Goal: Task Accomplishment & Management: Manage account settings

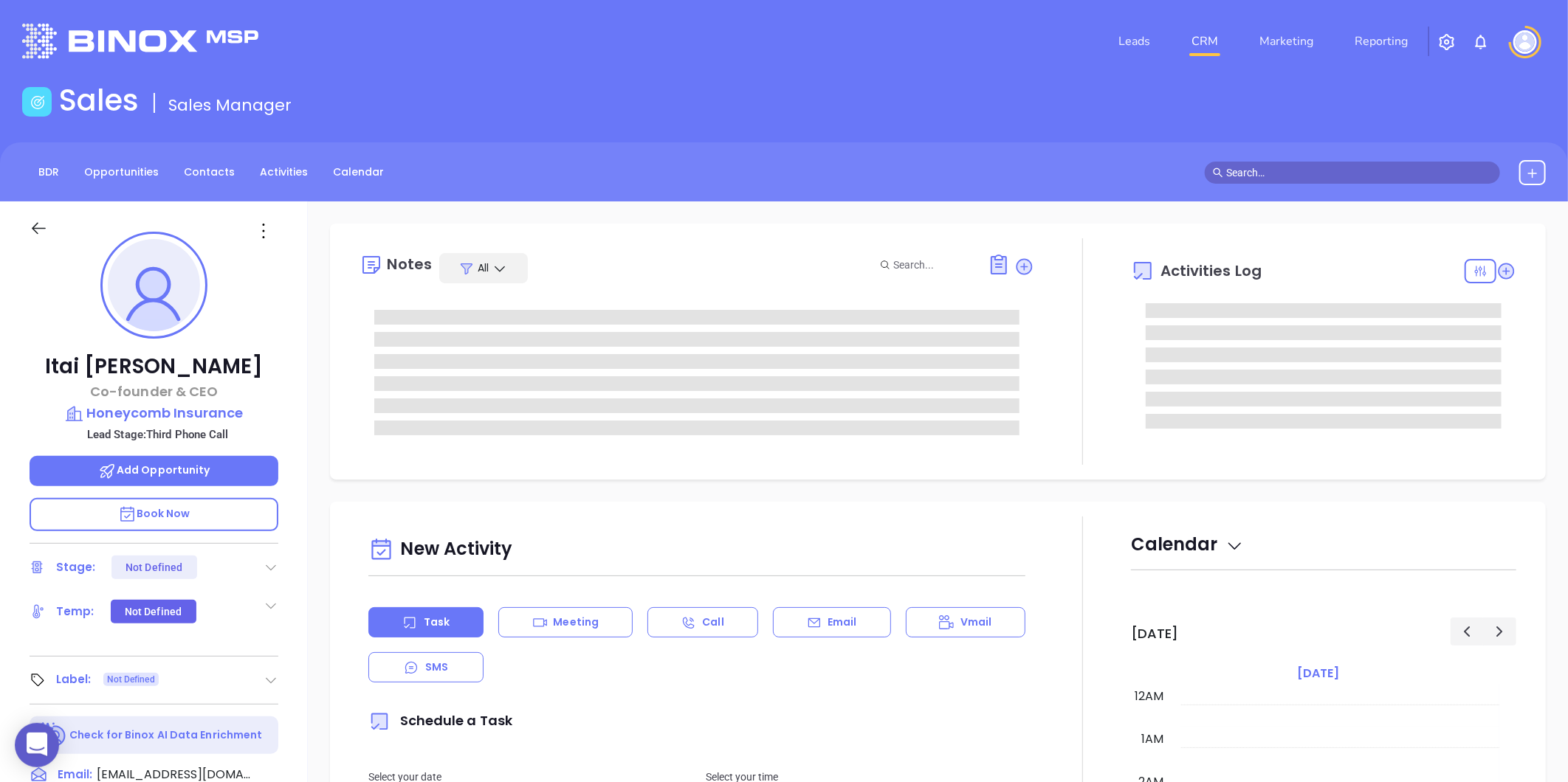
type input "[DATE]"
type input "[PERSON_NAME]"
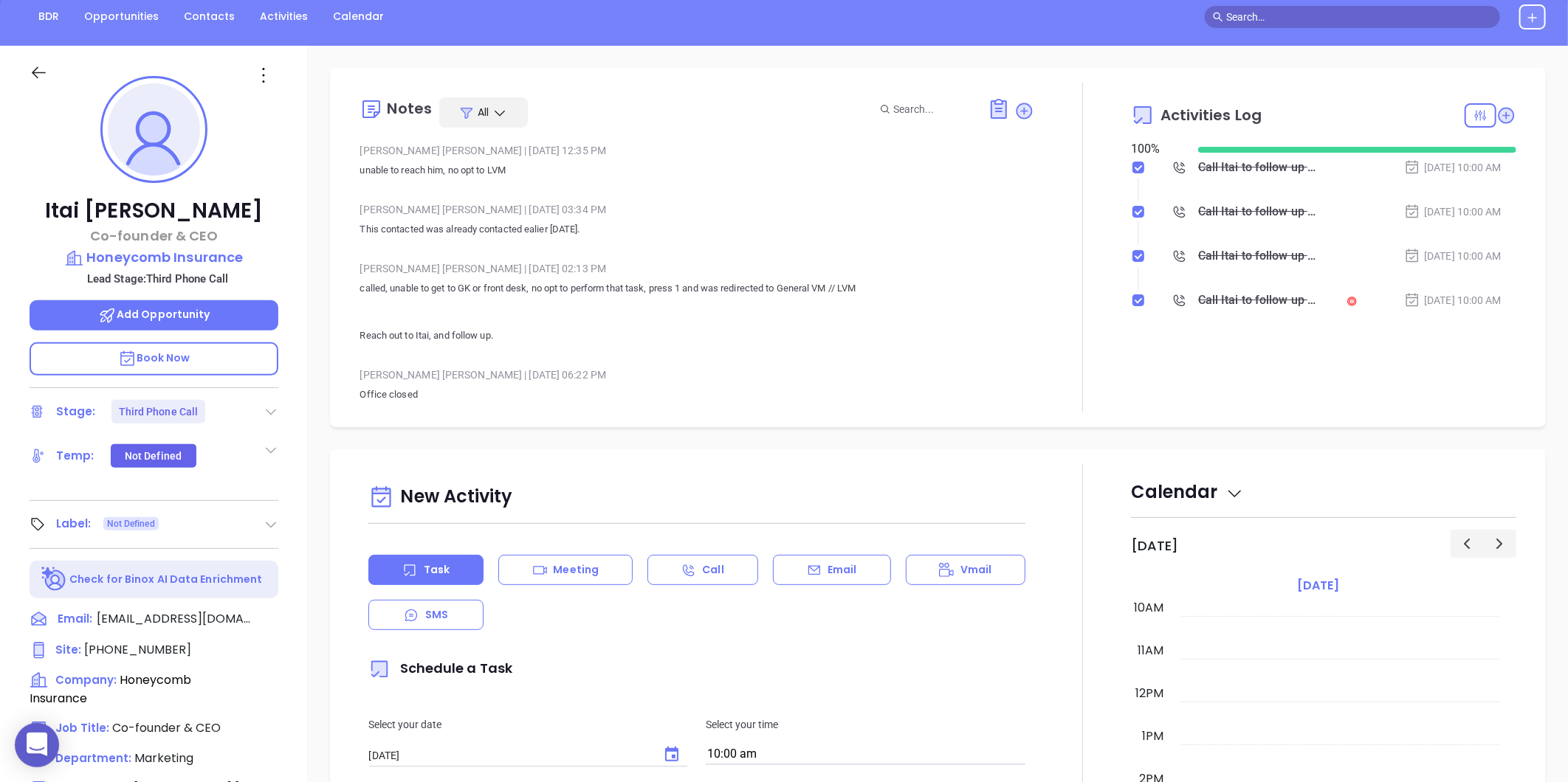
scroll to position [327, 0]
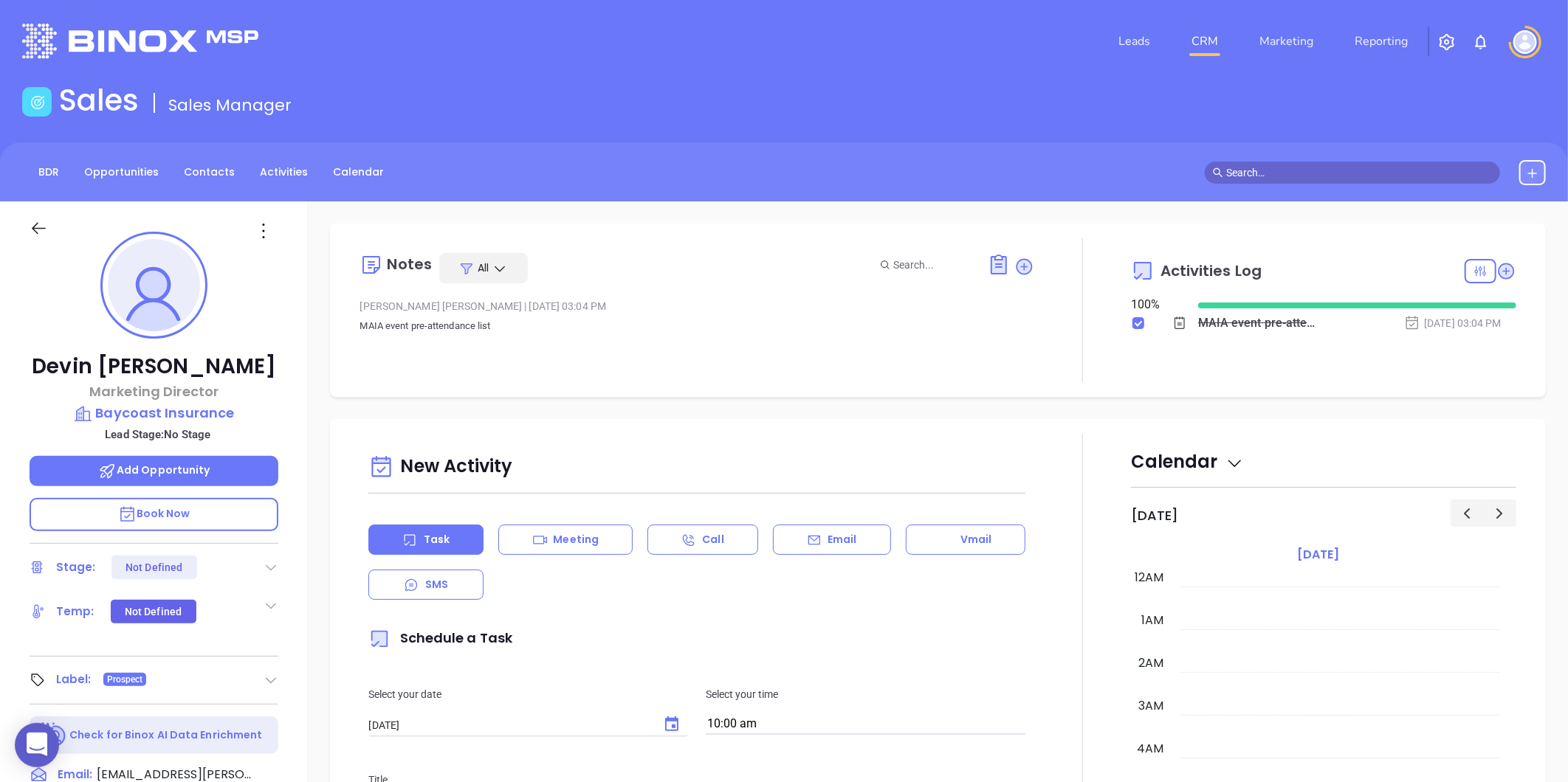
scroll to position [429, 0]
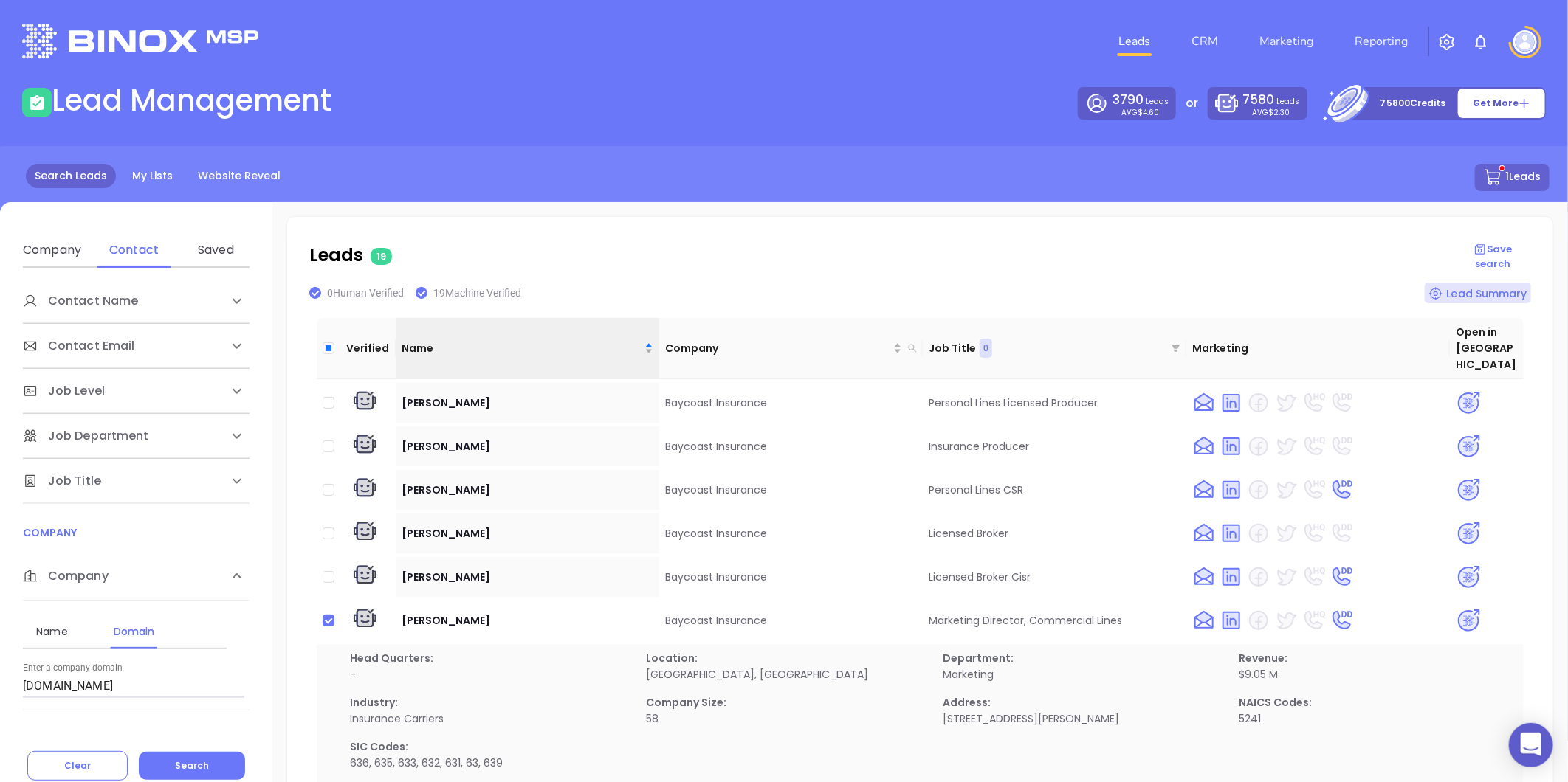
scroll to position [156, 0]
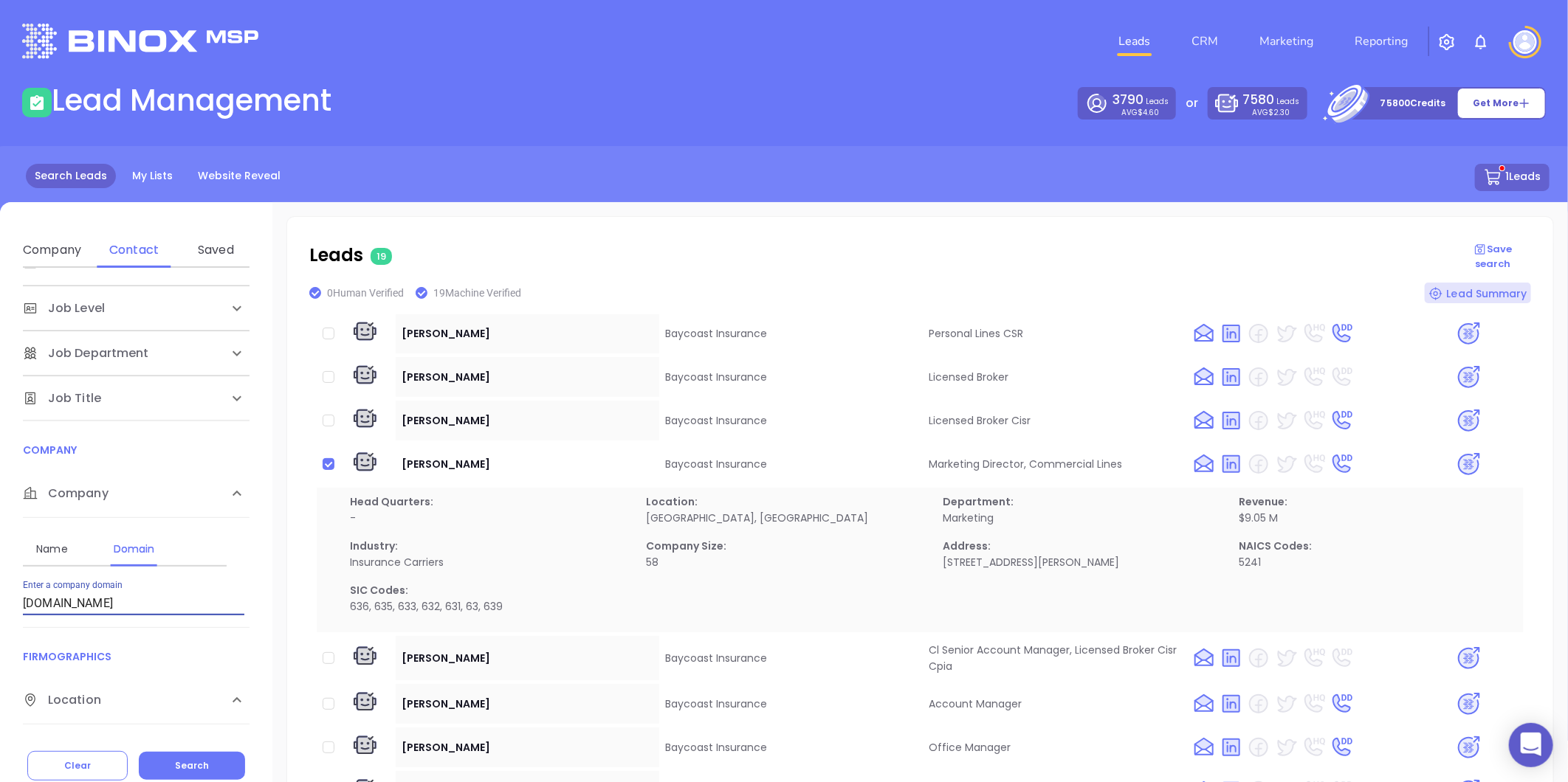
drag, startPoint x: -67, startPoint y: 613, endPoint x: -129, endPoint y: 617, distance: 62.1
click at [0, 617] on html "0 Leads CRM Marketing Reporting Financial Leads Leads Lead Management 3790 Lead…" at bounding box center [784, 391] width 1568 height 782
paste input "eacontrustins"
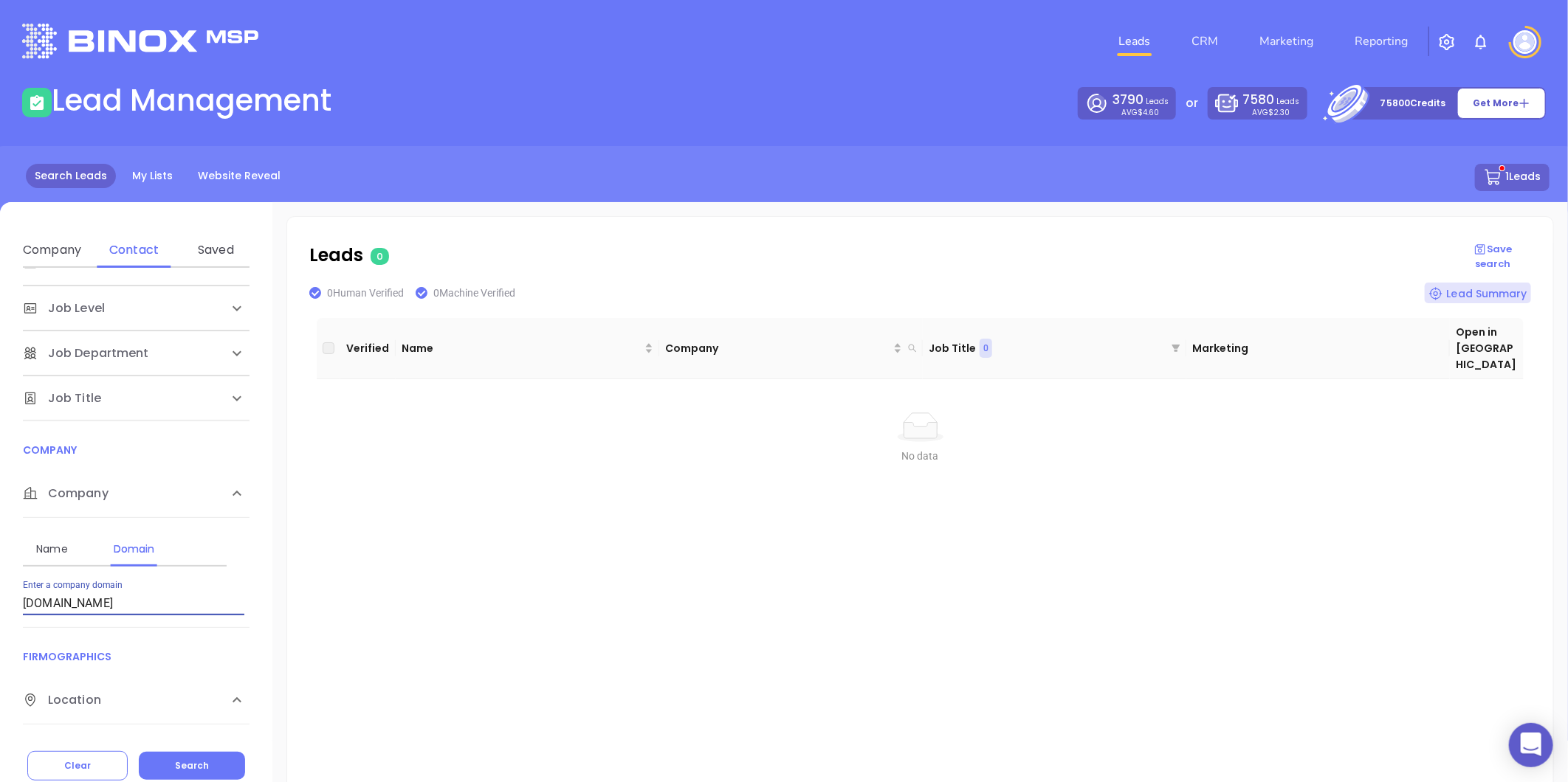
drag, startPoint x: 130, startPoint y: 606, endPoint x: -118, endPoint y: 666, distance: 255.2
click at [0, 666] on html "0 Leads CRM Marketing Reporting Financial Leads Leads Lead Management 3790 Lead…" at bounding box center [784, 391] width 1568 height 782
paste input "yandd"
type input "byandd.com"
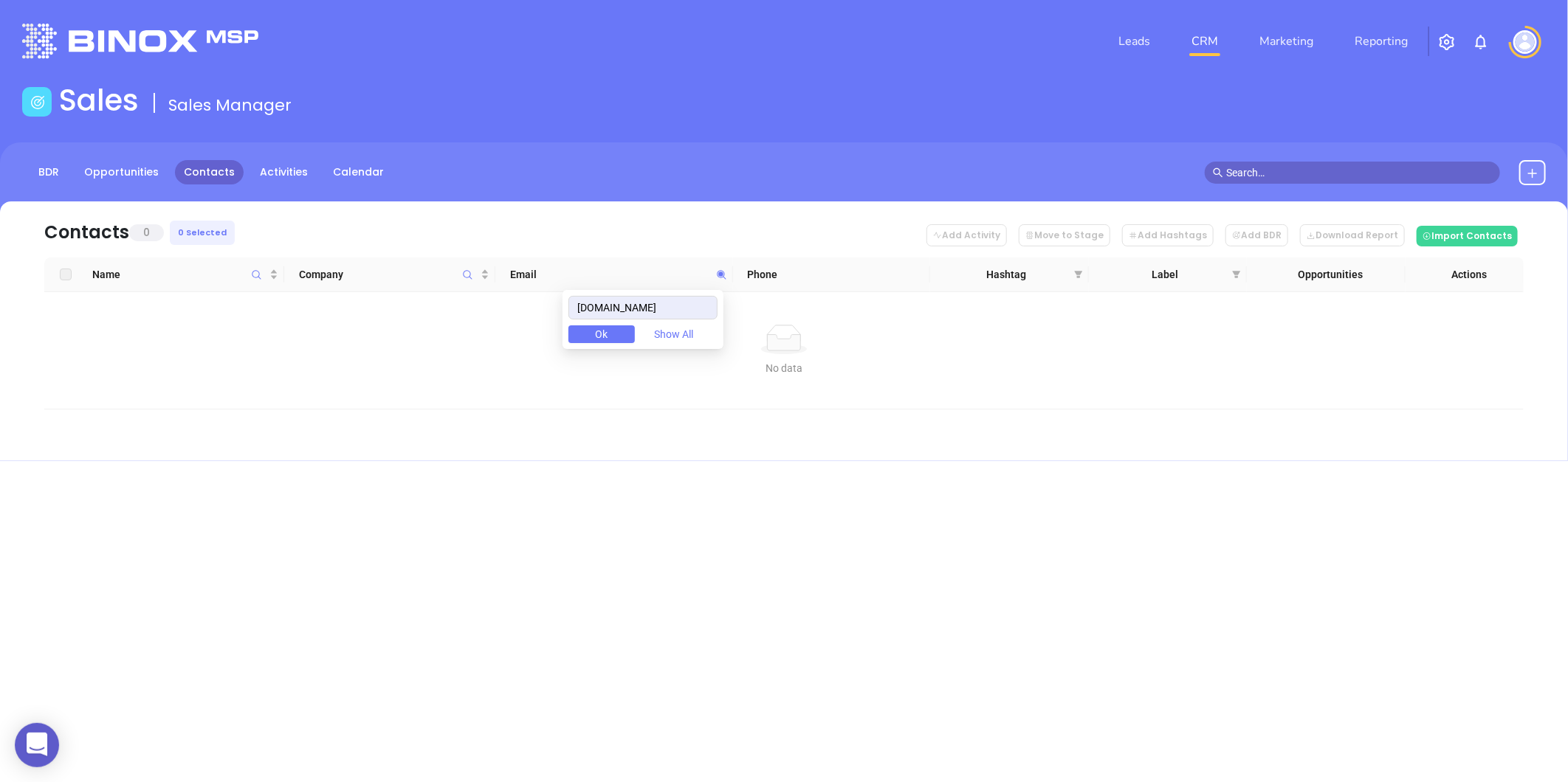
drag, startPoint x: 639, startPoint y: 317, endPoint x: 414, endPoint y: 344, distance: 226.6
click at [414, 344] on body "0 Leads CRM Marketing Reporting Financial Leads Leads Sales Sales Manager BDR O…" at bounding box center [784, 391] width 1568 height 782
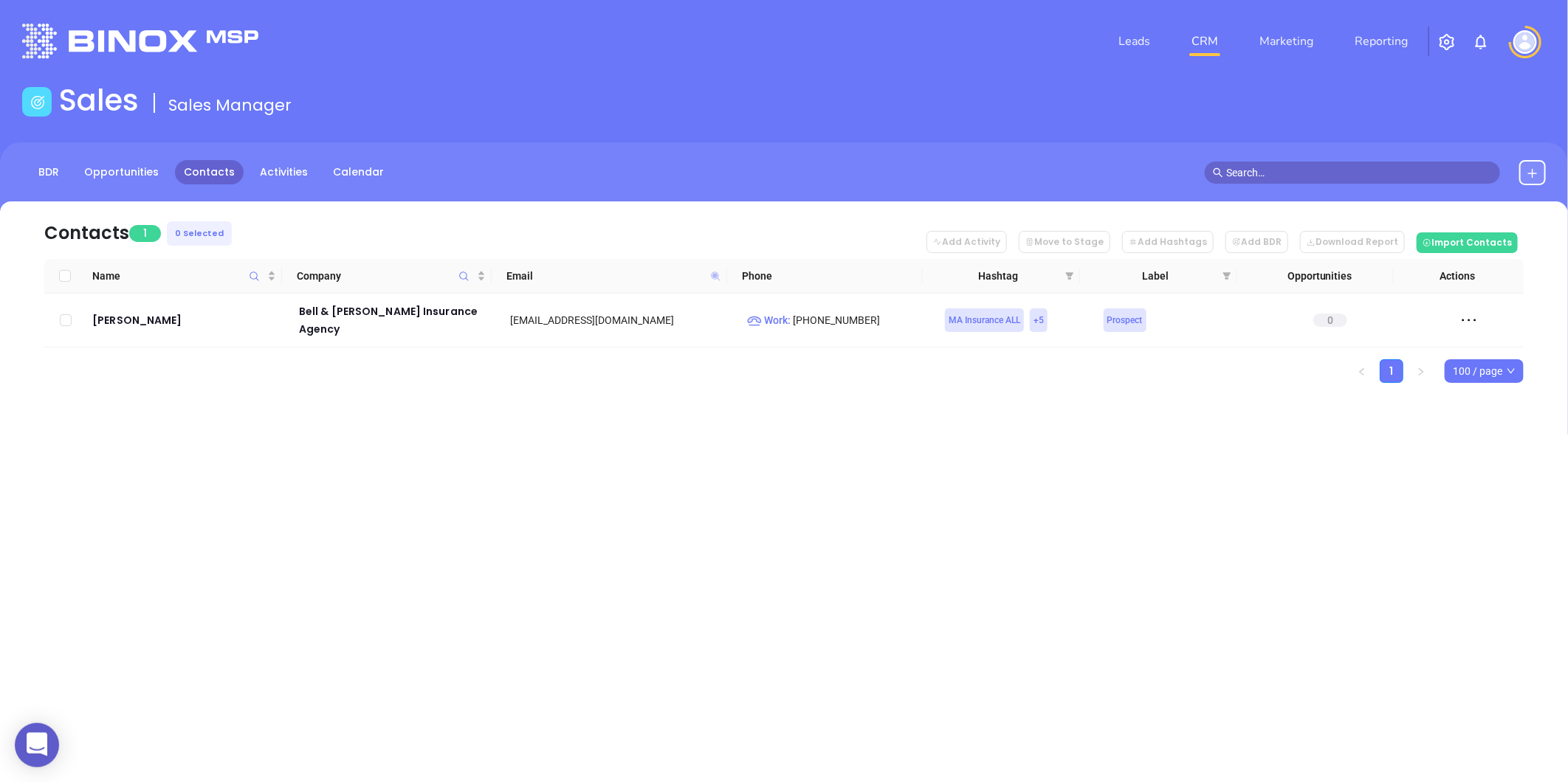
click at [714, 273] on icon at bounding box center [715, 276] width 9 height 9
paste input "http://beacontrustins.com/"
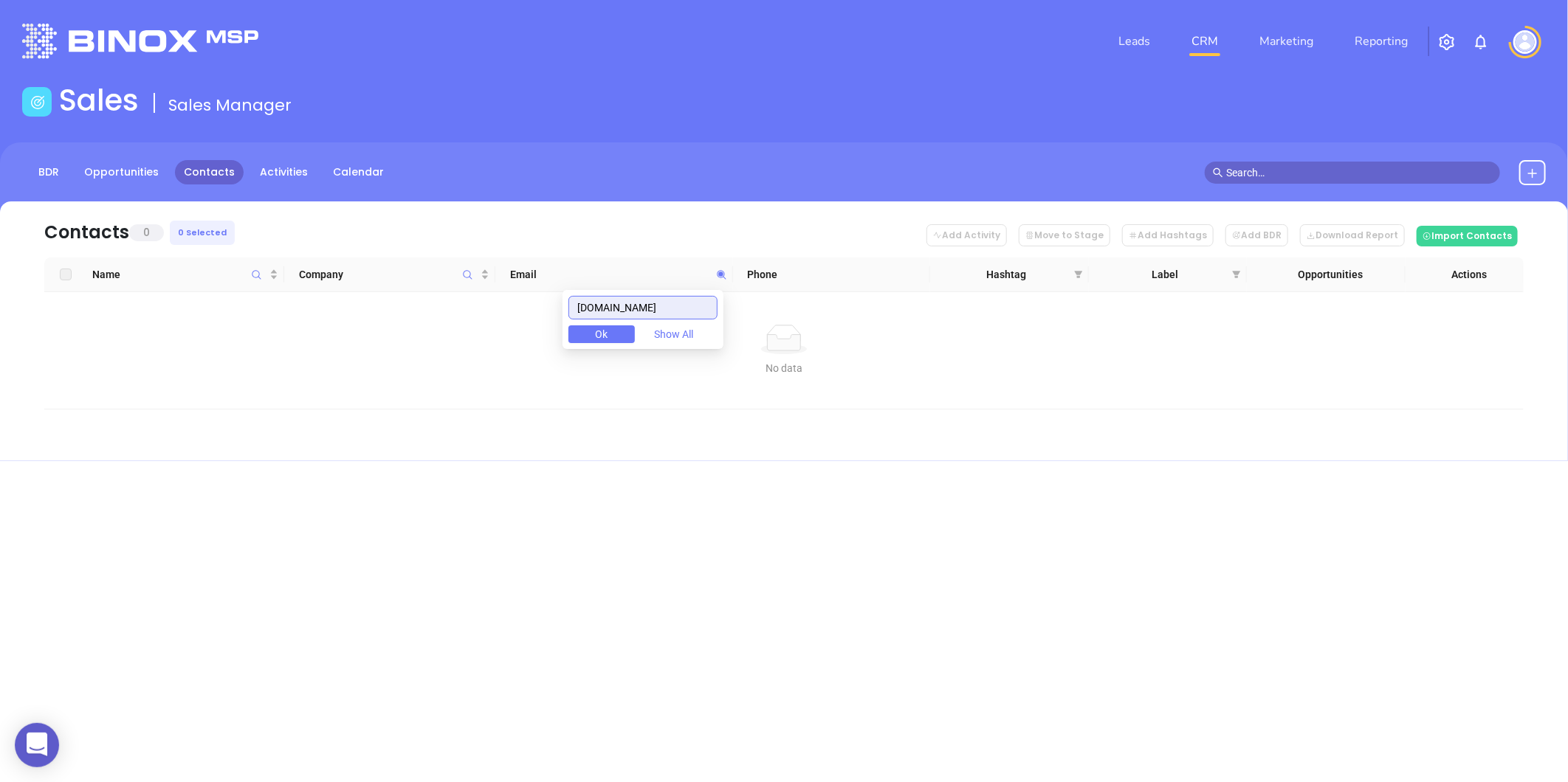
drag, startPoint x: 690, startPoint y: 305, endPoint x: 403, endPoint y: 350, distance: 290.5
click at [437, 341] on body "0 Leads CRM Marketing Reporting Financial Leads Leads Sales Sales Manager BDR O…" at bounding box center [784, 391] width 1568 height 782
paste input "nderhatch"
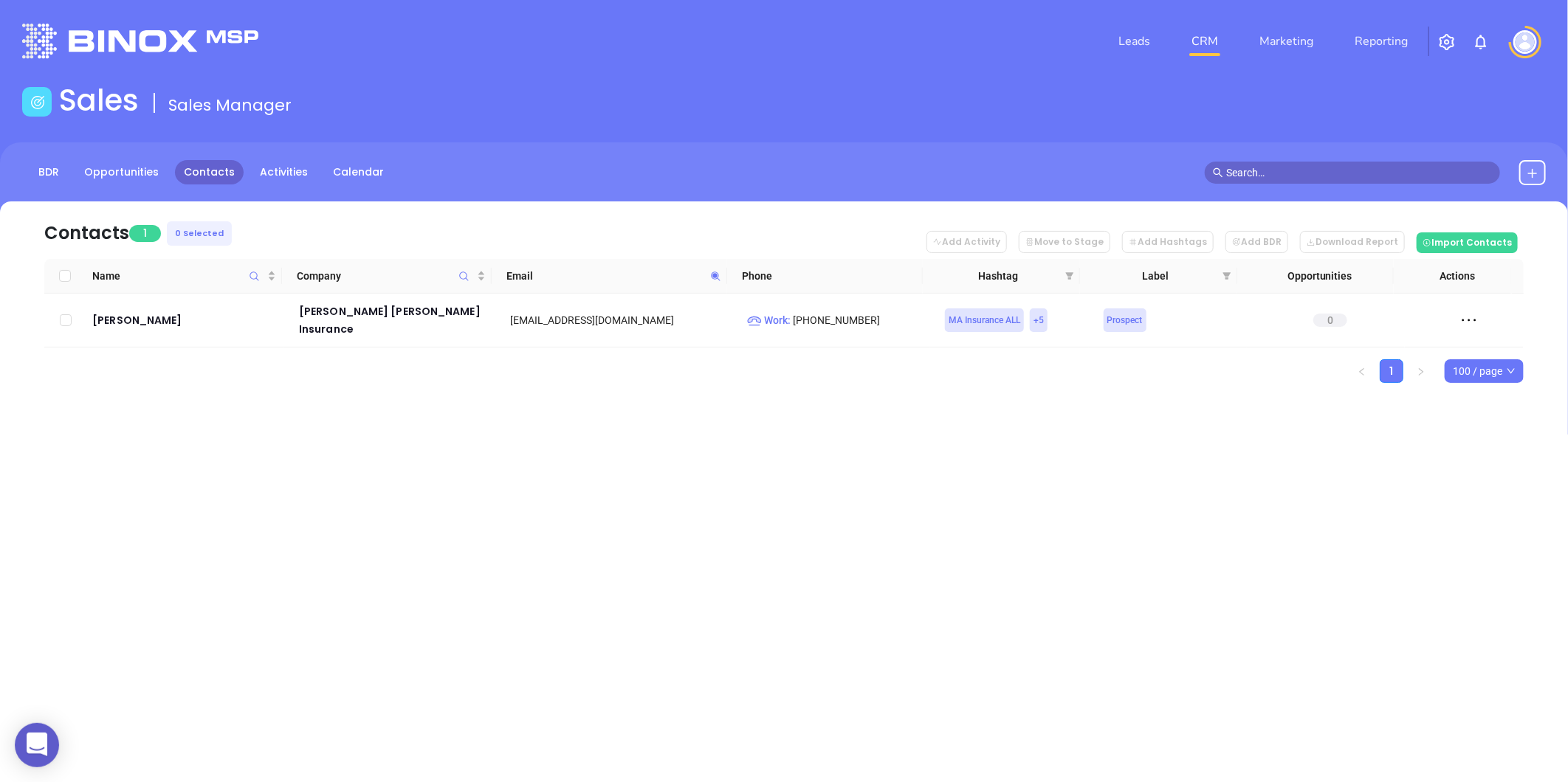
click at [713, 279] on icon at bounding box center [715, 277] width 11 height 11
paste input "yandd"
drag, startPoint x: 673, startPoint y: 312, endPoint x: 429, endPoint y: 363, distance: 249.3
click at [429, 363] on body "0 Leads CRM Marketing Reporting Financial Leads Leads Sales Sales Manager BDR O…" at bounding box center [784, 391] width 1568 height 782
click at [717, 271] on icon at bounding box center [715, 277] width 11 height 11
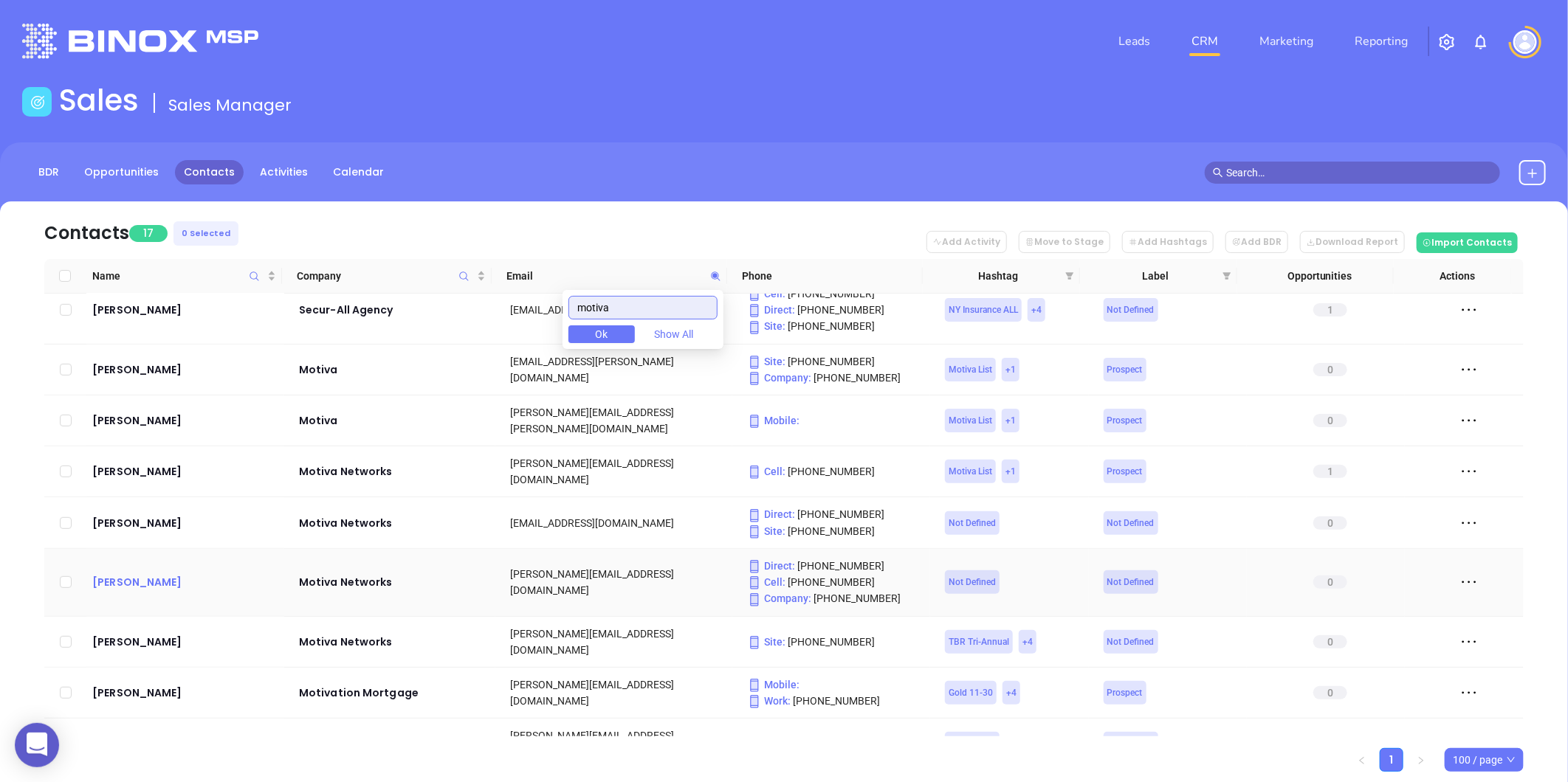
scroll to position [537, 0]
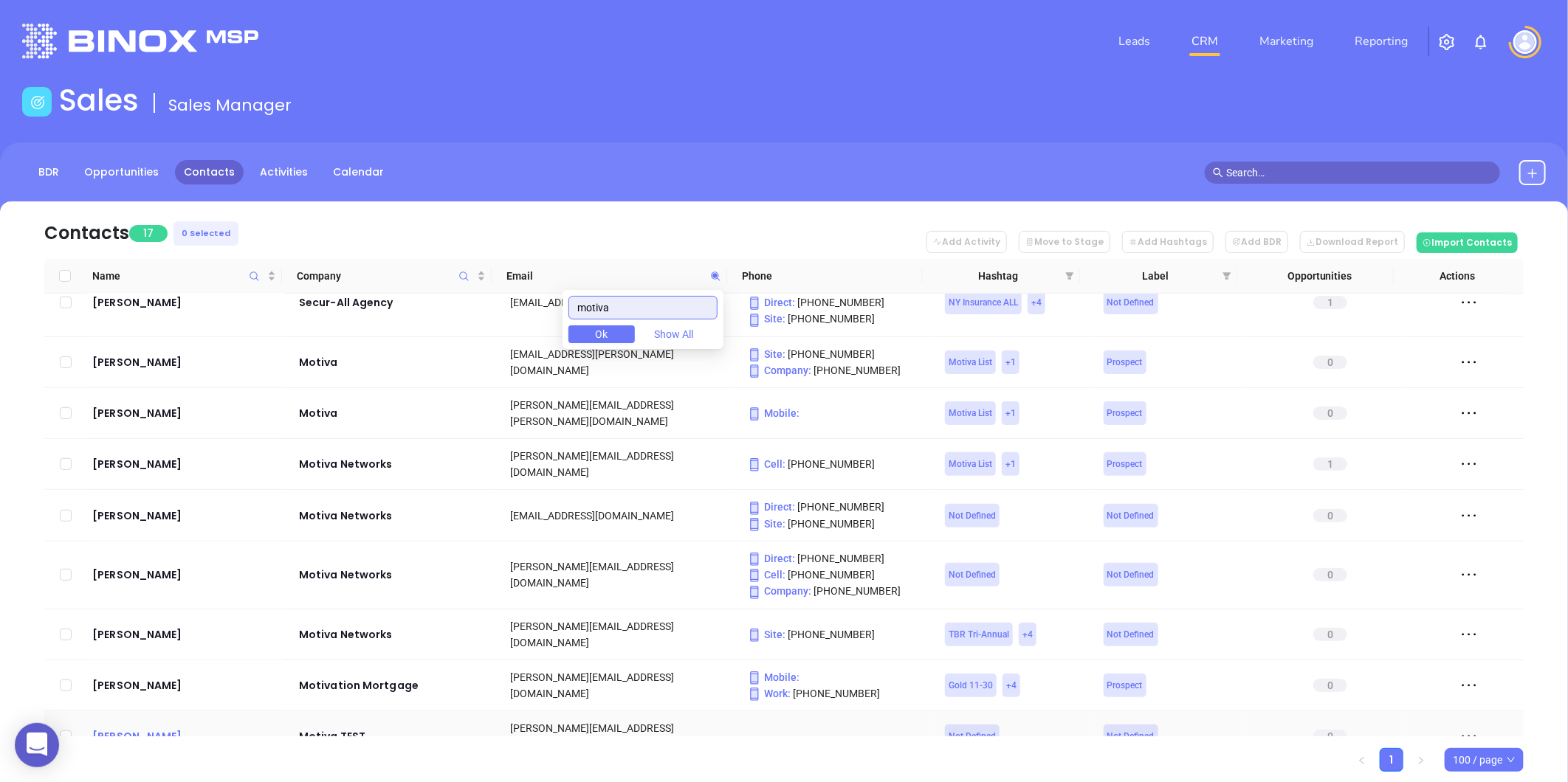
type input "motiva"
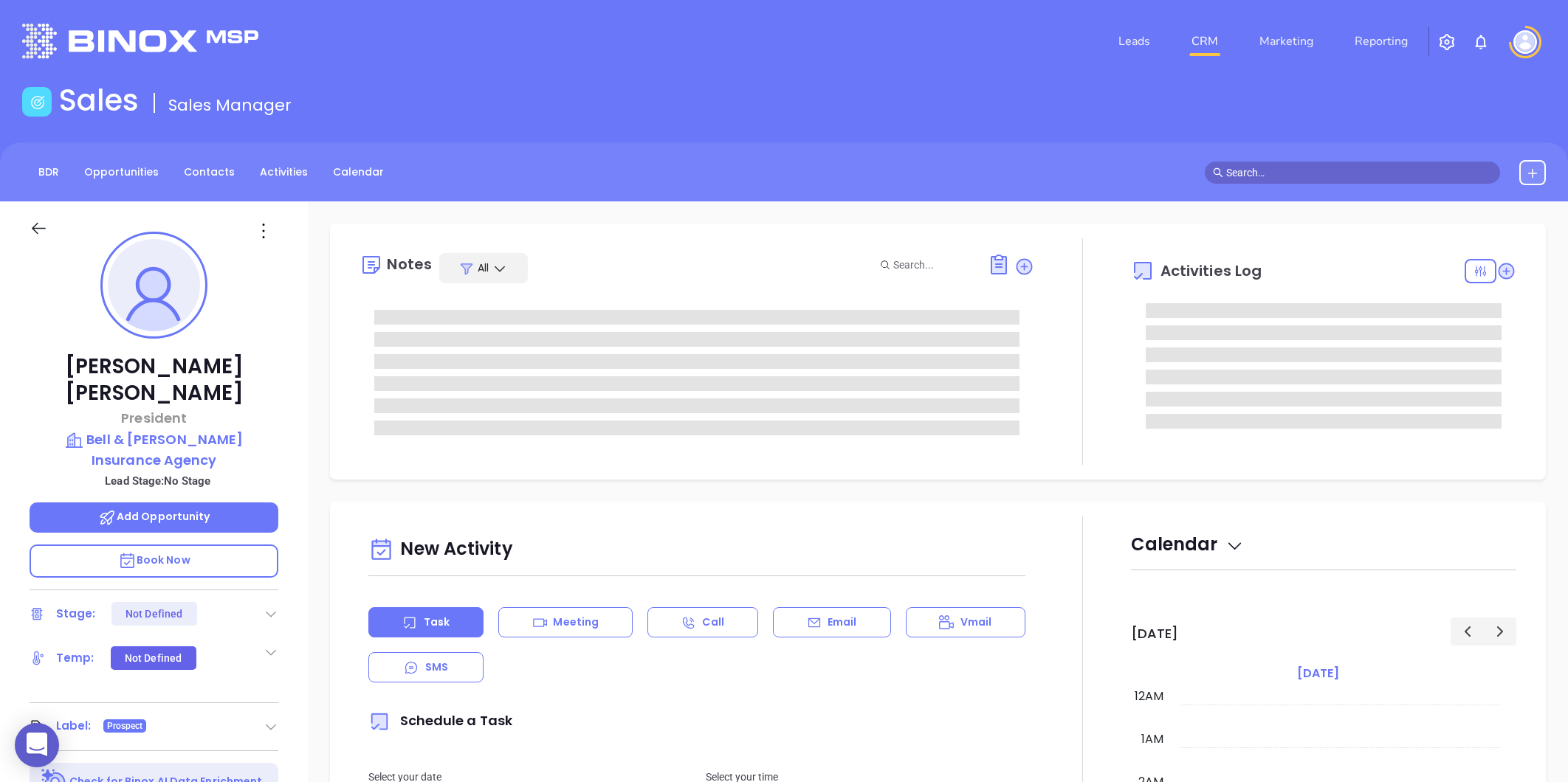
type input "Liz Cruz"
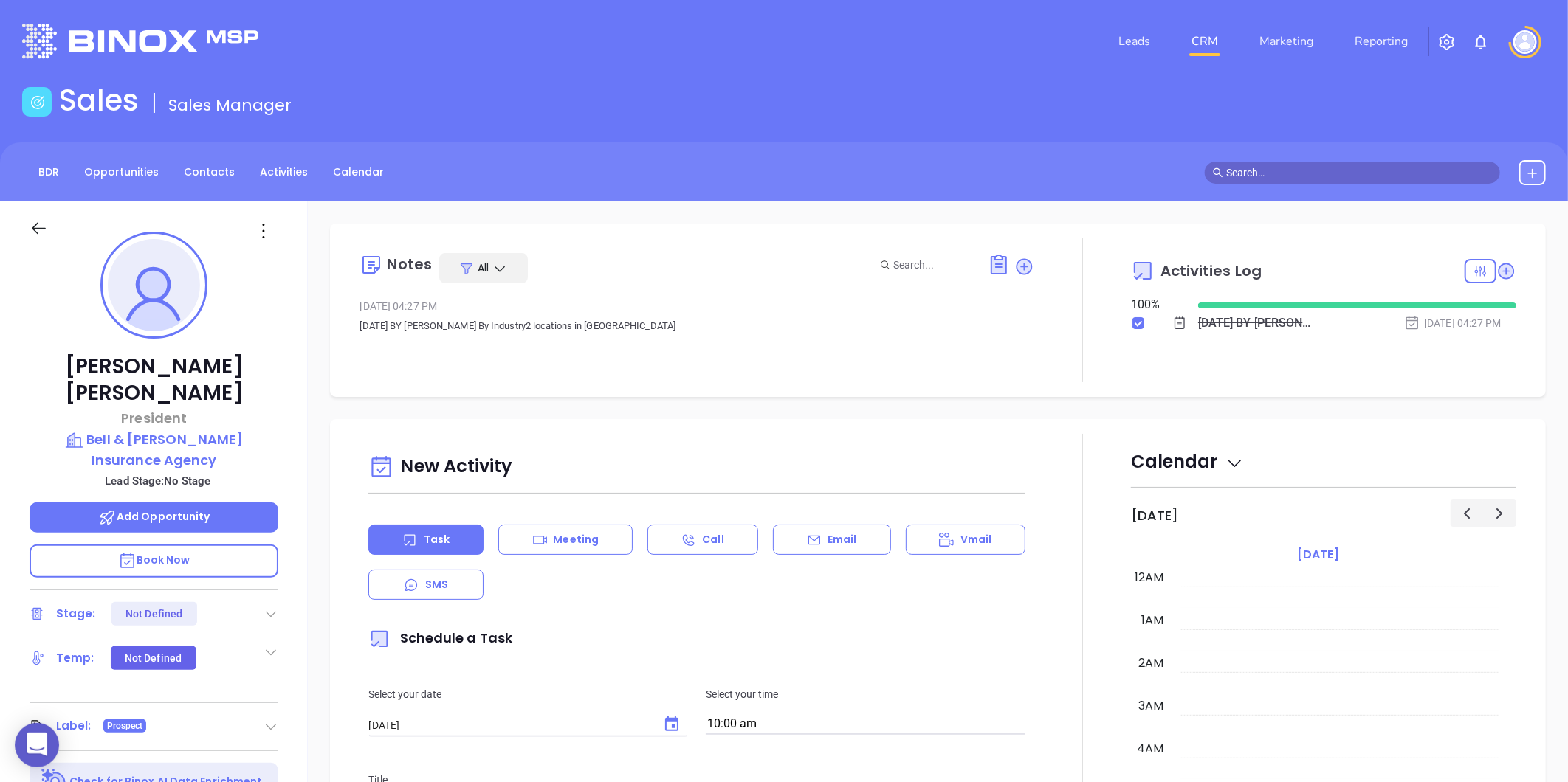
scroll to position [429, 0]
click at [260, 226] on icon at bounding box center [263, 231] width 24 height 24
click at [287, 391] on div "Edit" at bounding box center [335, 389] width 145 height 16
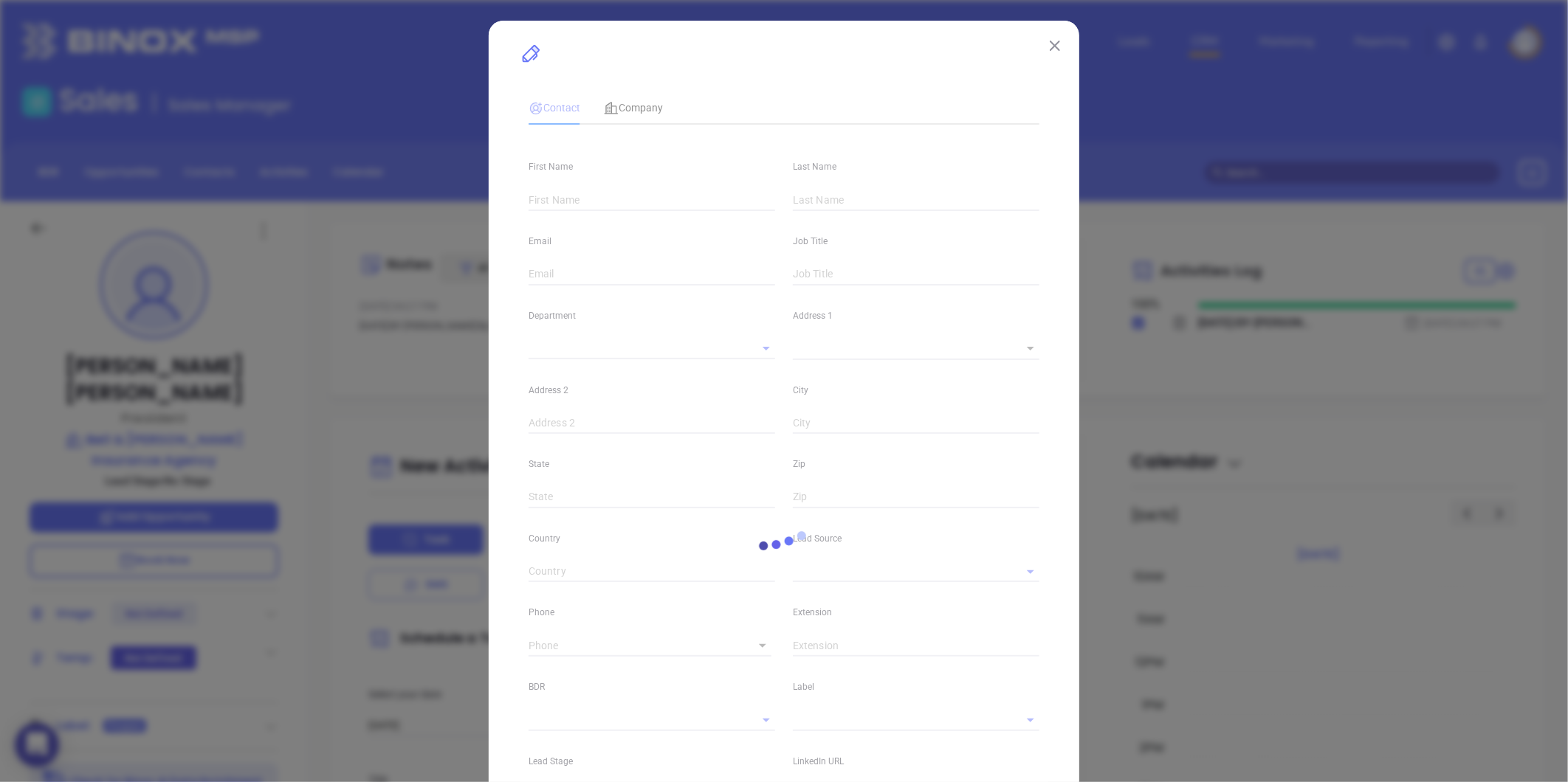
type input "Matthew"
type input "Phaneuf"
type input "mphaneuf@bellandhudson.com"
type input "President"
type input "1"
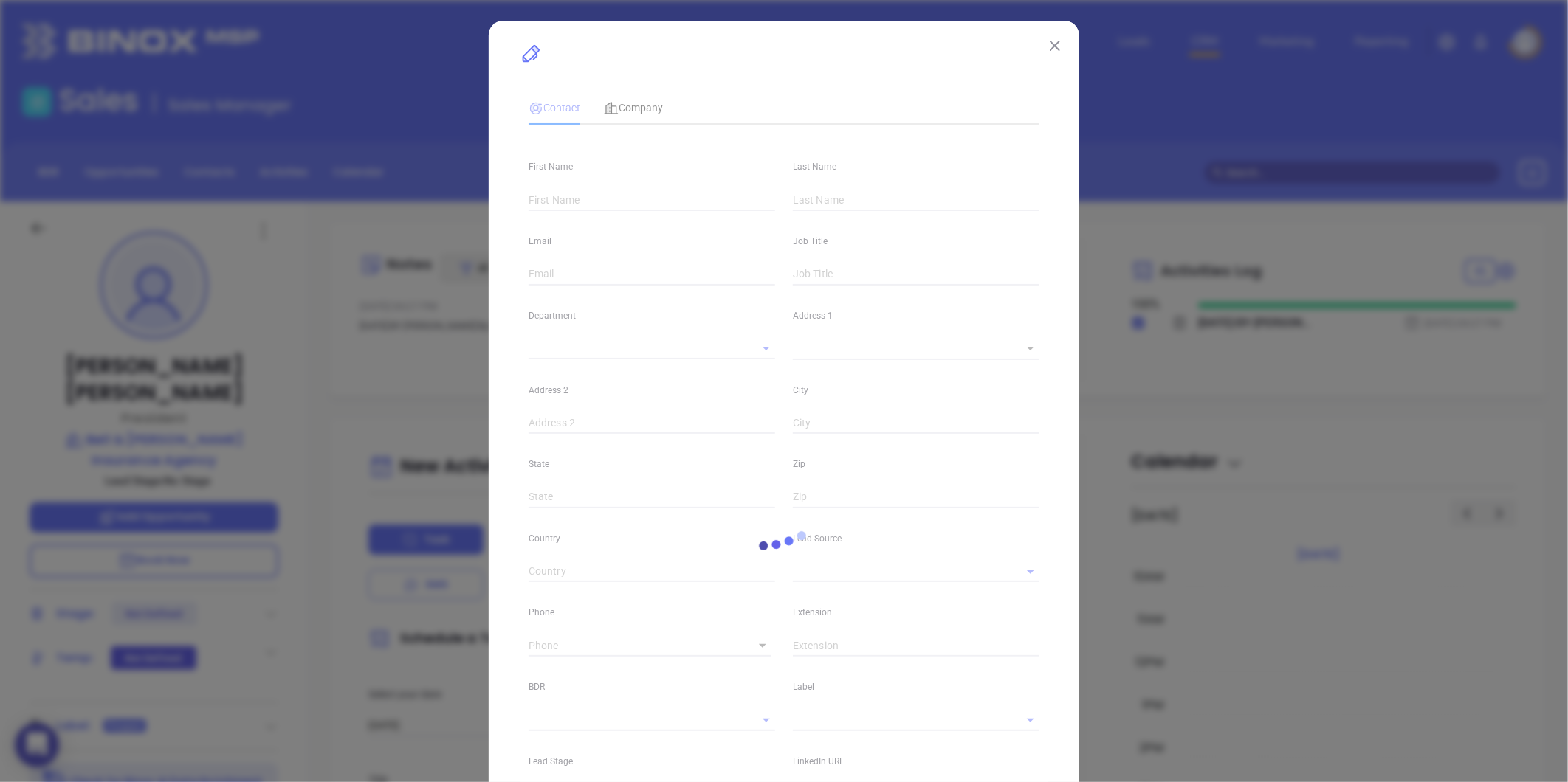
type input "www.linkedin.com/in/matthewphaneuf"
type input "Marketing"
type input "Other"
type input "undefined undefined"
type input "(413) 323-6117"
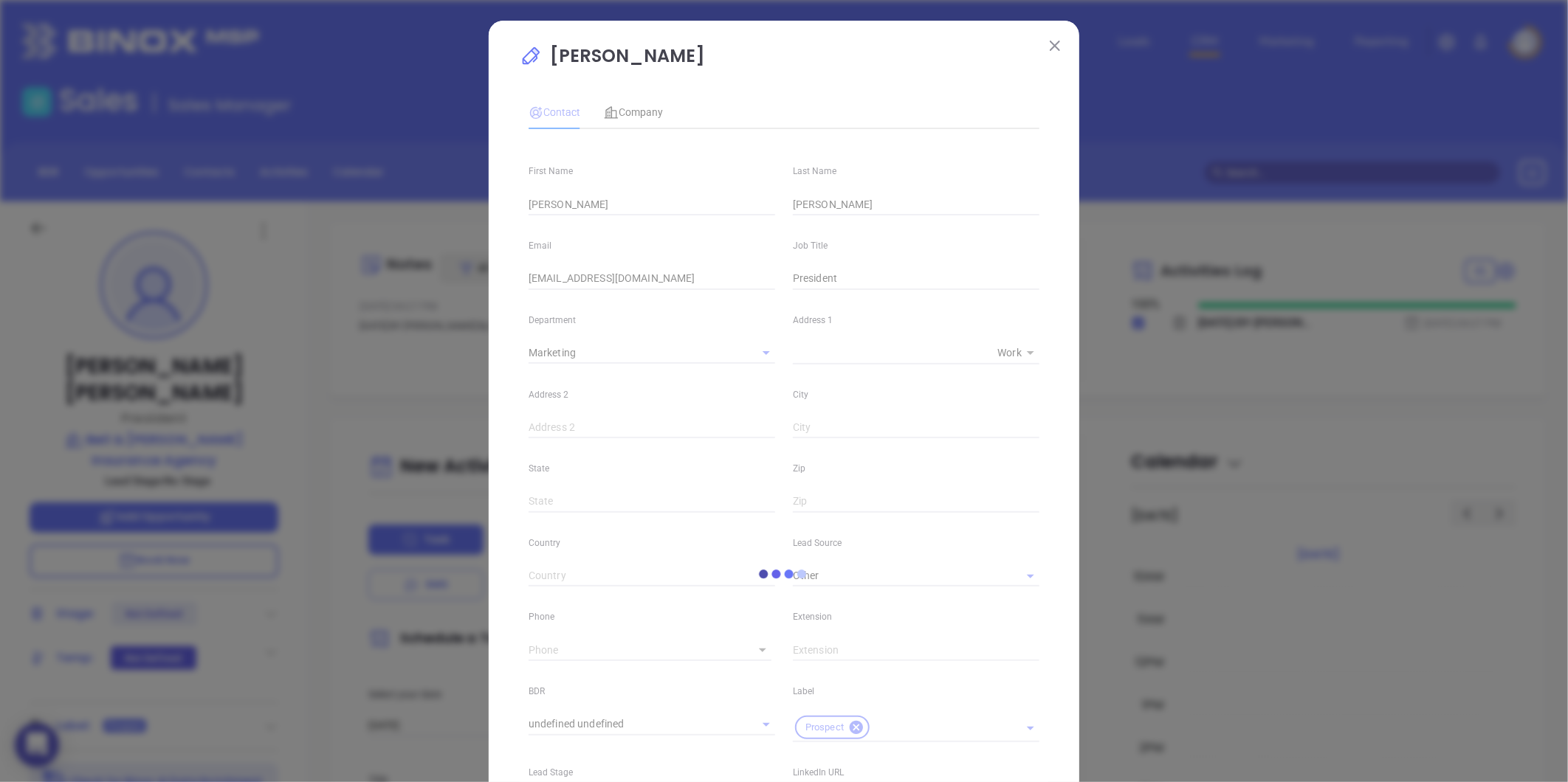
type input "1"
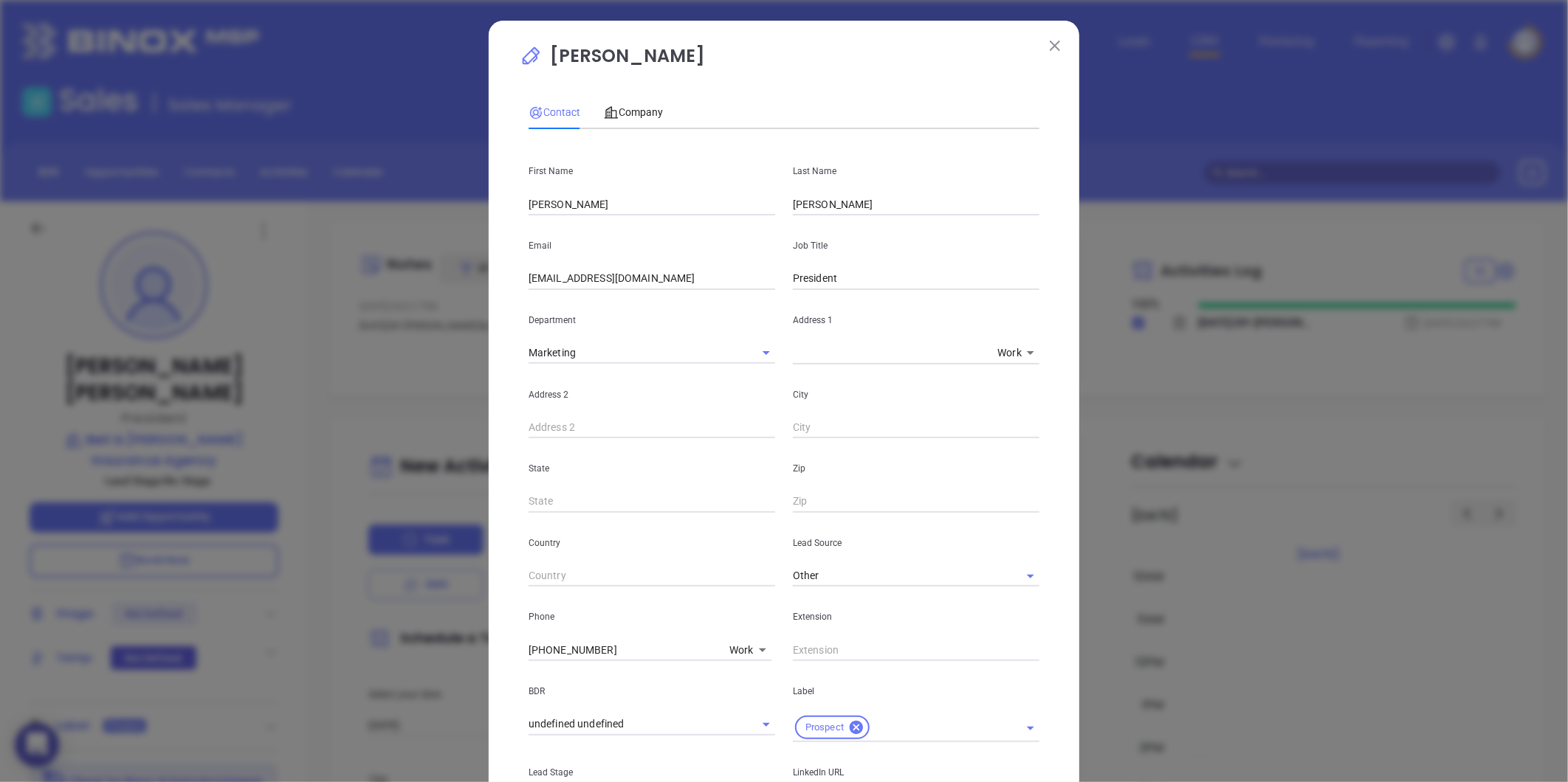
drag, startPoint x: 626, startPoint y: 99, endPoint x: 683, endPoint y: 119, distance: 60.4
click at [633, 100] on div "Company" at bounding box center [633, 112] width 59 height 34
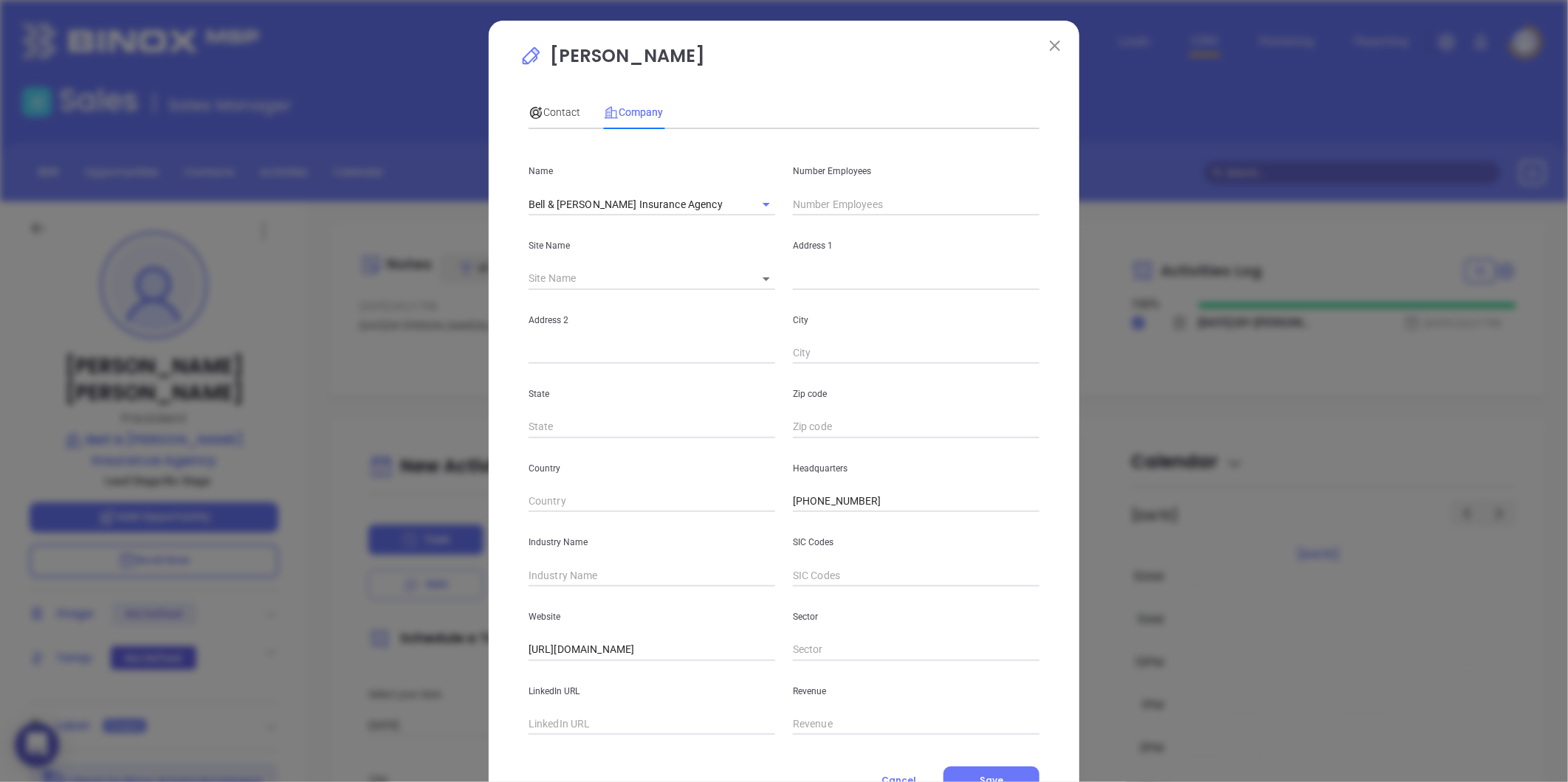
drag, startPoint x: 683, startPoint y: 119, endPoint x: 854, endPoint y: 200, distance: 189.2
click at [851, 197] on input "text" at bounding box center [916, 204] width 247 height 22
type input "19"
click at [574, 572] on input "text" at bounding box center [651, 575] width 247 height 22
type input "Insurance"
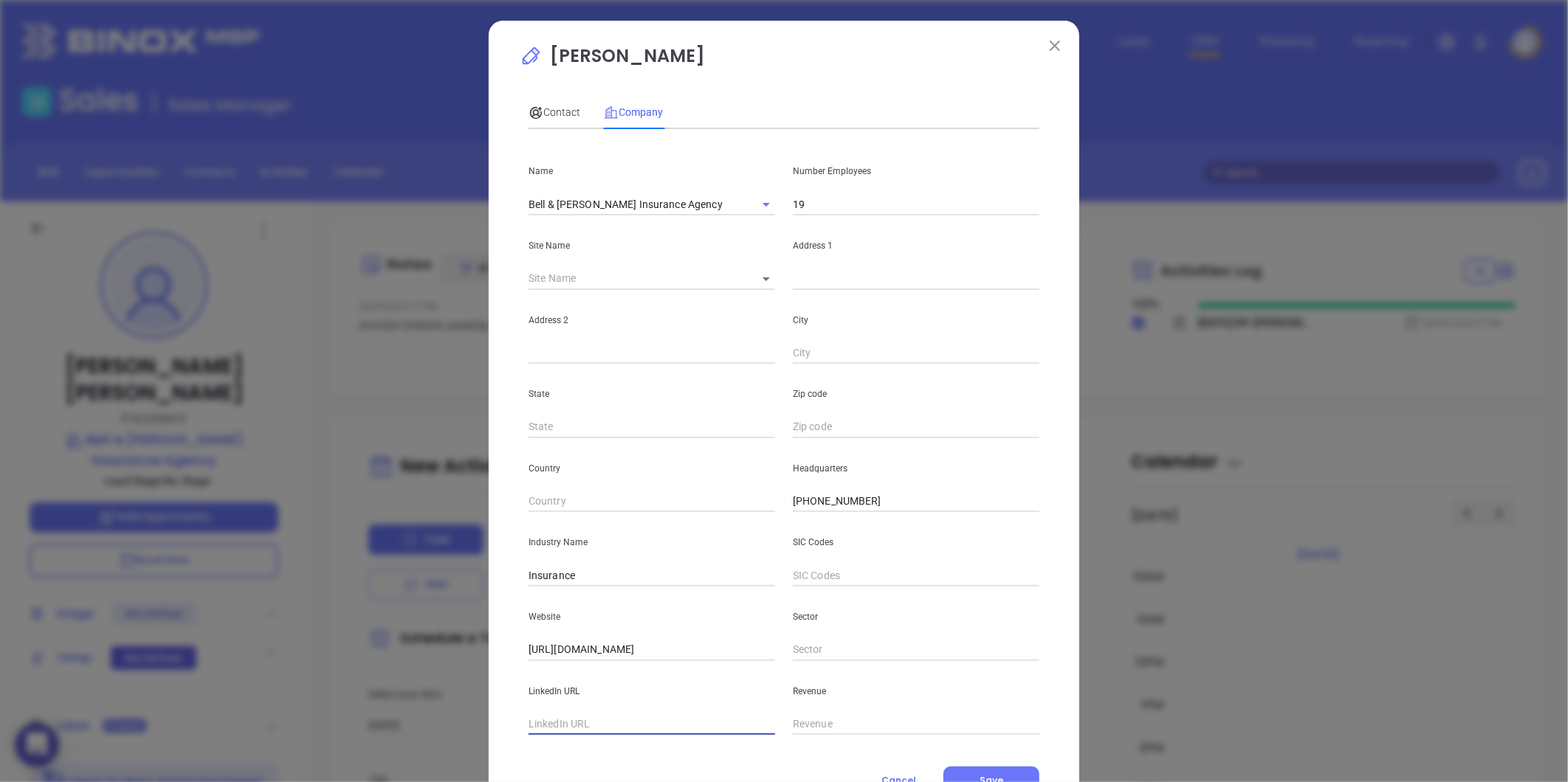
click at [551, 721] on input "text" at bounding box center [651, 724] width 247 height 22
paste input "https://www.linkedin.com/company/bell-&-hudson-insurance-agency-inc-/"
type input "https://www.linkedin.com/company/bell-&-hudson-insurance-agency-inc-/"
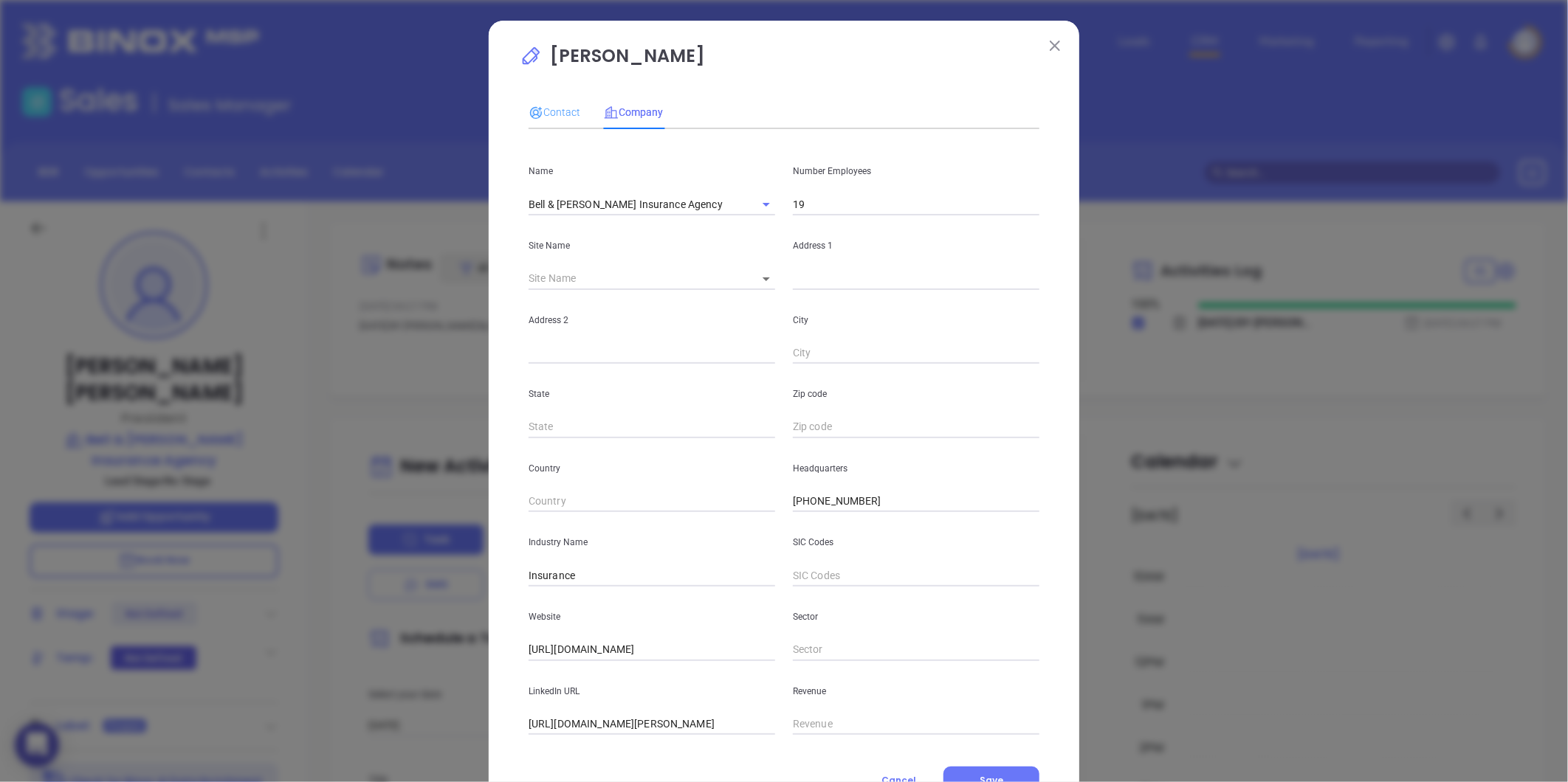
click at [535, 100] on div "Contact" at bounding box center [553, 112] width 52 height 34
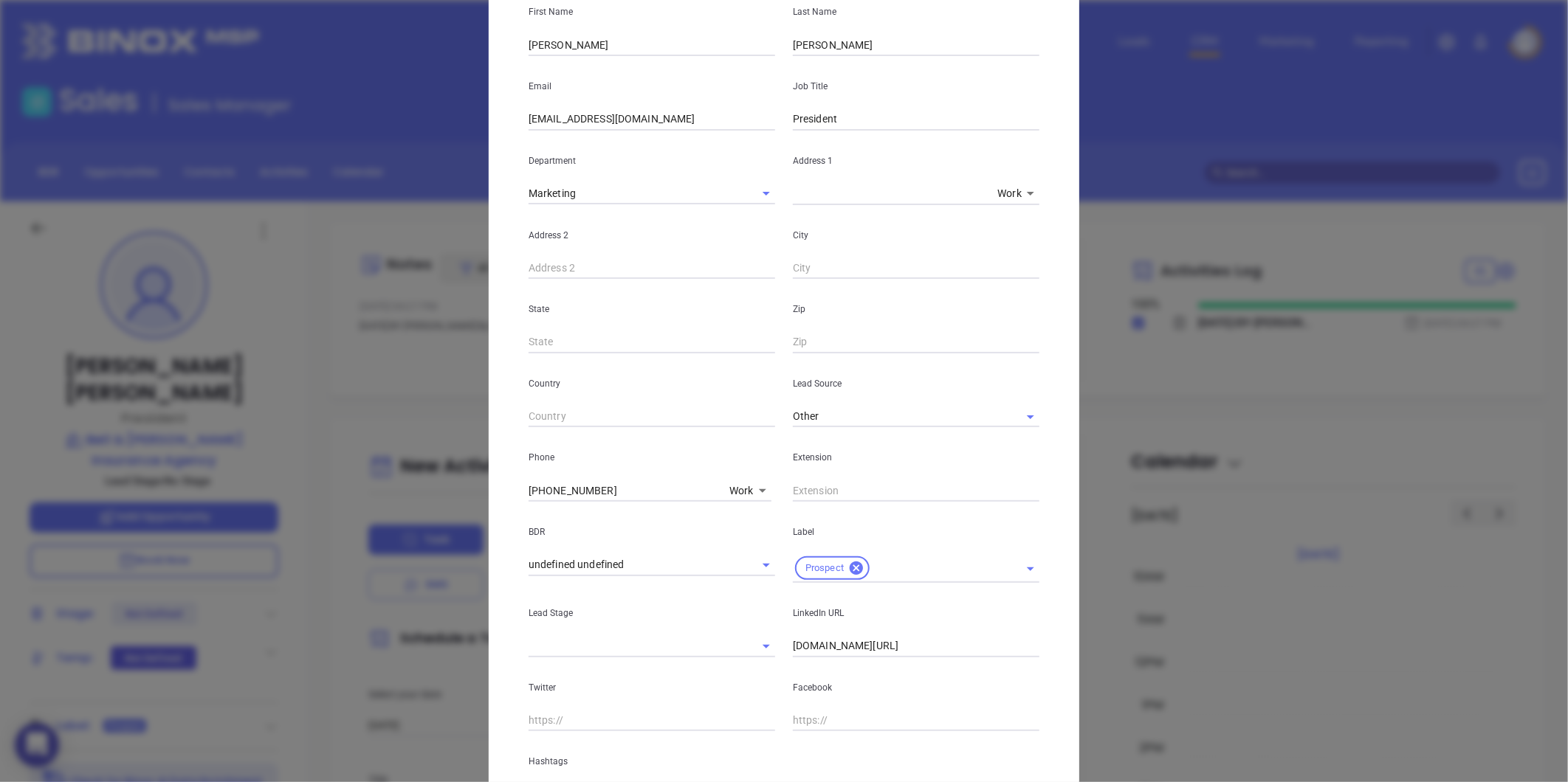
scroll to position [164, 0]
click at [819, 483] on input "text" at bounding box center [916, 486] width 247 height 22
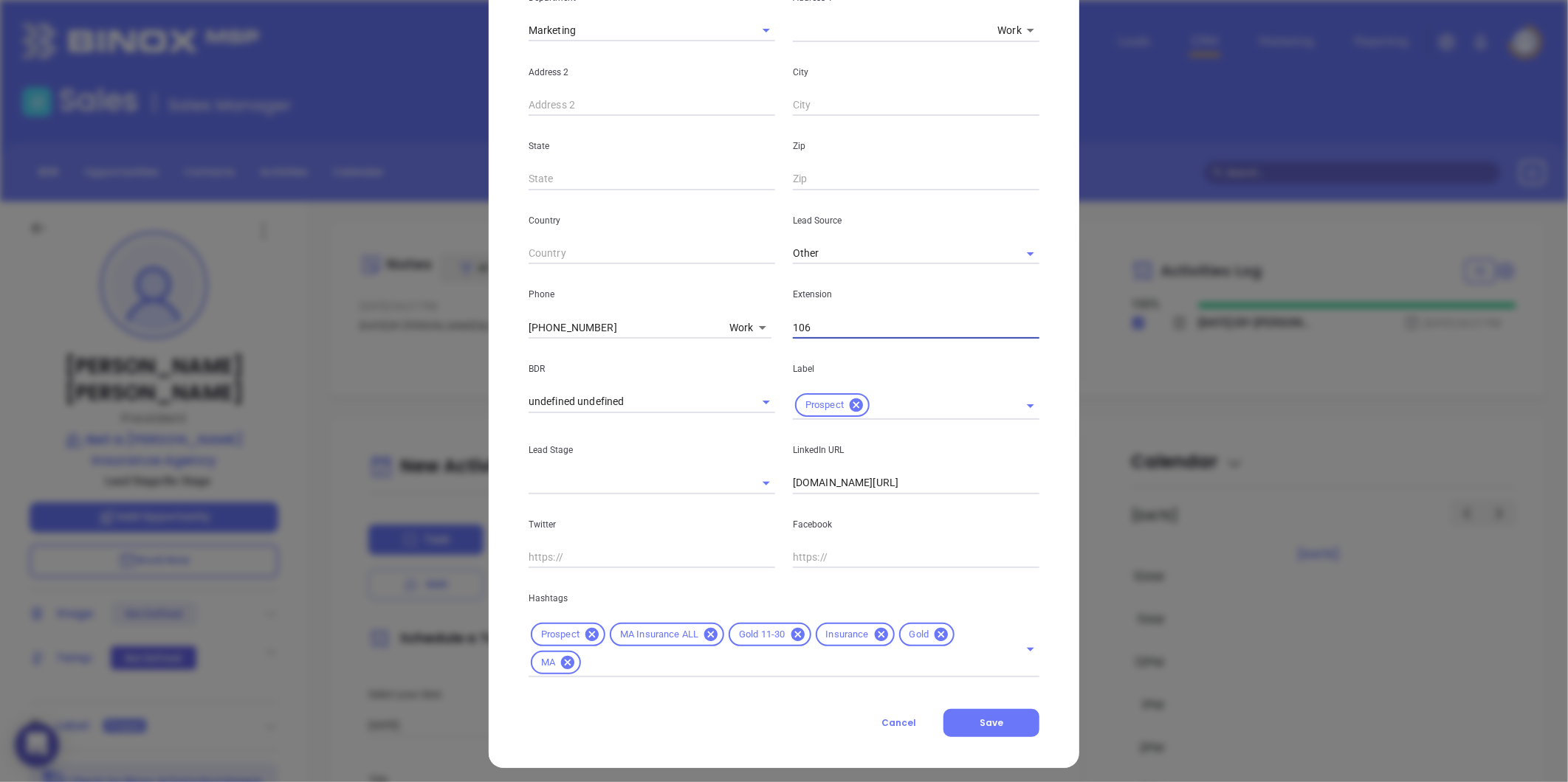
scroll to position [329, 0]
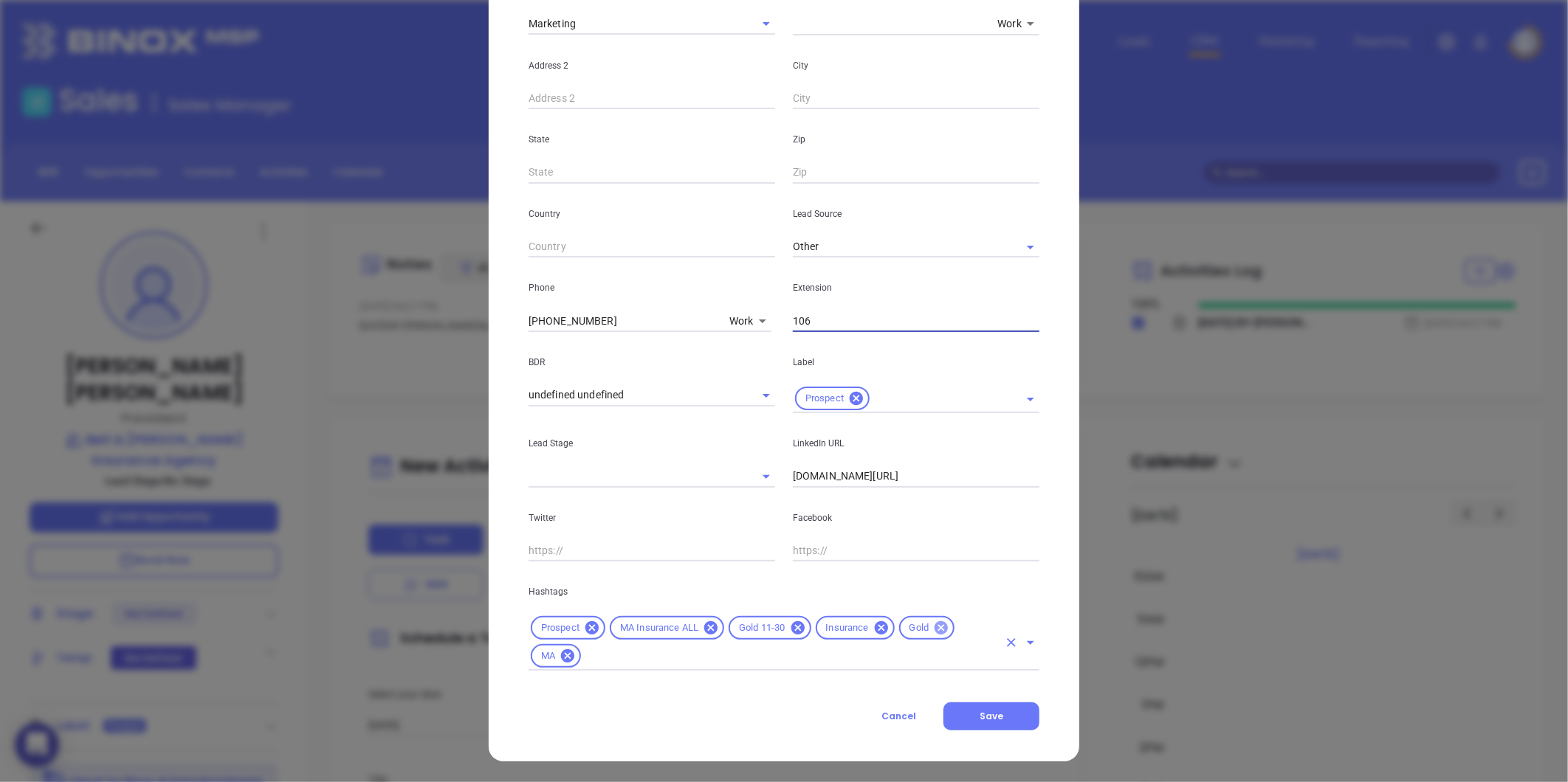
click at [933, 627] on icon at bounding box center [941, 628] width 16 height 16
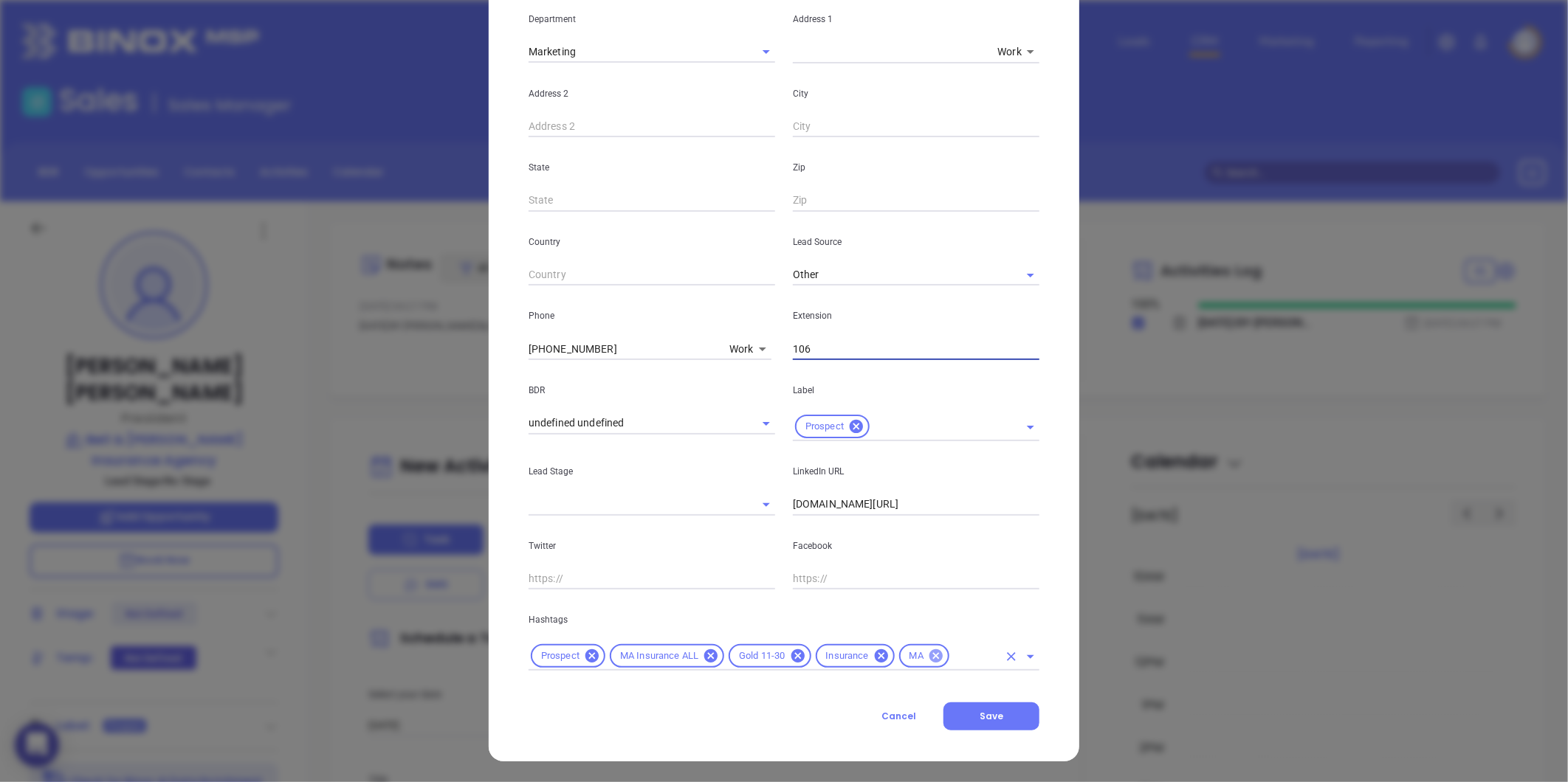
scroll to position [301, 0]
click at [952, 645] on div "Prospect MA Insurance ALL Gold 11-30 Insurance MA" at bounding box center [783, 656] width 511 height 29
type input "106"
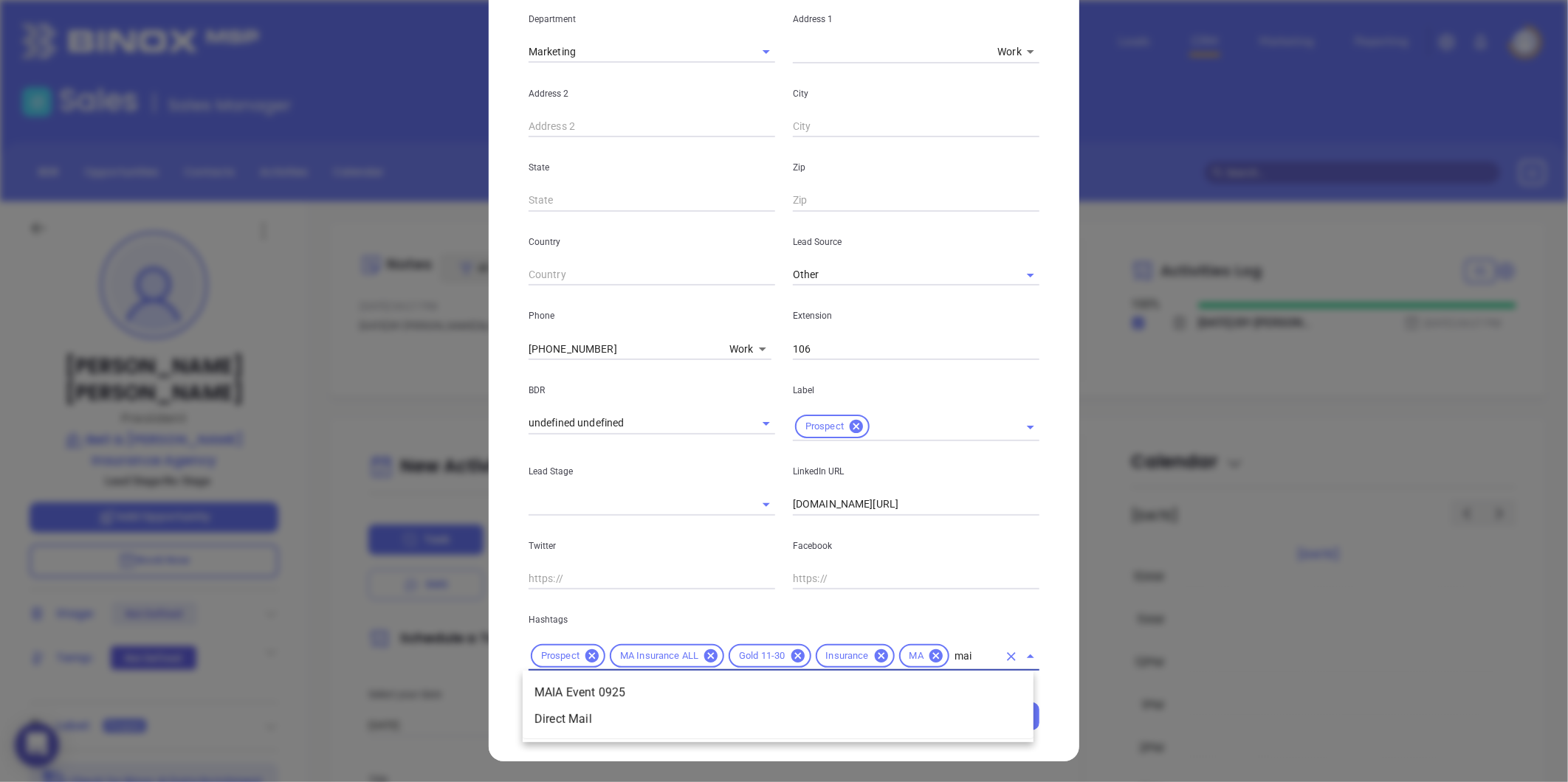
type input "maia"
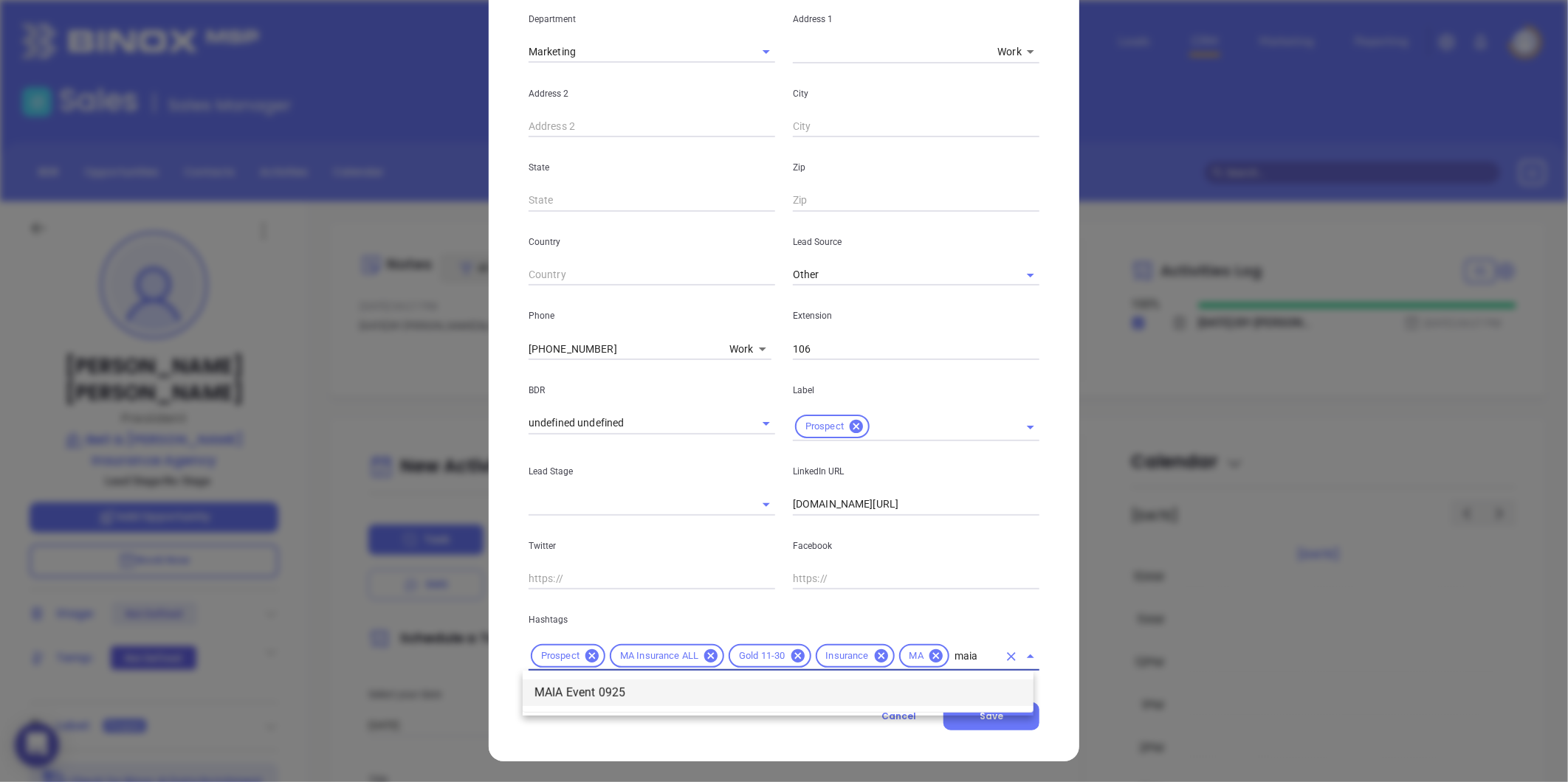
click at [636, 697] on li "MAIA Event 0925" at bounding box center [778, 692] width 511 height 26
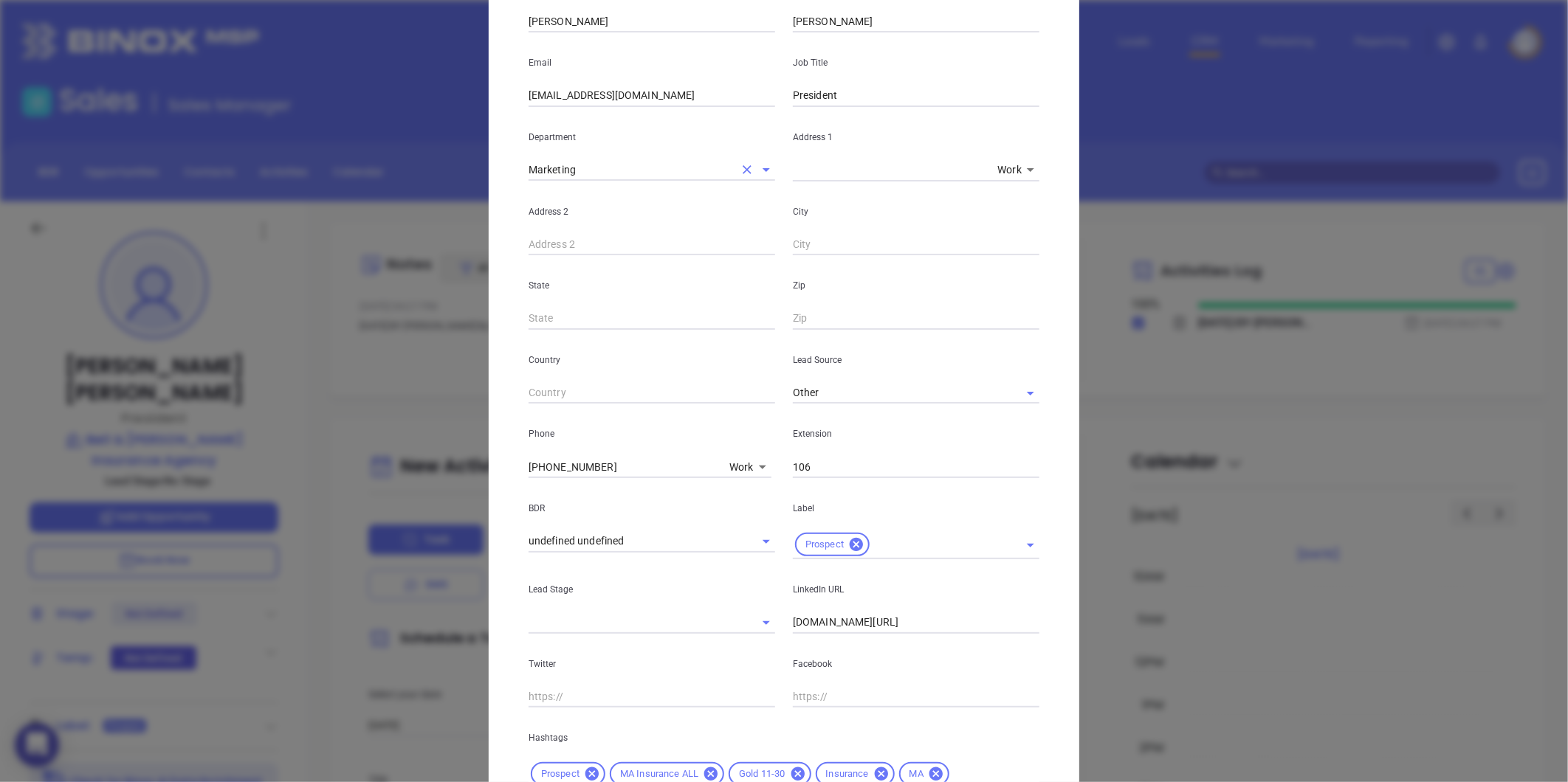
scroll to position [0, 0]
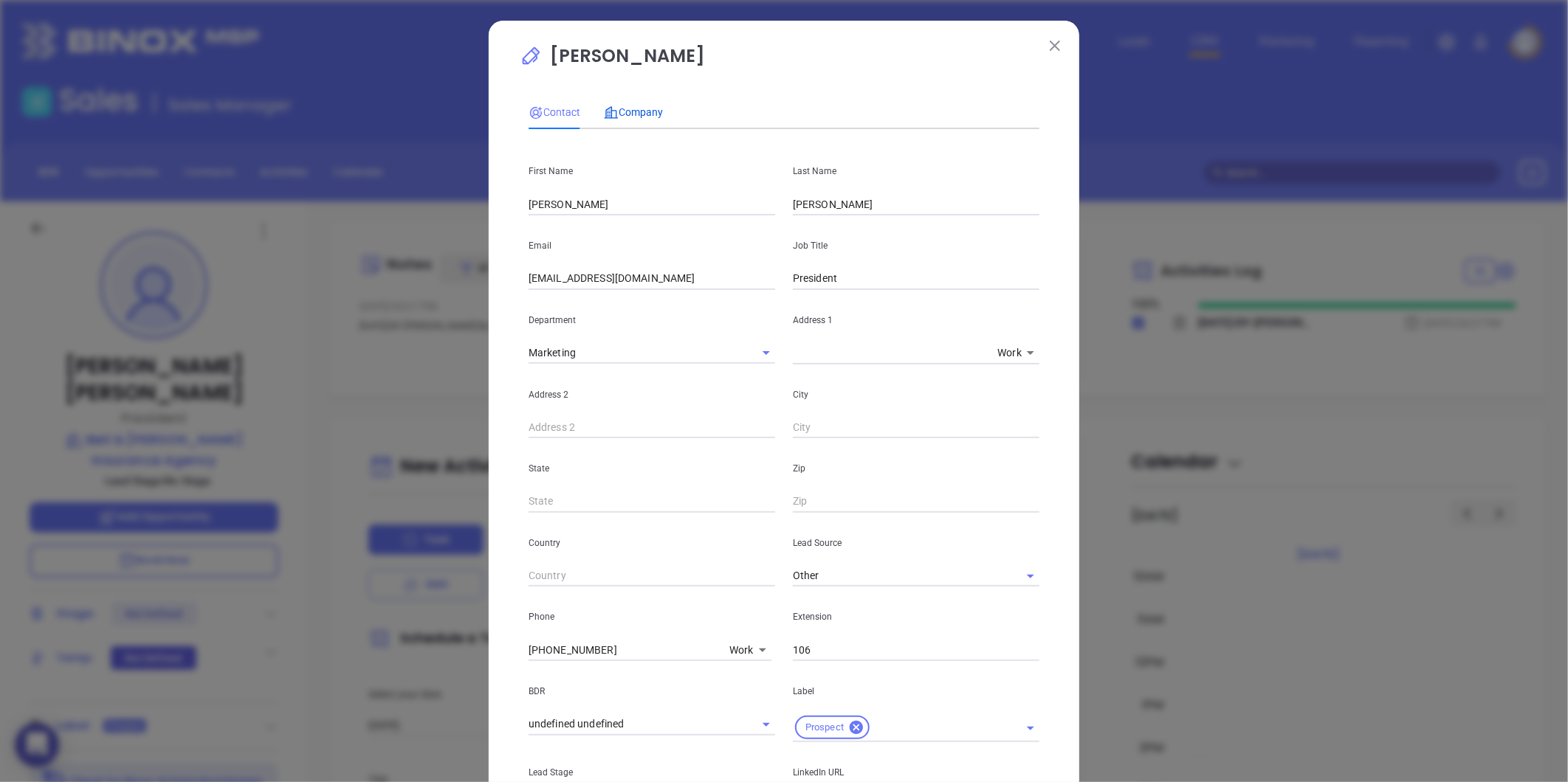
click at [638, 104] on div "Company" at bounding box center [633, 112] width 59 height 16
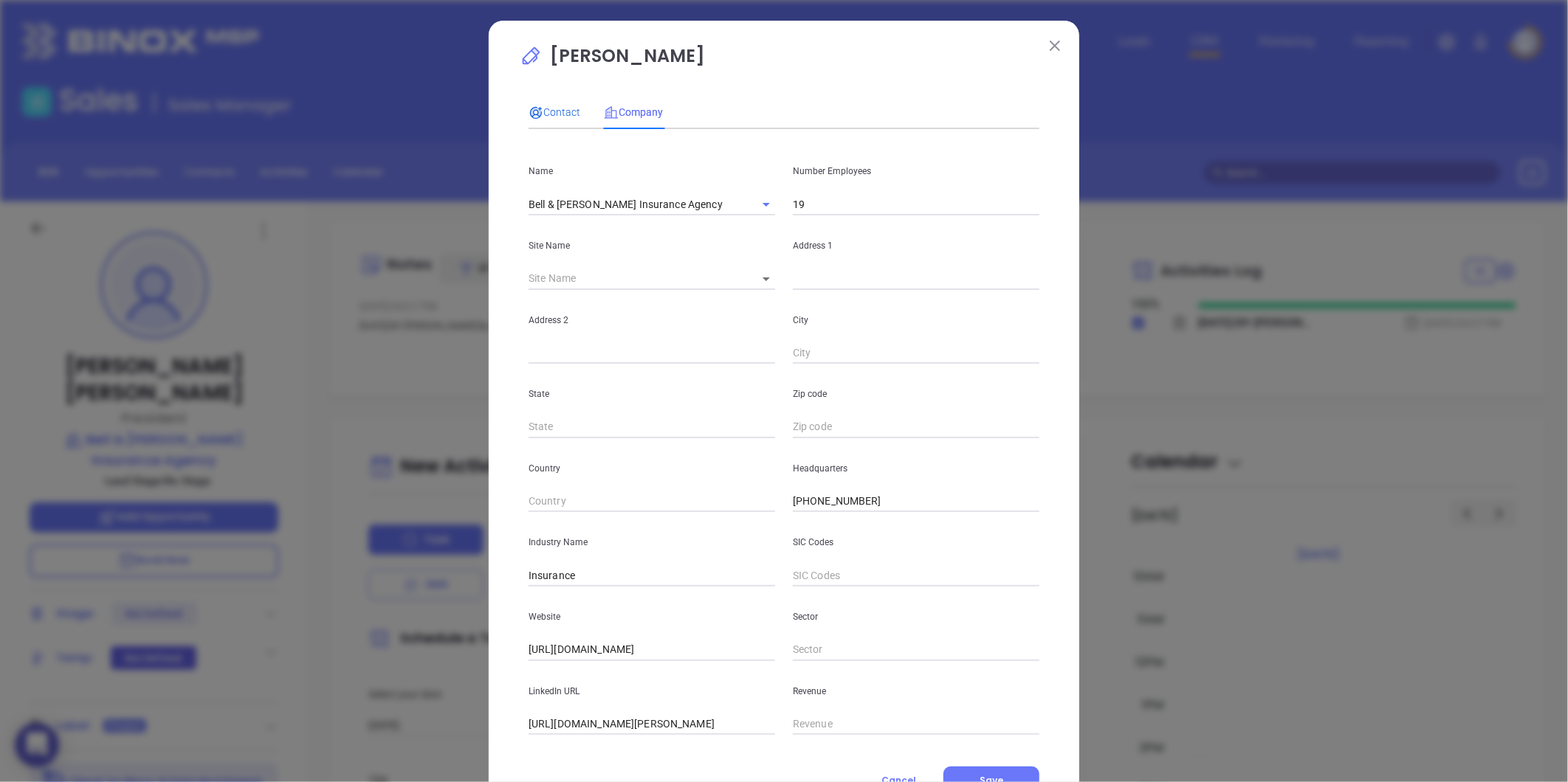
click at [549, 109] on span "Contact" at bounding box center [553, 112] width 52 height 12
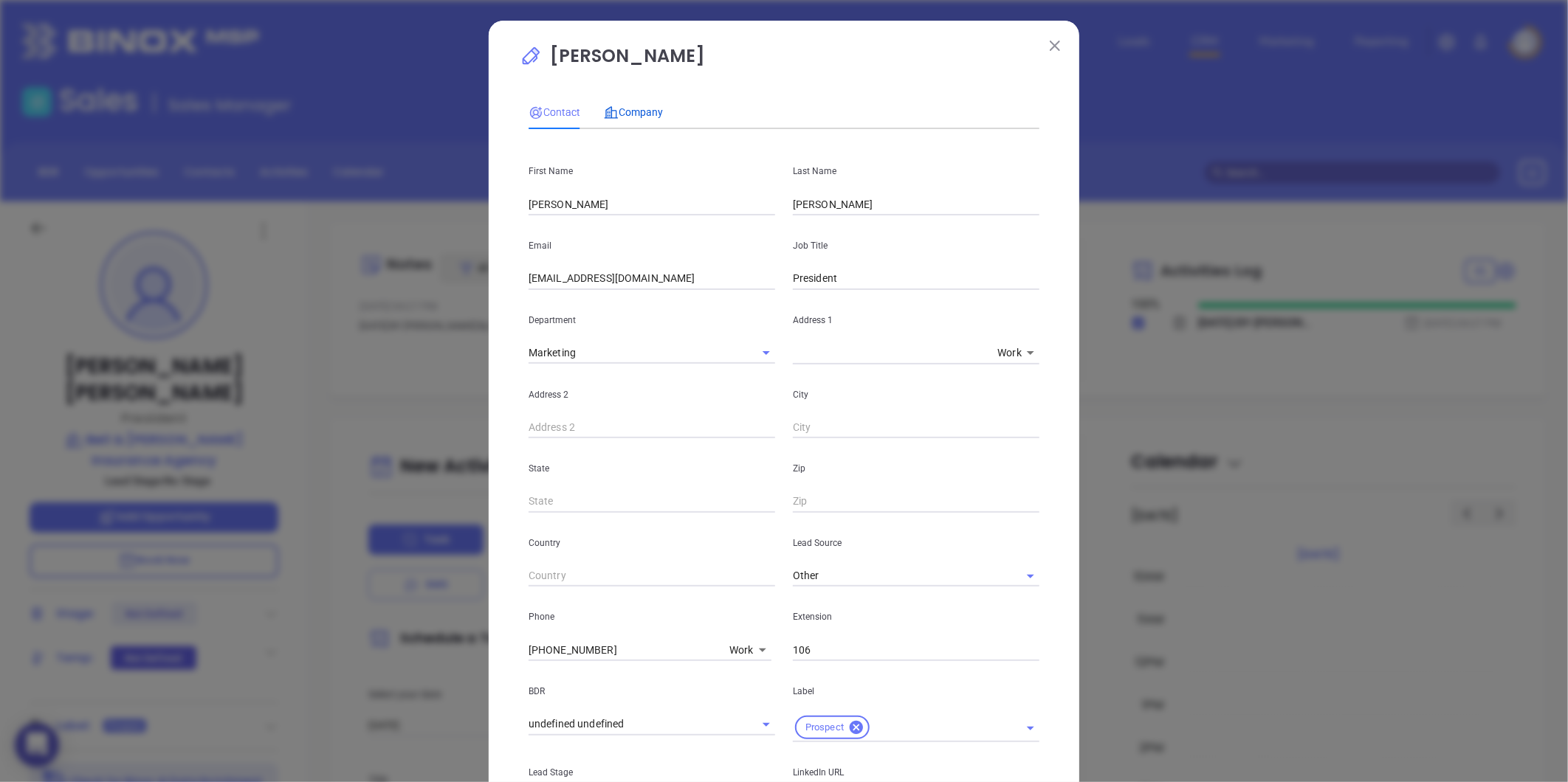
drag, startPoint x: 635, startPoint y: 107, endPoint x: 739, endPoint y: 210, distance: 146.4
click at [638, 108] on span "Company" at bounding box center [633, 112] width 59 height 12
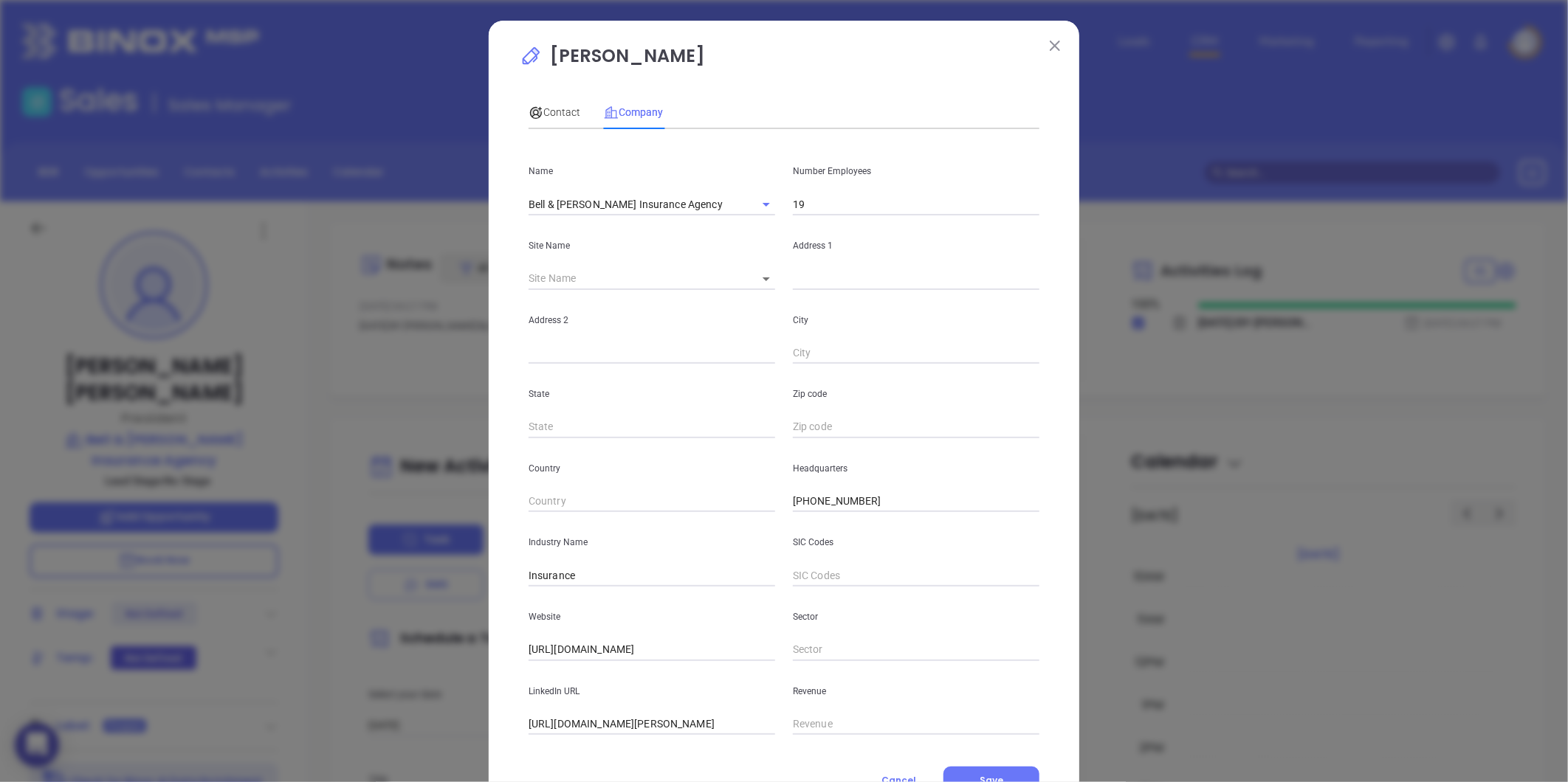
click at [755, 277] on body "0 Leads CRM Marketing Reporting Financial Leads Leads Sales Sales Manager BDR O…" at bounding box center [784, 391] width 1568 height 782
click at [771, 280] on li "Belchertown" at bounding box center [784, 279] width 90 height 26
type input "Belchertown"
type input "97396"
type input "PO Box 669"
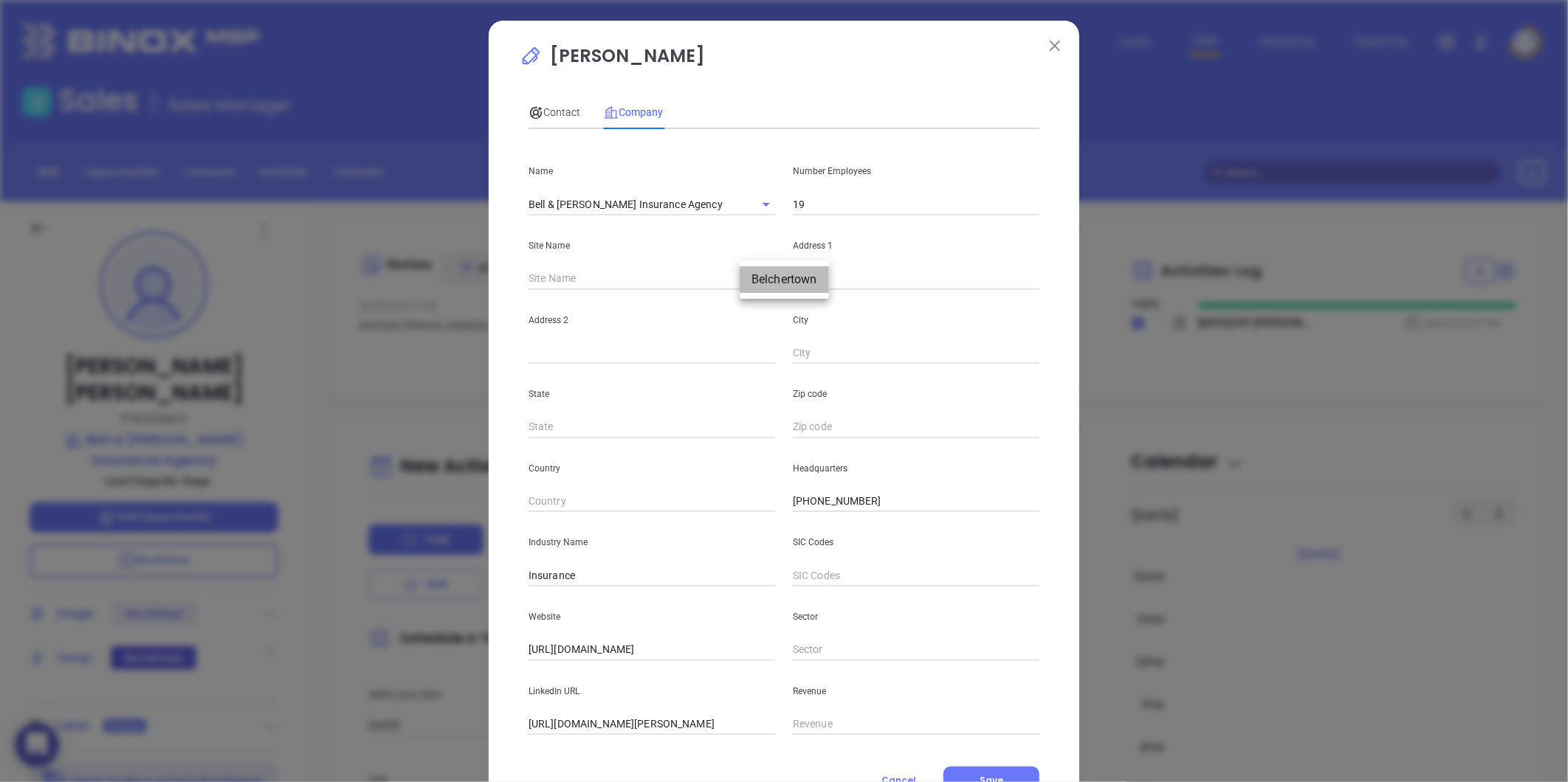
type input "Belchertown"
type input "MA"
type input "1007"
drag, startPoint x: 814, startPoint y: 354, endPoint x: 742, endPoint y: 348, distance: 72.2
click at [742, 348] on div "Address 2 City Belchertown" at bounding box center [784, 327] width 528 height 74
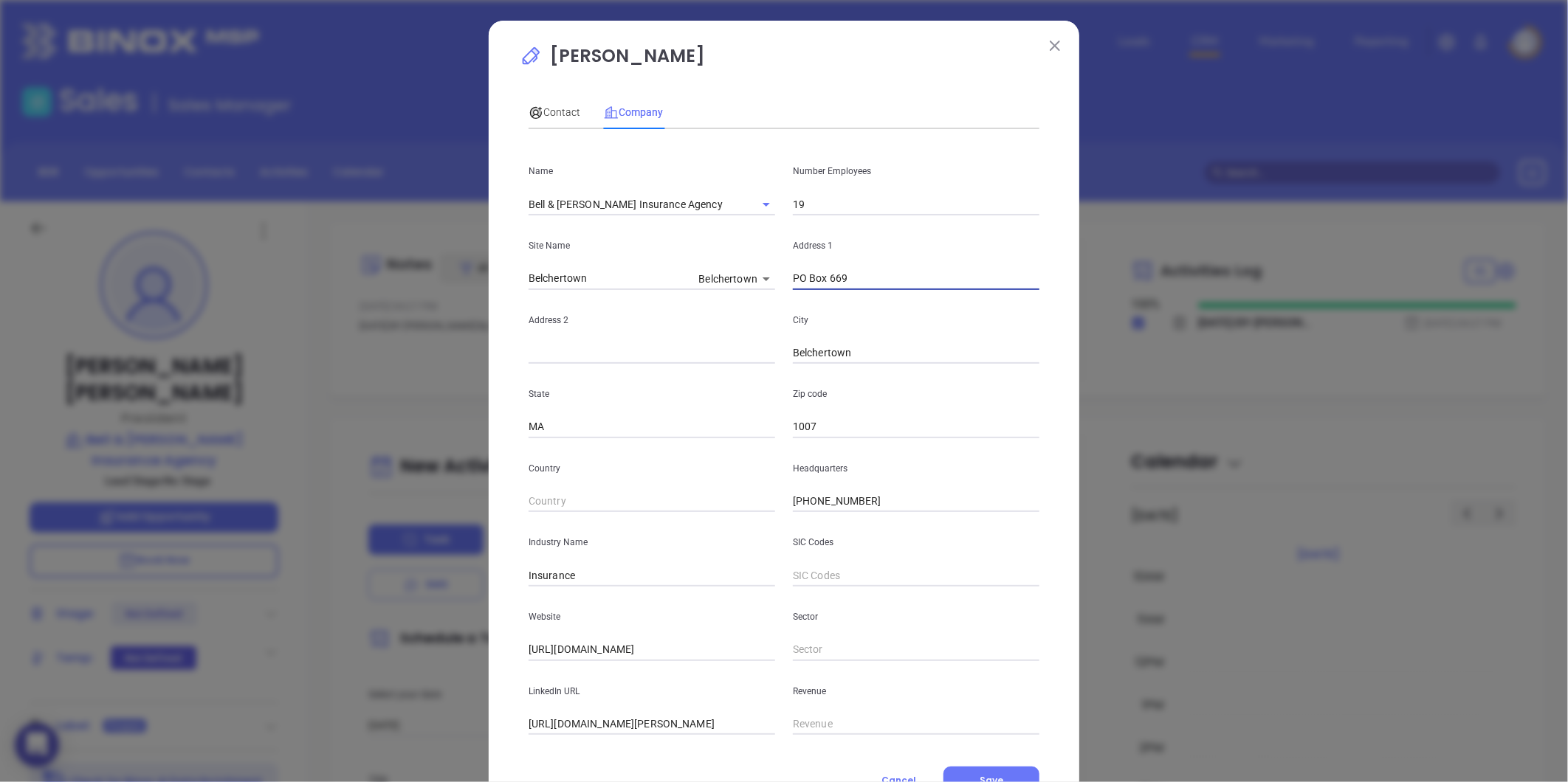
drag, startPoint x: 854, startPoint y: 283, endPoint x: 736, endPoint y: 293, distance: 118.4
click at [736, 293] on div "Name Bell & Hudson Insurance Agency Number Employees 19 Site Name Belchertown B…" at bounding box center [783, 438] width 511 height 594
drag, startPoint x: 926, startPoint y: 231, endPoint x: 1034, endPoint y: 227, distance: 108.1
click at [1034, 227] on div "Address 1 PO Box 669" at bounding box center [916, 252] width 264 height 74
drag, startPoint x: 846, startPoint y: 281, endPoint x: 731, endPoint y: 299, distance: 116.4
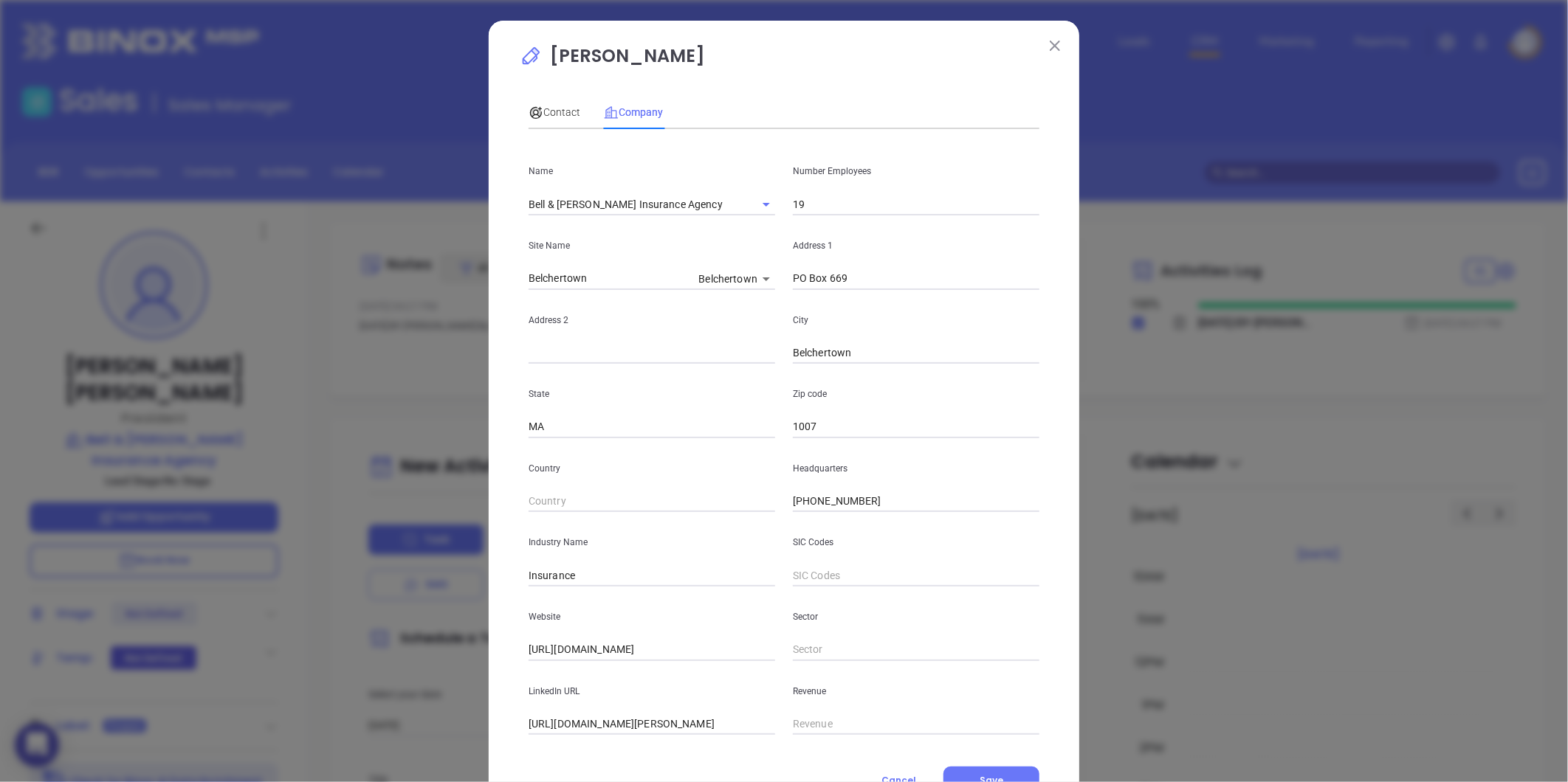
click at [728, 299] on div "Name Bell & Hudson Insurance Agency Number Employees 19 Site Name Belchertown B…" at bounding box center [783, 438] width 511 height 594
paste input "19 N Main St PO Box 669 Belchertown, MA 01007"
drag, startPoint x: 852, startPoint y: 278, endPoint x: 1133, endPoint y: 274, distance: 281.0
click at [1133, 274] on div "Matthew Phaneuf Contact Company First Name Matthew Last Name Phaneuf Email mpha…" at bounding box center [784, 391] width 1568 height 782
type input "19 N Main St"
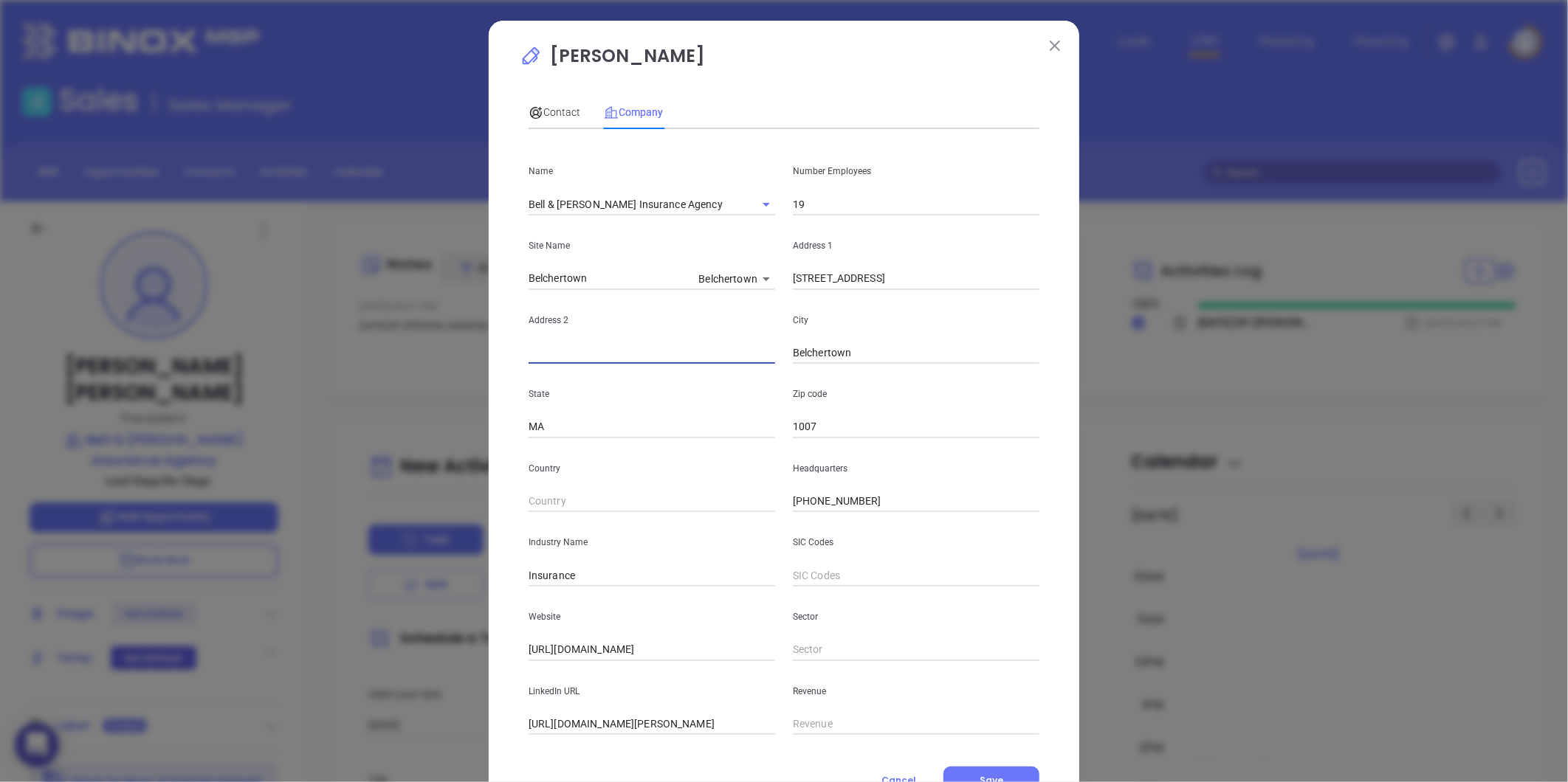
paste input "PO Box 669 Belchertown, MA 01007"
drag, startPoint x: 585, startPoint y: 350, endPoint x: 829, endPoint y: 350, distance: 244.0
click at [829, 350] on div "Address 2 PO Box 669 Belchertown, MA 01007 City Belchertown" at bounding box center [784, 327] width 528 height 74
type input "PO Box 669"
paste input "Belchertown, MA 0"
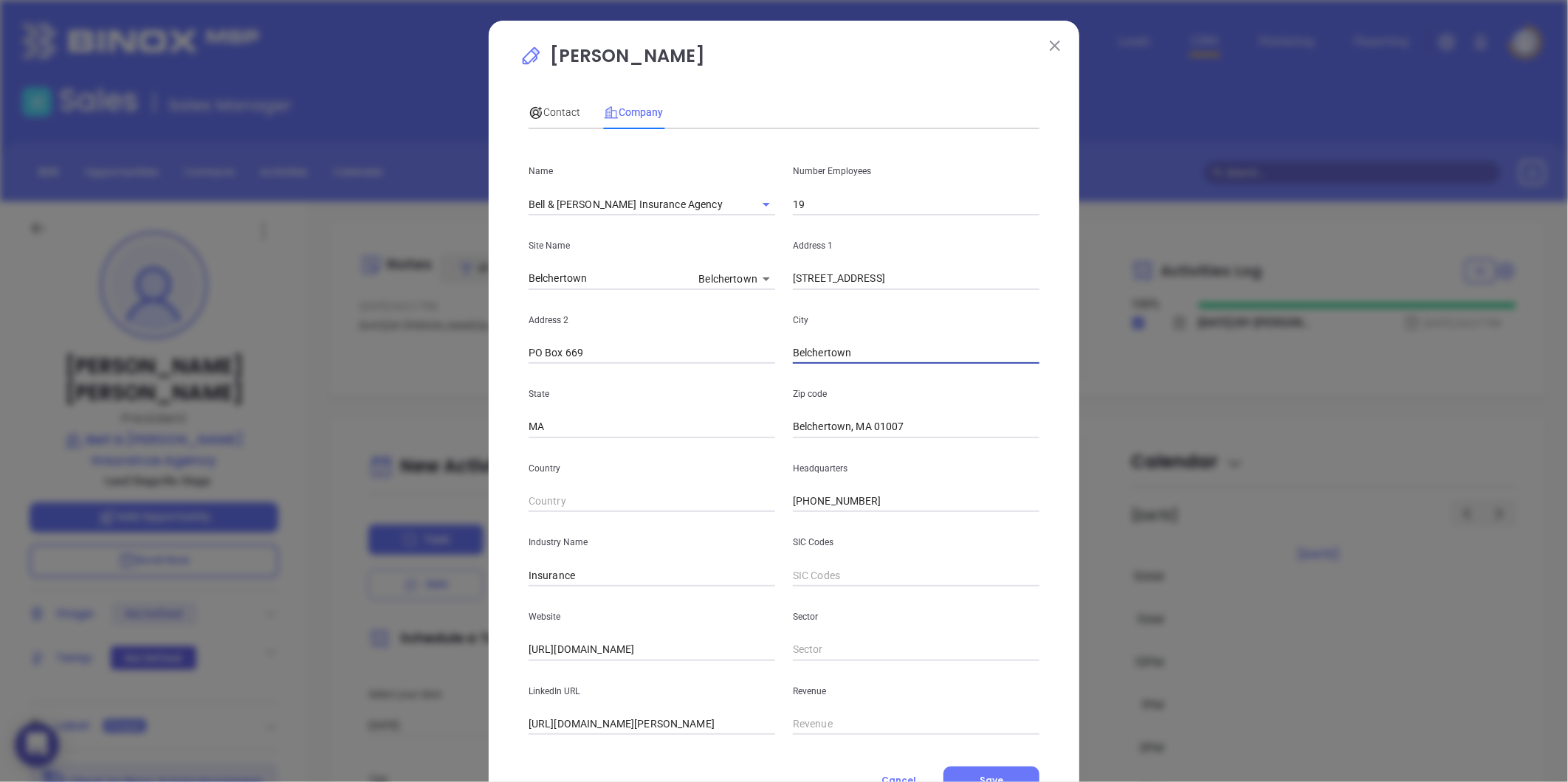
click at [829, 348] on input "Belchertown" at bounding box center [916, 353] width 247 height 22
drag, startPoint x: 870, startPoint y: 427, endPoint x: 277, endPoint y: 422, distance: 593.0
click at [279, 422] on div "Matthew Phaneuf Contact Company First Name Matthew Last Name Phaneuf Email mpha…" at bounding box center [784, 391] width 1568 height 782
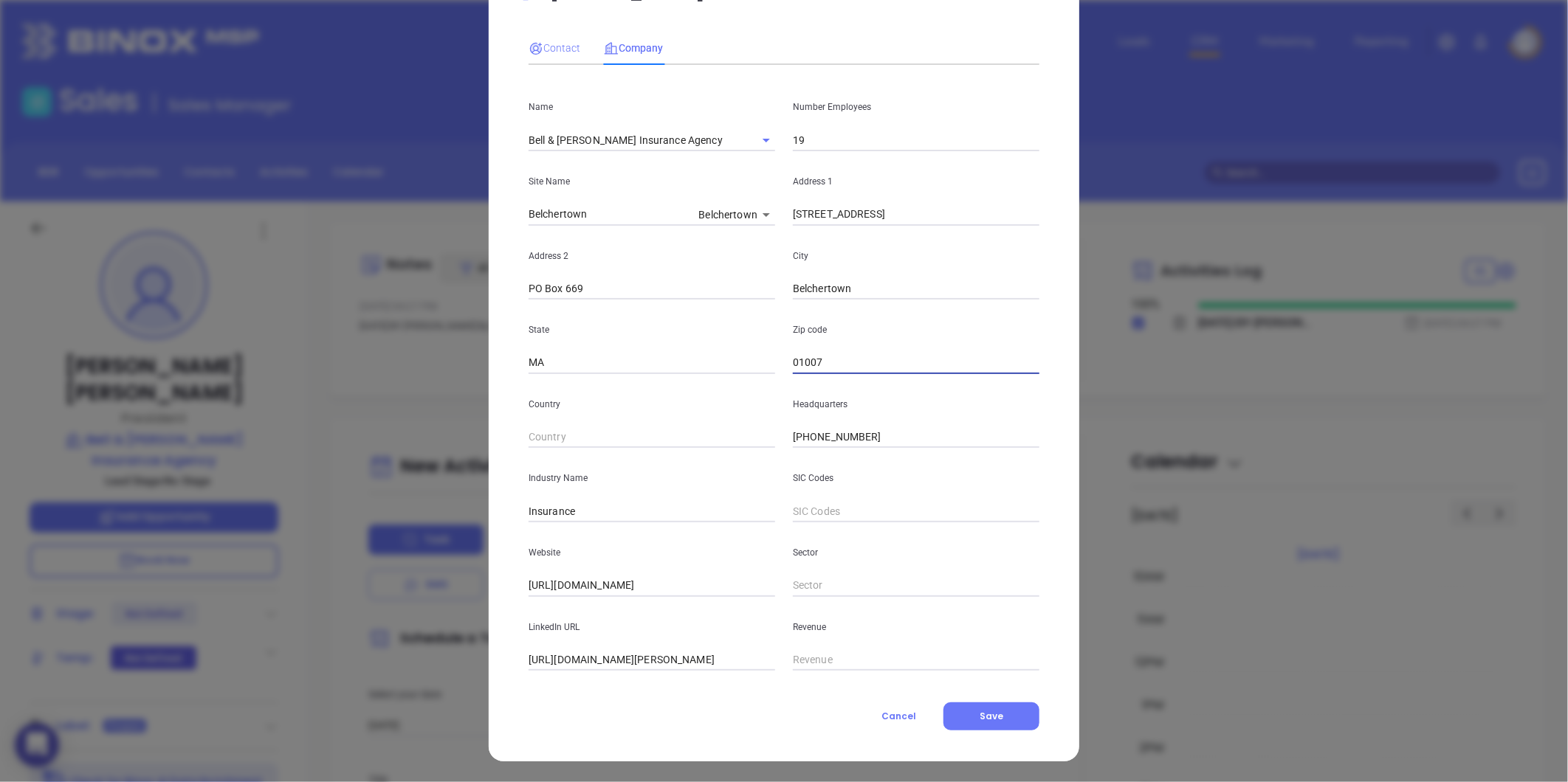
type input "01007"
click at [551, 46] on span "Contact" at bounding box center [553, 48] width 52 height 12
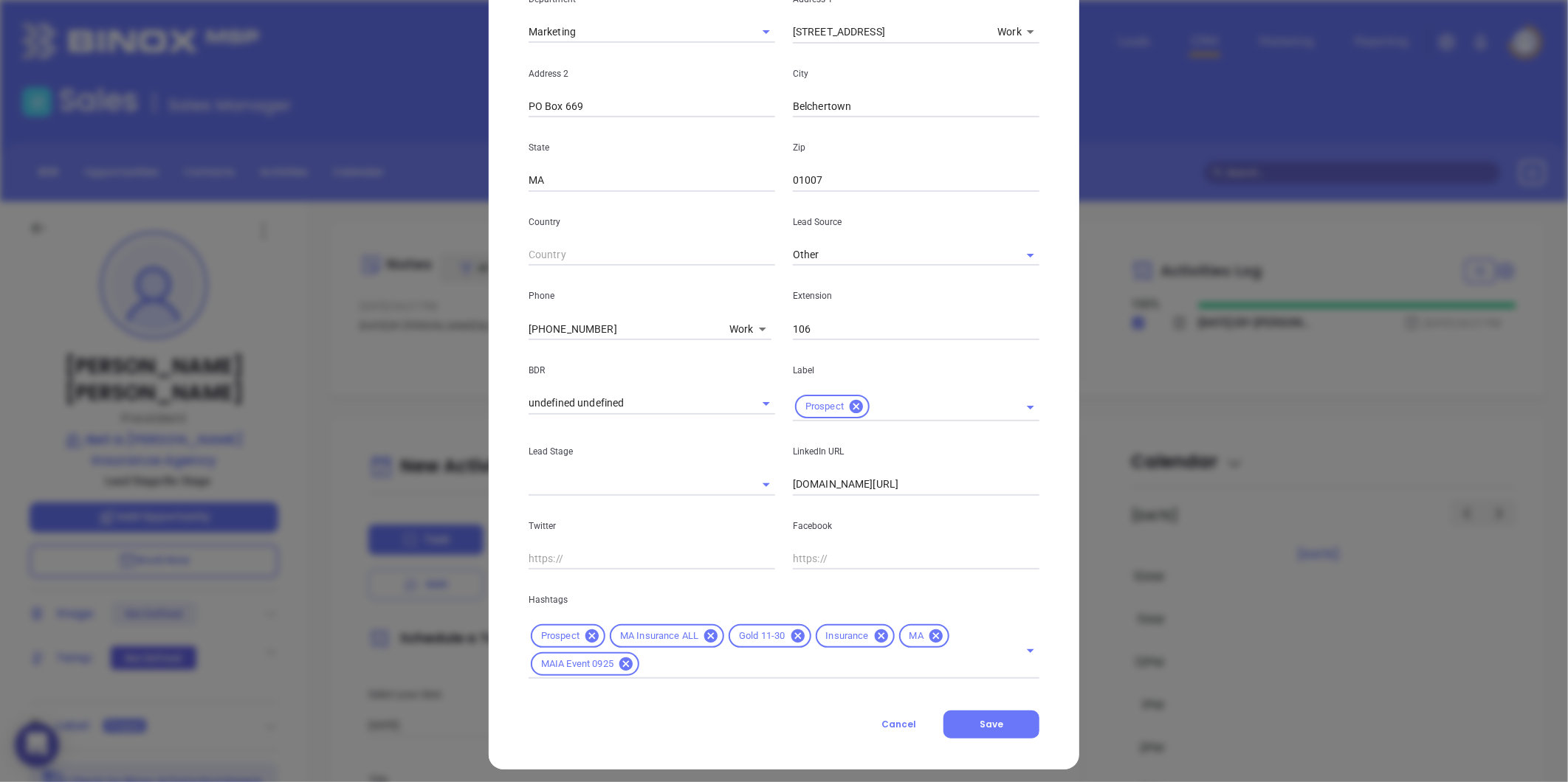
scroll to position [329, 0]
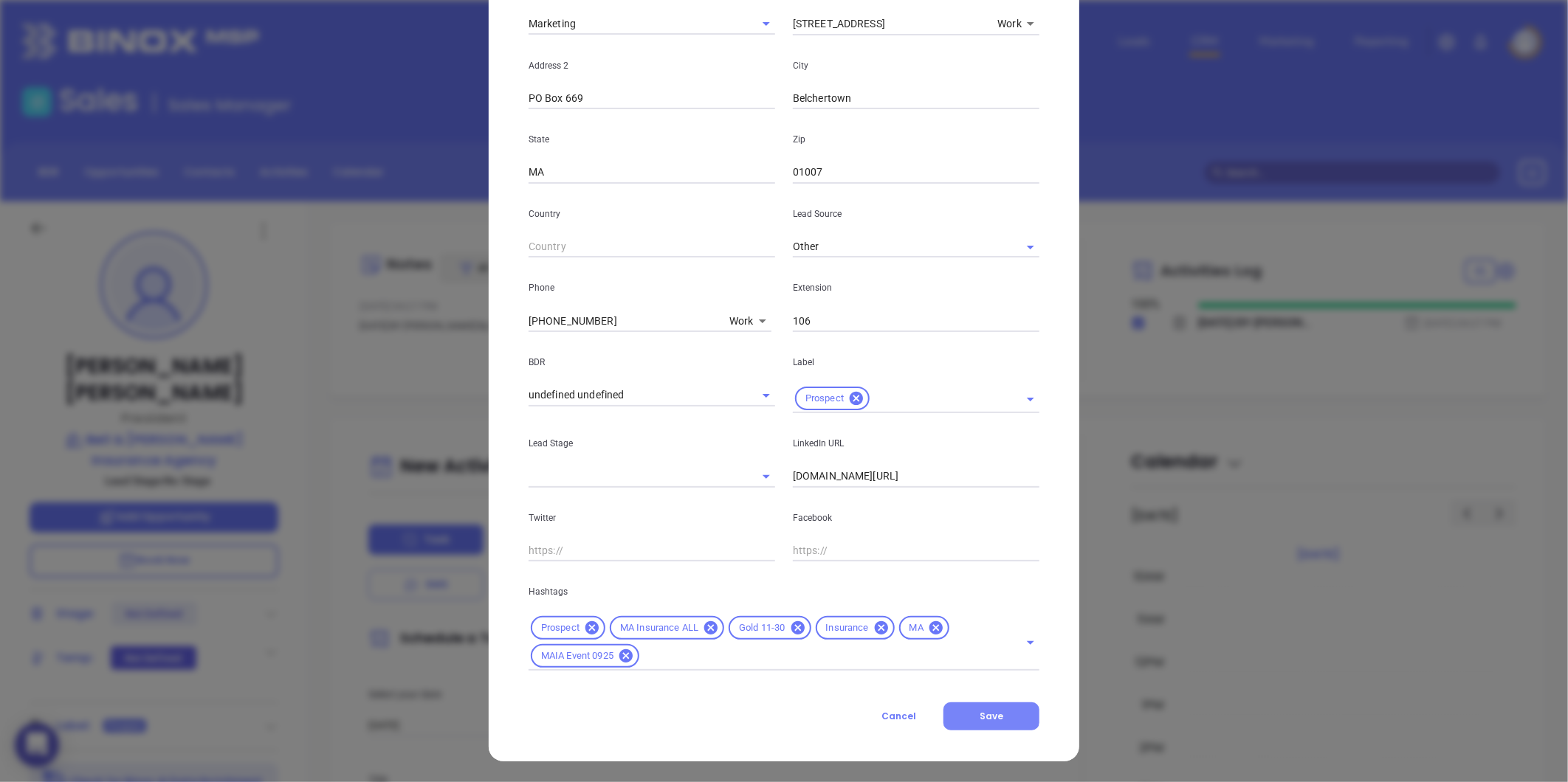
click at [995, 710] on span "Save" at bounding box center [991, 716] width 24 height 13
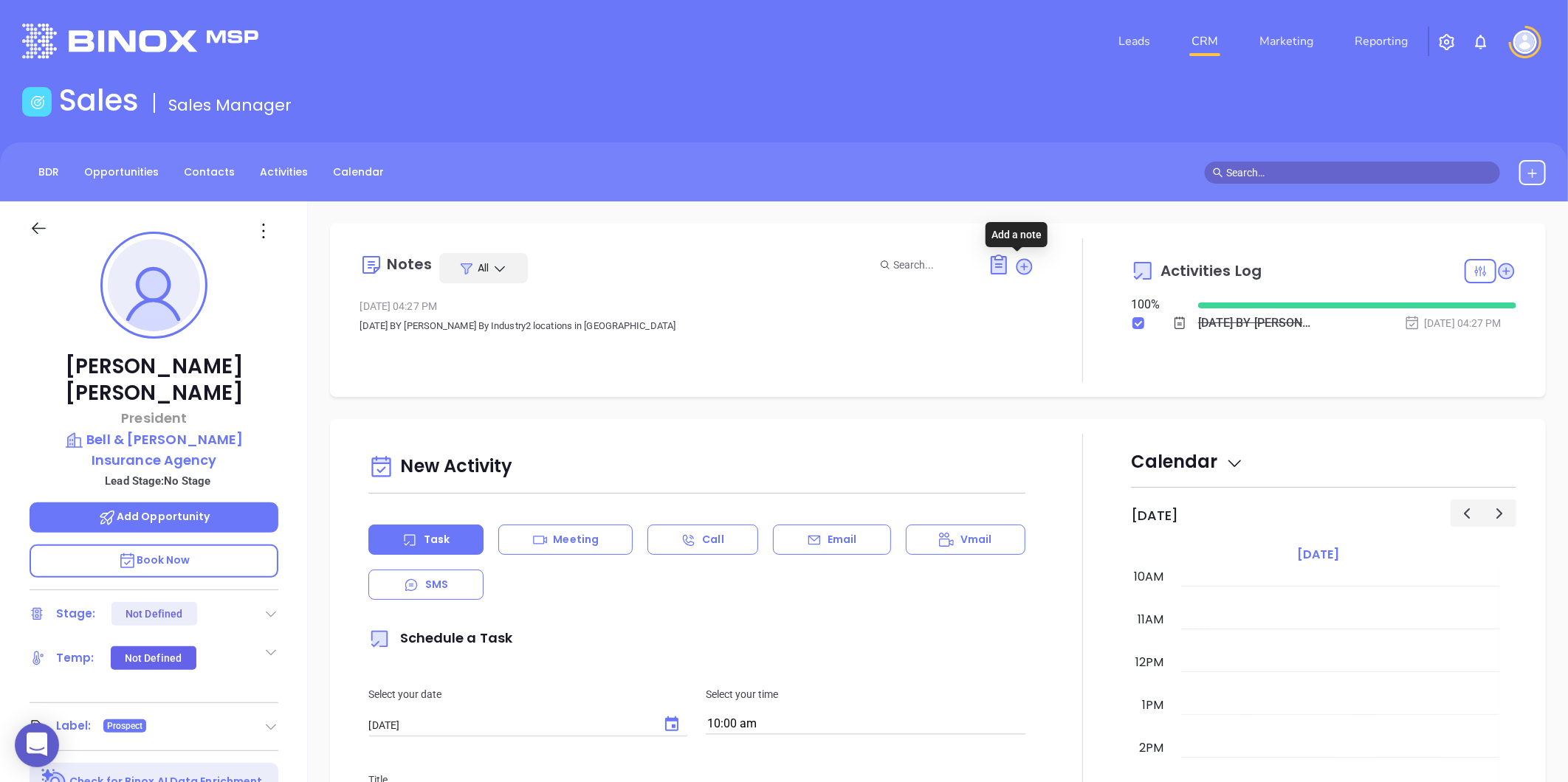
drag, startPoint x: 1017, startPoint y: 266, endPoint x: 1007, endPoint y: 271, distance: 11.2
click at [1017, 266] on icon at bounding box center [1025, 267] width 16 height 16
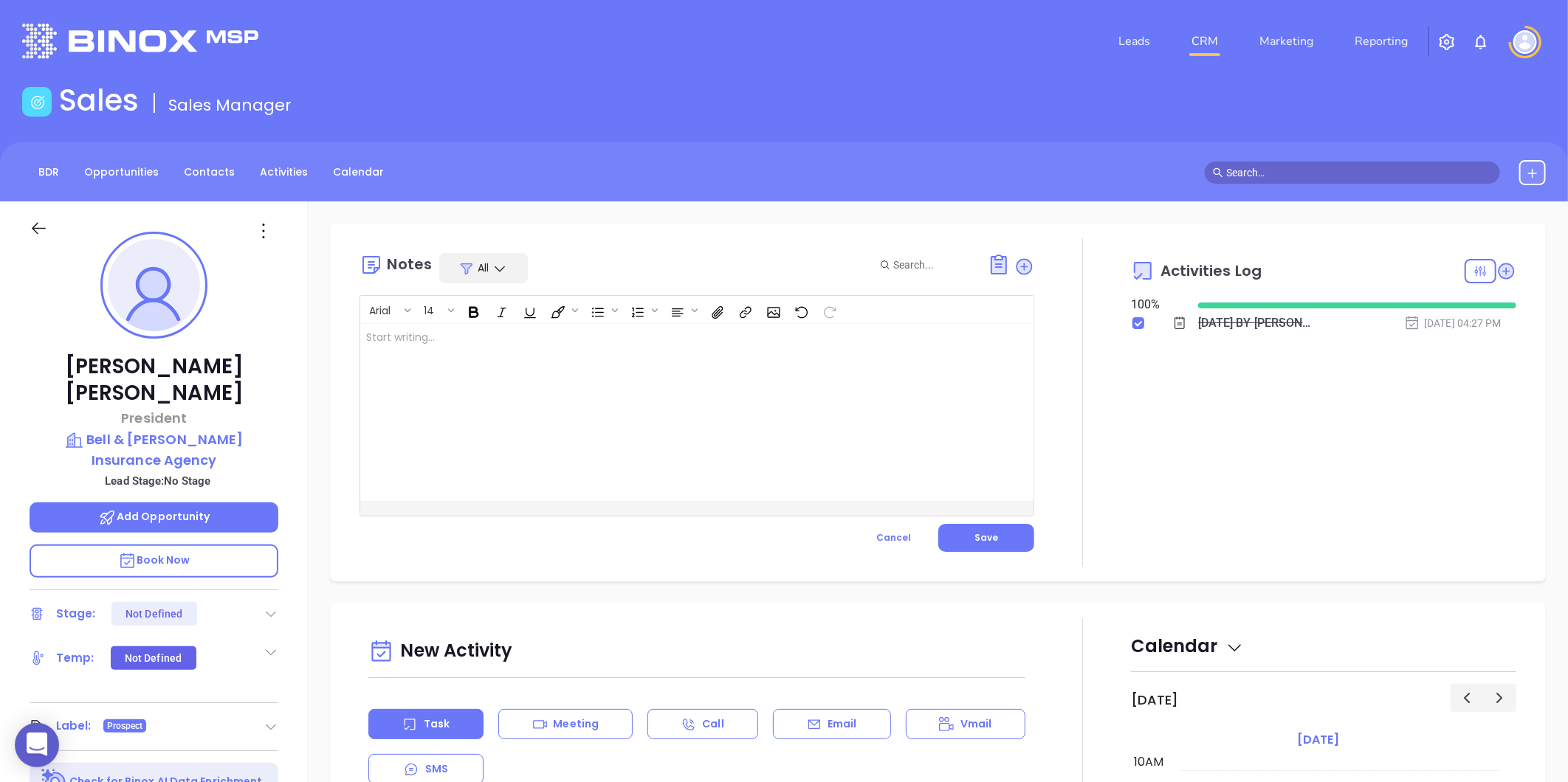
click at [514, 344] on div at bounding box center [673, 412] width 626 height 177
click at [982, 533] on span "Save" at bounding box center [987, 538] width 24 height 13
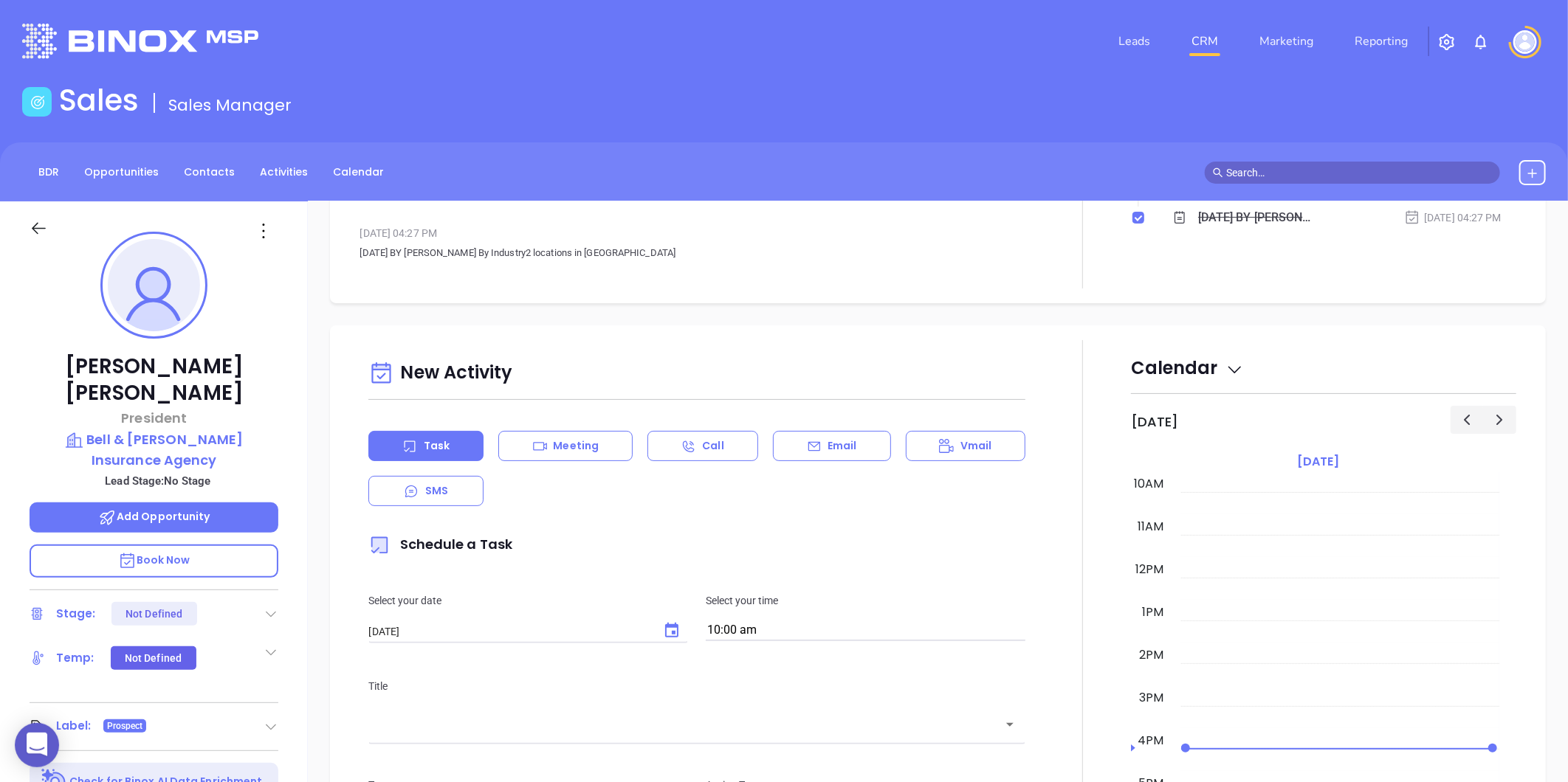
scroll to position [0, 0]
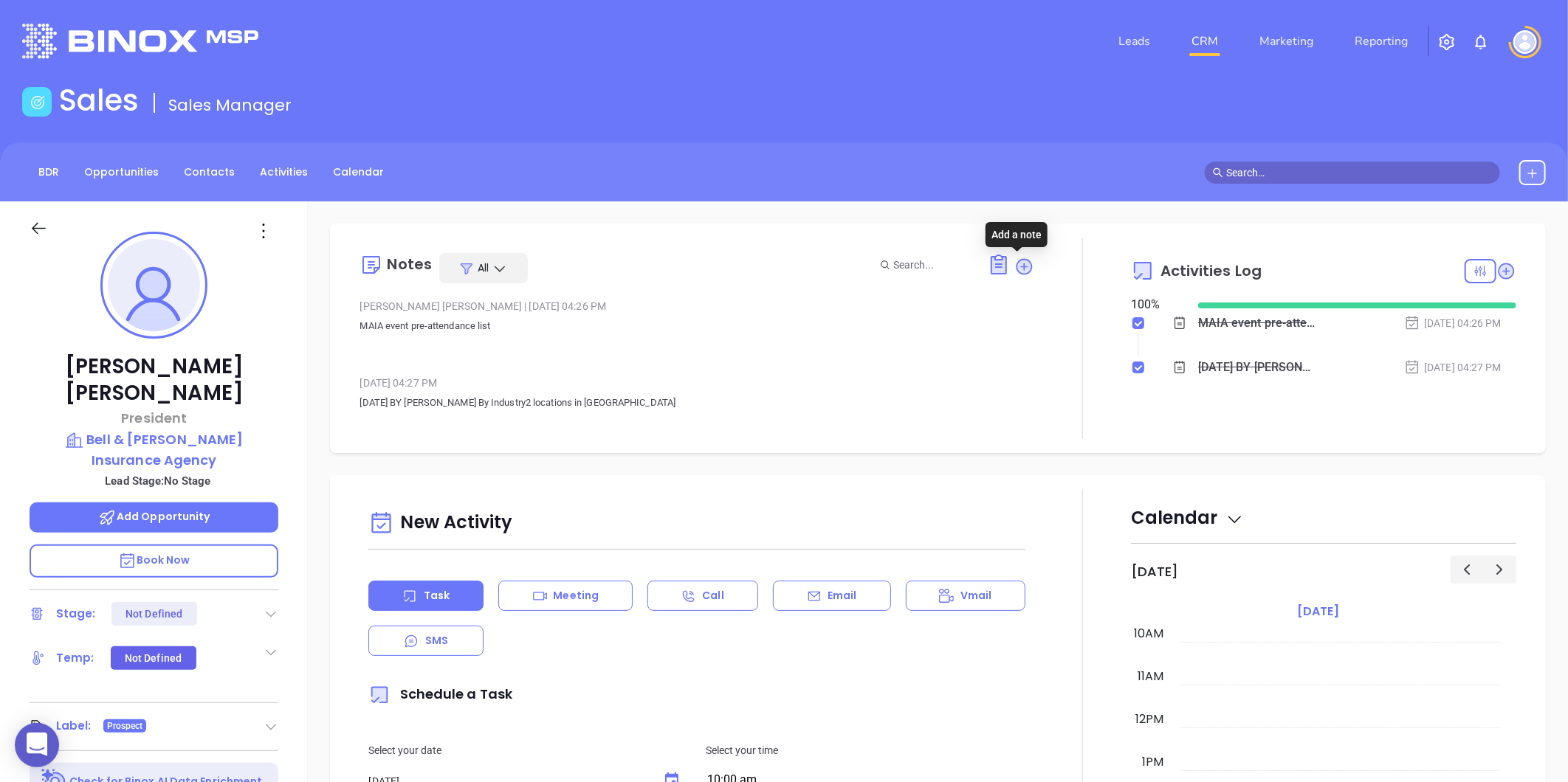
drag, startPoint x: 1021, startPoint y: 262, endPoint x: 958, endPoint y: 287, distance: 67.8
click at [1020, 262] on icon at bounding box center [1025, 267] width 14 height 14
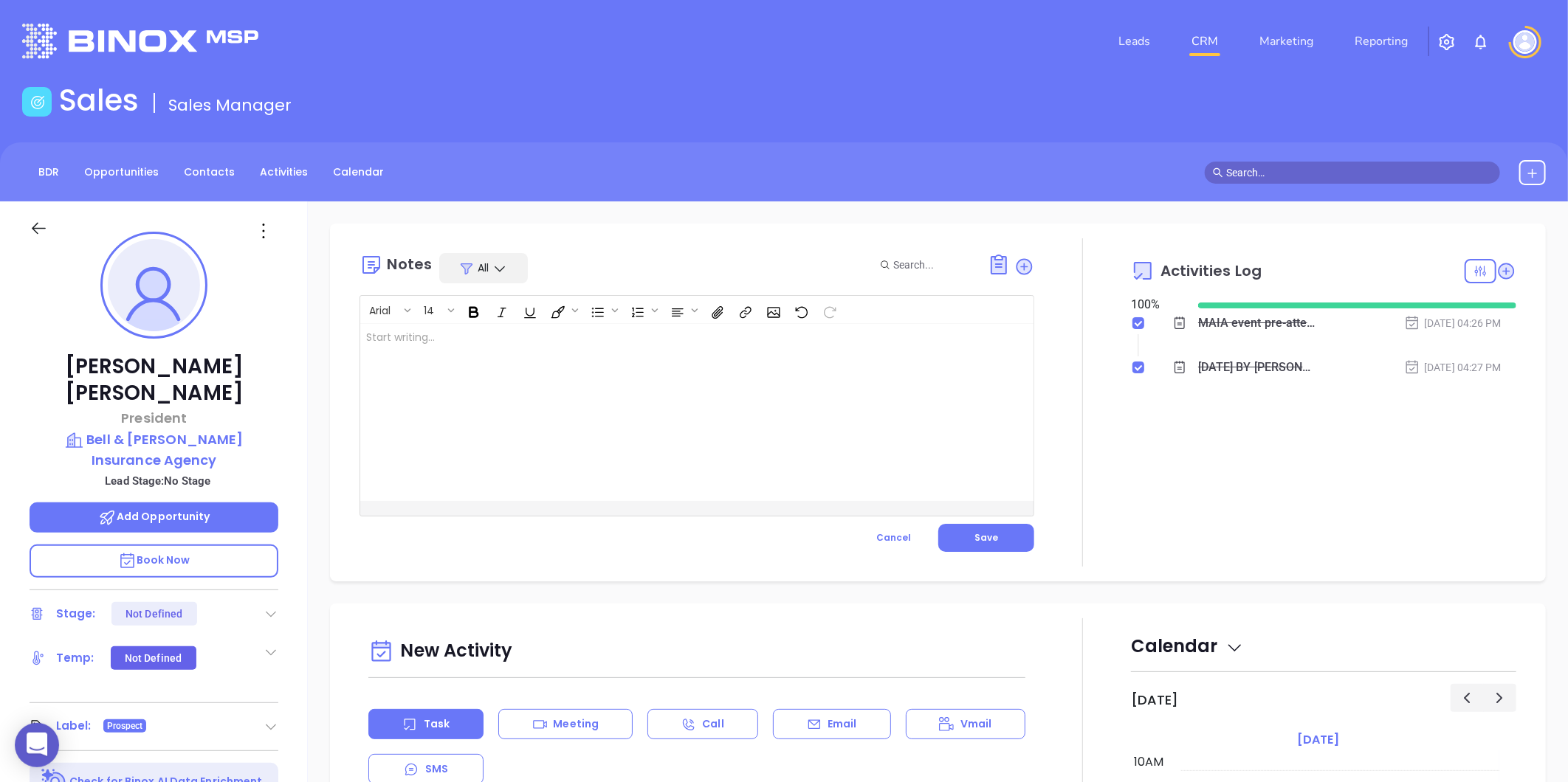
click at [477, 348] on div at bounding box center [673, 412] width 626 height 177
click at [995, 542] on button "Save" at bounding box center [987, 538] width 96 height 28
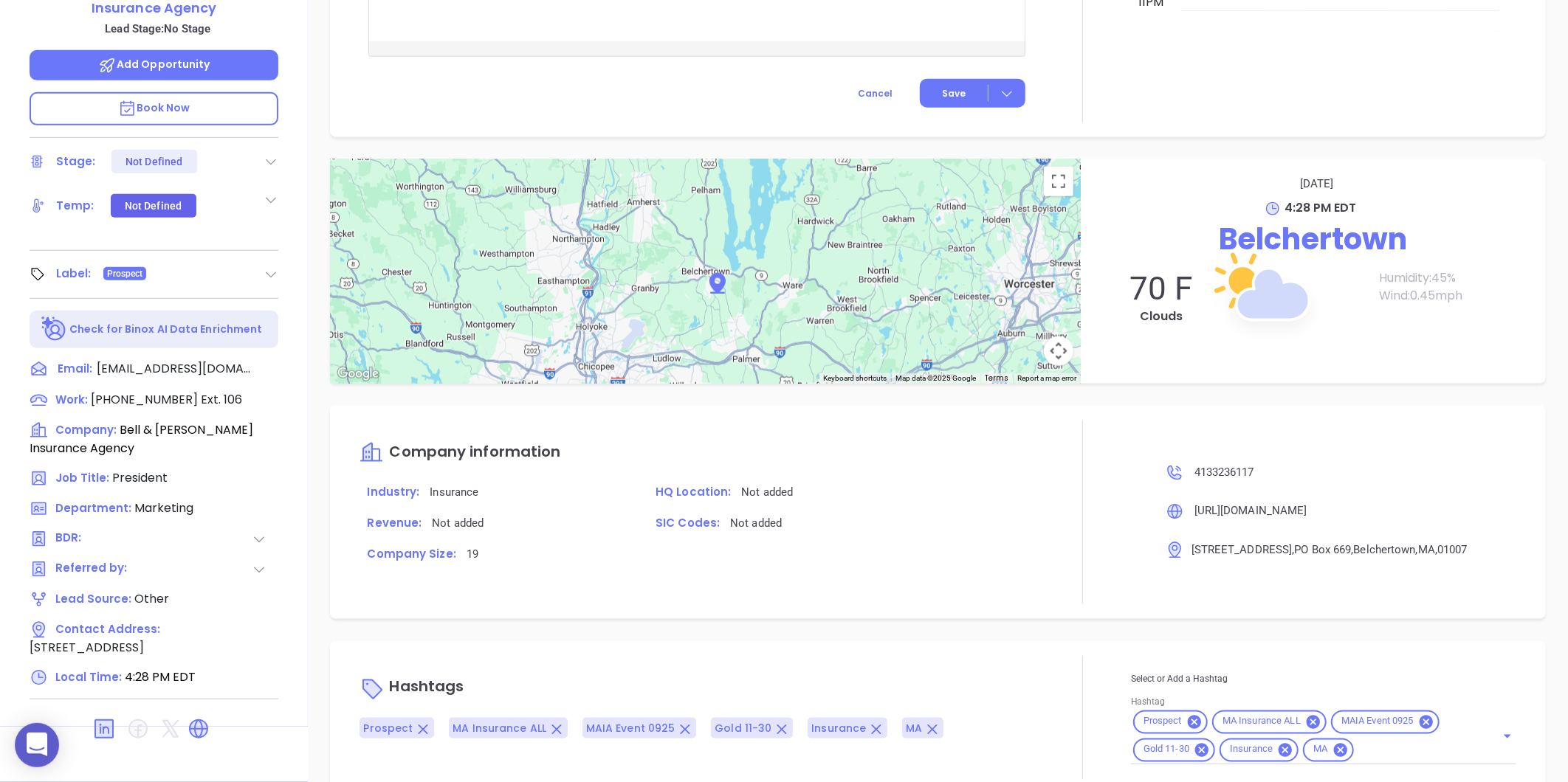
scroll to position [827, 0]
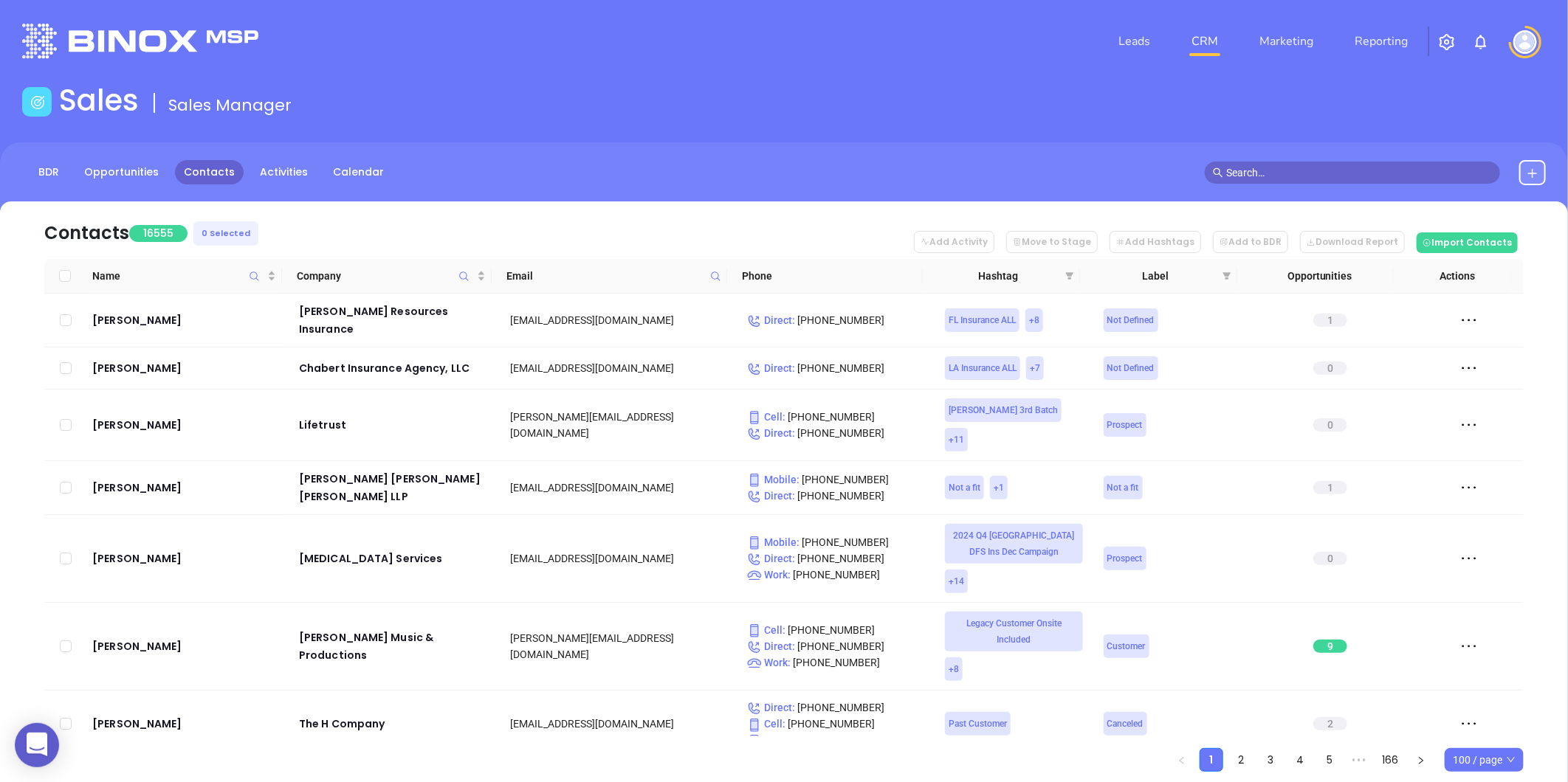
click at [1535, 167] on icon at bounding box center [1532, 173] width 12 height 12
click at [1485, 218] on p "New Contact" at bounding box center [1490, 214] width 123 height 24
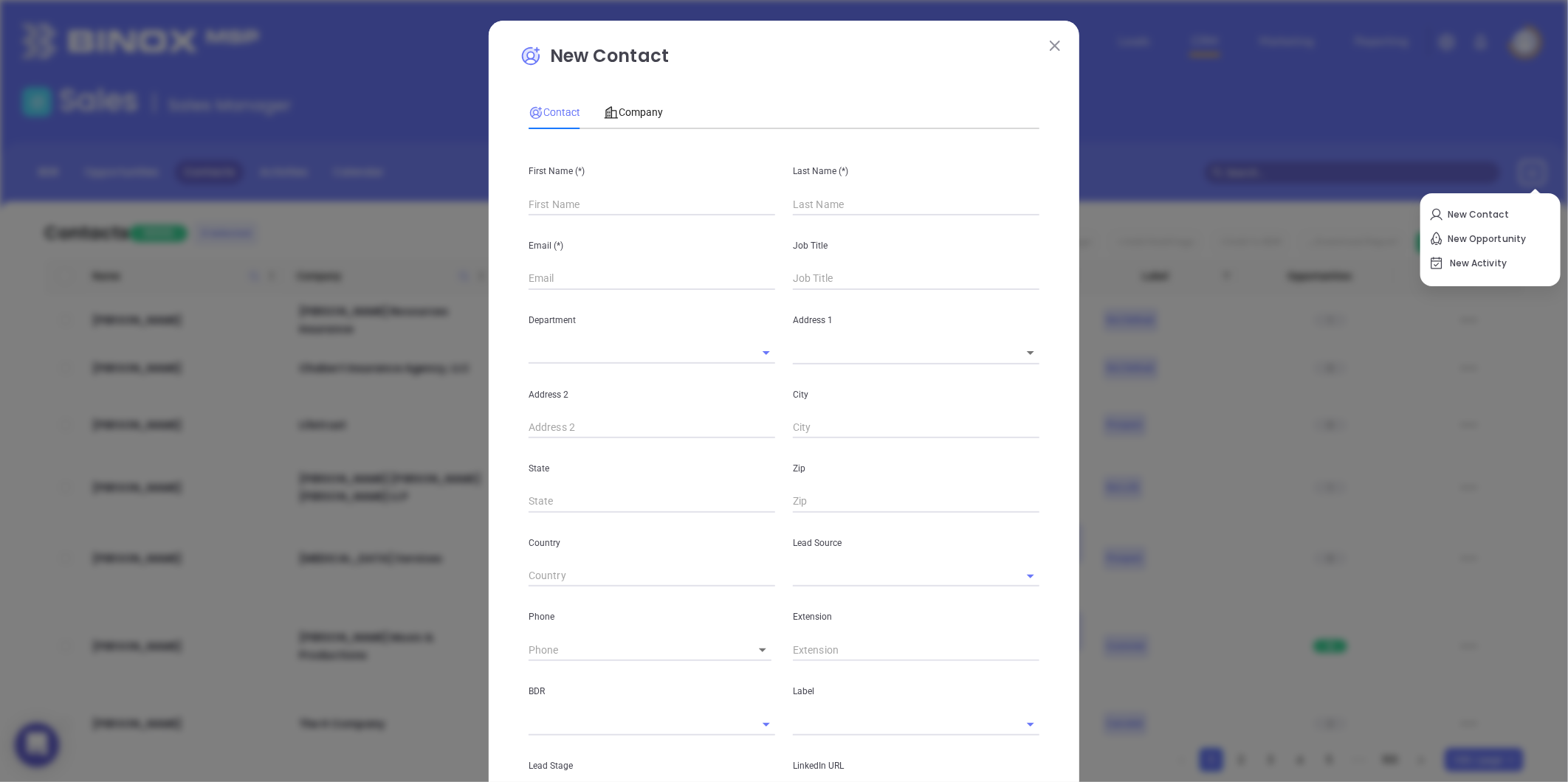
type input "Fourth Phone Call"
click at [546, 204] on input "text" at bounding box center [651, 204] width 247 height 22
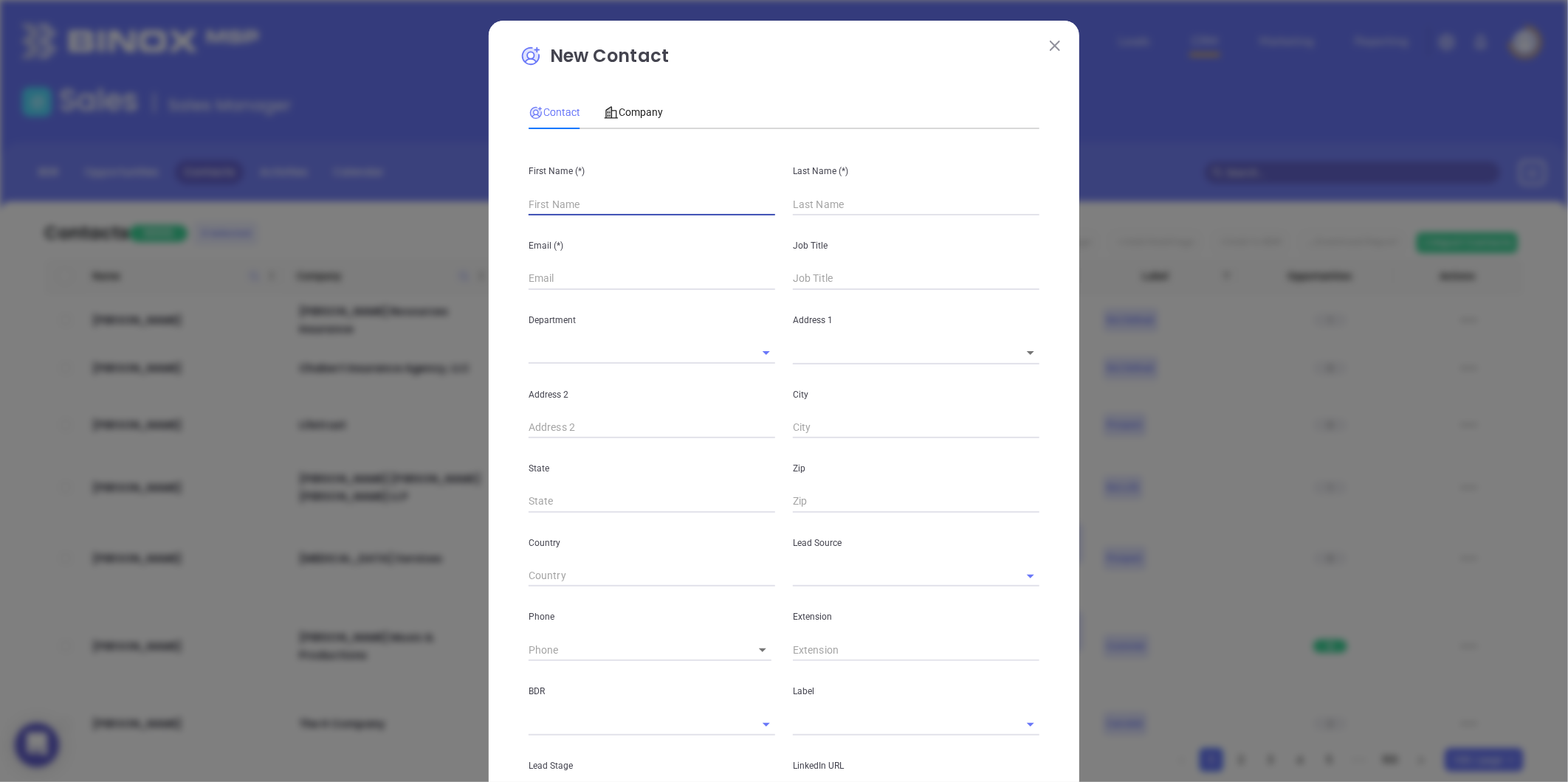
paste input "Trang Huynh"
type input "Trang Huynh"
type input "1"
drag, startPoint x: 561, startPoint y: 207, endPoint x: 668, endPoint y: 195, distance: 107.7
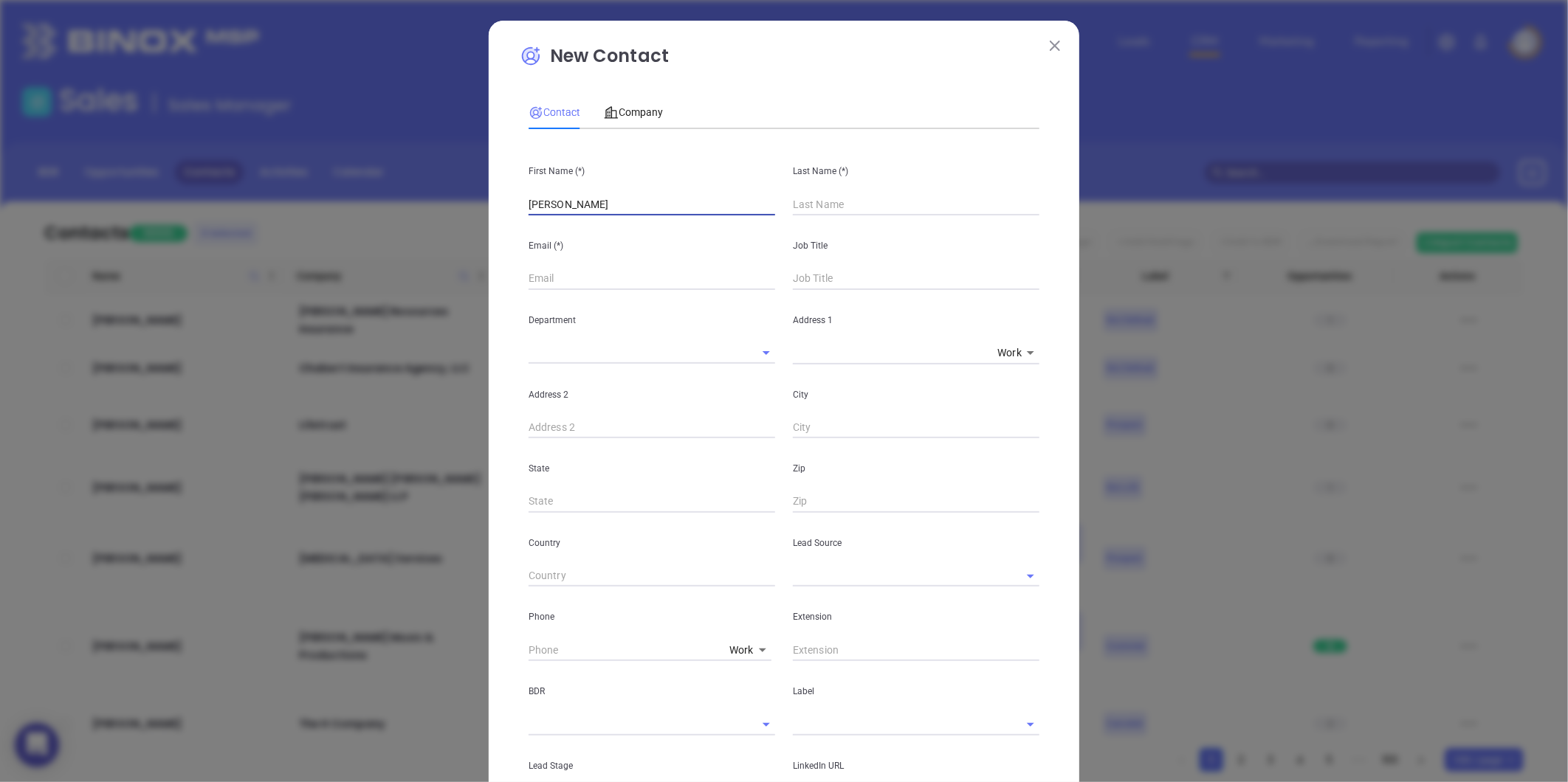
click at [667, 195] on input "Trang Huynh" at bounding box center [651, 204] width 247 height 22
type input "Trang"
paste input "Huynh"
type input "Huynh"
click at [603, 204] on input "Trang" at bounding box center [651, 204] width 247 height 22
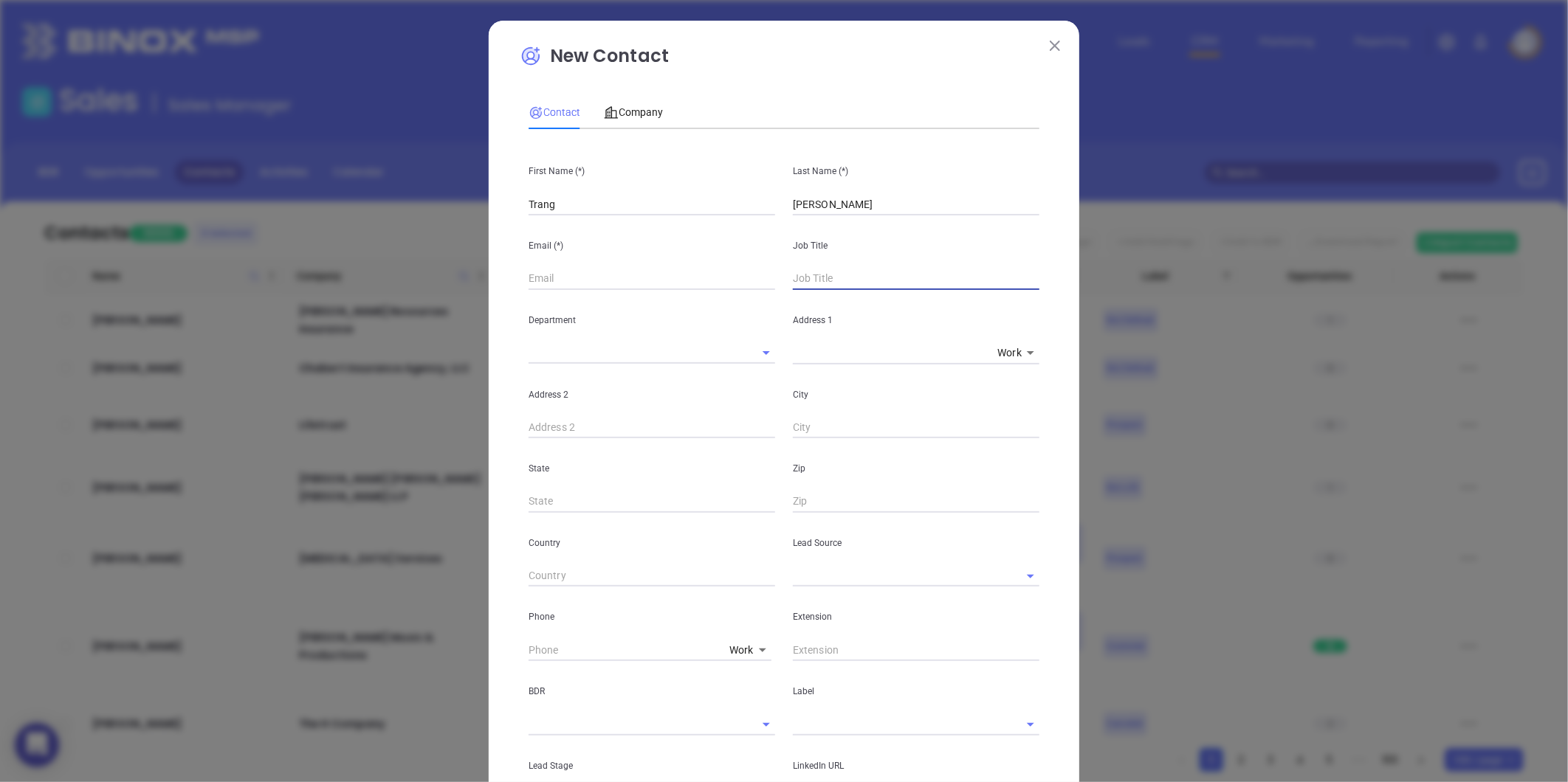
click at [827, 281] on input "text" at bounding box center [916, 278] width 247 height 22
type input "Owner"
click at [927, 231] on div "Job Title Owner" at bounding box center [916, 252] width 264 height 74
click at [546, 282] on input "text" at bounding box center [651, 278] width 247 height 22
paste input "TRANGBEACONTRUSTINSURANCE@GMAIL.COM"
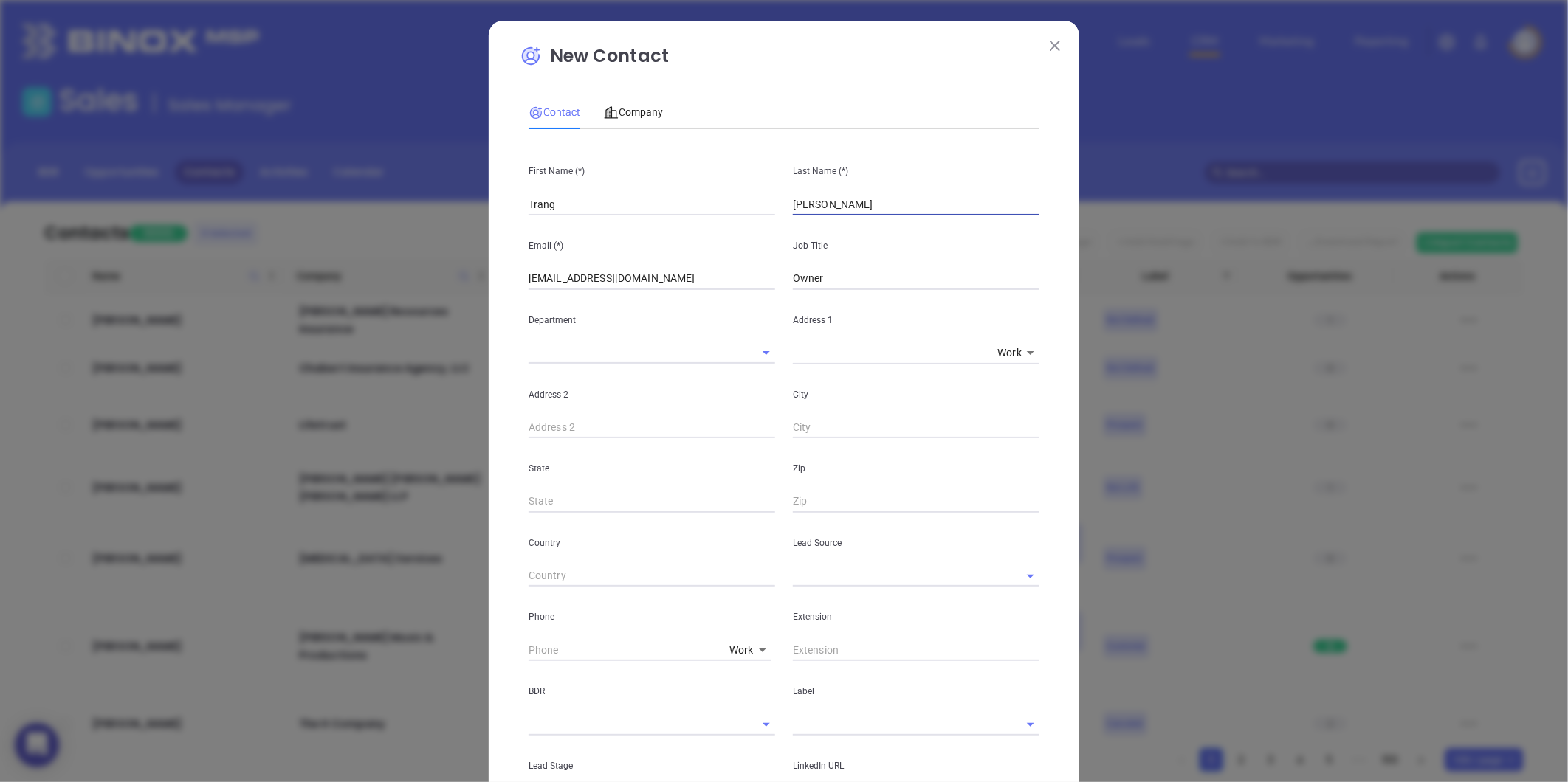
drag, startPoint x: 898, startPoint y: 203, endPoint x: 906, endPoint y: 209, distance: 10.0
click at [898, 204] on input "Huynh" at bounding box center [916, 204] width 247 height 22
click at [600, 281] on input "TRANGBEACONTRUSTINSURANCE@GMAIL.COM" at bounding box center [651, 278] width 247 height 22
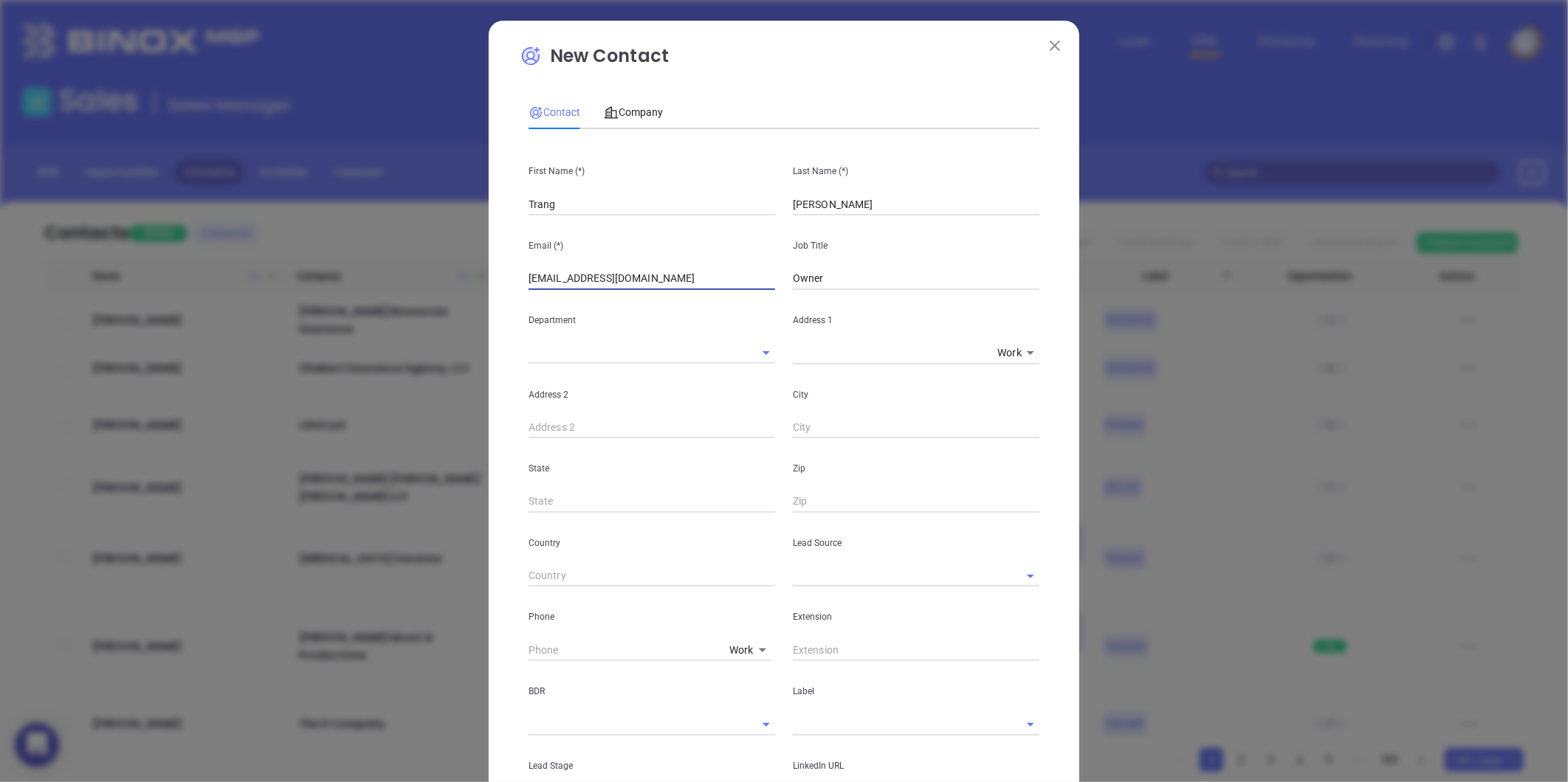
paste input "trangbeacontrustinsurance@gmail.com"
type input "trangbeacontrustinsurance@gmail.com"
click at [685, 354] on input "text" at bounding box center [630, 353] width 205 height 22
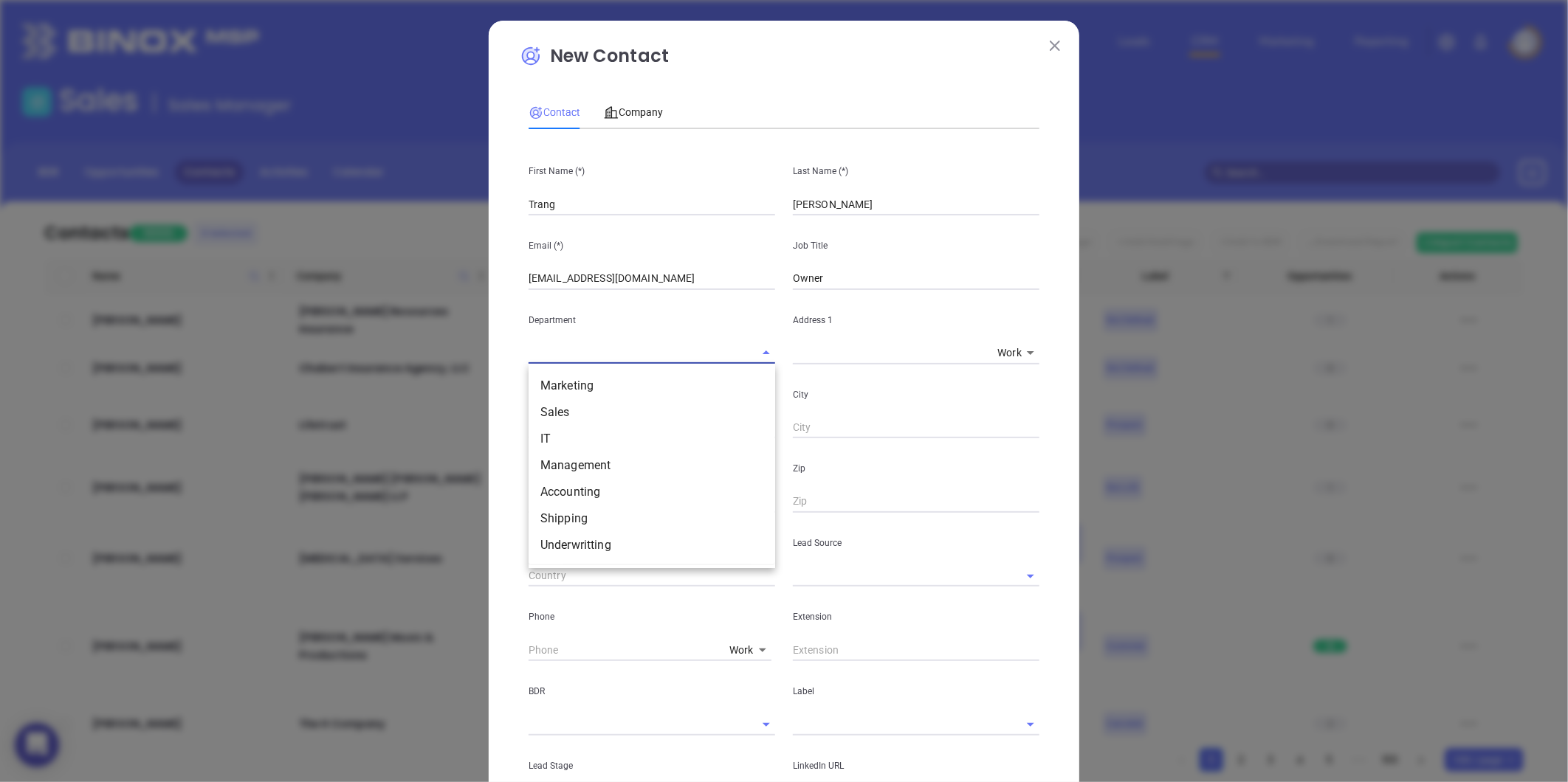
click at [842, 573] on input "text" at bounding box center [895, 576] width 205 height 22
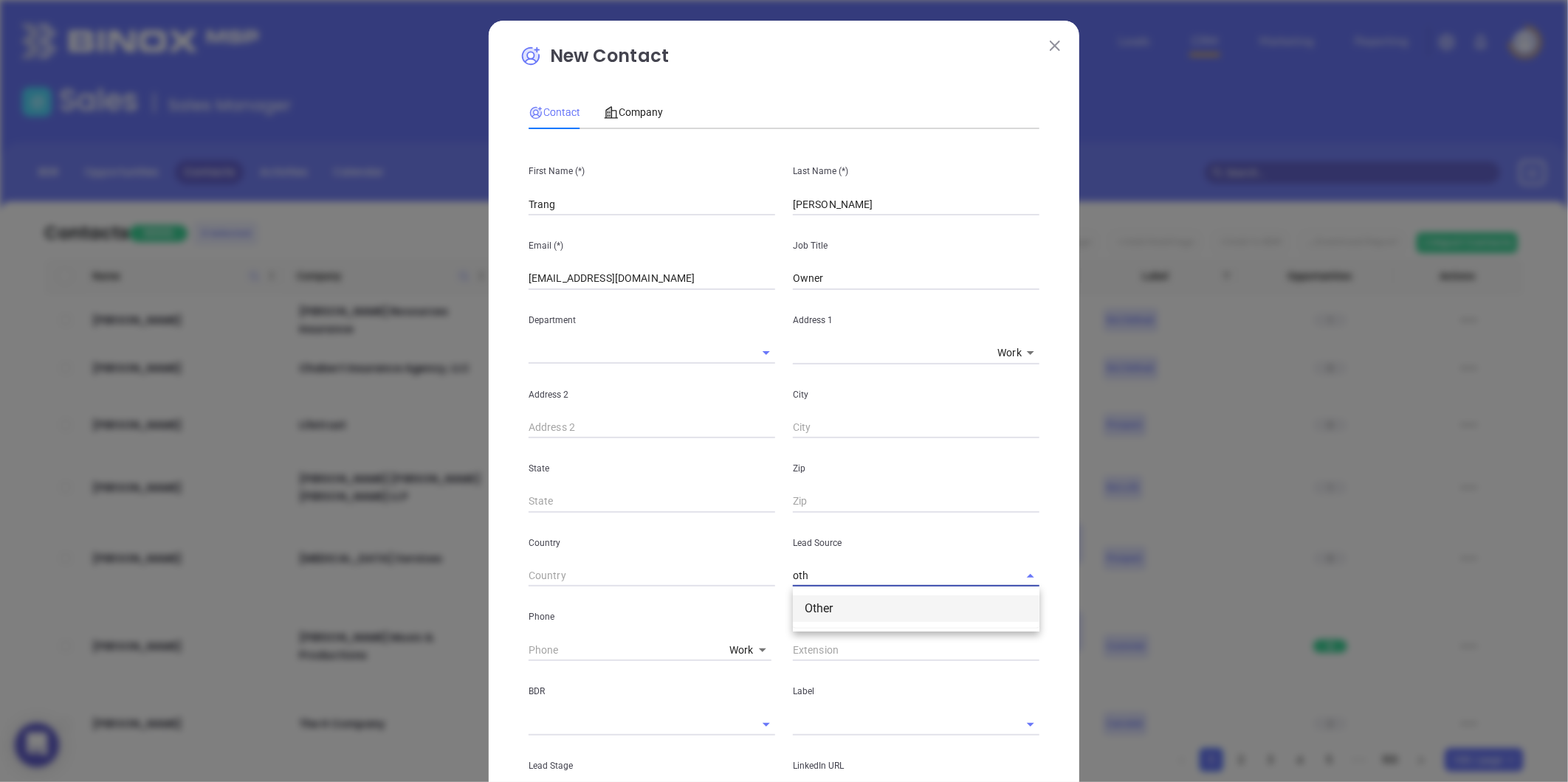
click at [817, 615] on li "Other" at bounding box center [916, 608] width 247 height 26
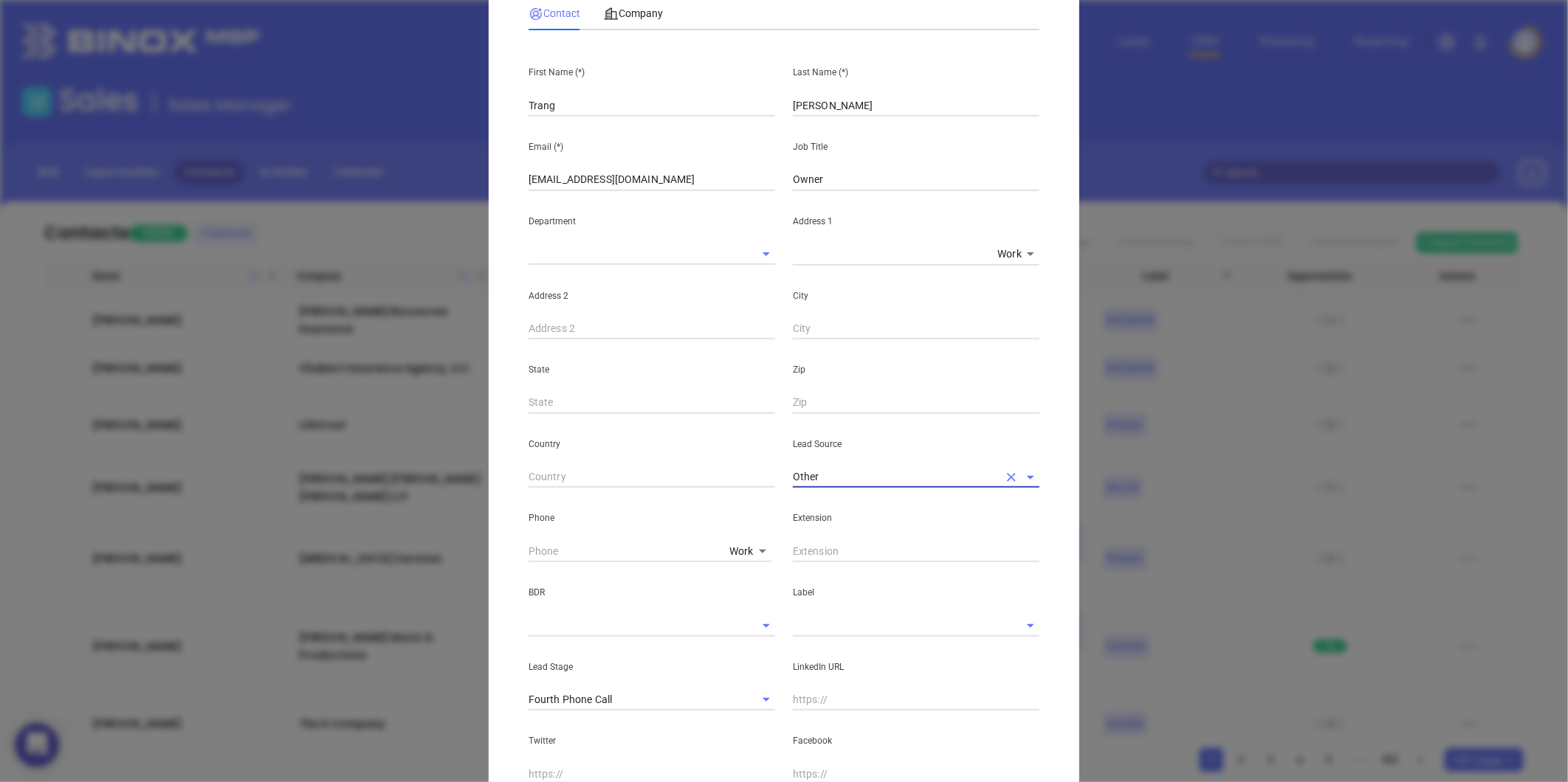
scroll to position [246, 0]
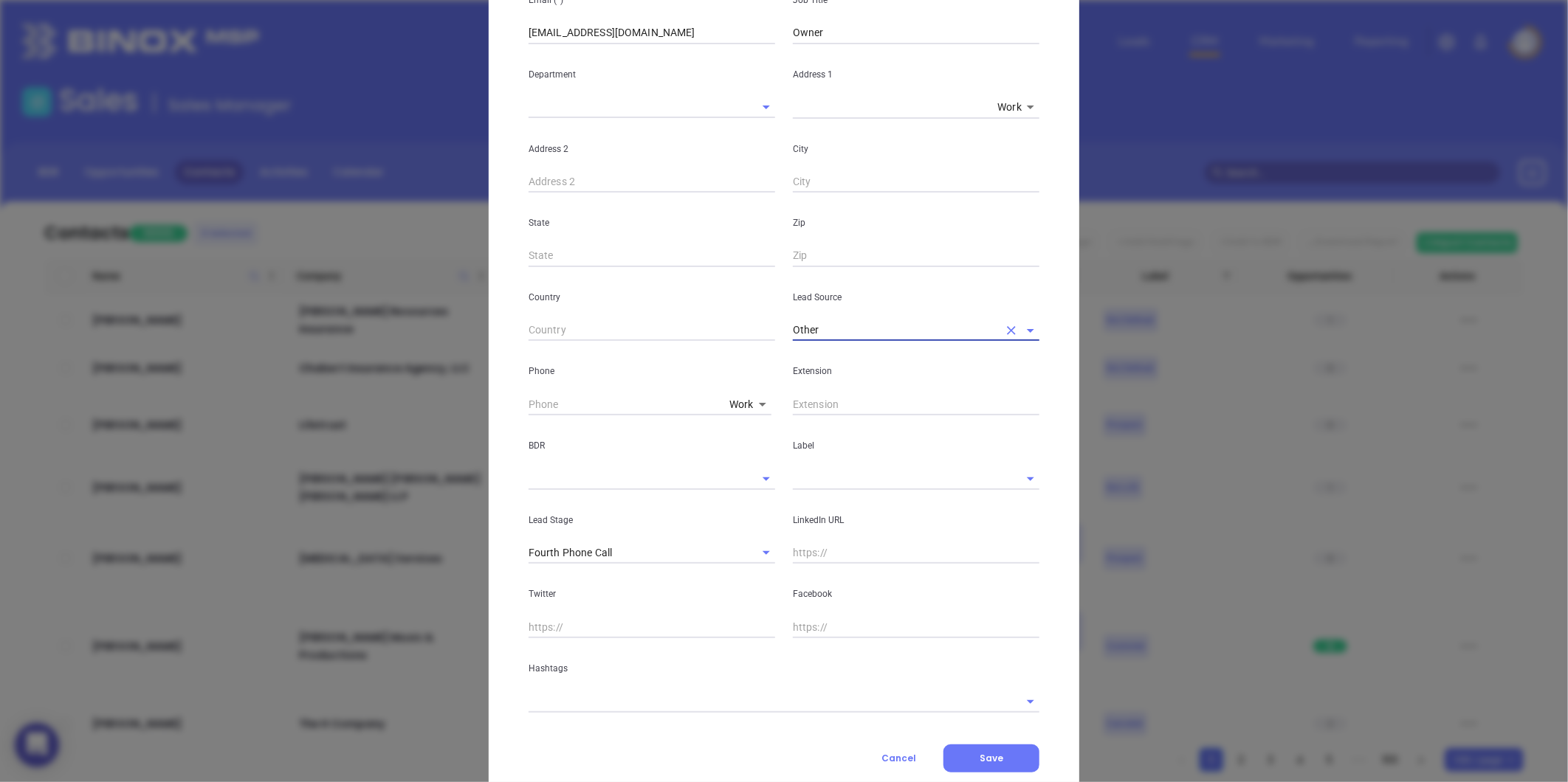
type input "Other"
click at [822, 485] on input "text" at bounding box center [895, 479] width 205 height 22
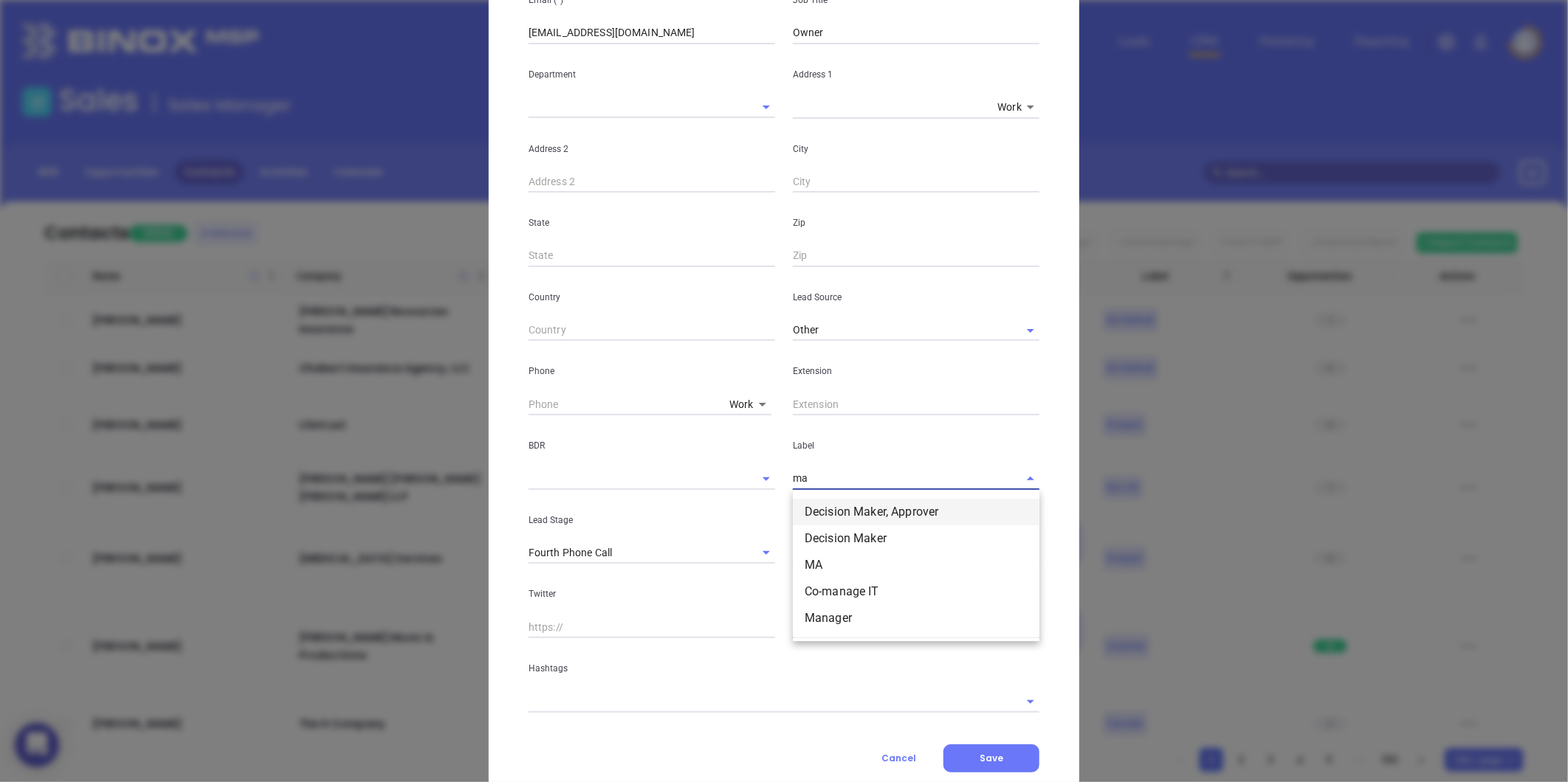
type input "m"
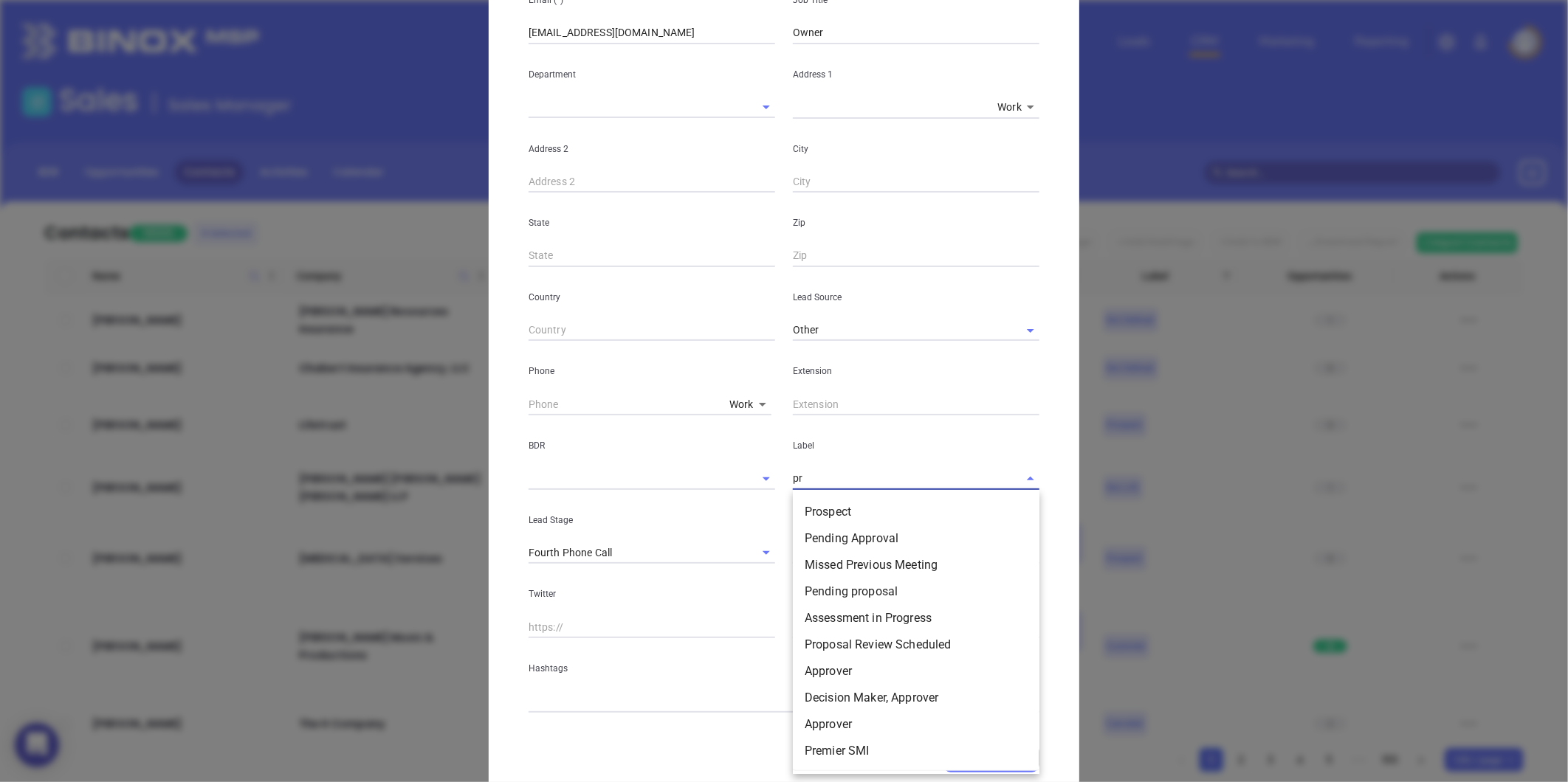
type input "pro"
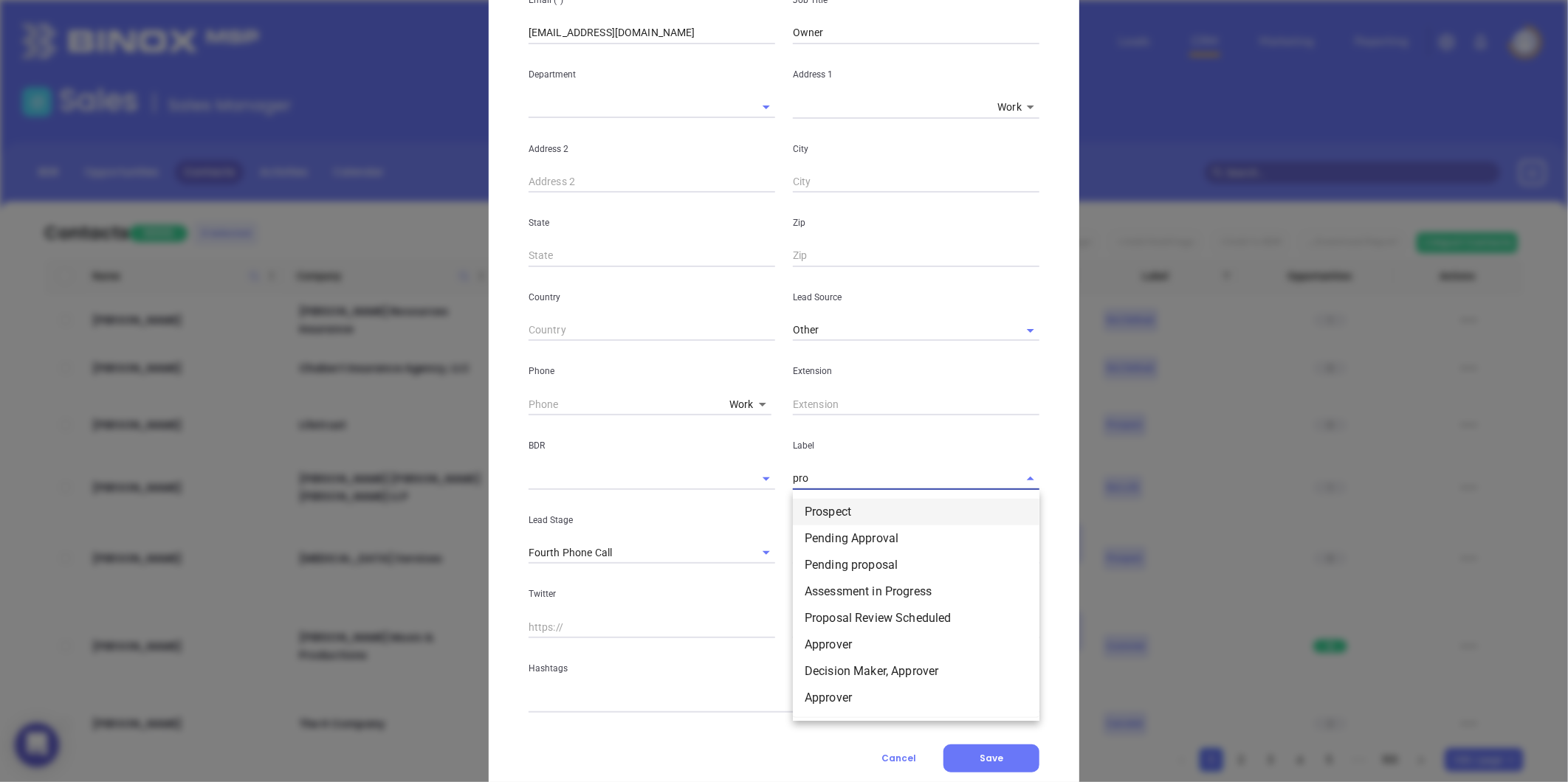
click at [815, 508] on li "Prospect" at bounding box center [916, 512] width 247 height 26
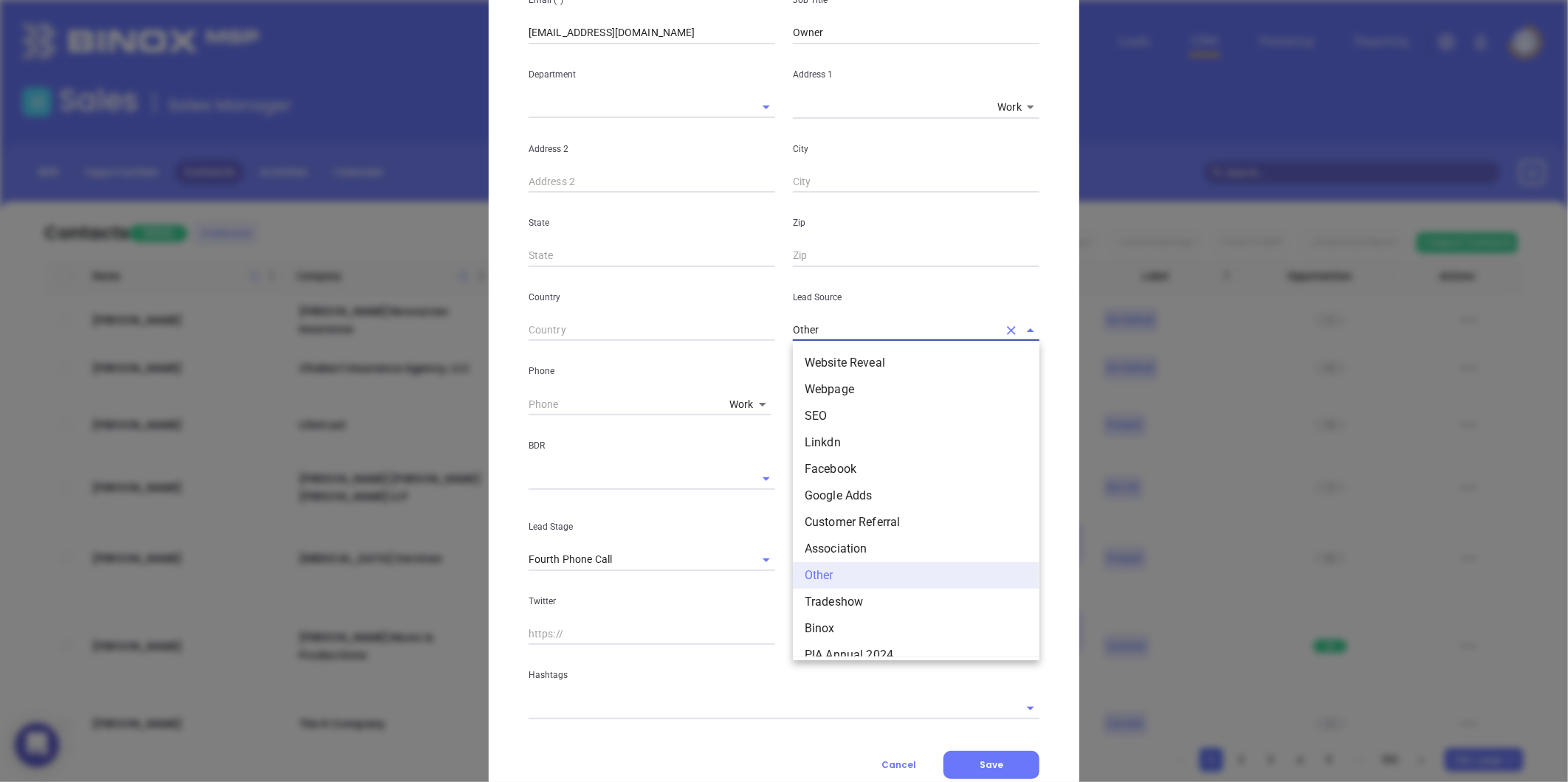
drag, startPoint x: 830, startPoint y: 327, endPoint x: 732, endPoint y: 344, distance: 99.5
click at [732, 343] on div "First Name (*) Trang Last Name (*) Huynh Email (*) trangbeacontrustinsurance@gm…" at bounding box center [783, 307] width 511 height 824
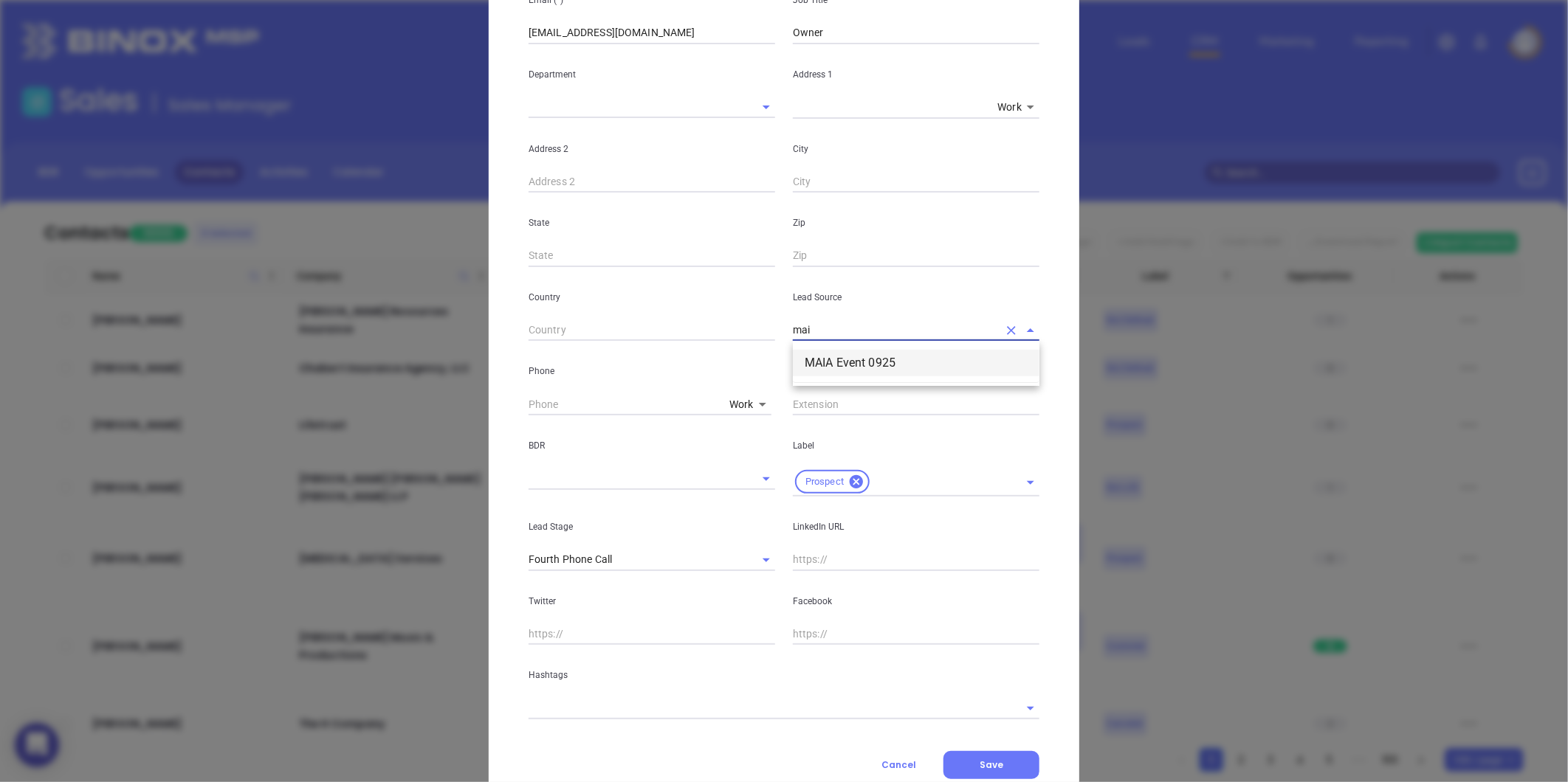
click at [858, 363] on li "MAIA Event 0925" at bounding box center [916, 363] width 247 height 26
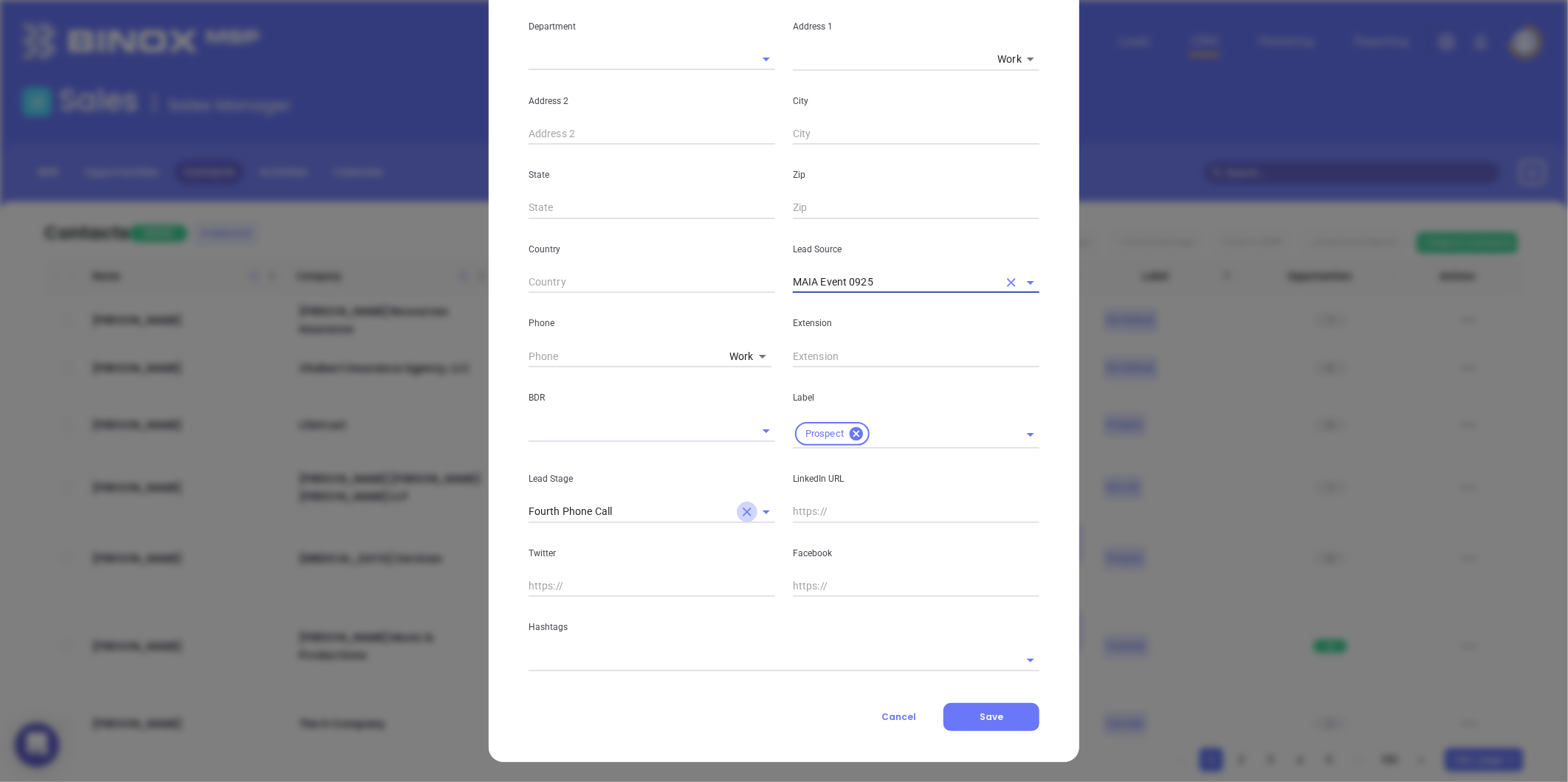
click at [740, 506] on icon "Clear" at bounding box center [747, 512] width 14 height 14
type input "MAIA Event 0925"
click at [830, 513] on input "text" at bounding box center [916, 512] width 247 height 22
paste input "linkedin.com/in/trang-huynh-33a112b5"
type input "www.linkedin.com/in/trang-huynh-33a112b5"
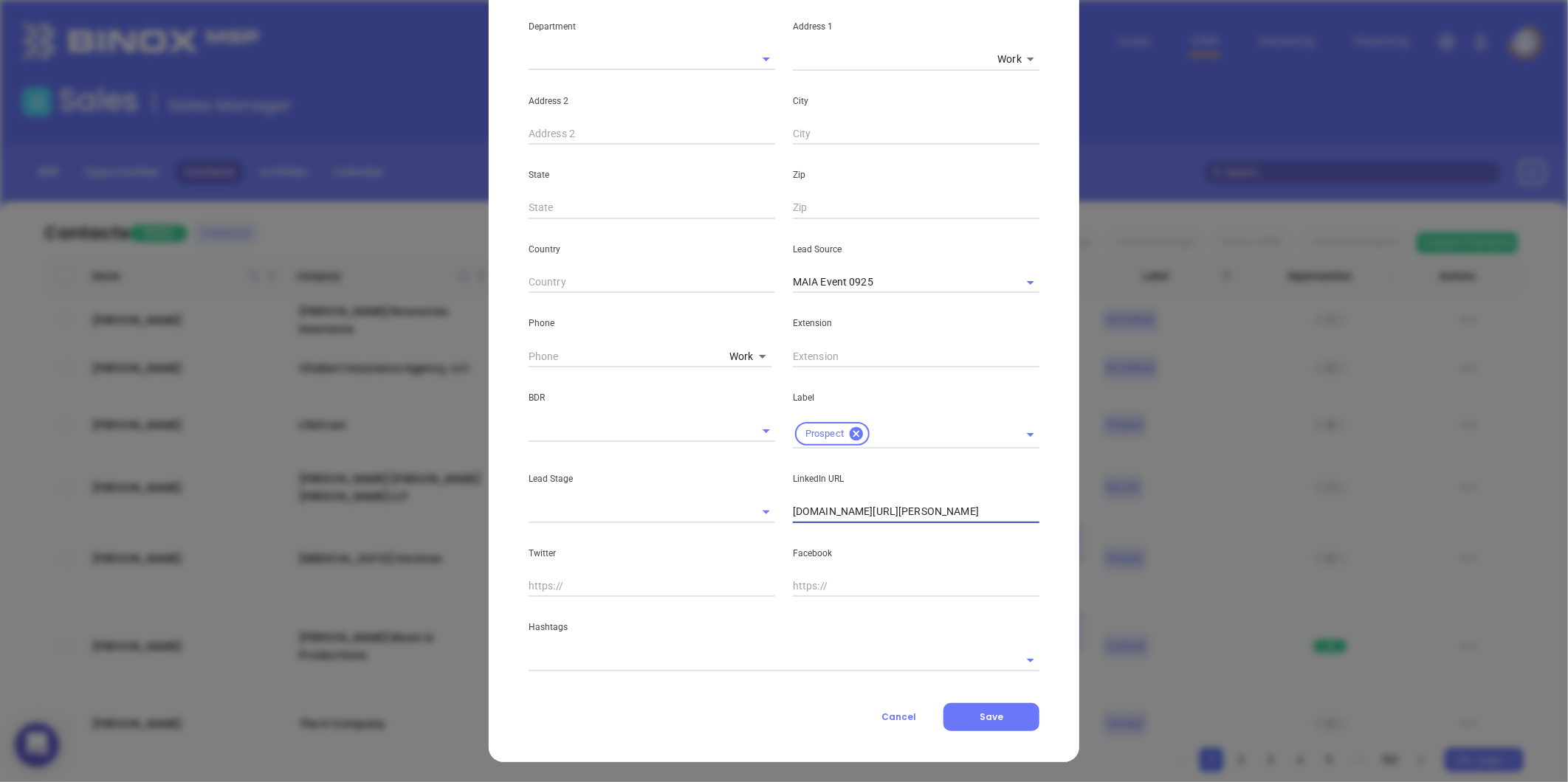
click at [651, 658] on input "text" at bounding box center [762, 660] width 469 height 22
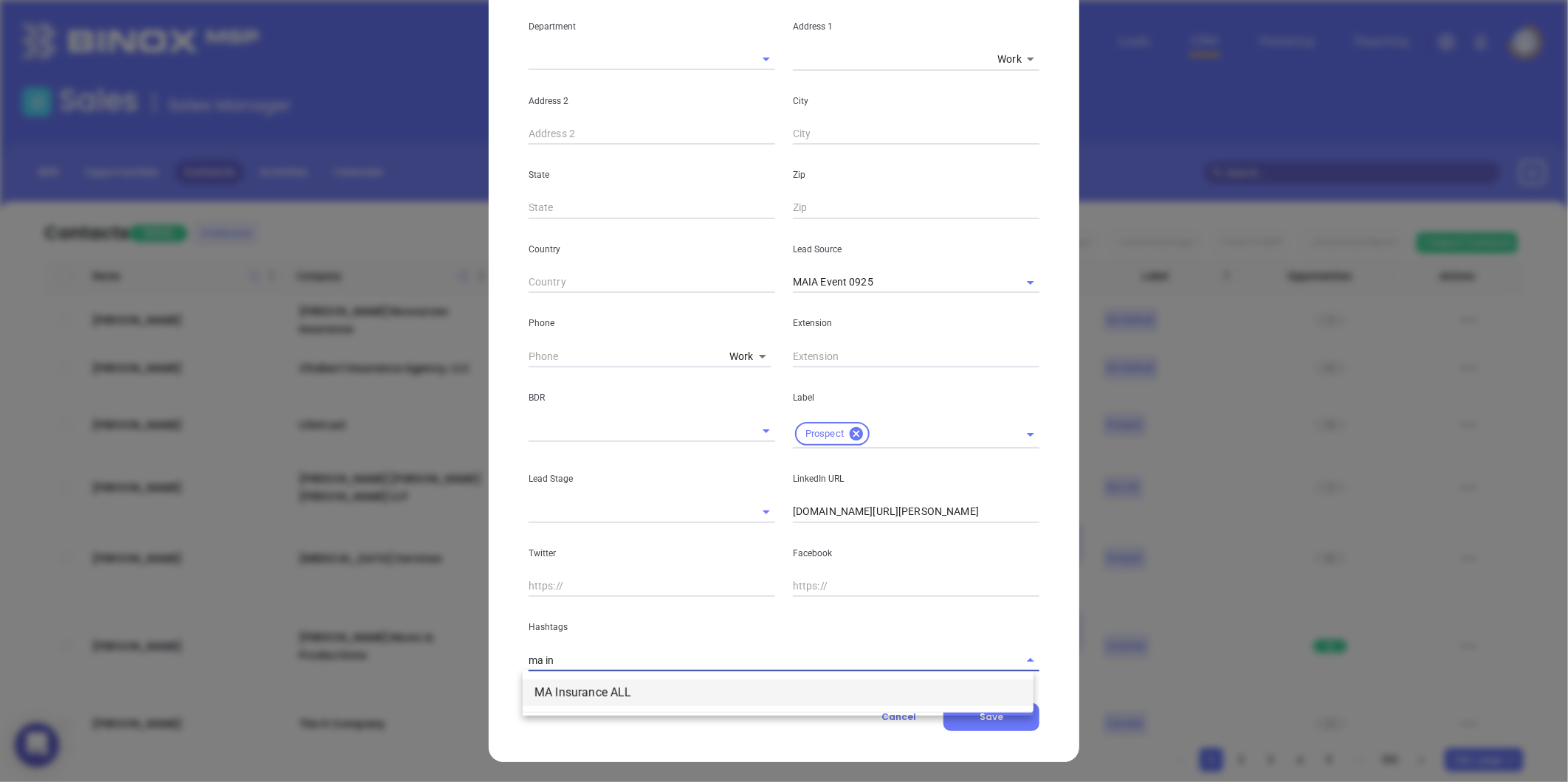
type input "ma in"
click at [581, 717] on div "Cancel Save" at bounding box center [783, 717] width 511 height 28
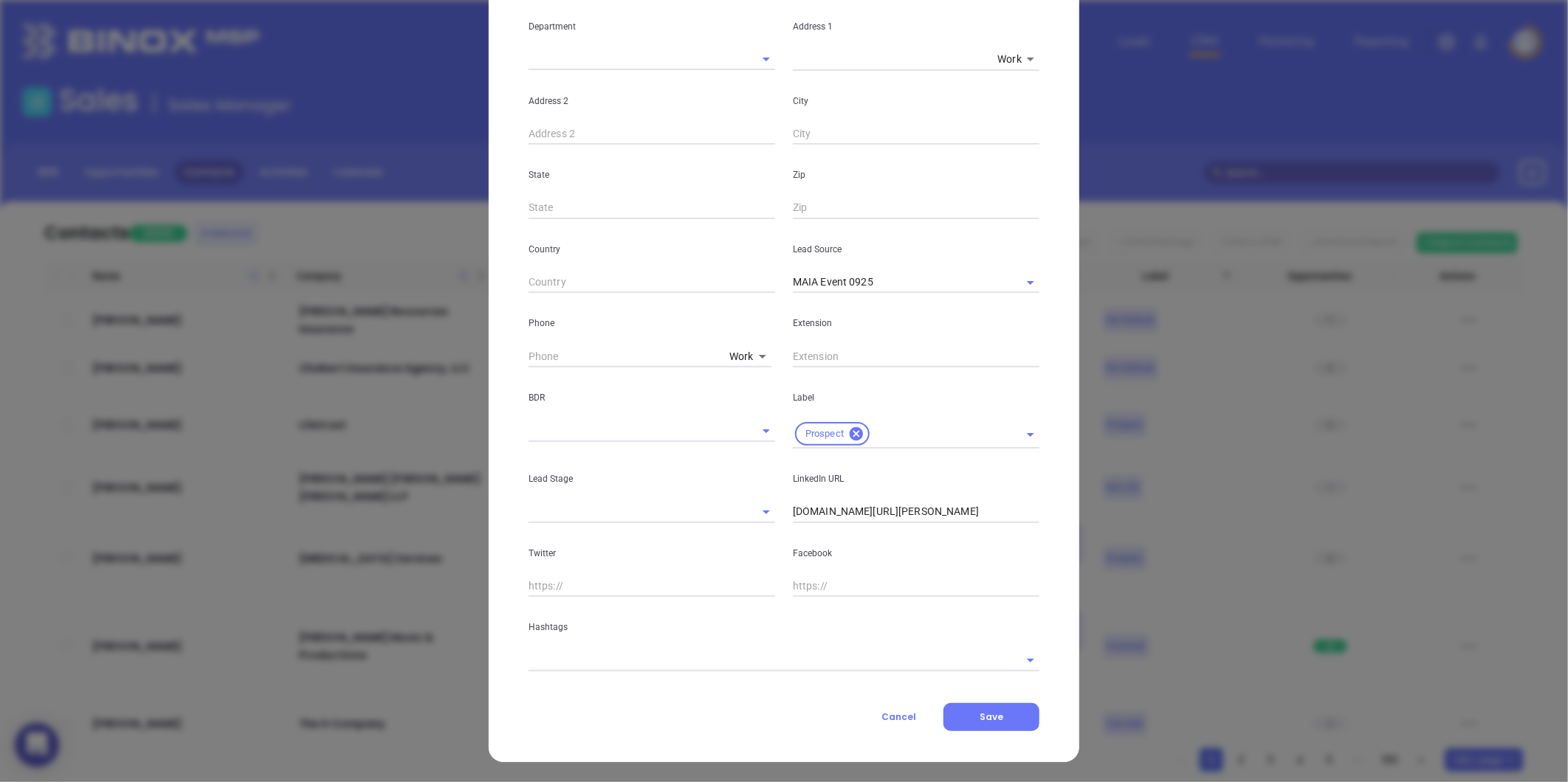
click at [574, 665] on input "text" at bounding box center [762, 660] width 469 height 22
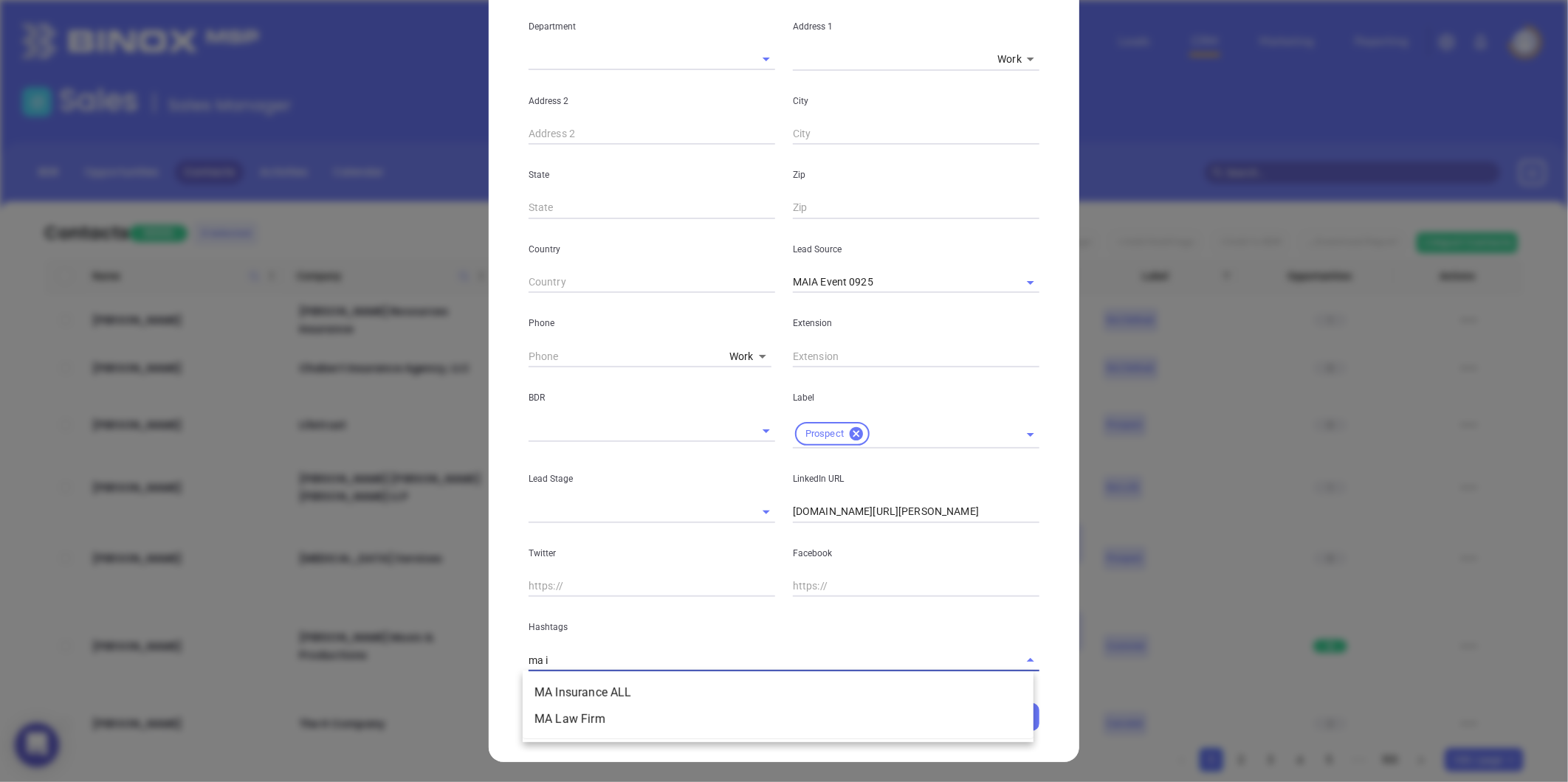
type input "ma in"
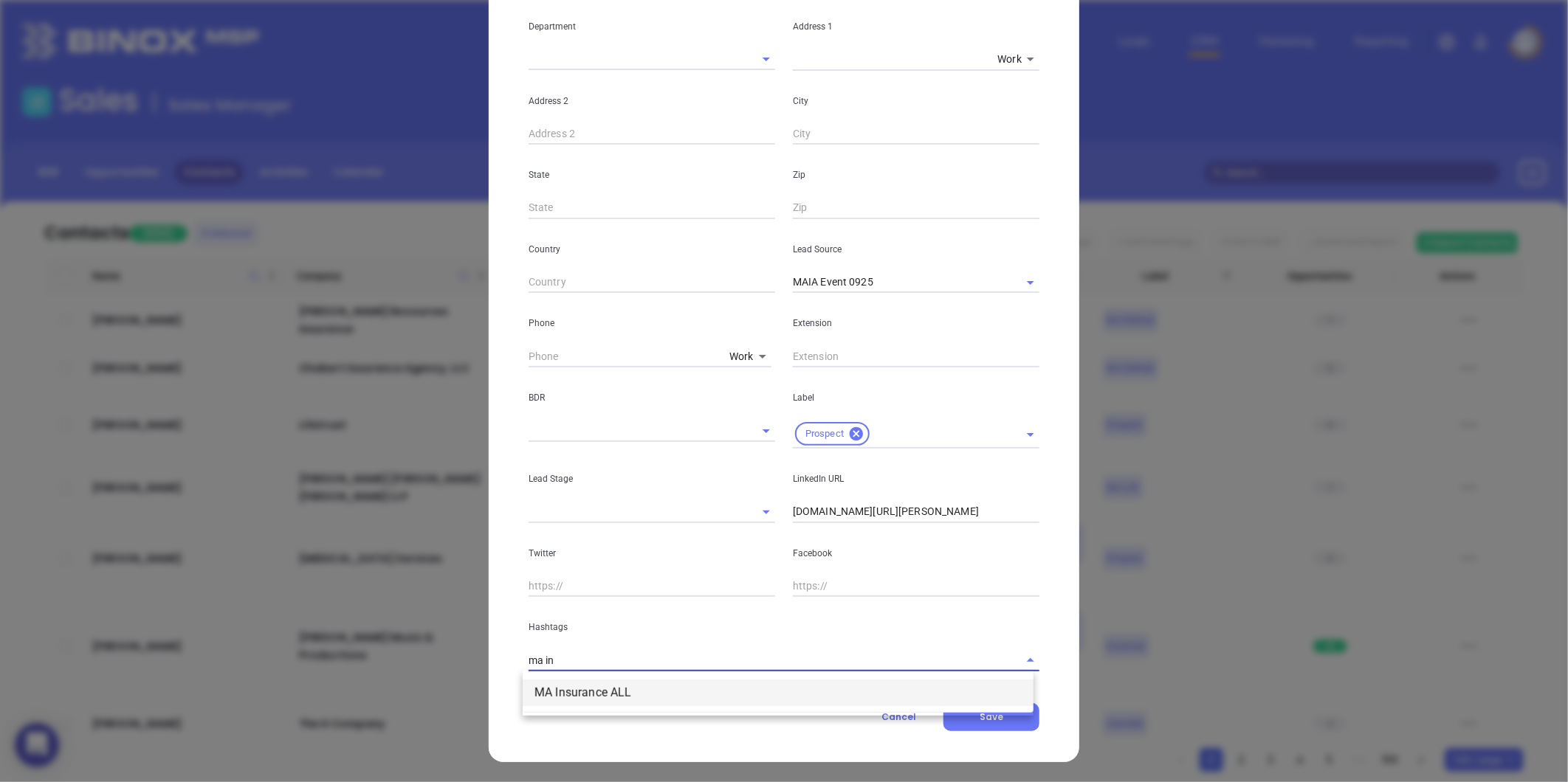
click at [561, 685] on li "MA Insurance ALL" at bounding box center [778, 692] width 511 height 26
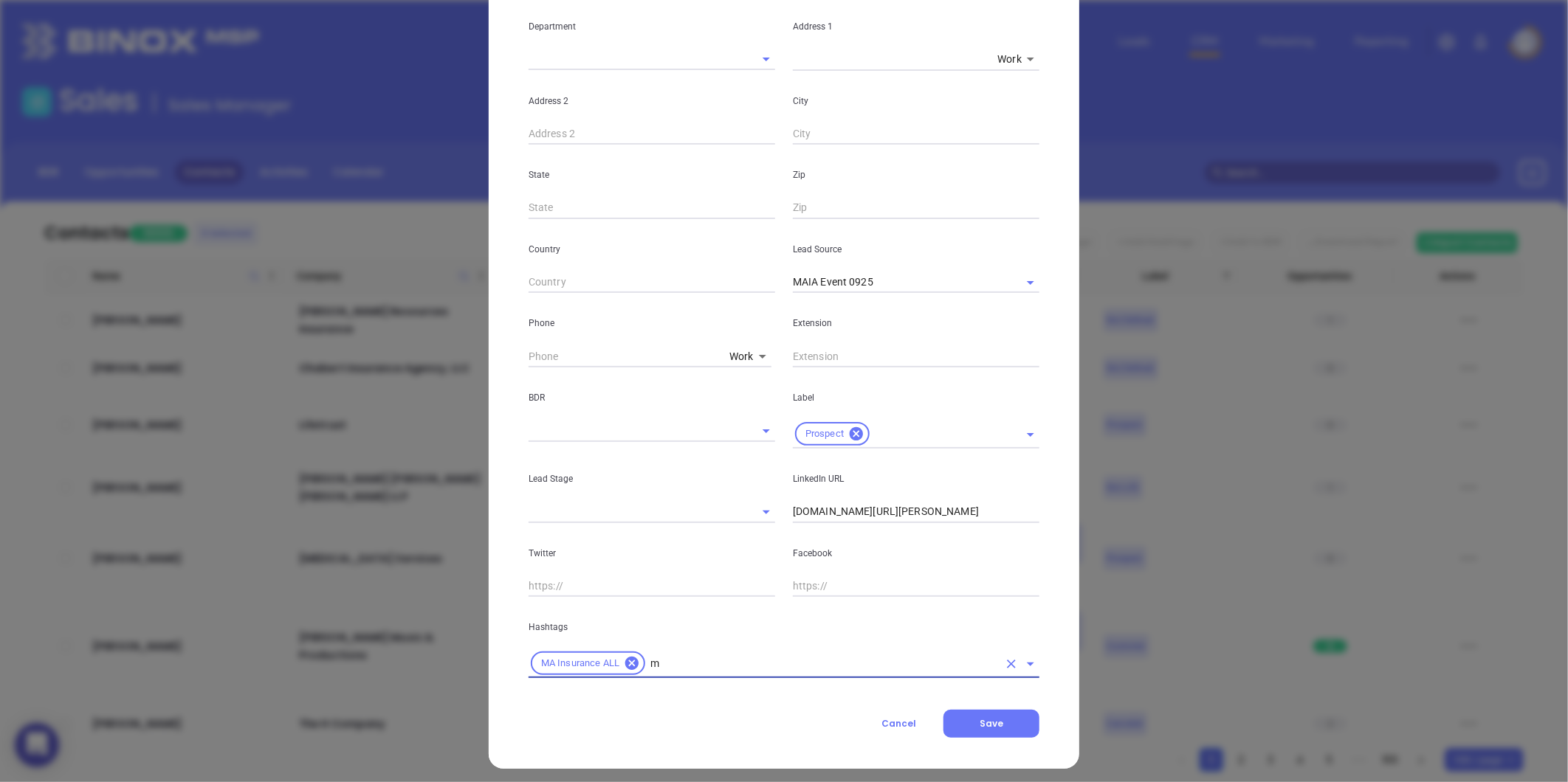
type input "ma"
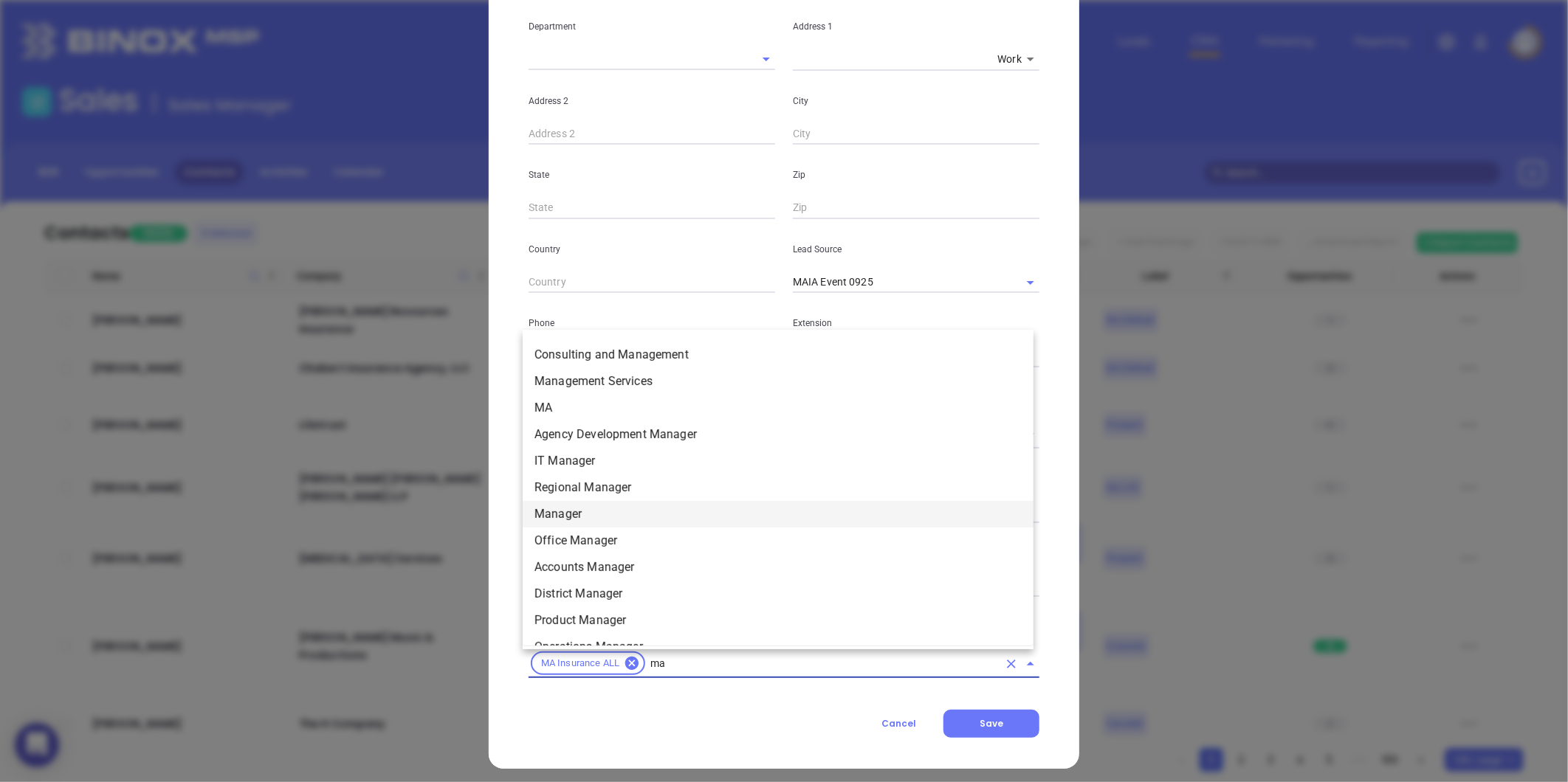
scroll to position [363, 0]
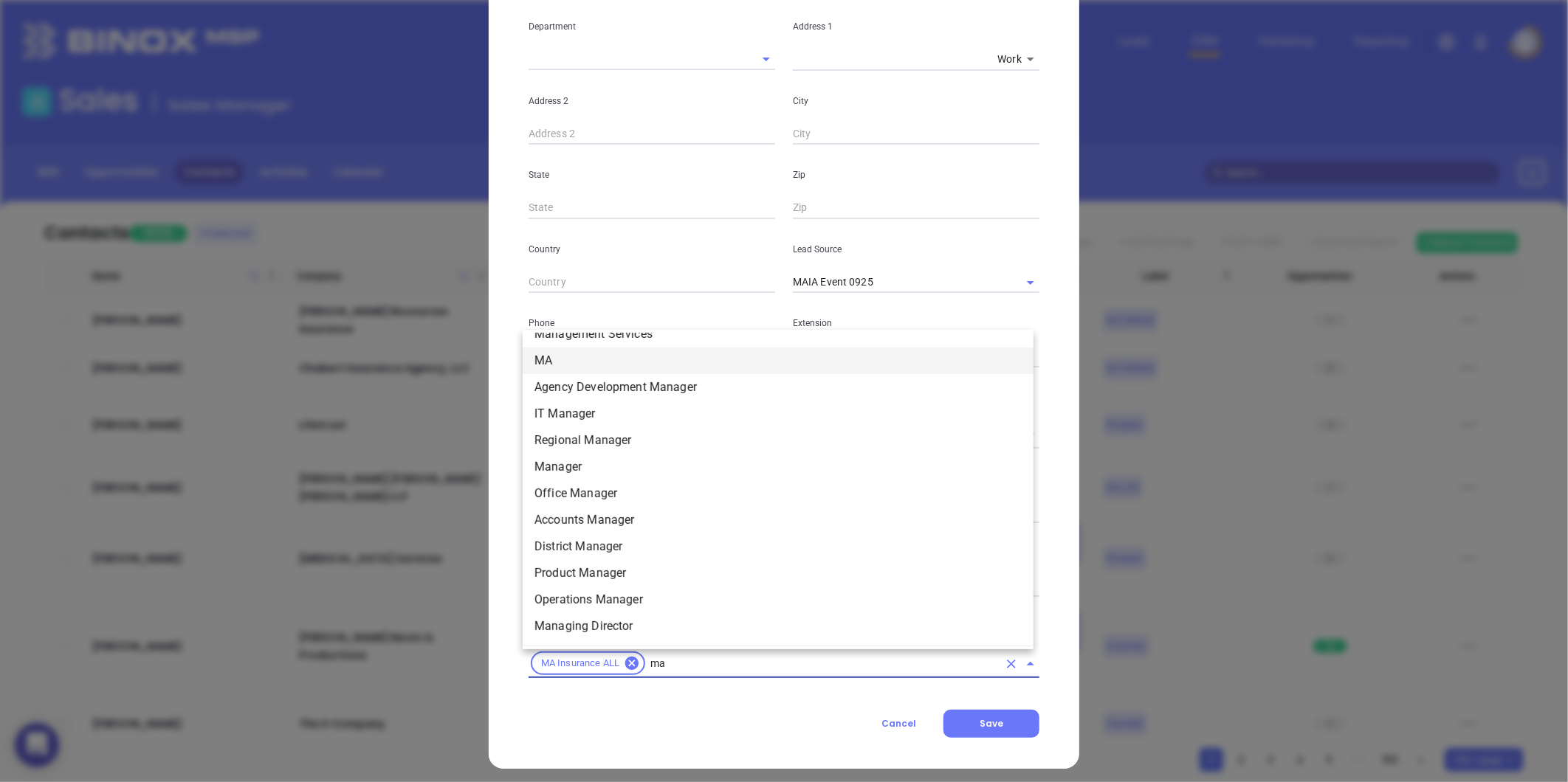
click at [562, 365] on li "MA" at bounding box center [778, 360] width 511 height 26
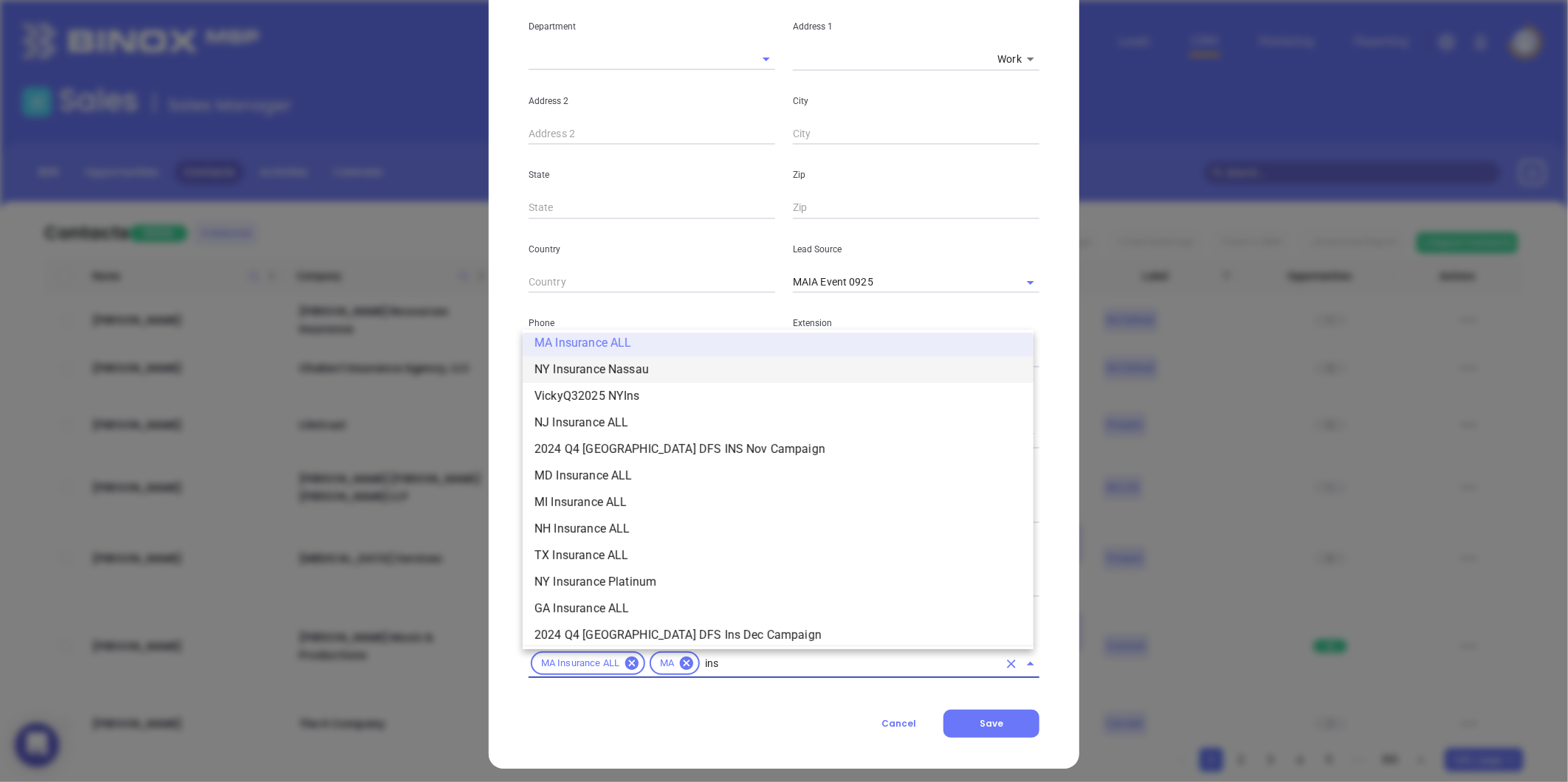
type input "insu"
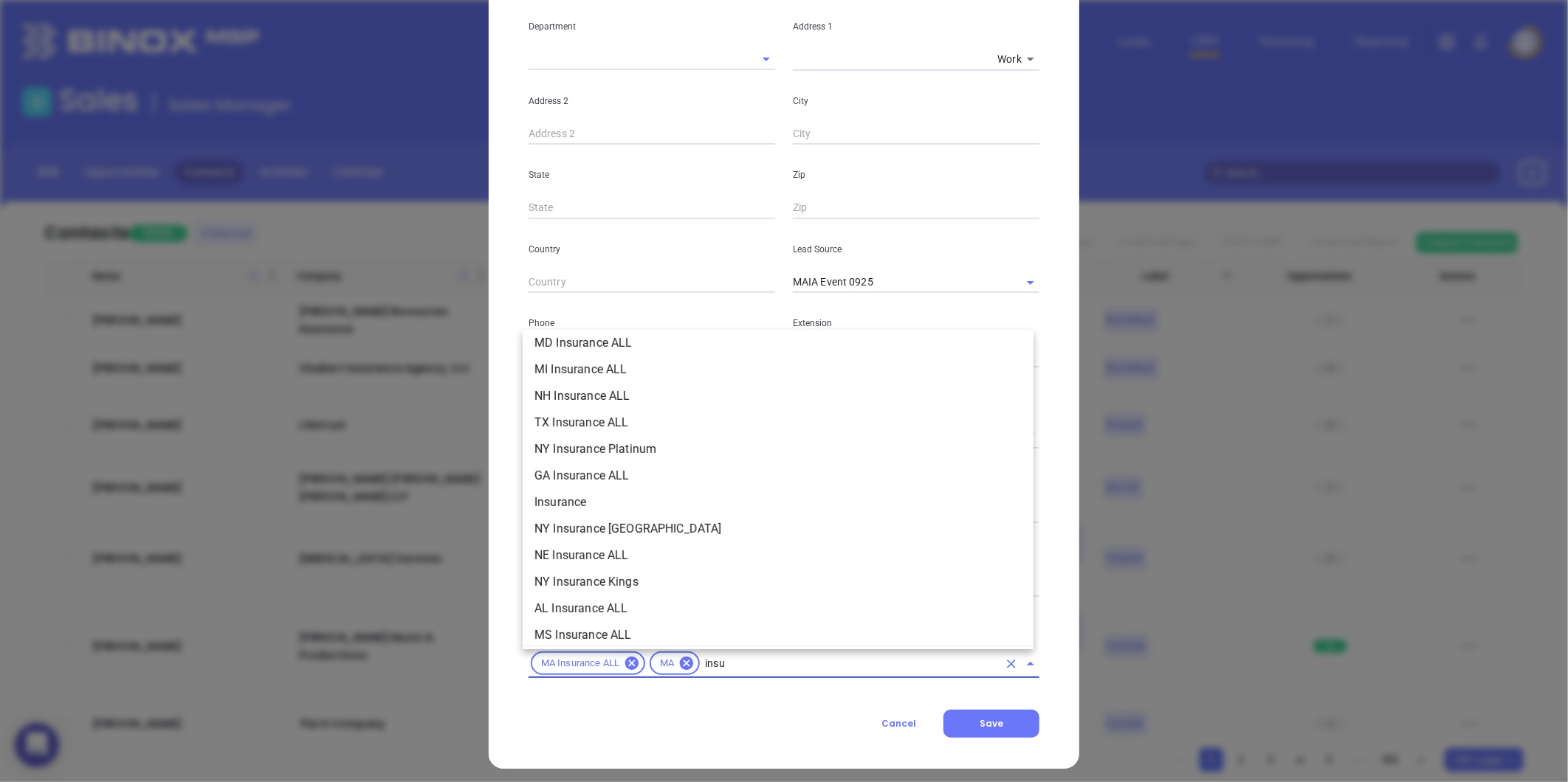
scroll to position [380, 0]
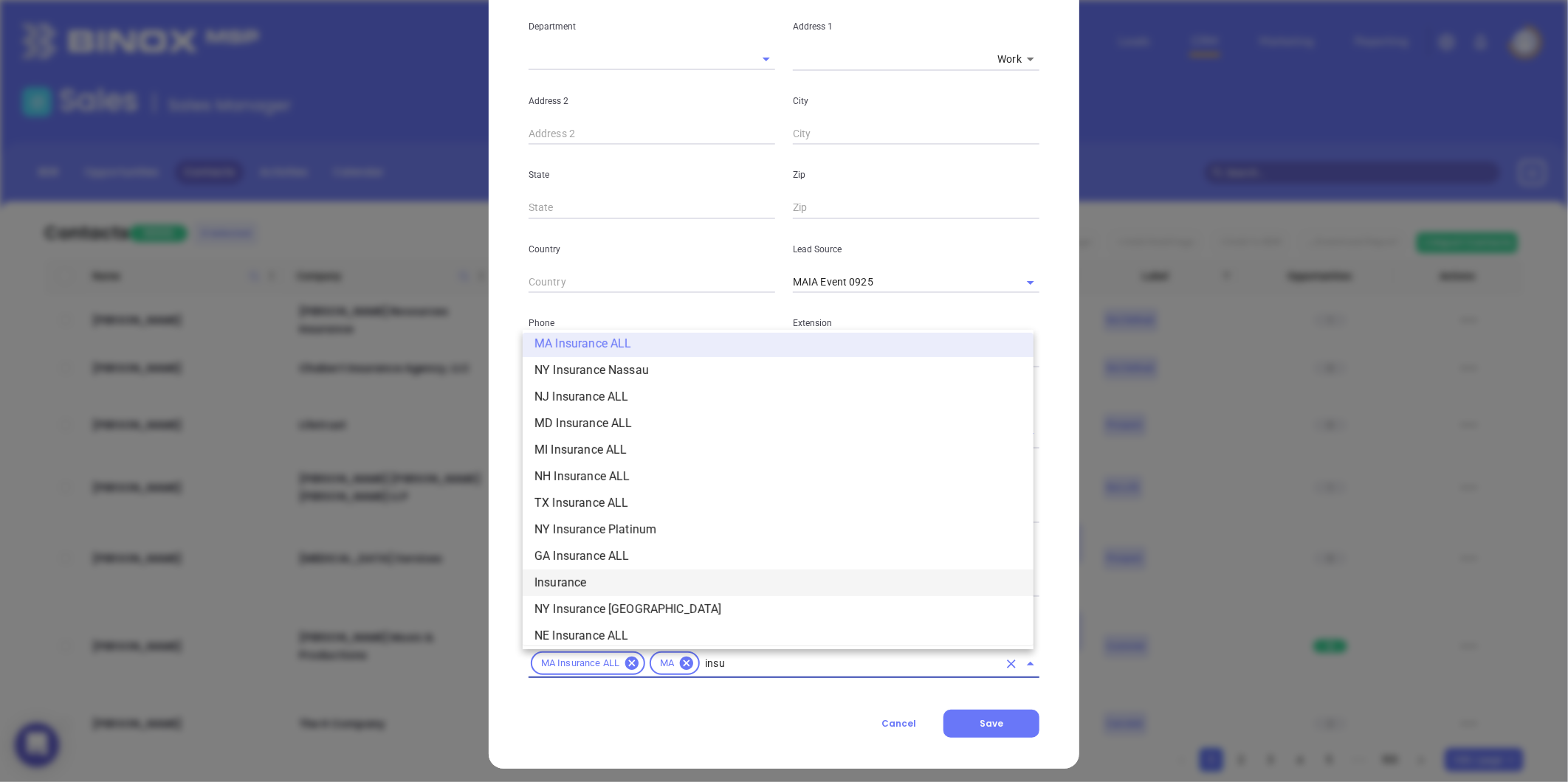
click at [591, 580] on li "Insurance" at bounding box center [778, 582] width 511 height 26
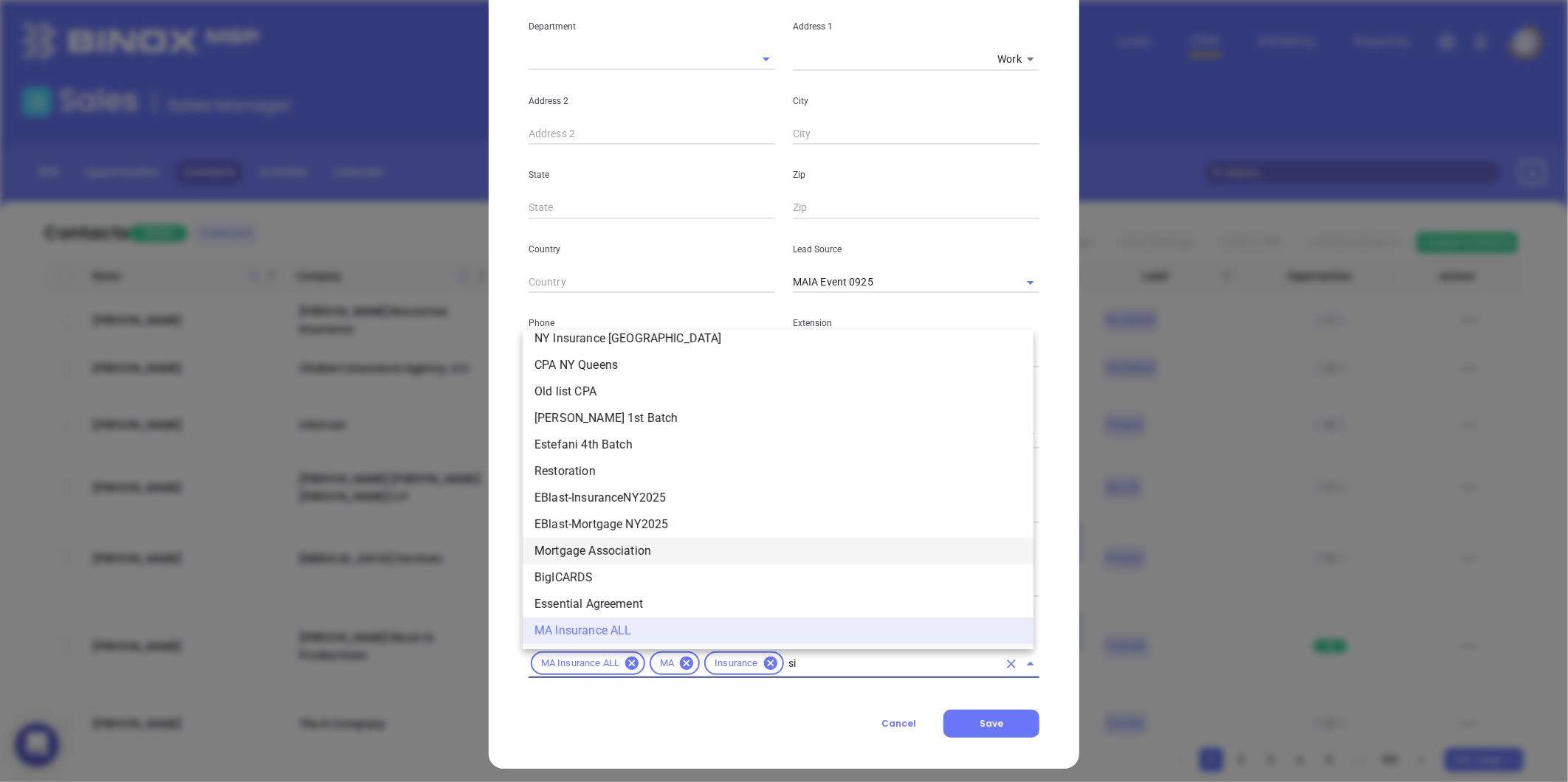
scroll to position [0, 0]
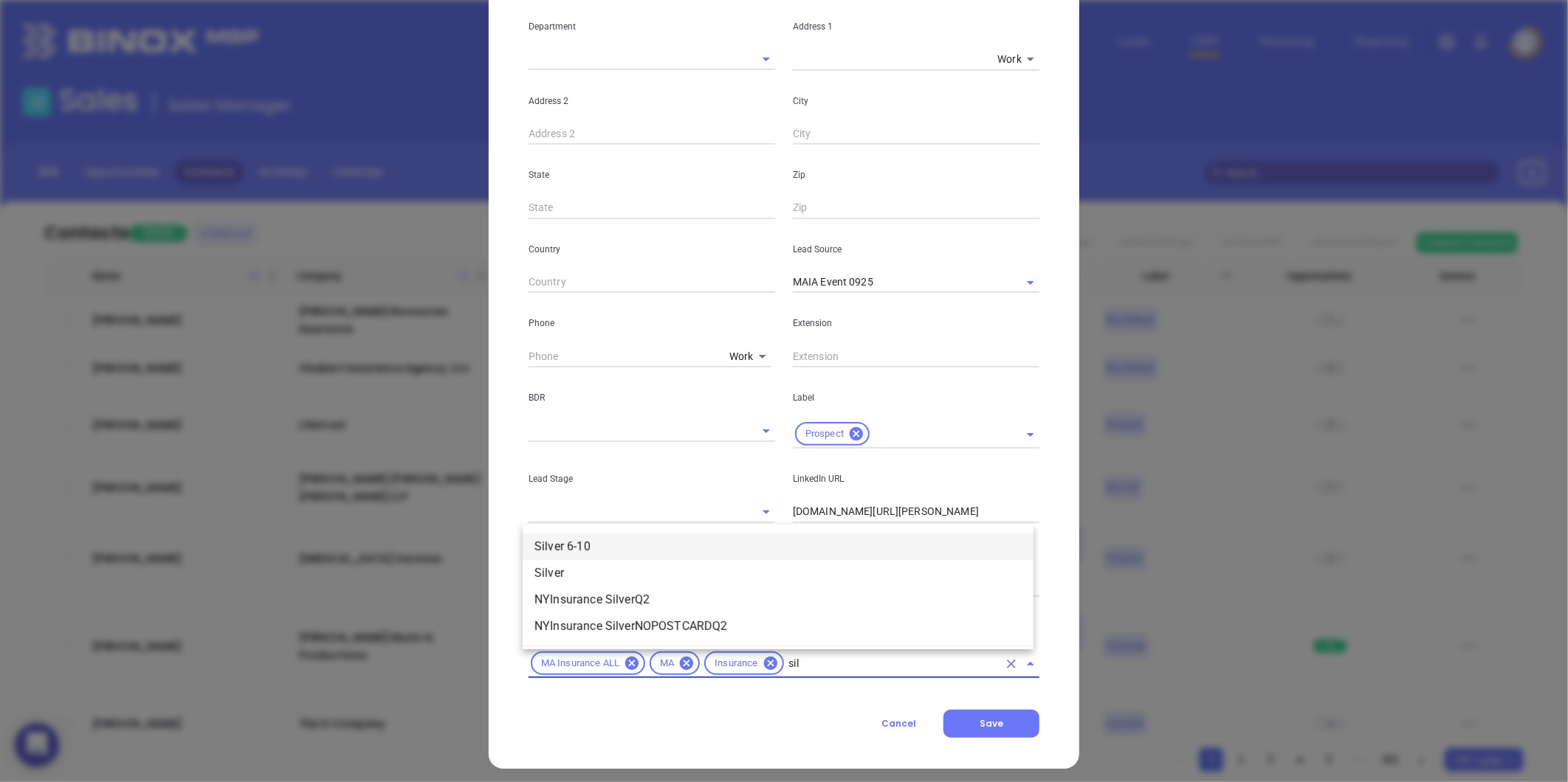
type input "silv"
click at [600, 539] on li "Silver 6-10" at bounding box center [778, 546] width 511 height 26
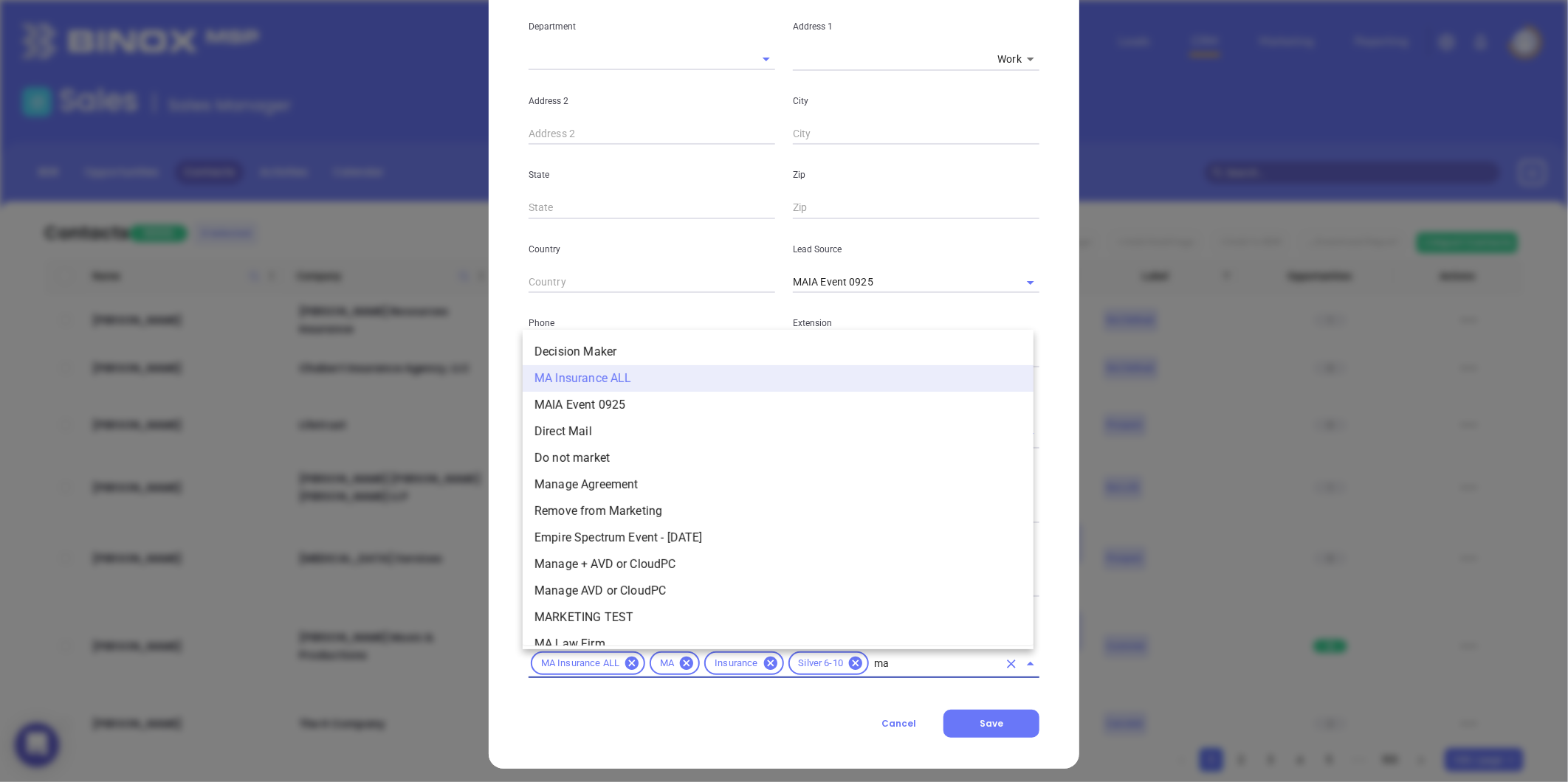
type input "mai"
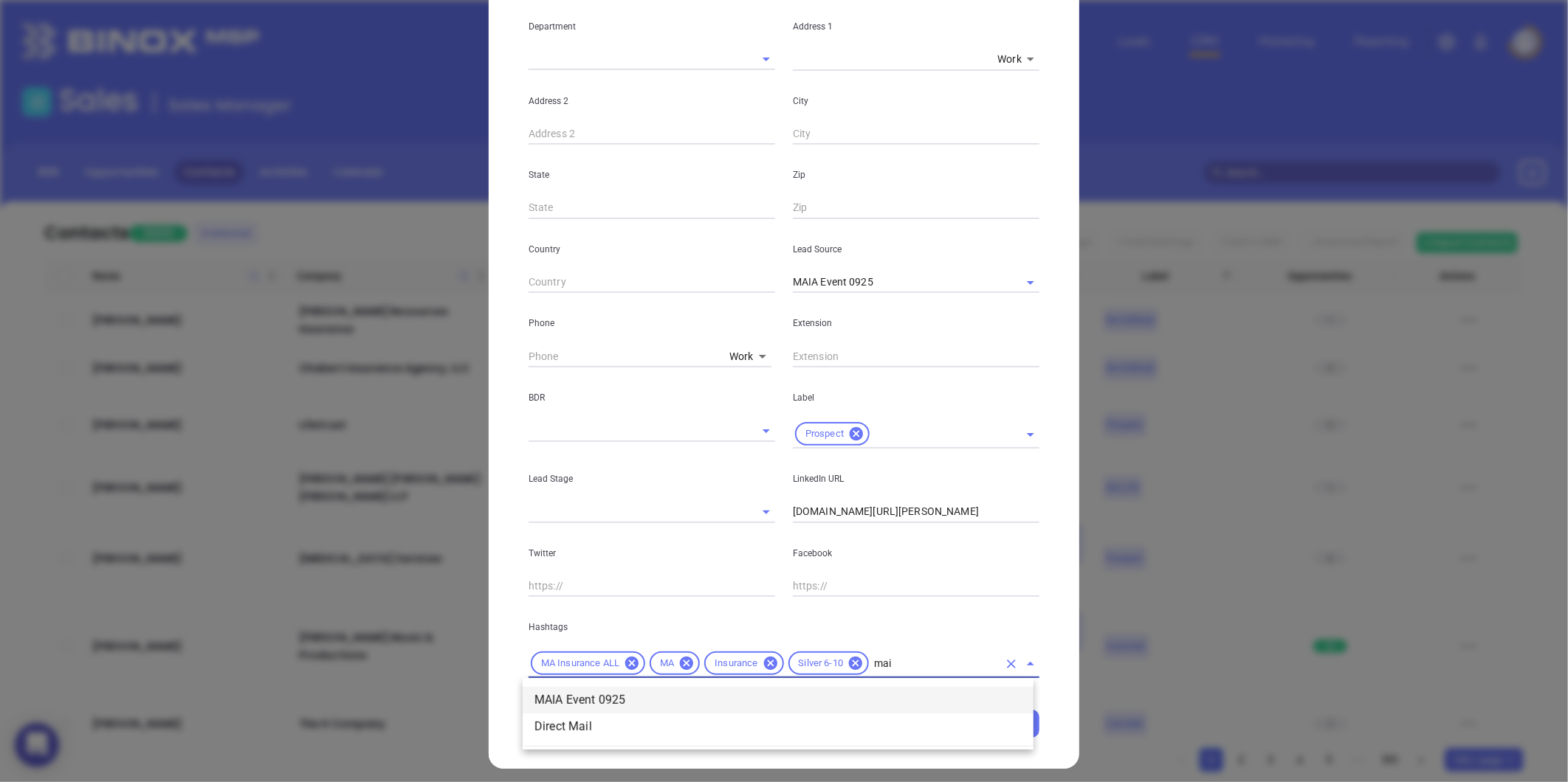
click at [661, 694] on li "MAIA Event 0925" at bounding box center [778, 700] width 511 height 26
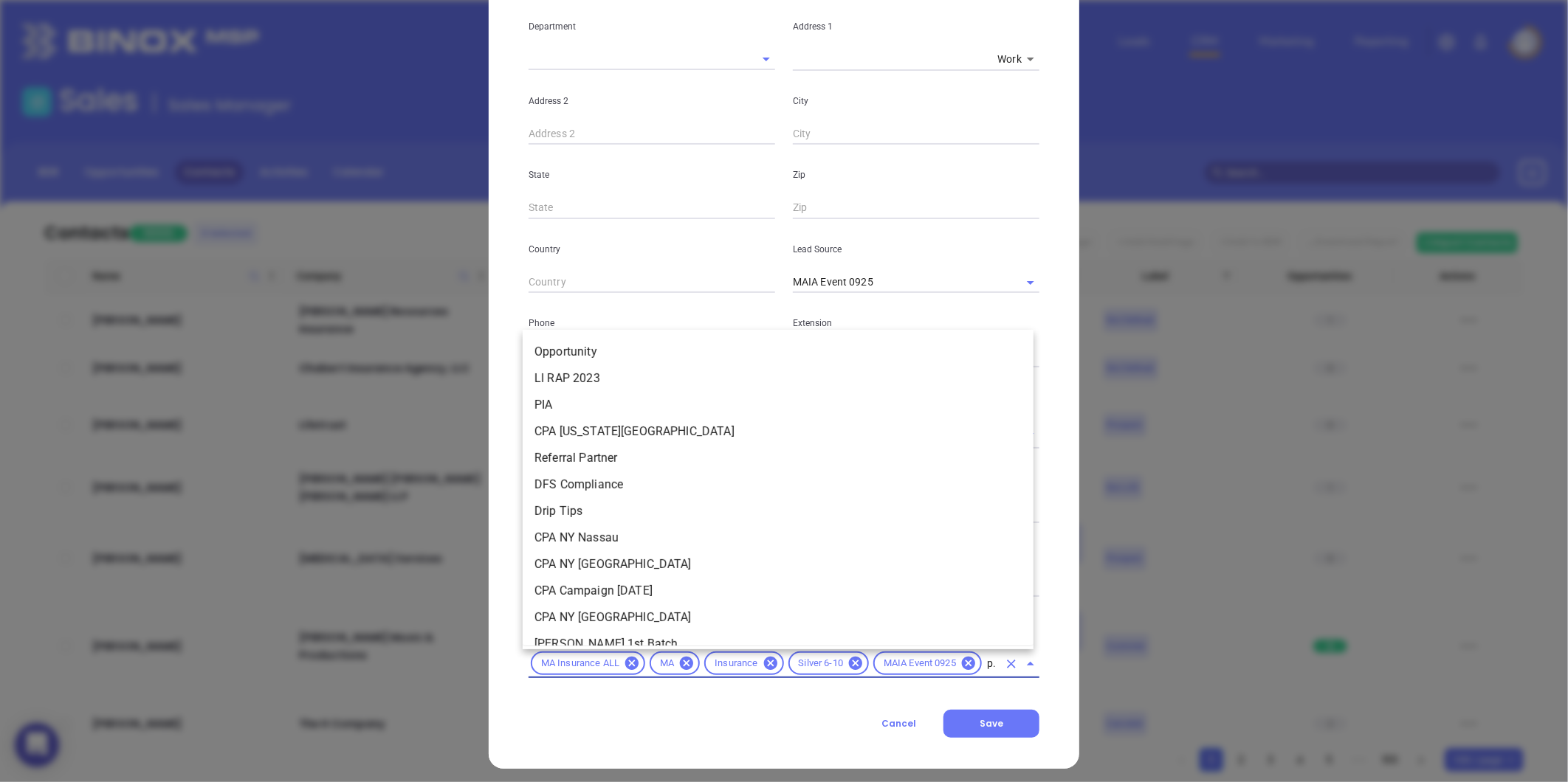
type input "pro"
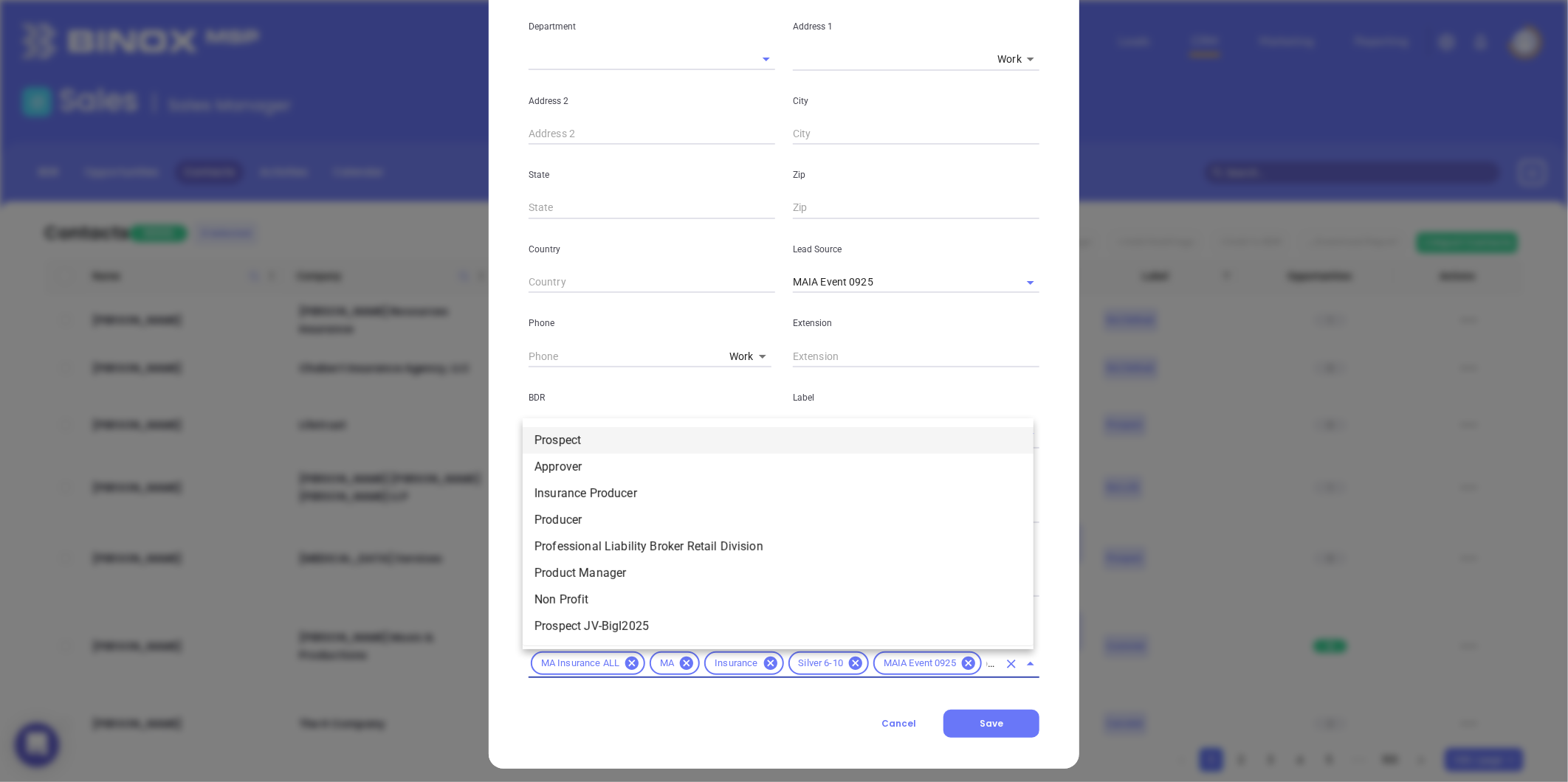
drag, startPoint x: 564, startPoint y: 436, endPoint x: 998, endPoint y: 401, distance: 435.4
click at [564, 436] on li "Prospect" at bounding box center [778, 440] width 511 height 26
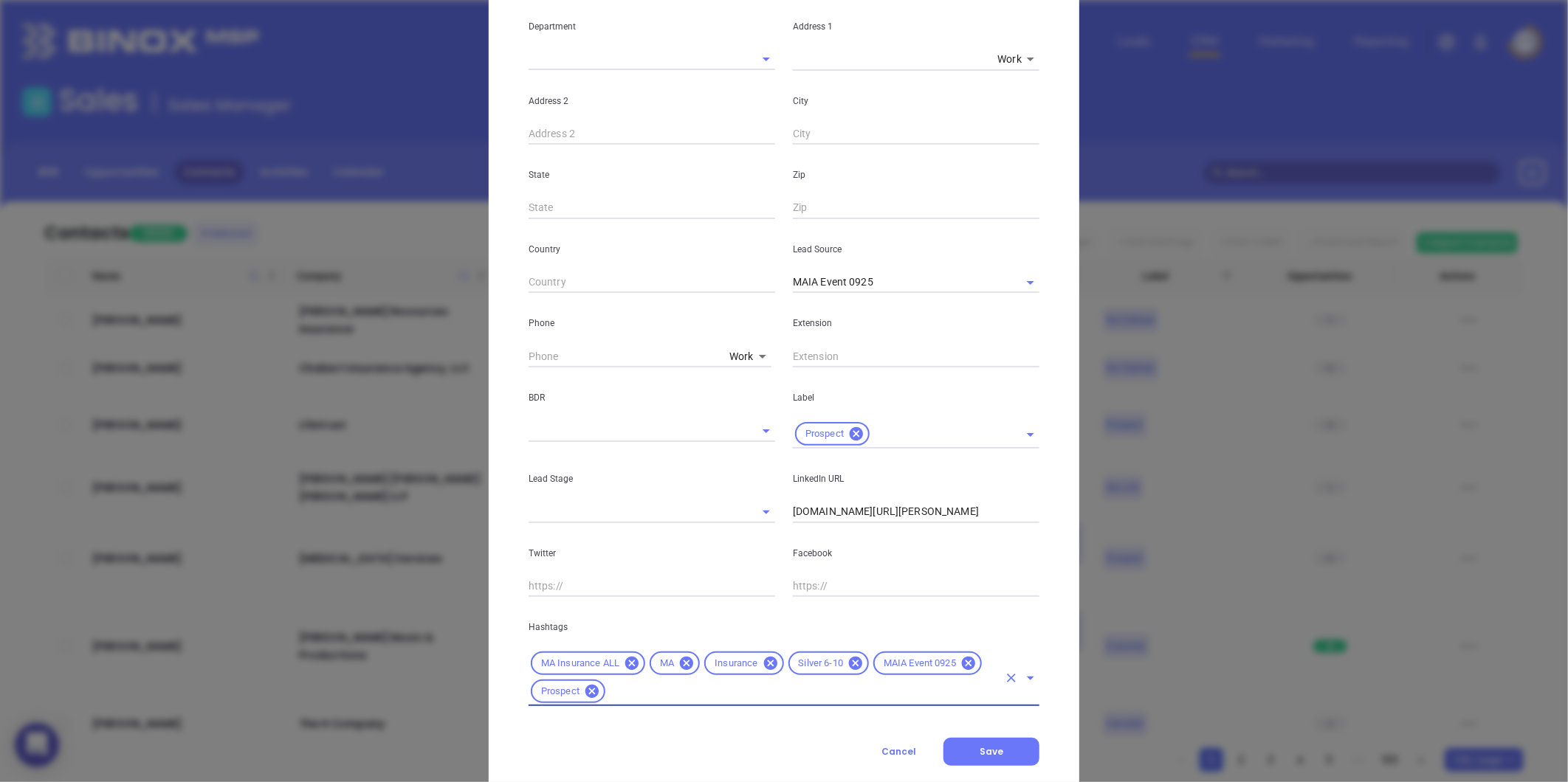
scroll to position [130, 0]
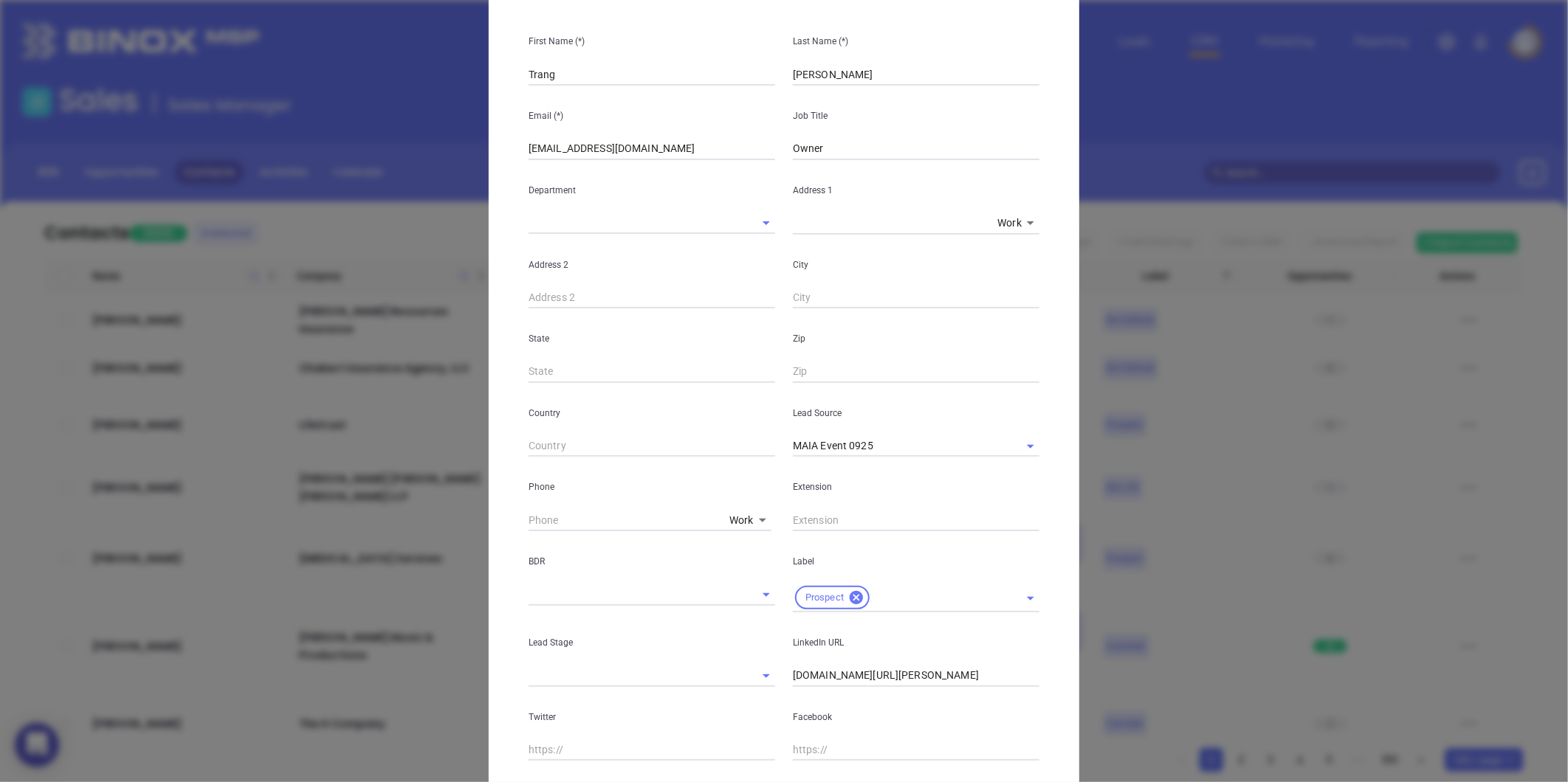
click at [740, 518] on body "0 Leads CRM Marketing Reporting Financial Leads Leads Sales Sales Manager BDR O…" at bounding box center [784, 391] width 1568 height 782
drag, startPoint x: 745, startPoint y: 696, endPoint x: 696, endPoint y: 614, distance: 95.5
click at [743, 696] on li "Site" at bounding box center [773, 698] width 99 height 26
type input "11"
click at [661, 519] on input "( ) -" at bounding box center [628, 520] width 202 height 22
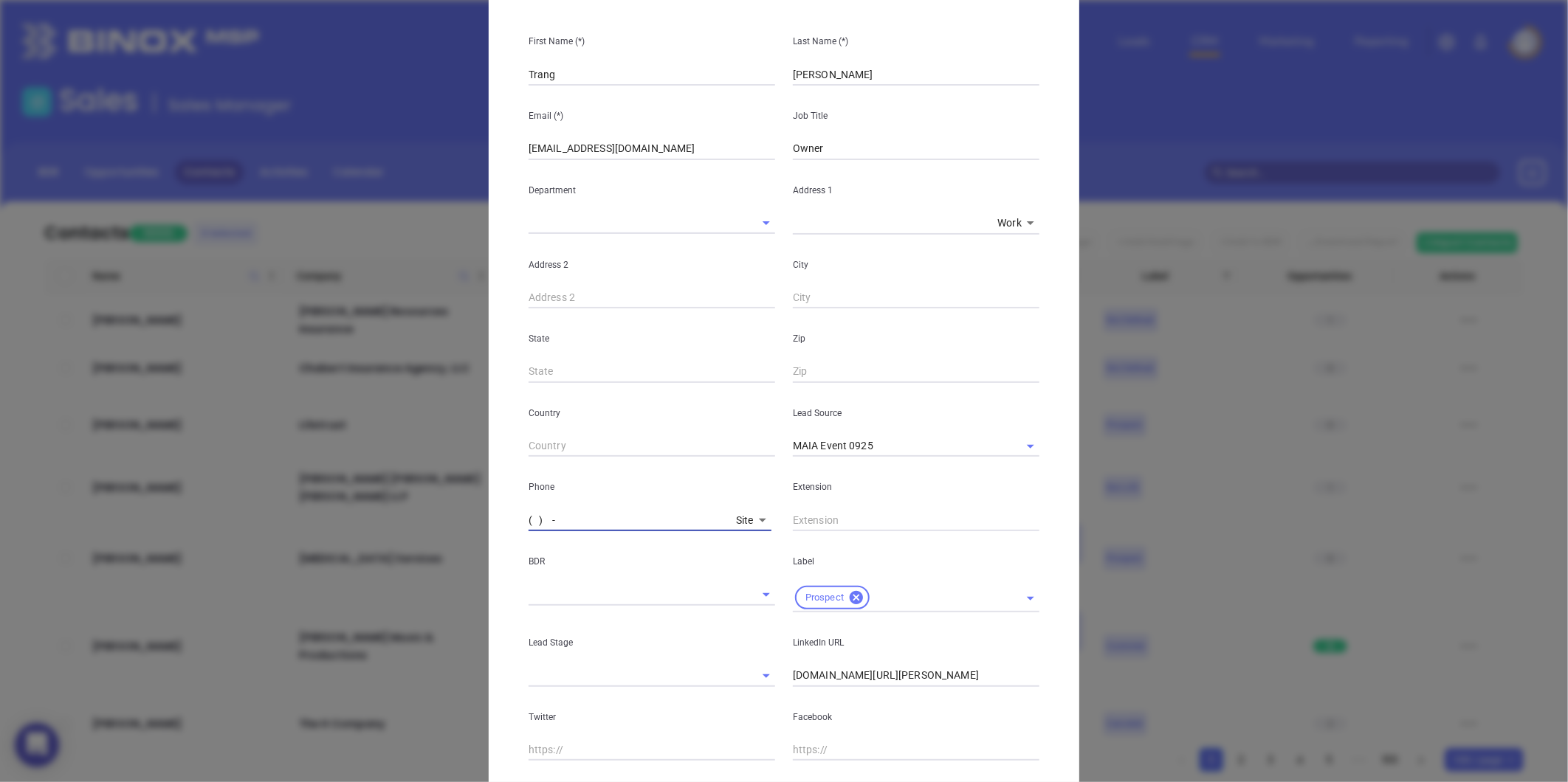
paste input "781) 348-9288"
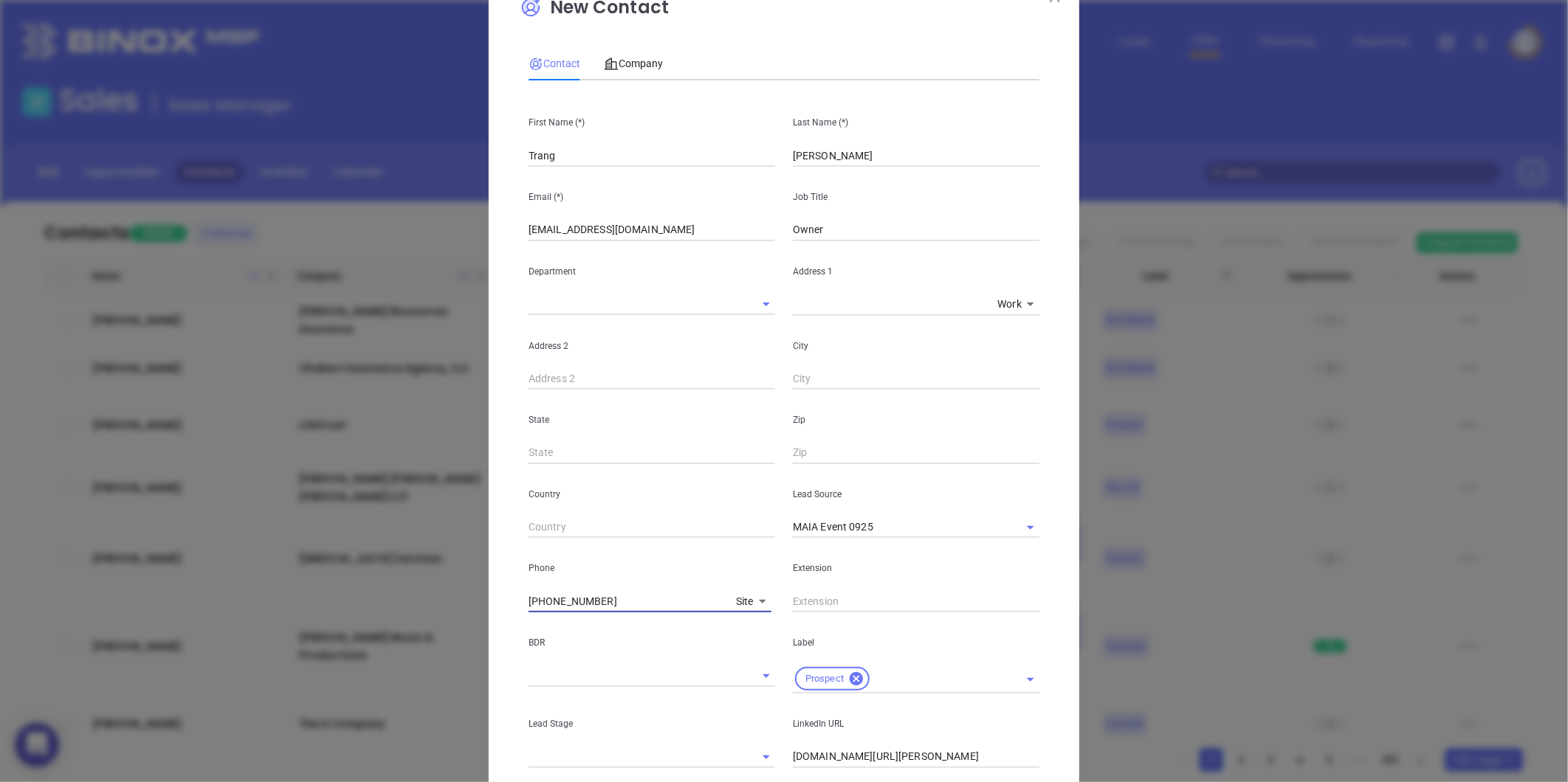
scroll to position [0, 0]
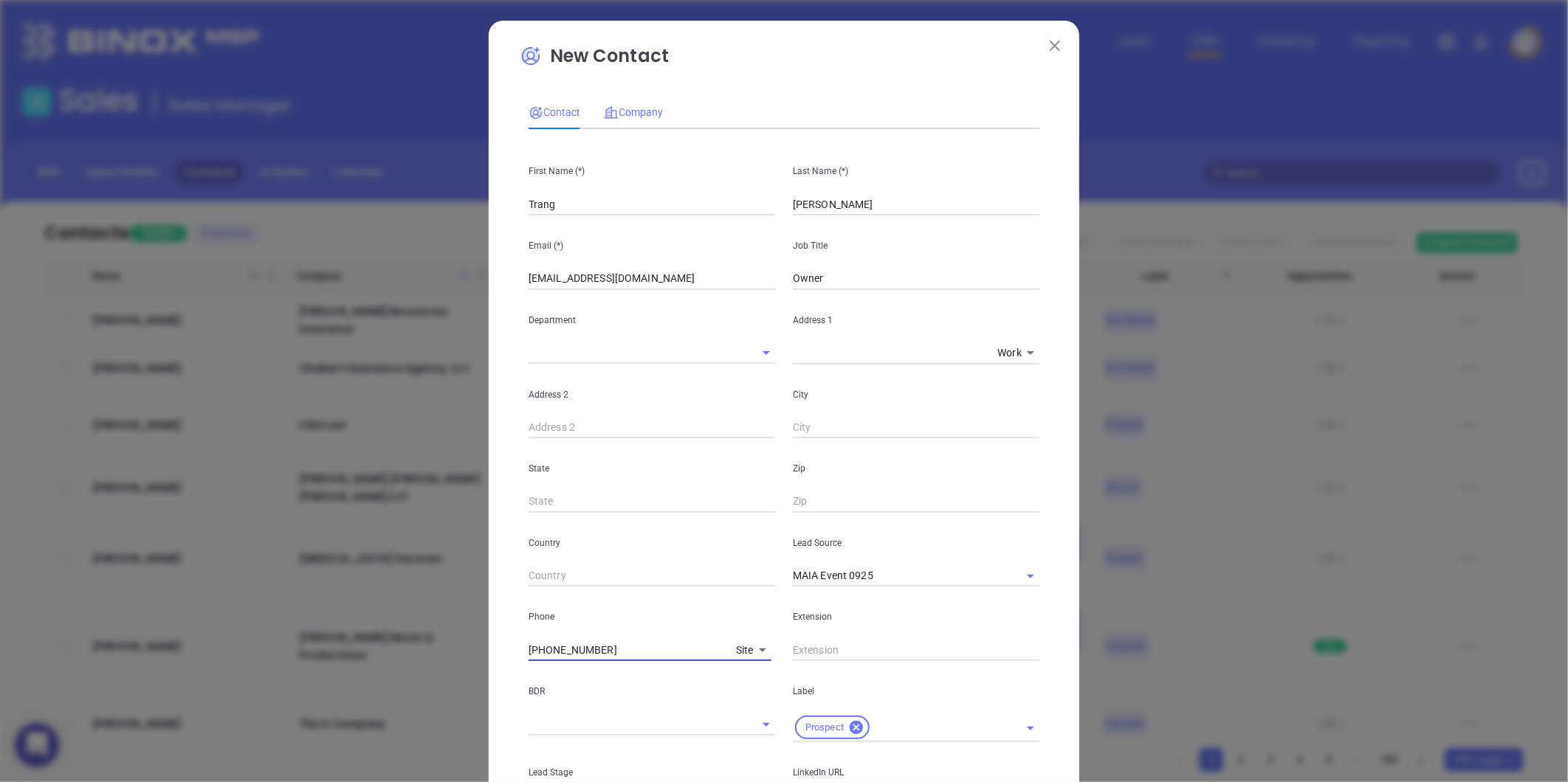
type input "(781) 348-9288"
click at [636, 104] on div "Company" at bounding box center [633, 112] width 59 height 16
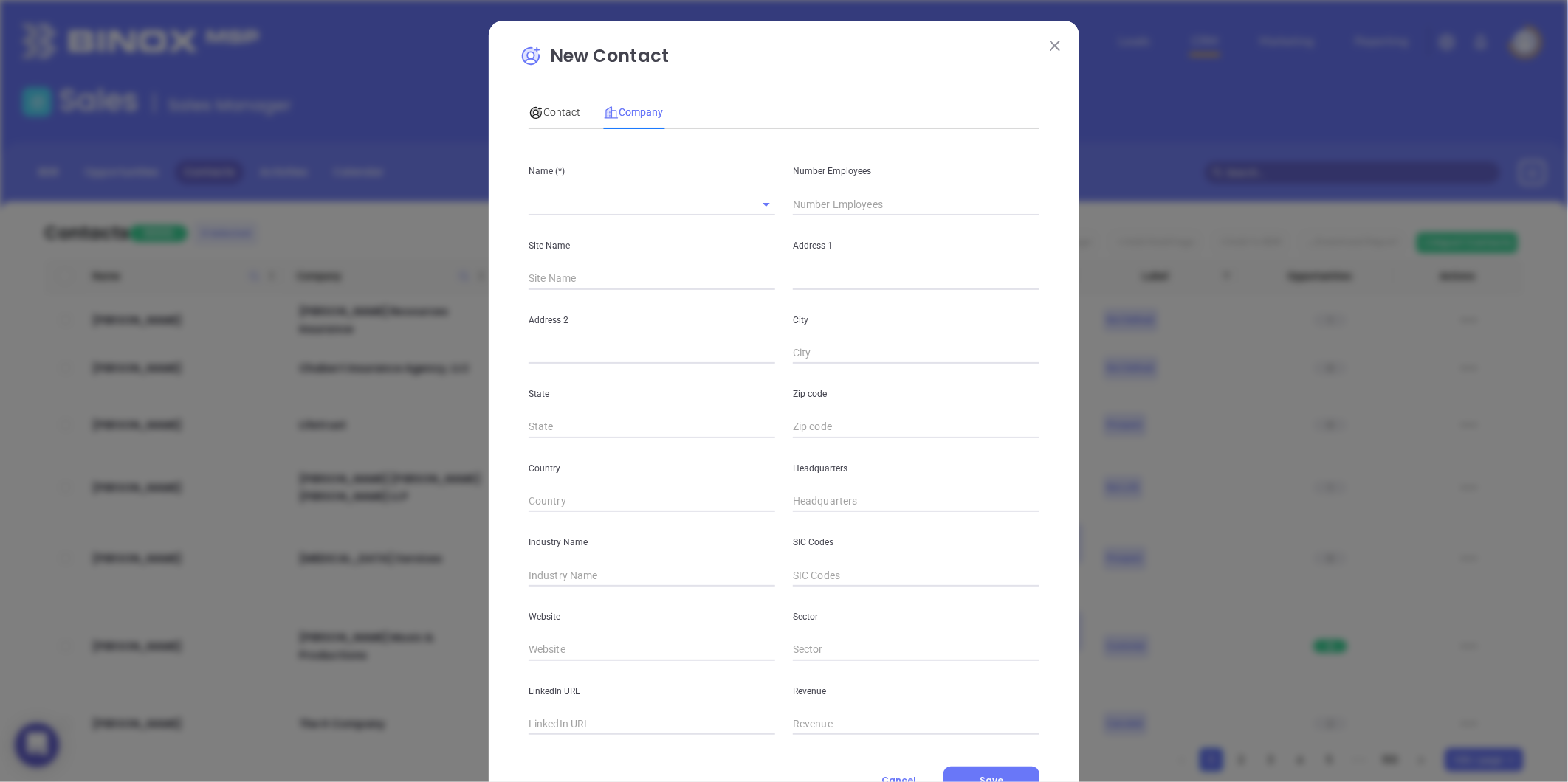
click at [806, 505] on input "text" at bounding box center [916, 502] width 247 height 22
paste input "781) 348-9288"
drag, startPoint x: 807, startPoint y: 505, endPoint x: 931, endPoint y: 572, distance: 140.9
click at [921, 567] on div "Name (*) Number Employees Site Name Address 1 Address 2 City State Zip code Cou…" at bounding box center [783, 438] width 511 height 594
type input "(781) 348-9288"
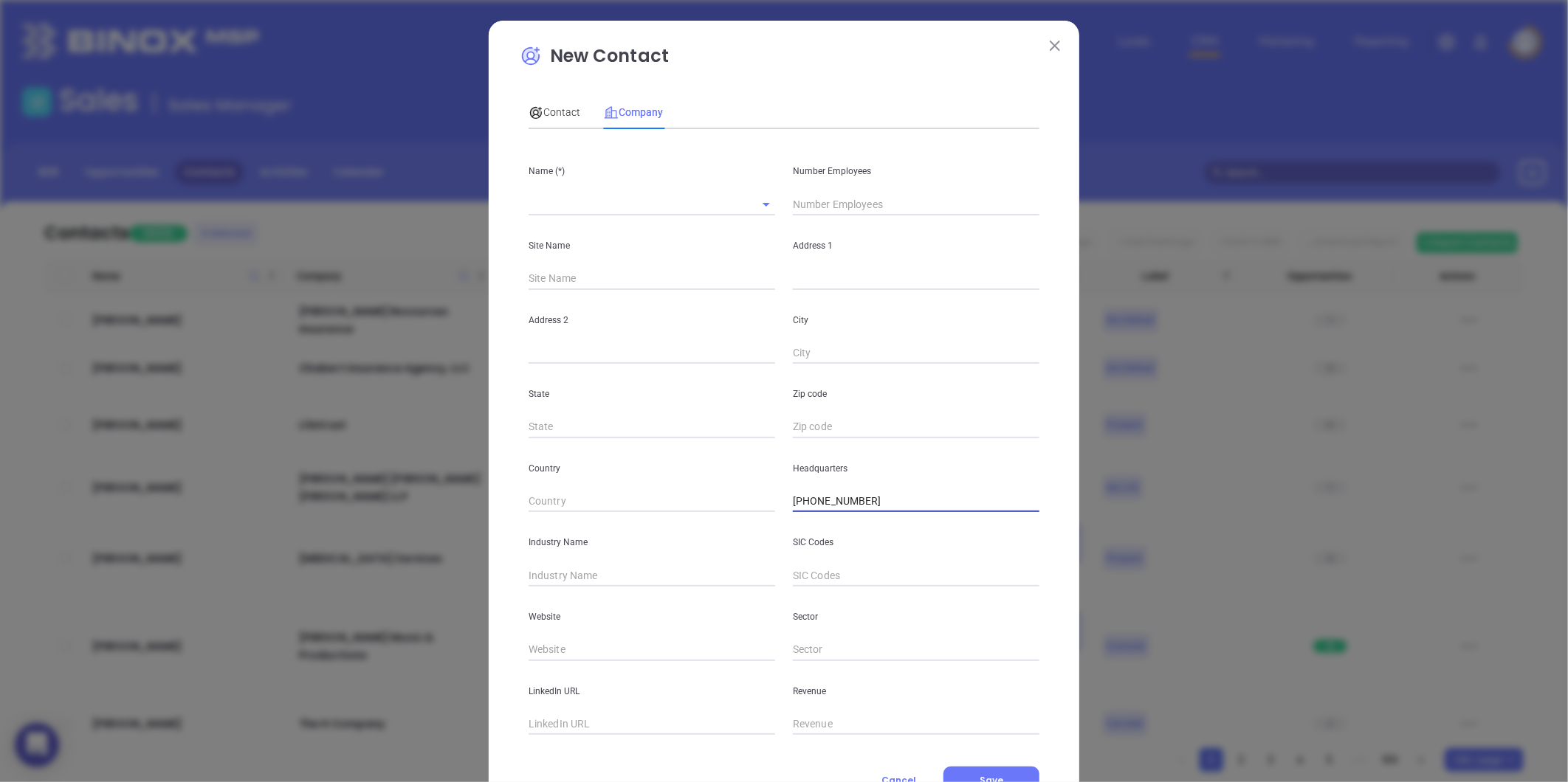
click at [581, 208] on input "text" at bounding box center [630, 204] width 205 height 22
paste input "Beacon Trust Insurance, LLC"
type input "Beacon Trust Insurance, LLC"
drag, startPoint x: 587, startPoint y: 354, endPoint x: 825, endPoint y: 244, distance: 262.2
click at [589, 352] on input "text" at bounding box center [651, 353] width 247 height 22
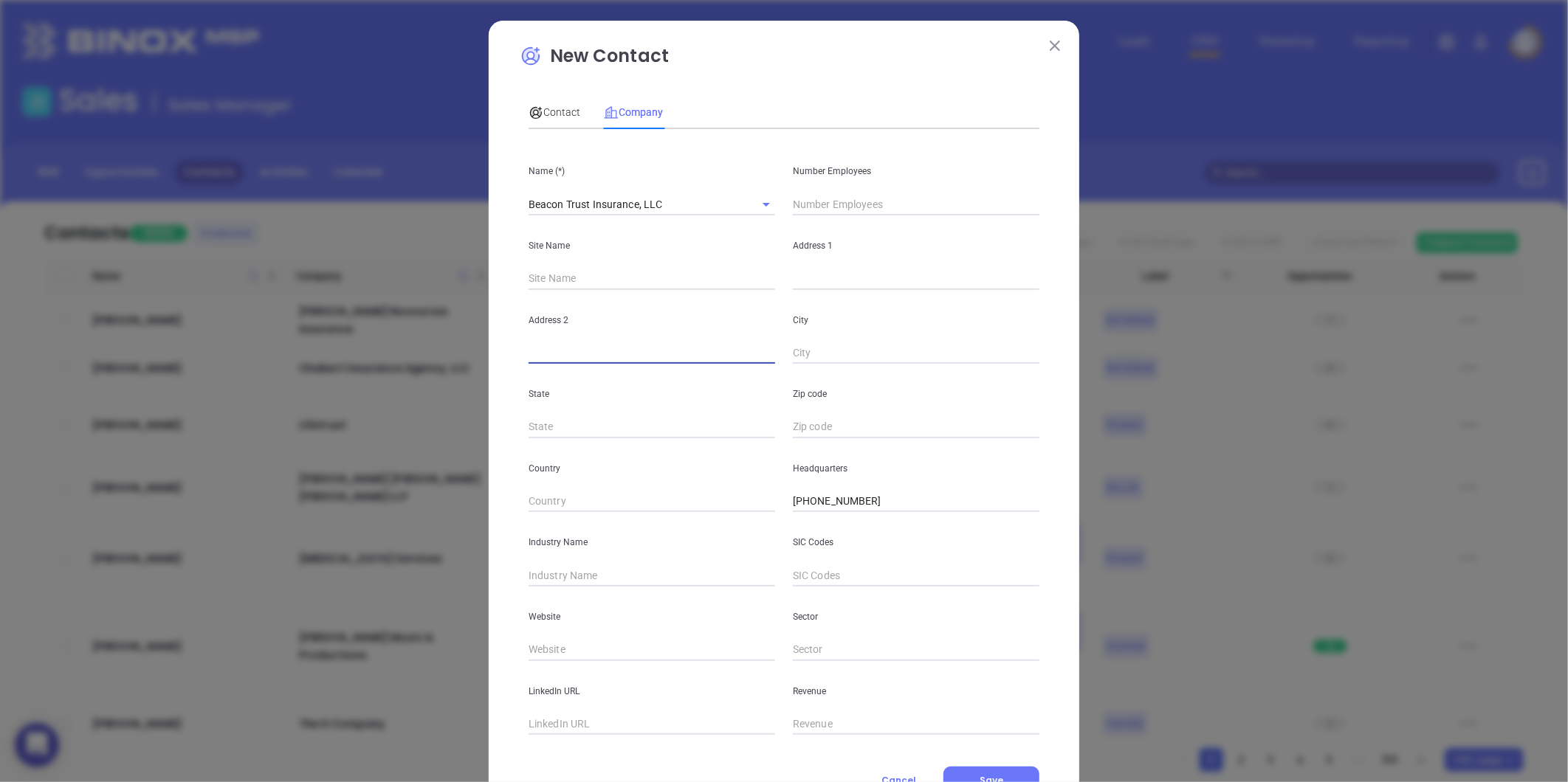
click at [827, 205] on input "text" at bounding box center [916, 204] width 247 height 22
type input "6"
click at [615, 344] on input "text" at bounding box center [651, 353] width 247 height 22
click at [814, 283] on input "text" at bounding box center [916, 278] width 247 height 22
paste input "902 Washington Street Braintree, MA 02184"
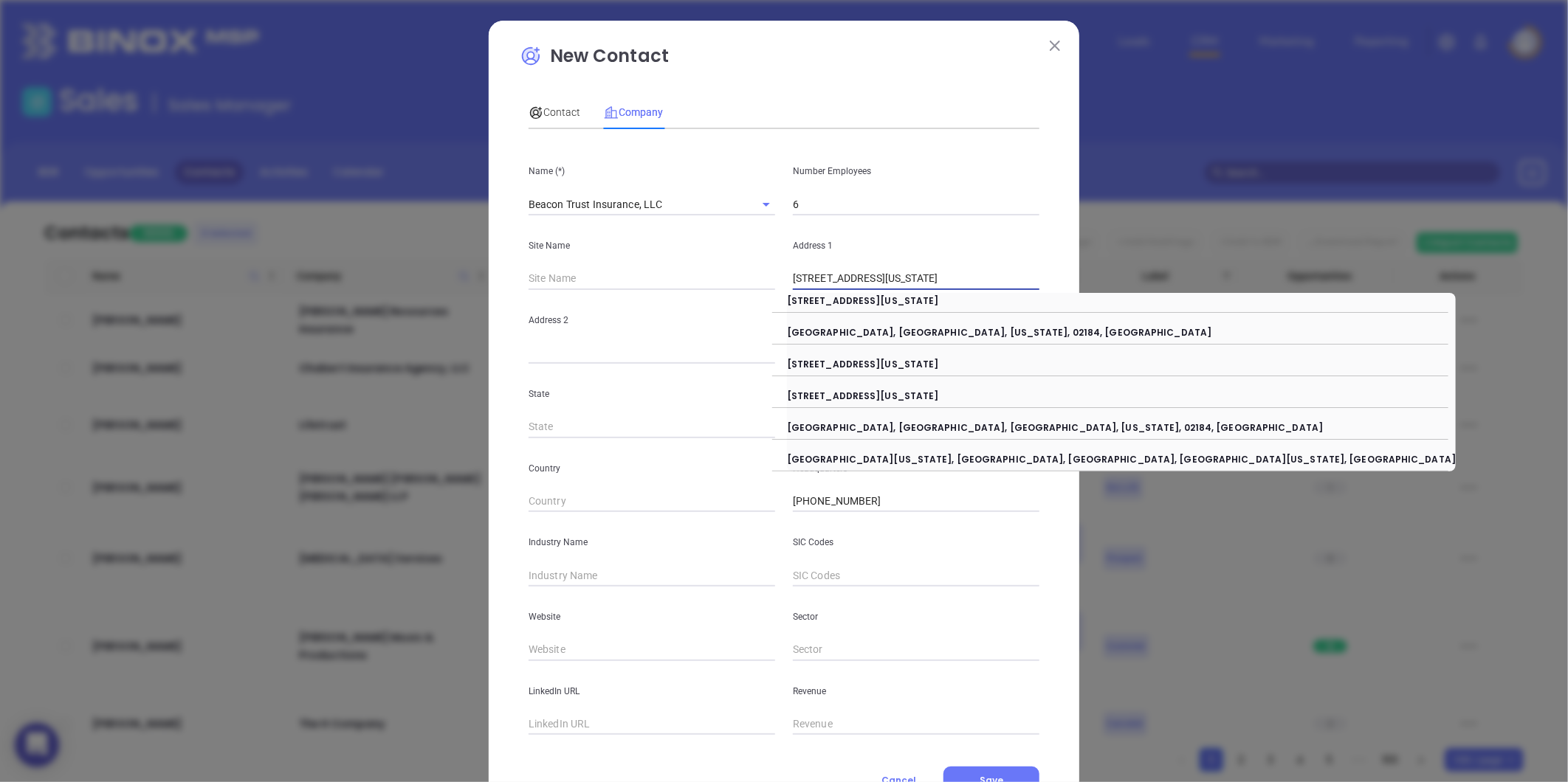
drag, startPoint x: 961, startPoint y: 271, endPoint x: 1105, endPoint y: 255, distance: 144.9
click at [1105, 255] on div "New Contact Contact Company First Name (*) Trang Last Name (*) Huynh Email (*) …" at bounding box center [784, 391] width 1568 height 782
type input "902 Washington Street"
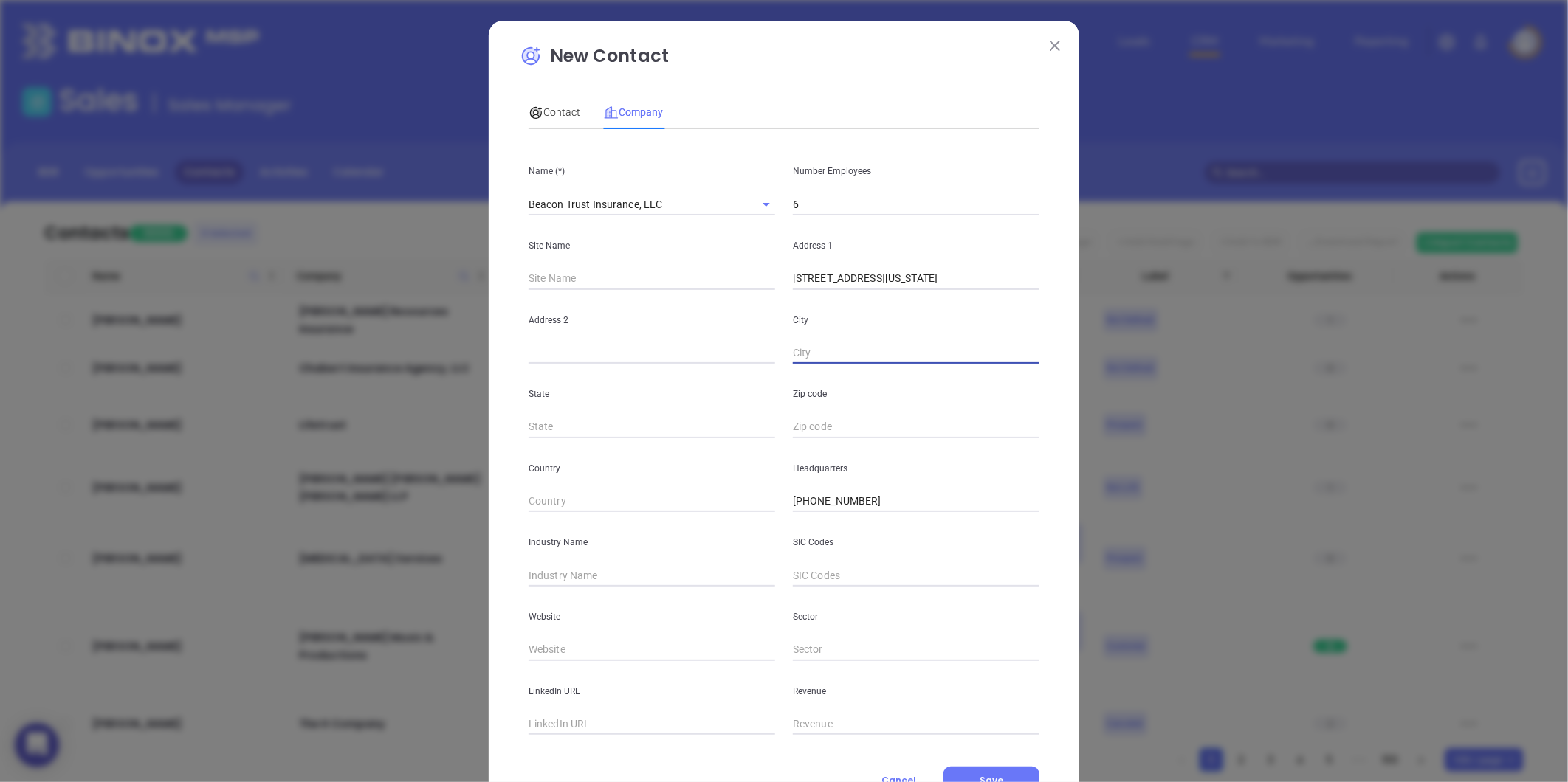
paste input "Braintree, MA 02184"
drag, startPoint x: 836, startPoint y: 357, endPoint x: 1219, endPoint y: 324, distance: 384.4
click at [1218, 324] on div "New Contact Contact Company First Name (*) Trang Last Name (*) Huynh Email (*) …" at bounding box center [784, 391] width 1568 height 782
type input "Braintree"
type input "MA"
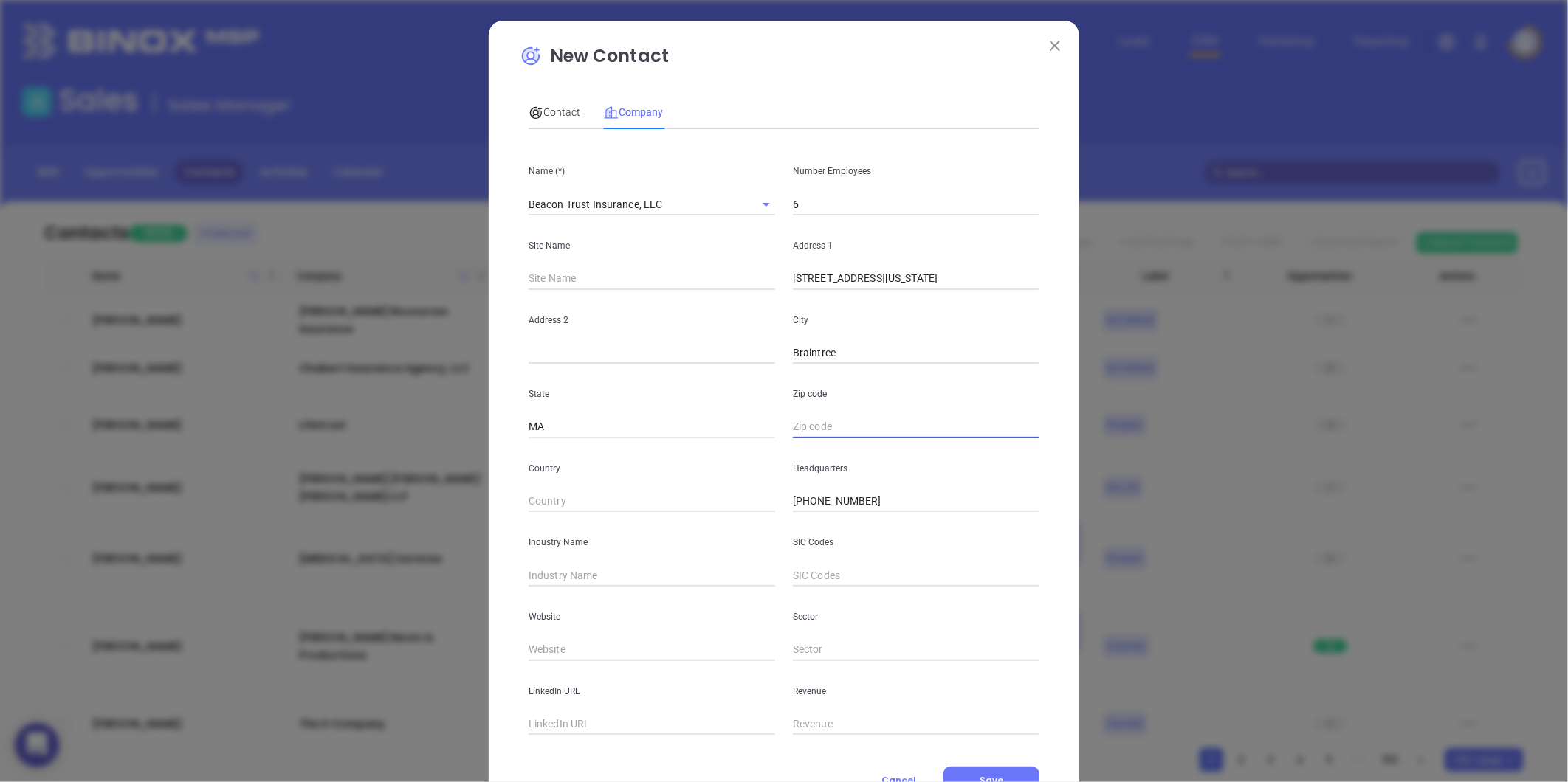
paste input "MA 02184"
type input "02184"
click at [533, 577] on input "text" at bounding box center [651, 575] width 247 height 22
type input "Insurance"
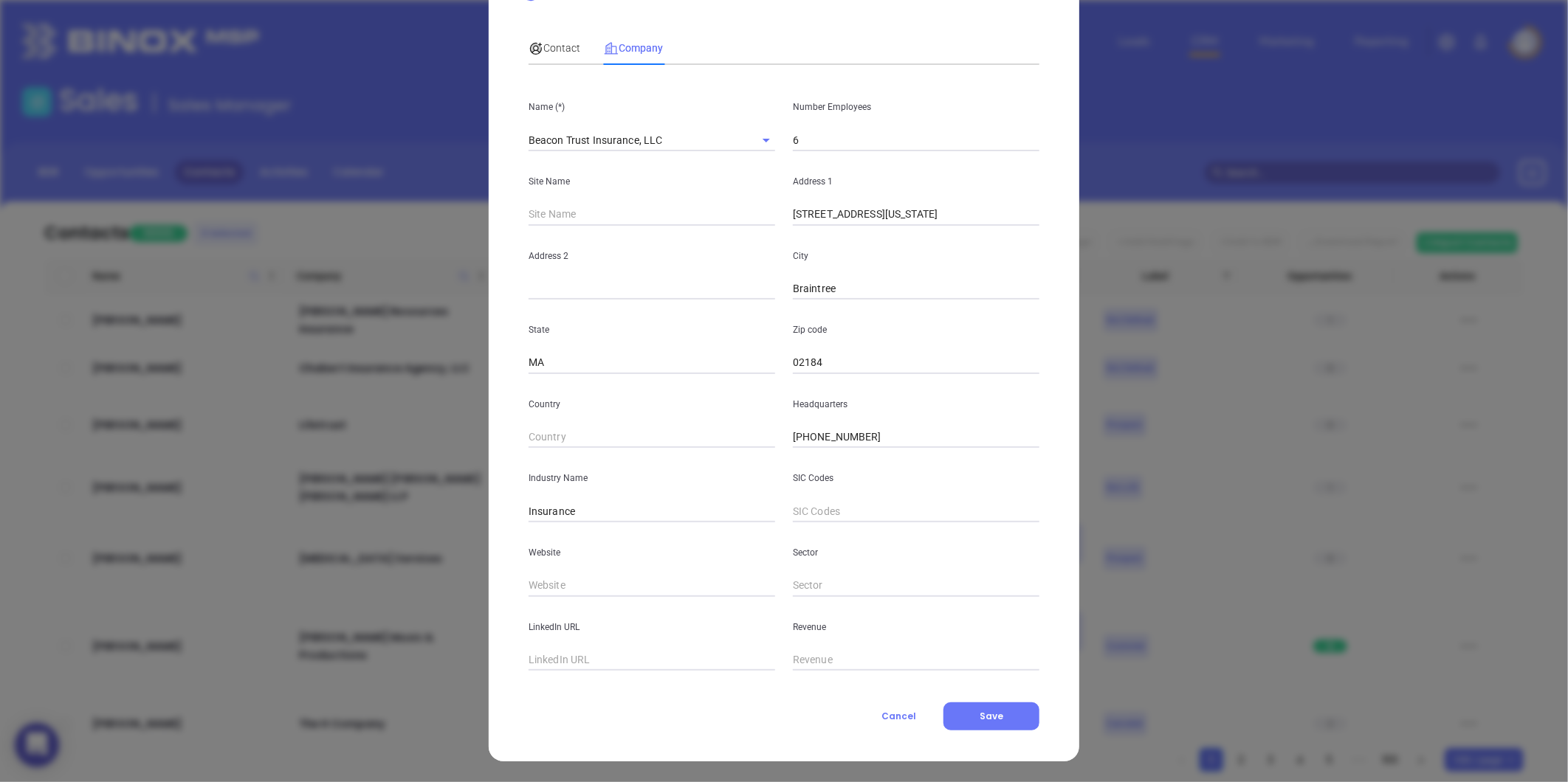
click at [561, 576] on input "text" at bounding box center [651, 586] width 247 height 22
paste input "http://beacontrustins.com/"
type input "http://beacontrustins.com/"
click at [543, 50] on span "Contact" at bounding box center [553, 48] width 52 height 12
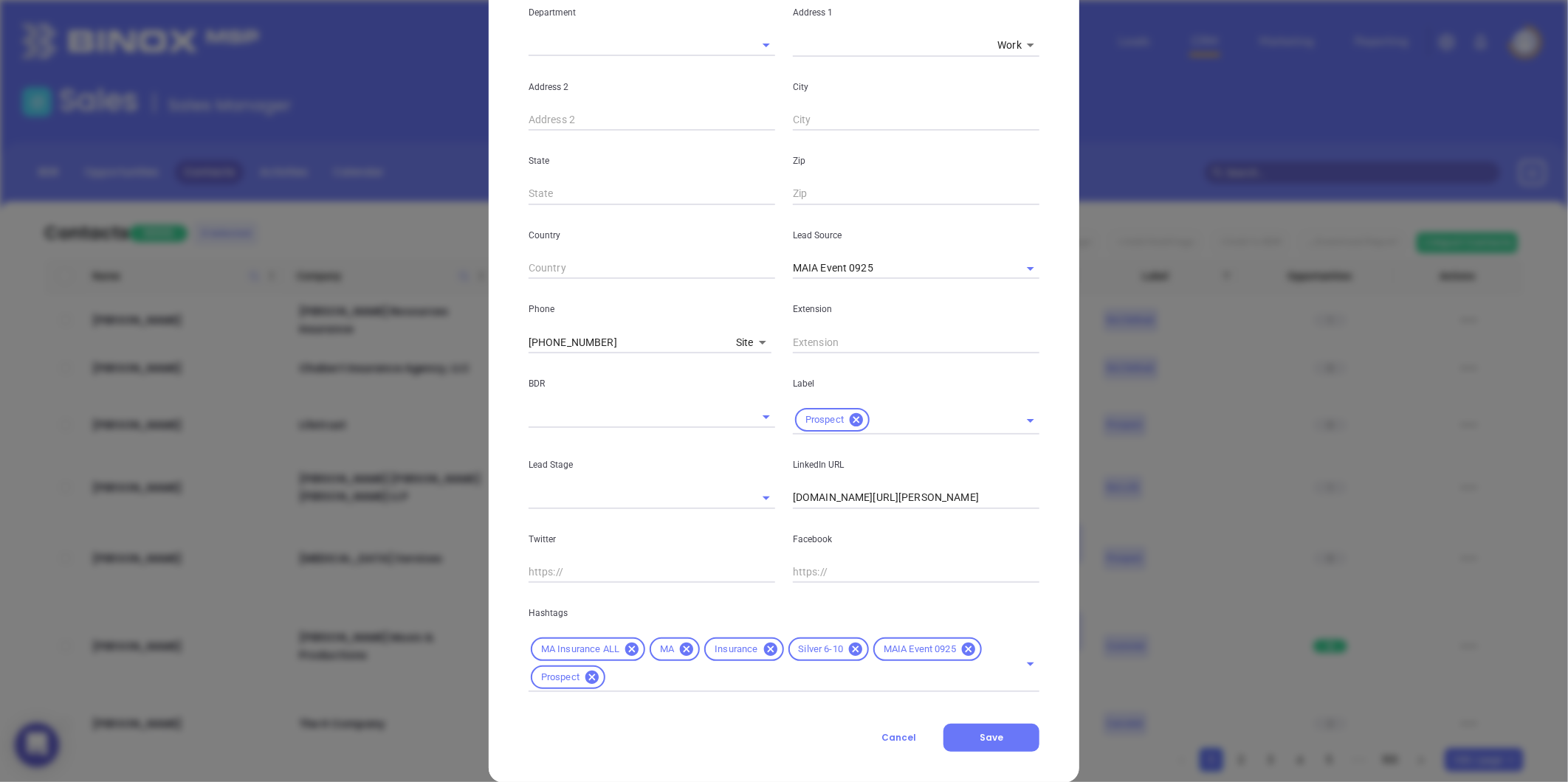
scroll to position [329, 0]
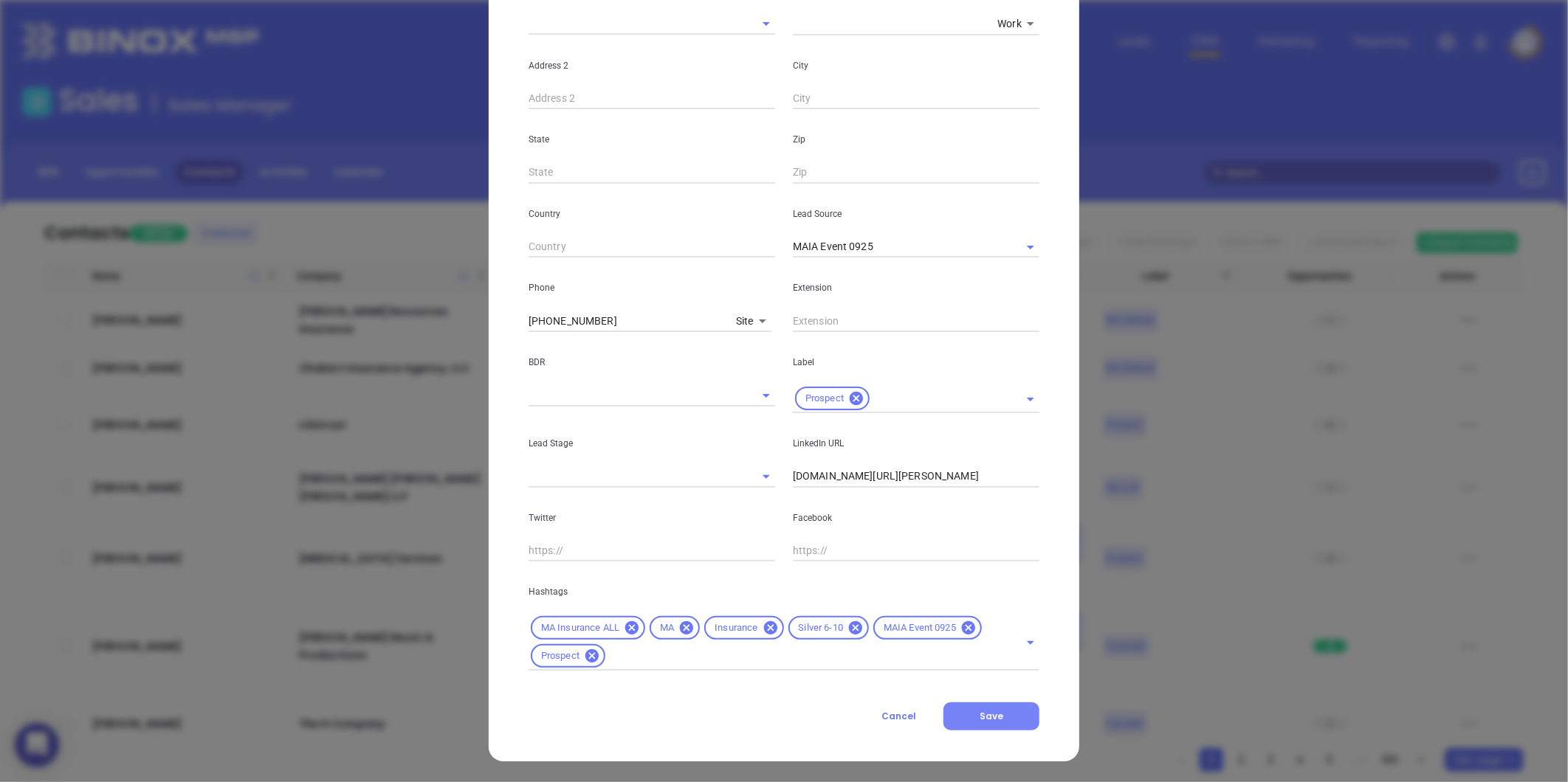
click at [987, 707] on button "Save" at bounding box center [991, 716] width 96 height 28
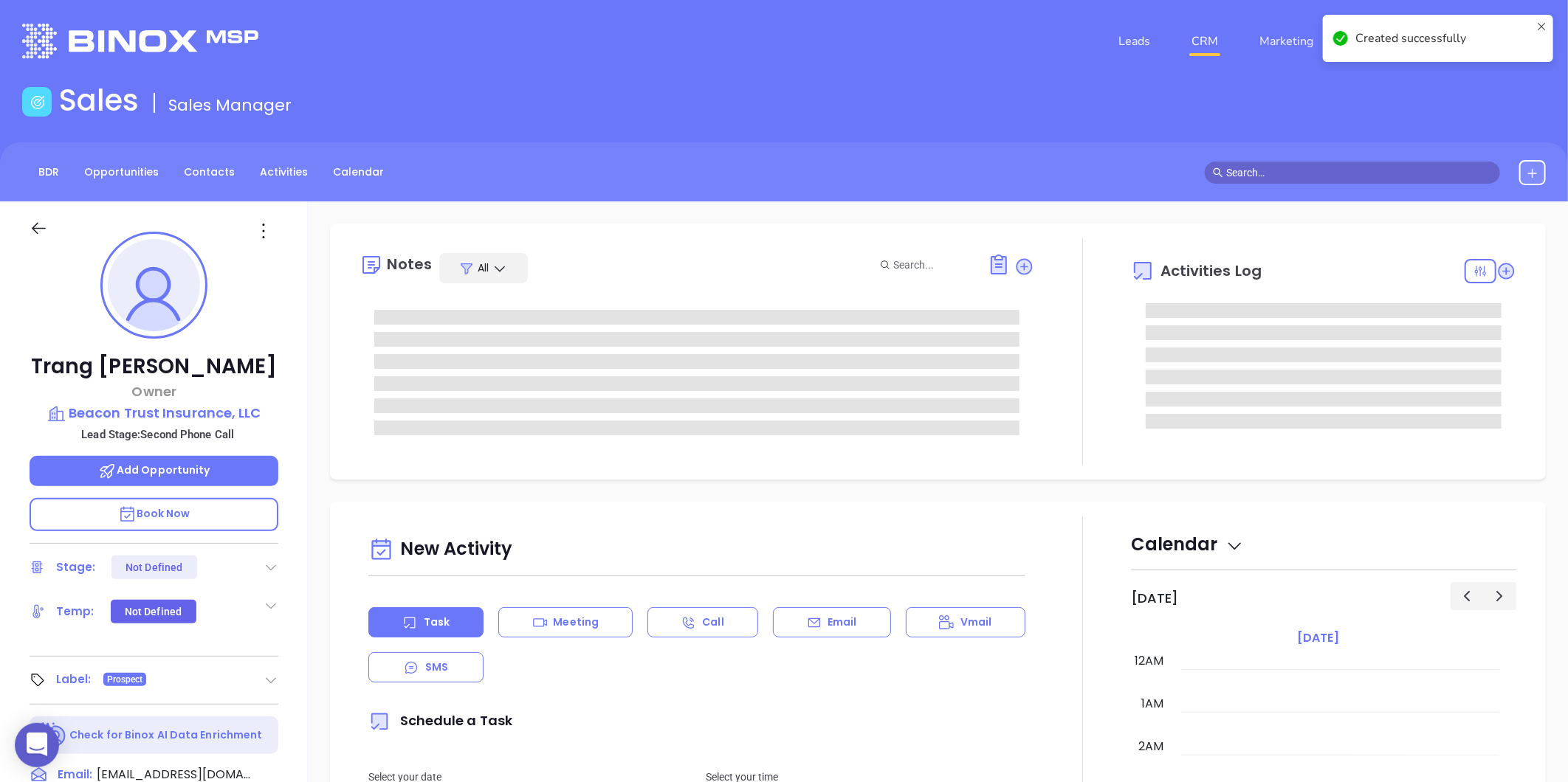
type input "[DATE]"
type input "[PERSON_NAME]"
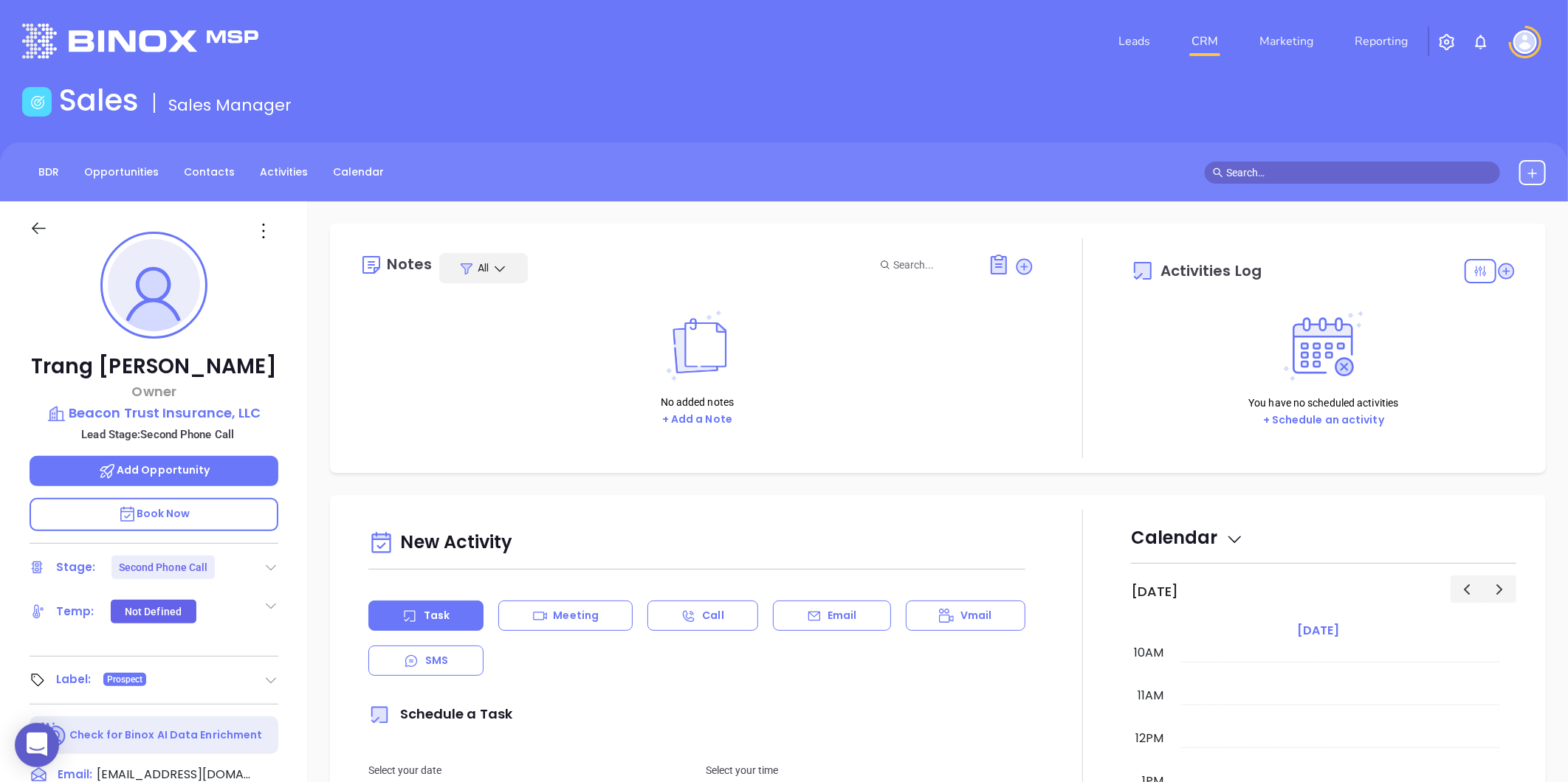
click at [266, 566] on icon at bounding box center [270, 568] width 14 height 14
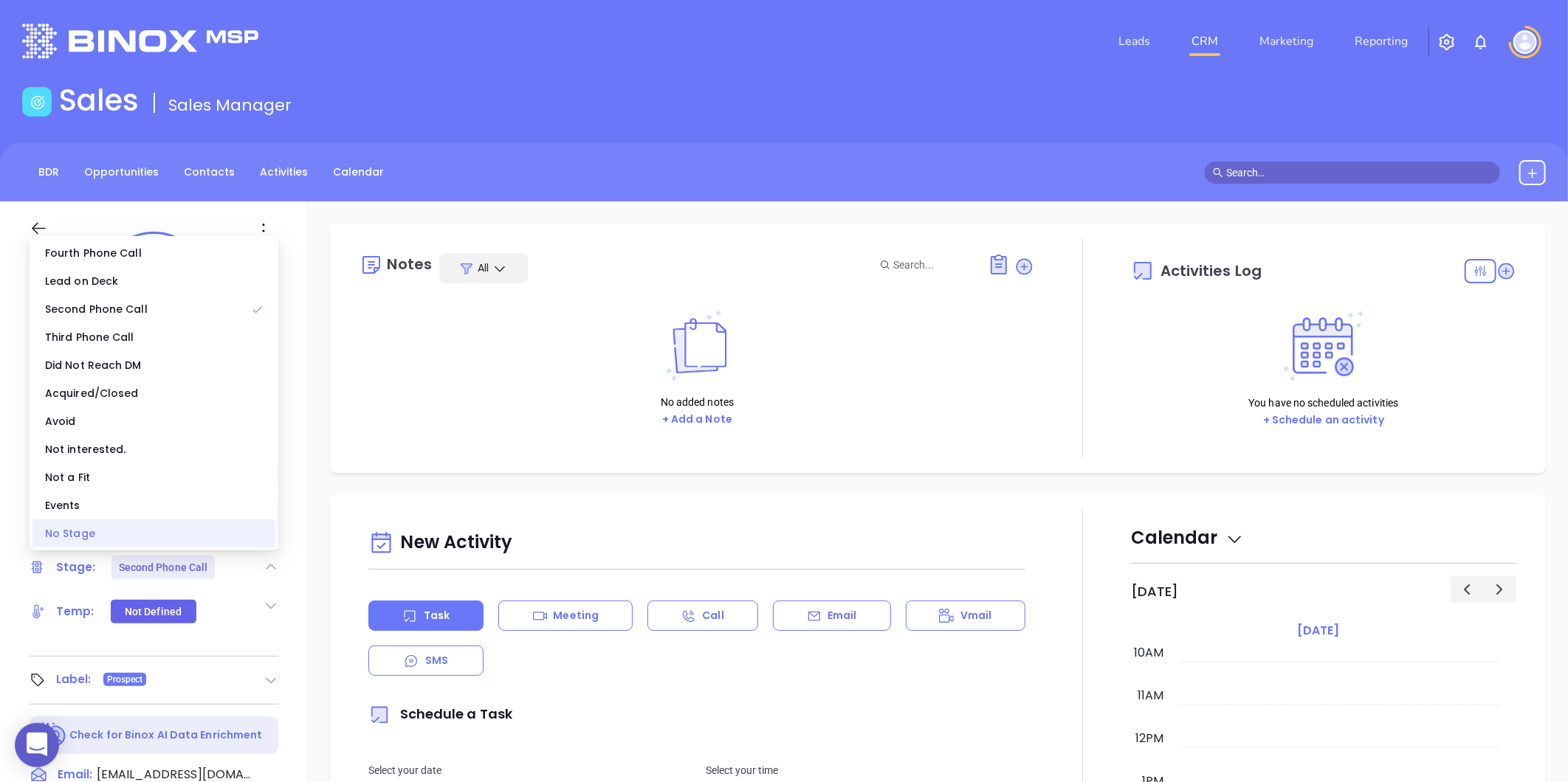
click at [164, 532] on div "No Stage" at bounding box center [154, 533] width 243 height 28
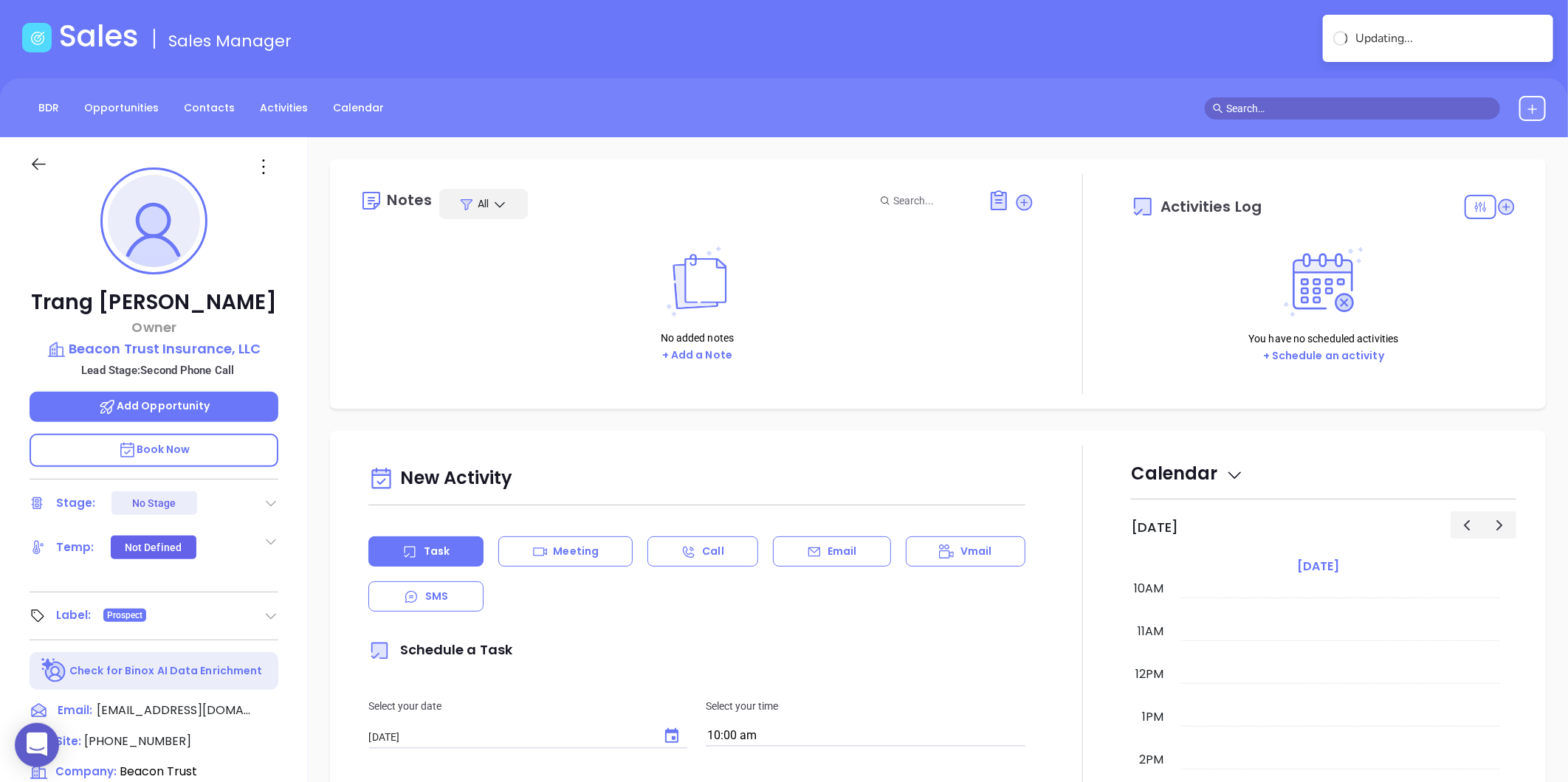
scroll to position [0, 0]
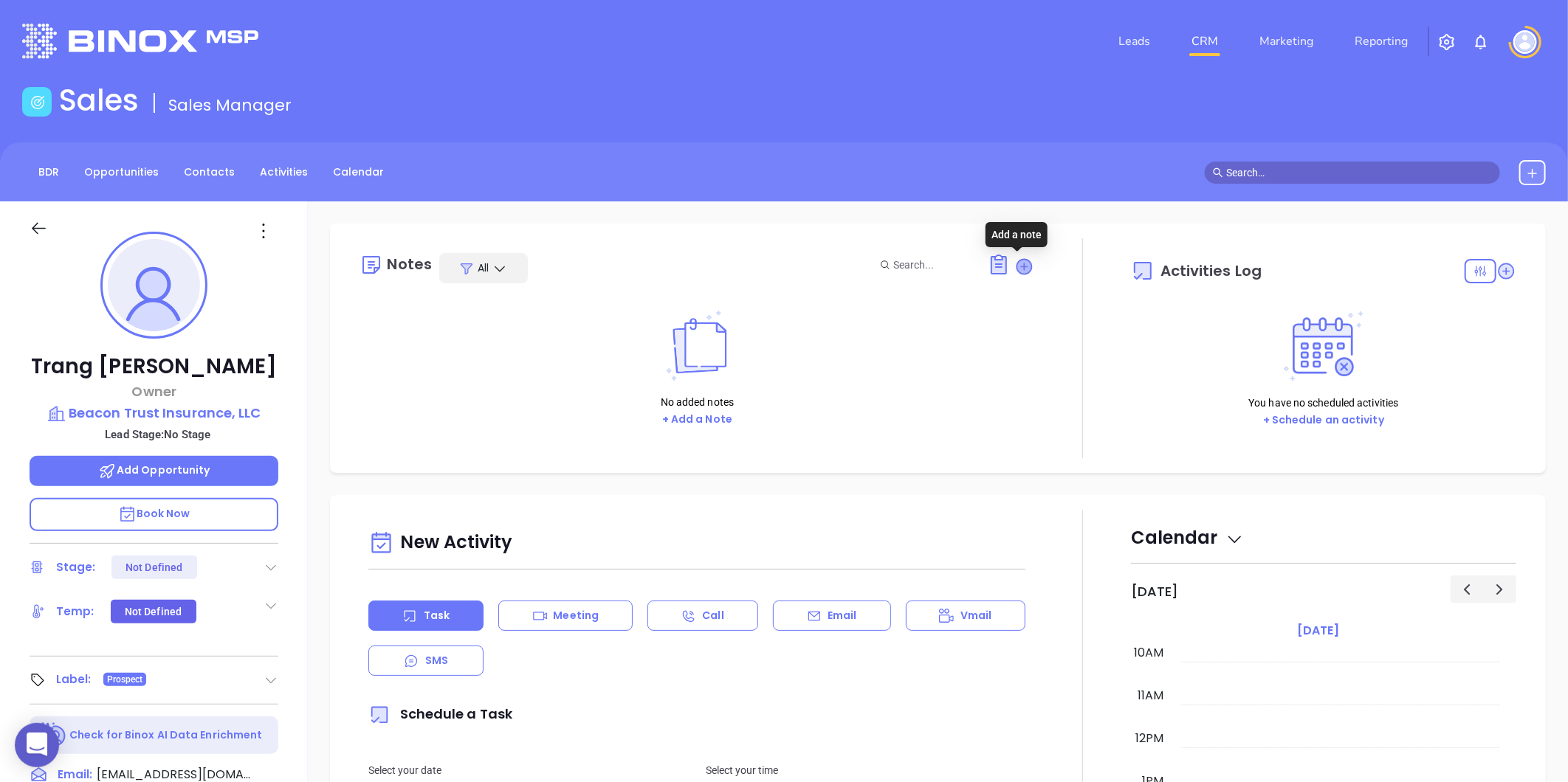
click at [1019, 263] on icon at bounding box center [1025, 267] width 14 height 14
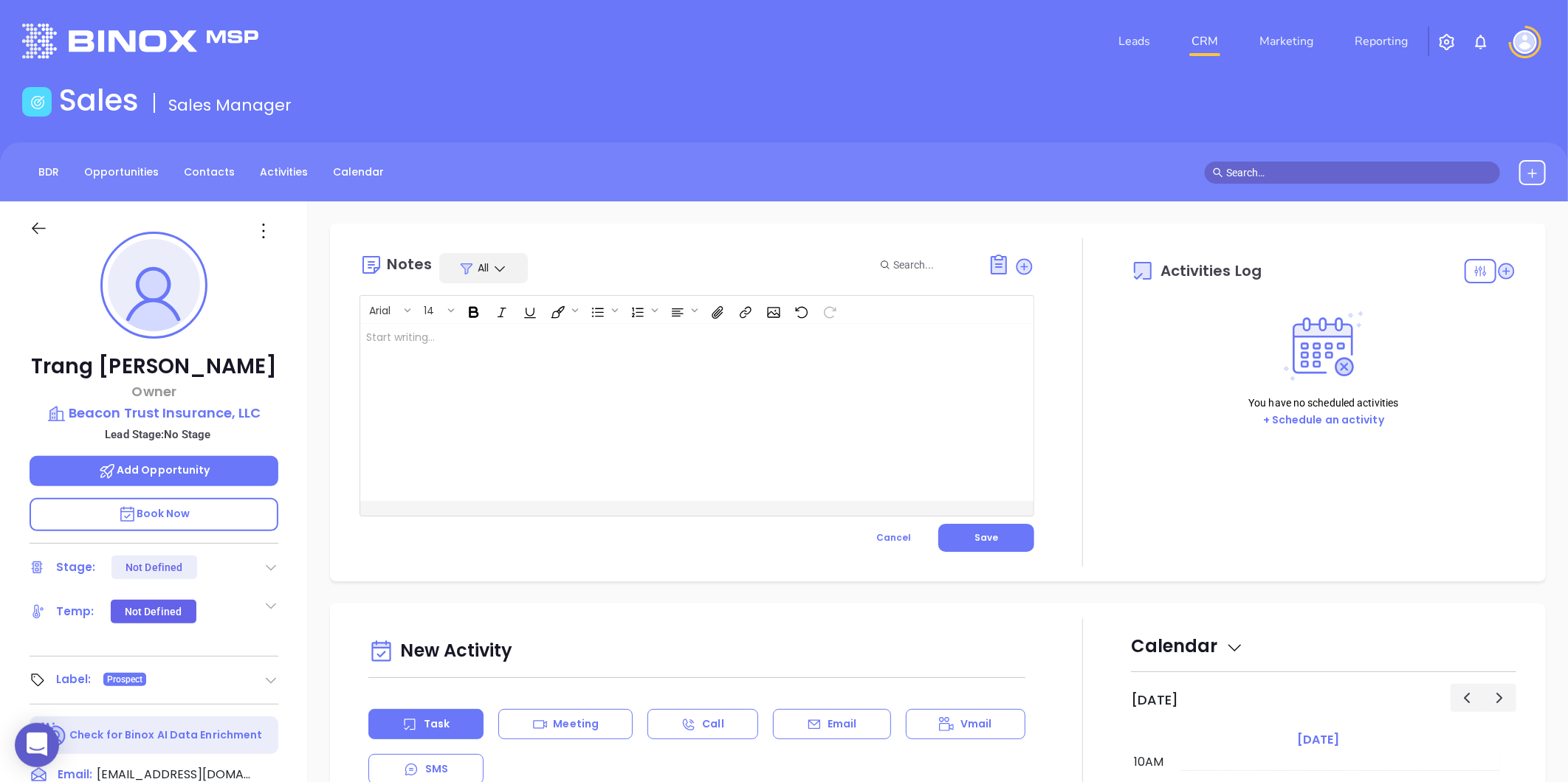
click at [608, 368] on div at bounding box center [673, 412] width 626 height 177
click at [998, 544] on button "Save" at bounding box center [987, 538] width 96 height 28
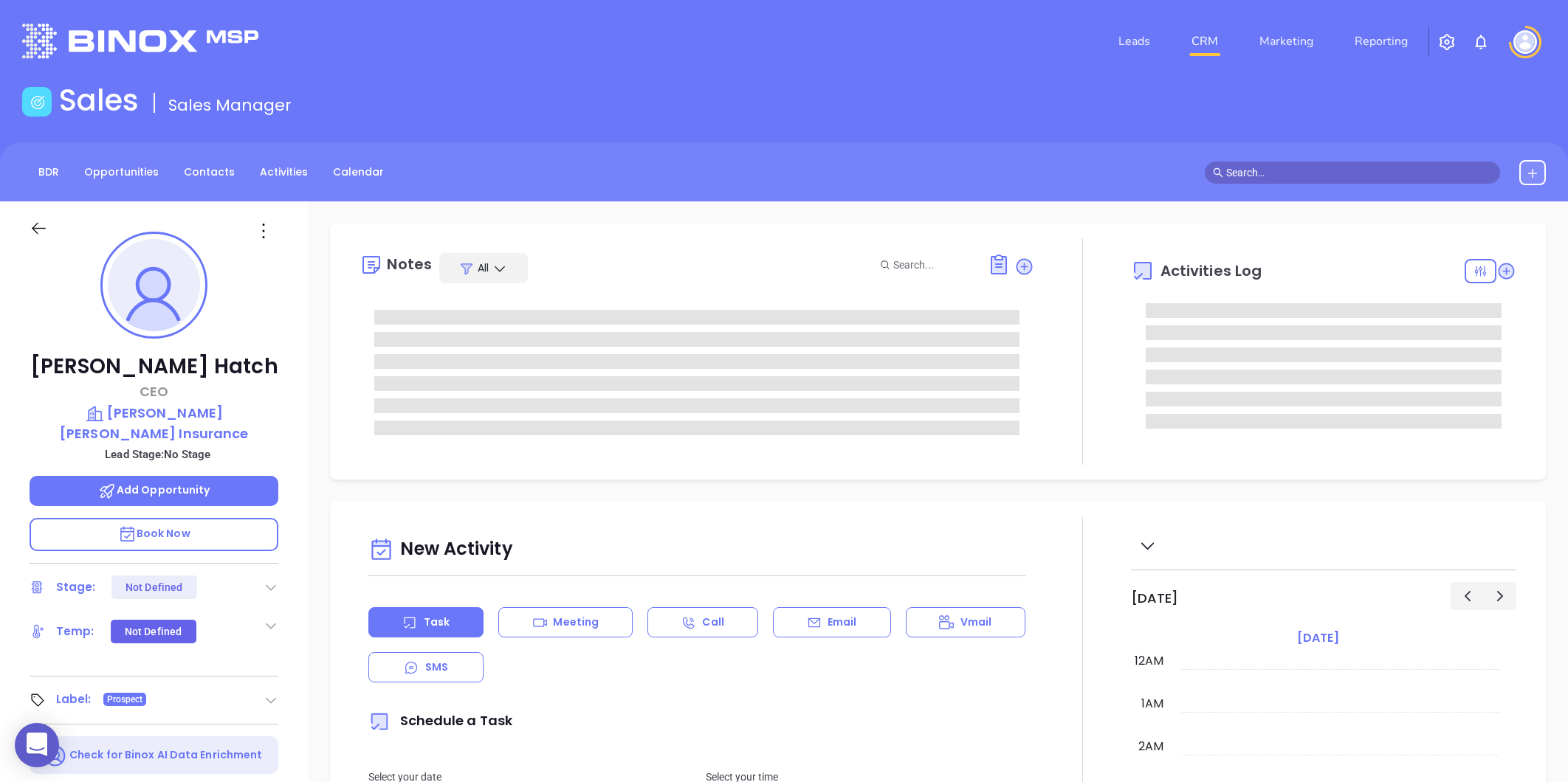
type input "Liz Cruz"
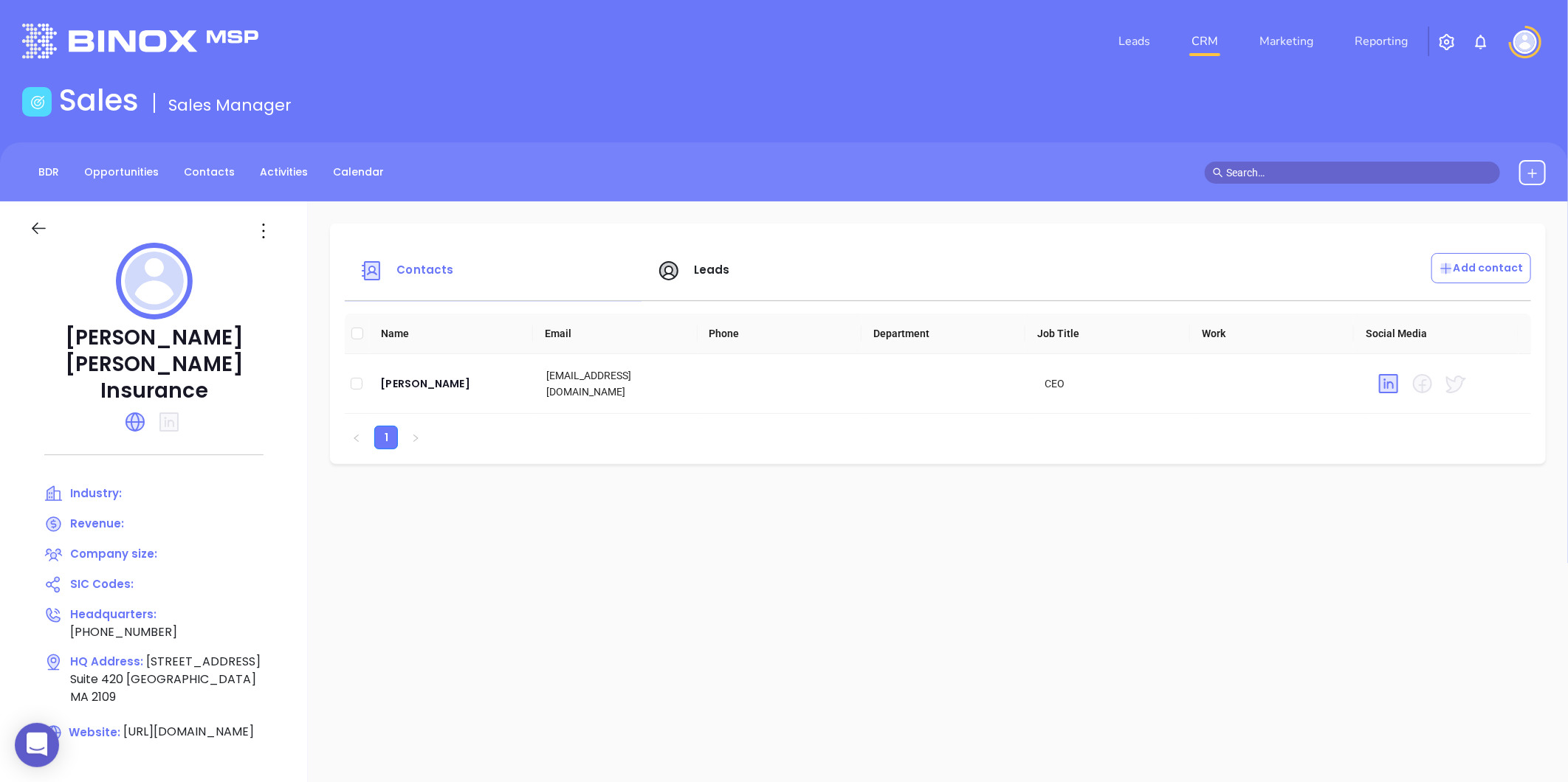
click at [695, 259] on div "Leads" at bounding box center [797, 270] width 298 height 35
click at [706, 269] on span "Leads" at bounding box center [712, 269] width 36 height 15
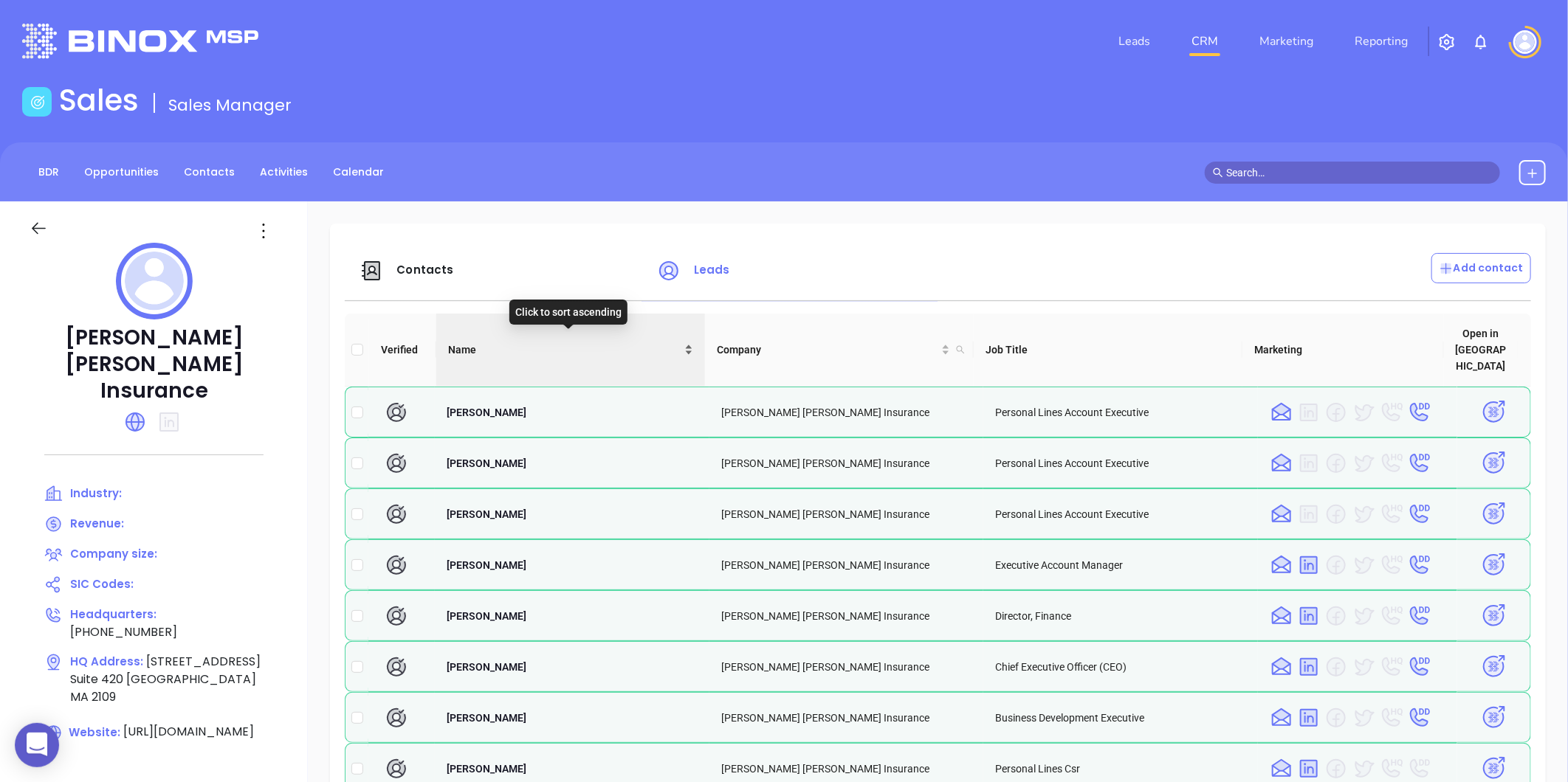
click at [682, 342] on div "Name" at bounding box center [571, 350] width 245 height 16
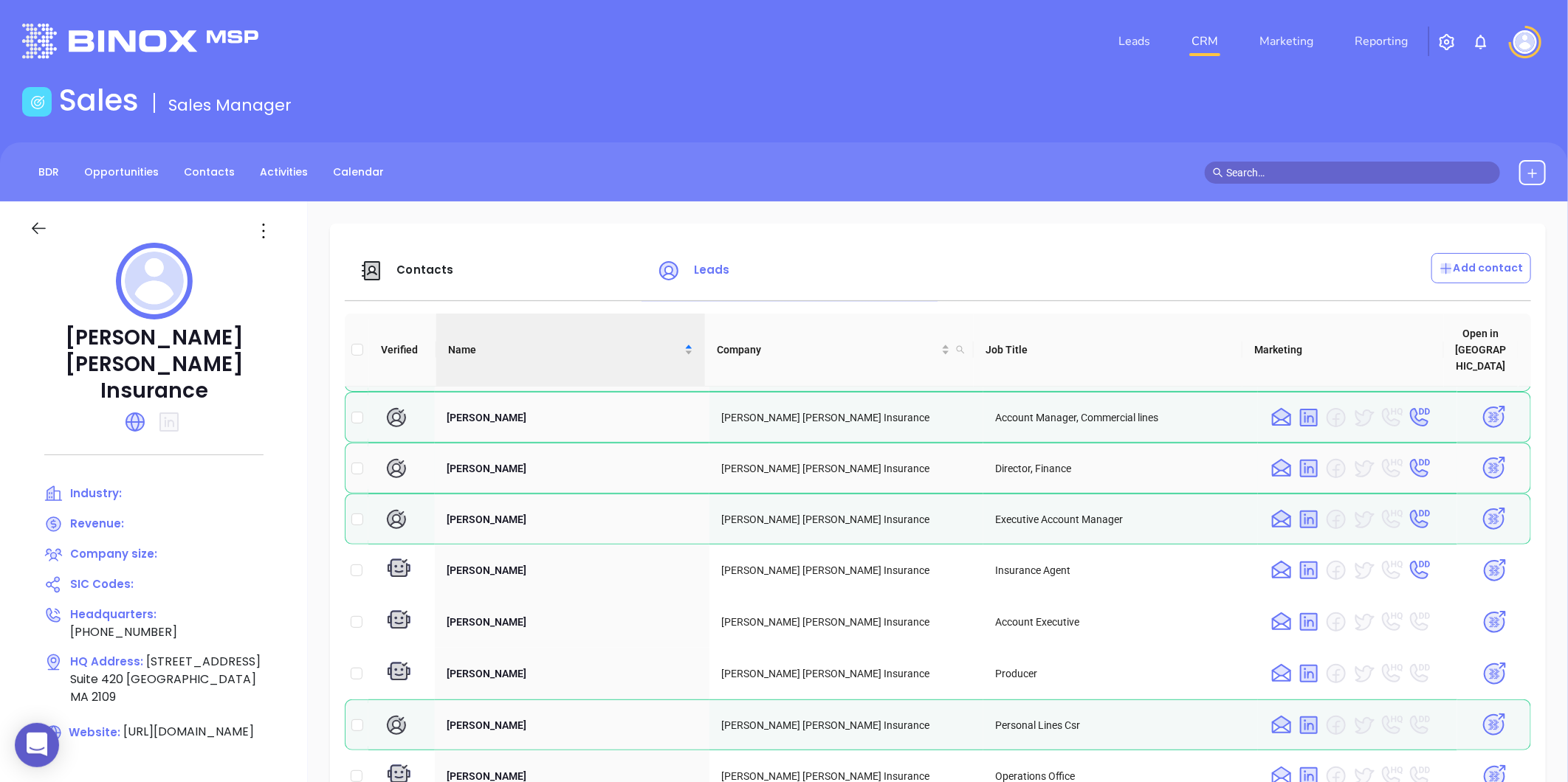
scroll to position [327, 0]
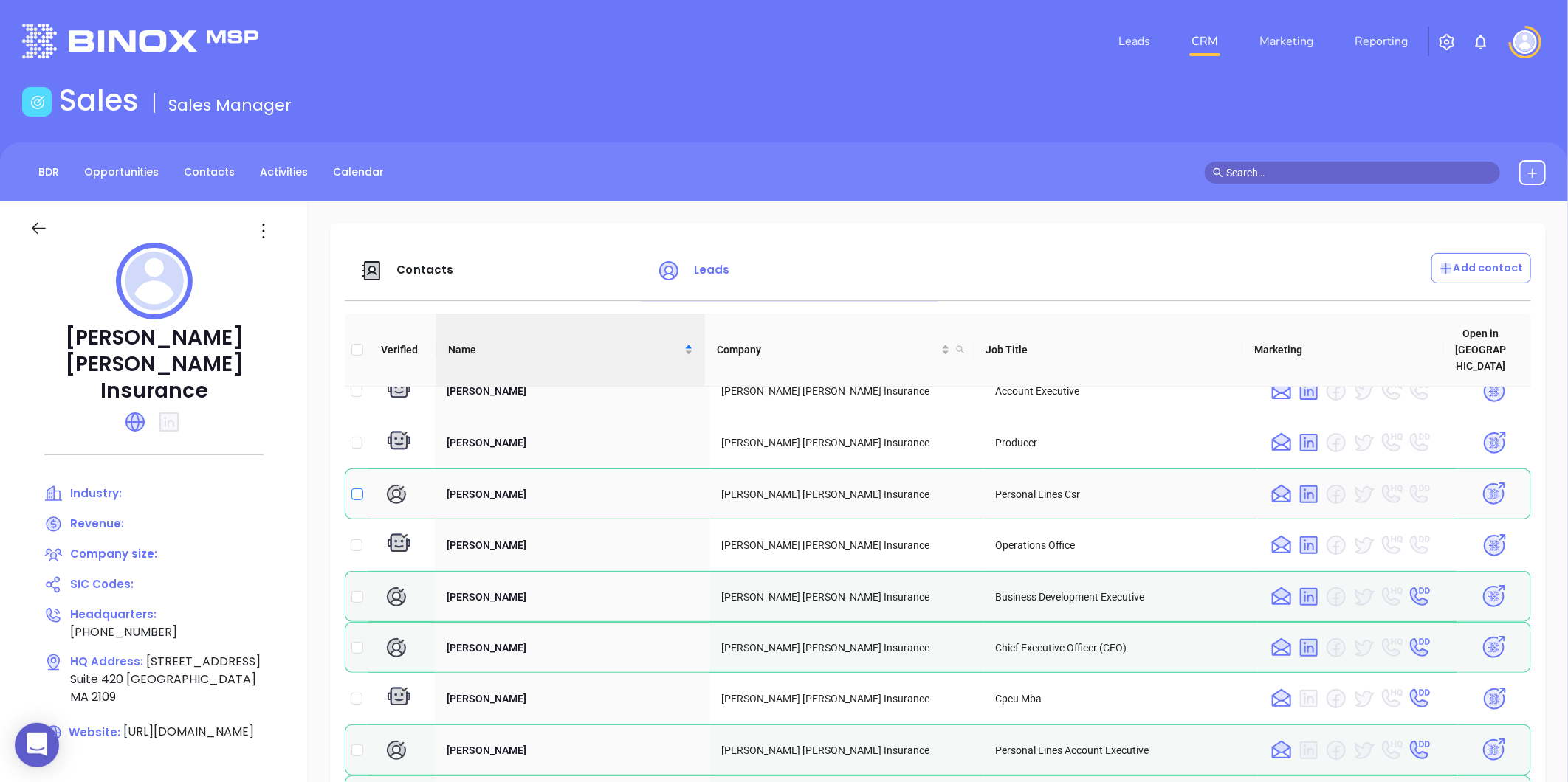
click at [358, 488] on input "checkbox" at bounding box center [357, 494] width 12 height 12
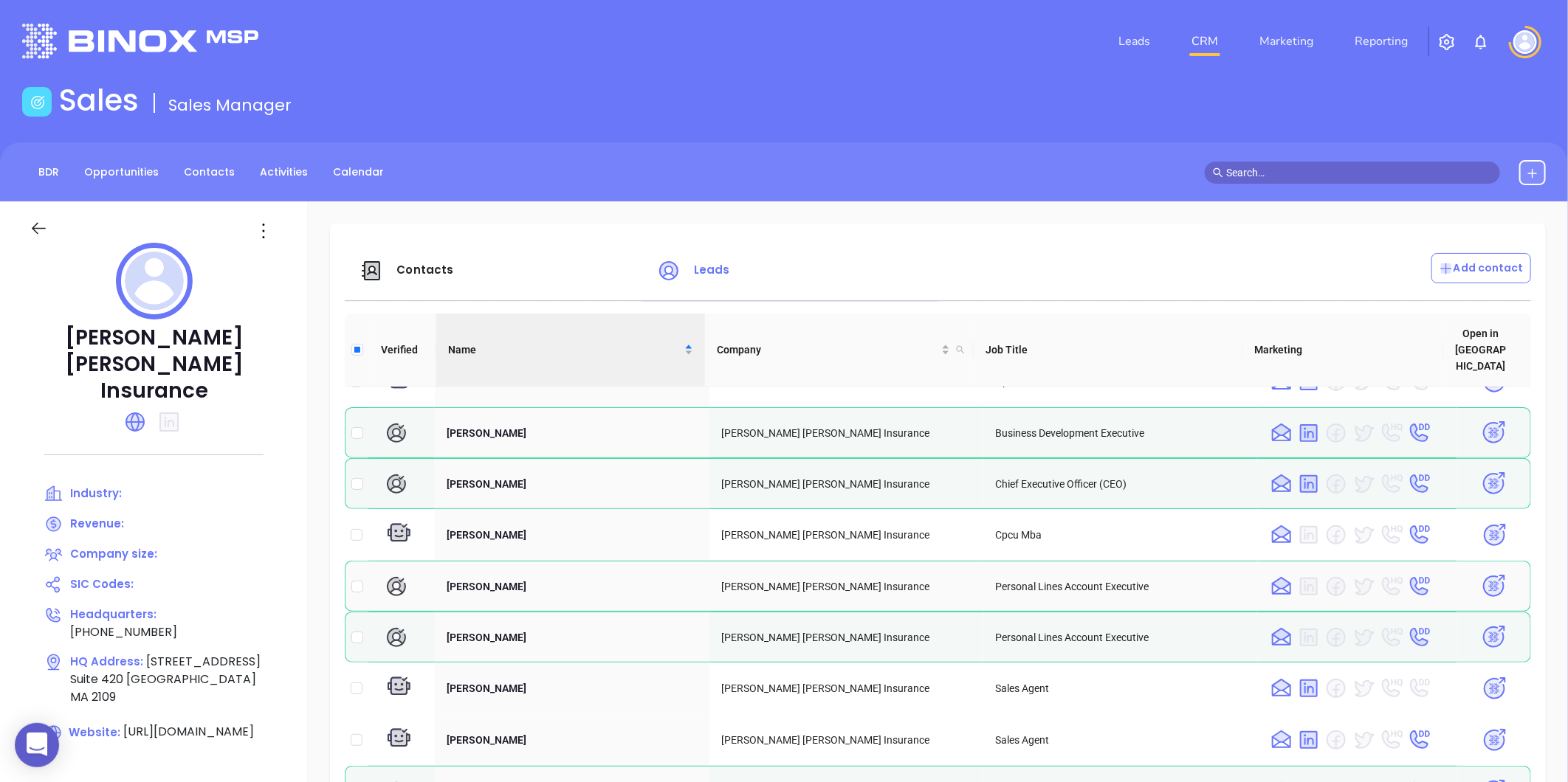
scroll to position [246, 0]
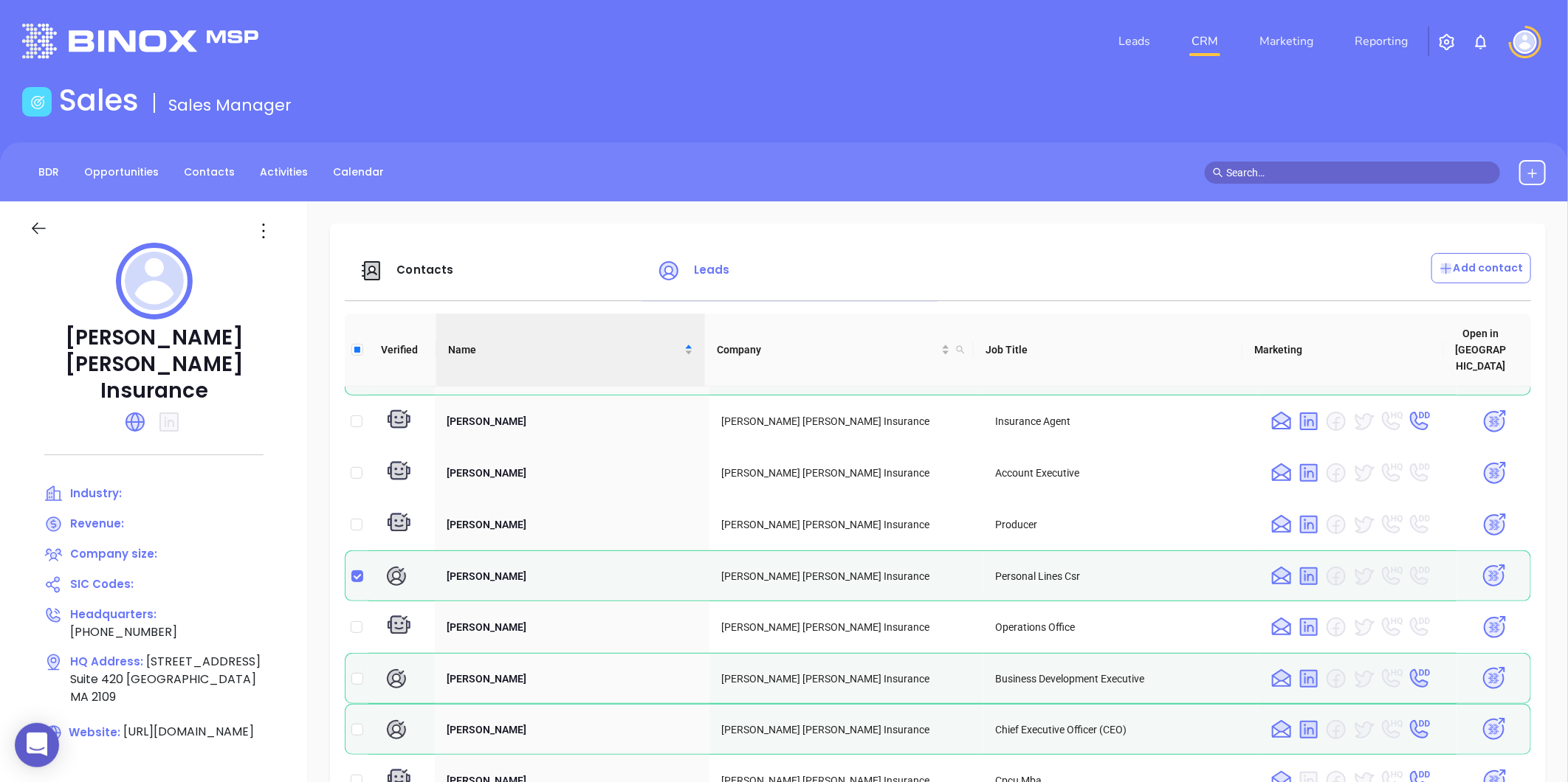
drag, startPoint x: 352, startPoint y: 559, endPoint x: 366, endPoint y: 557, distance: 14.1
click at [352, 570] on input "checkbox" at bounding box center [357, 576] width 12 height 12
checkbox input "false"
click at [1481, 563] on img at bounding box center [1494, 576] width 26 height 26
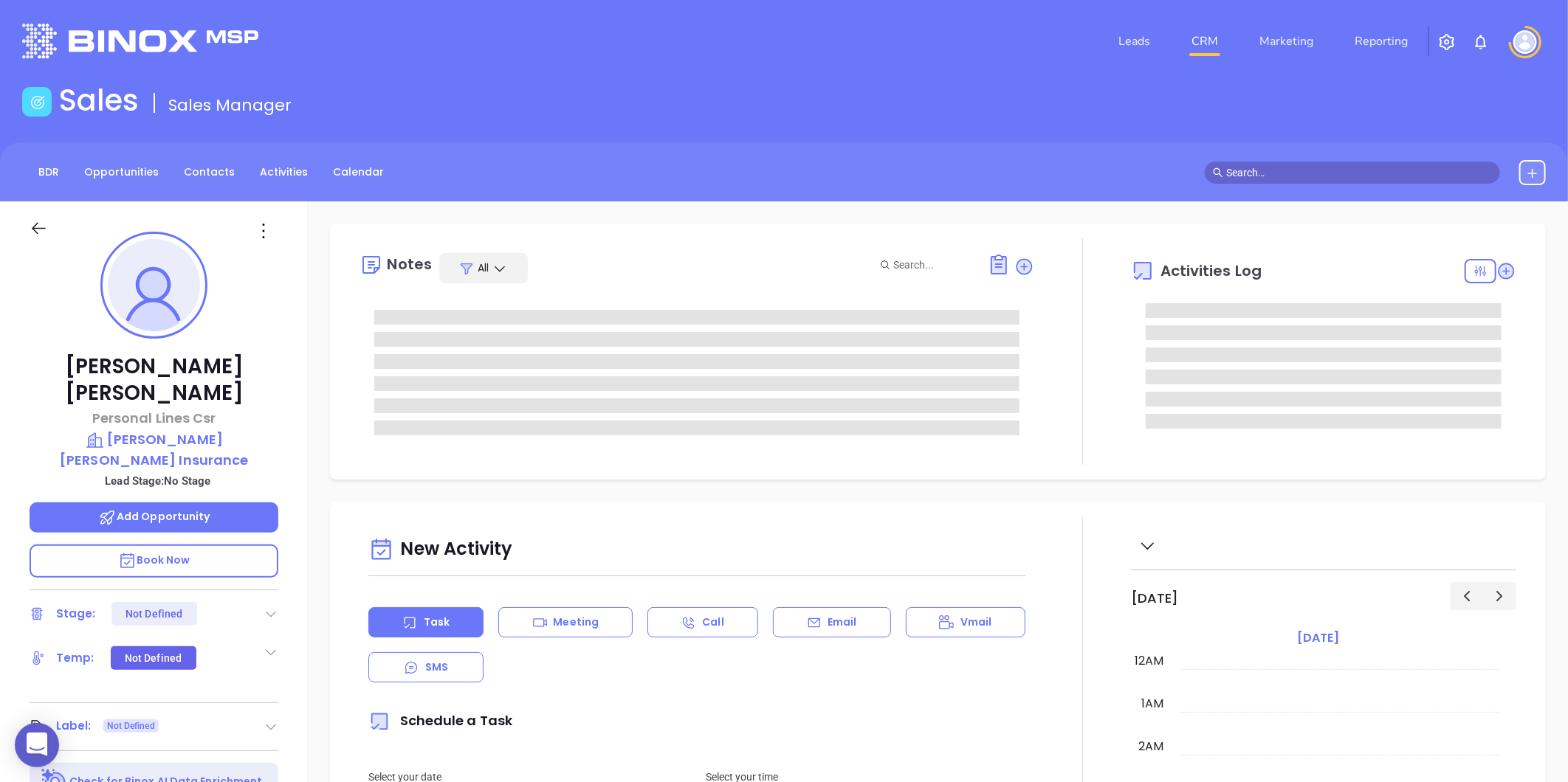
type input "[DATE]"
type input "[PERSON_NAME]"
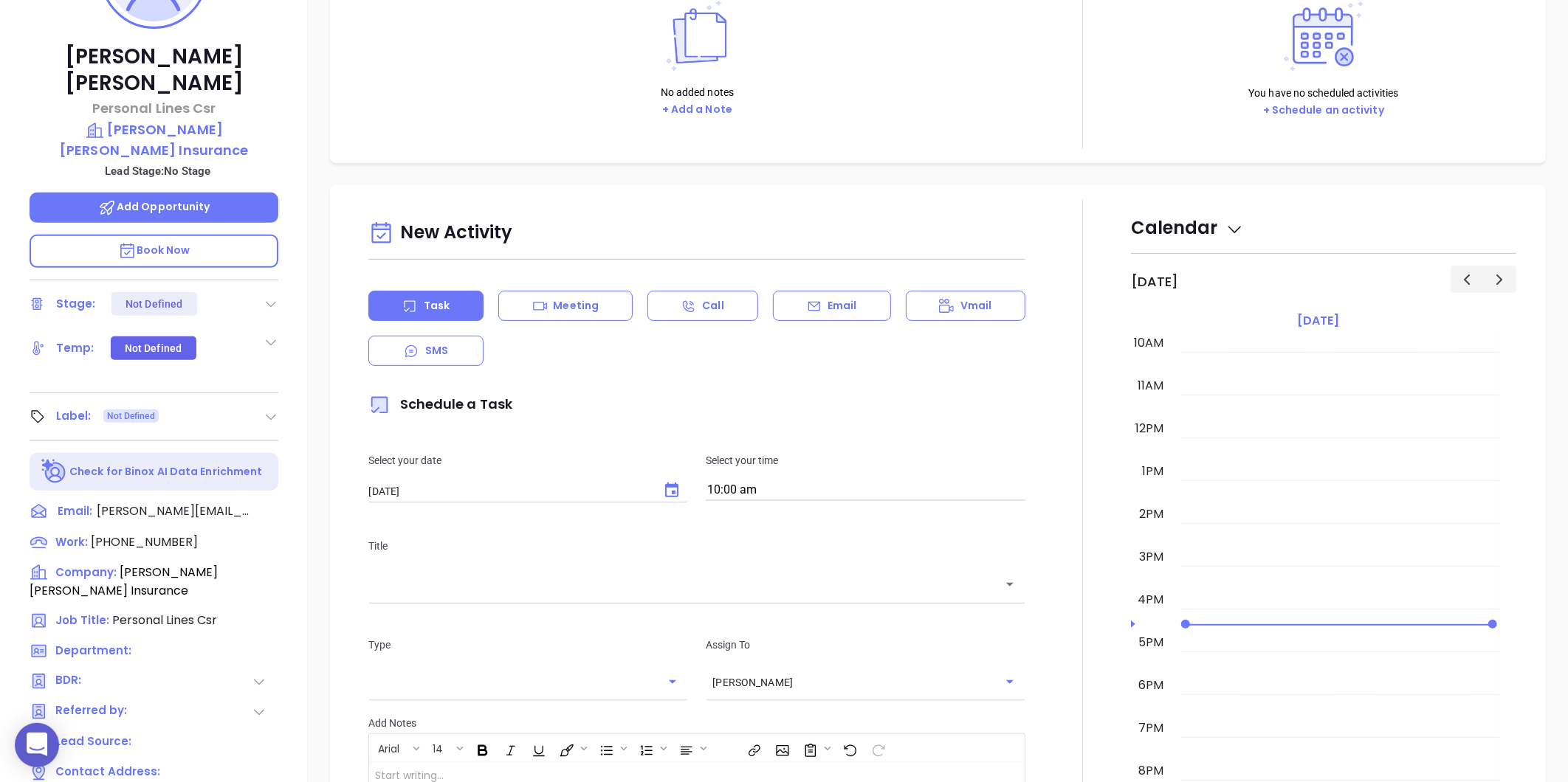
scroll to position [327, 0]
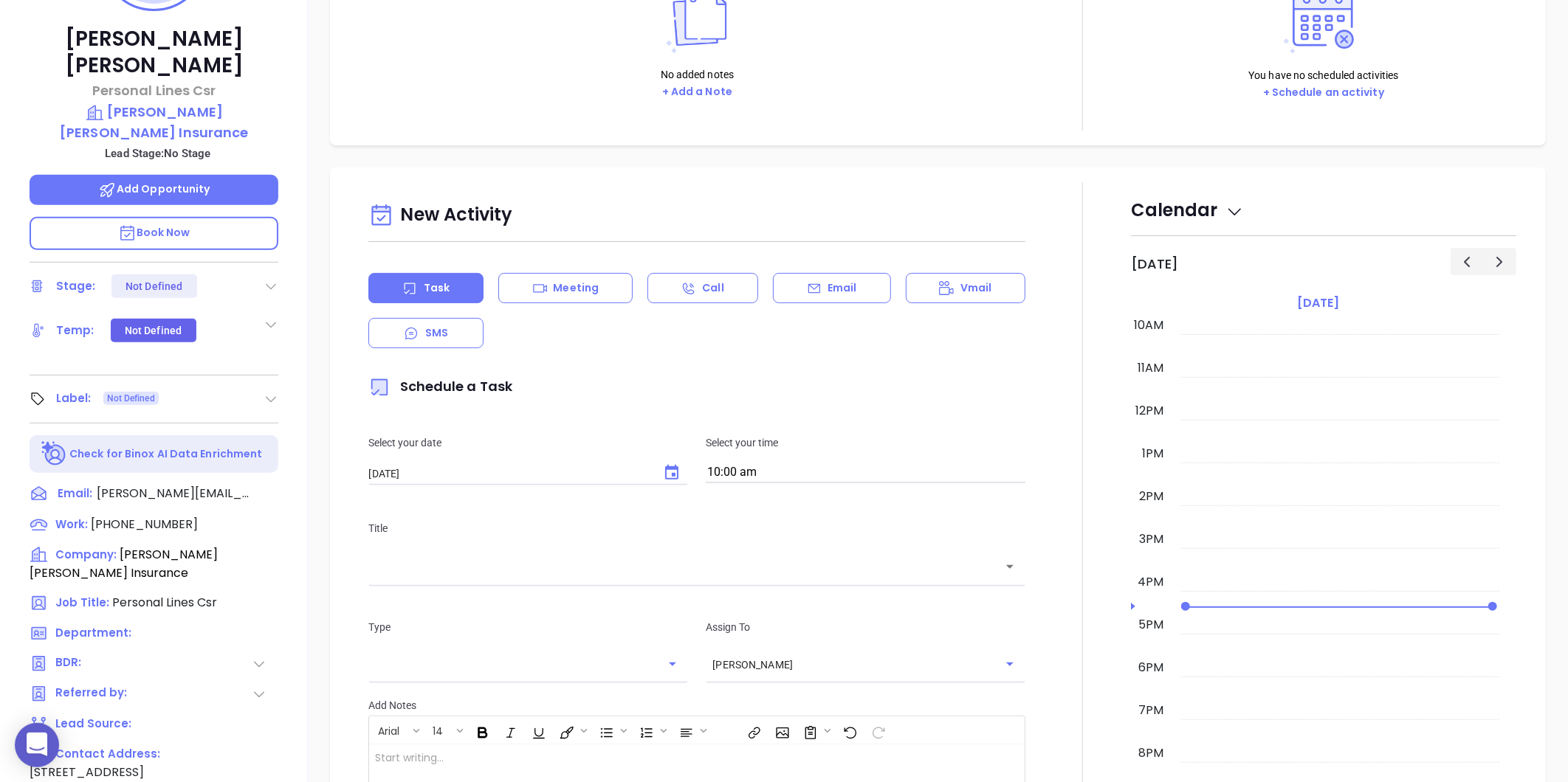
click at [271, 391] on icon at bounding box center [270, 399] width 14 height 14
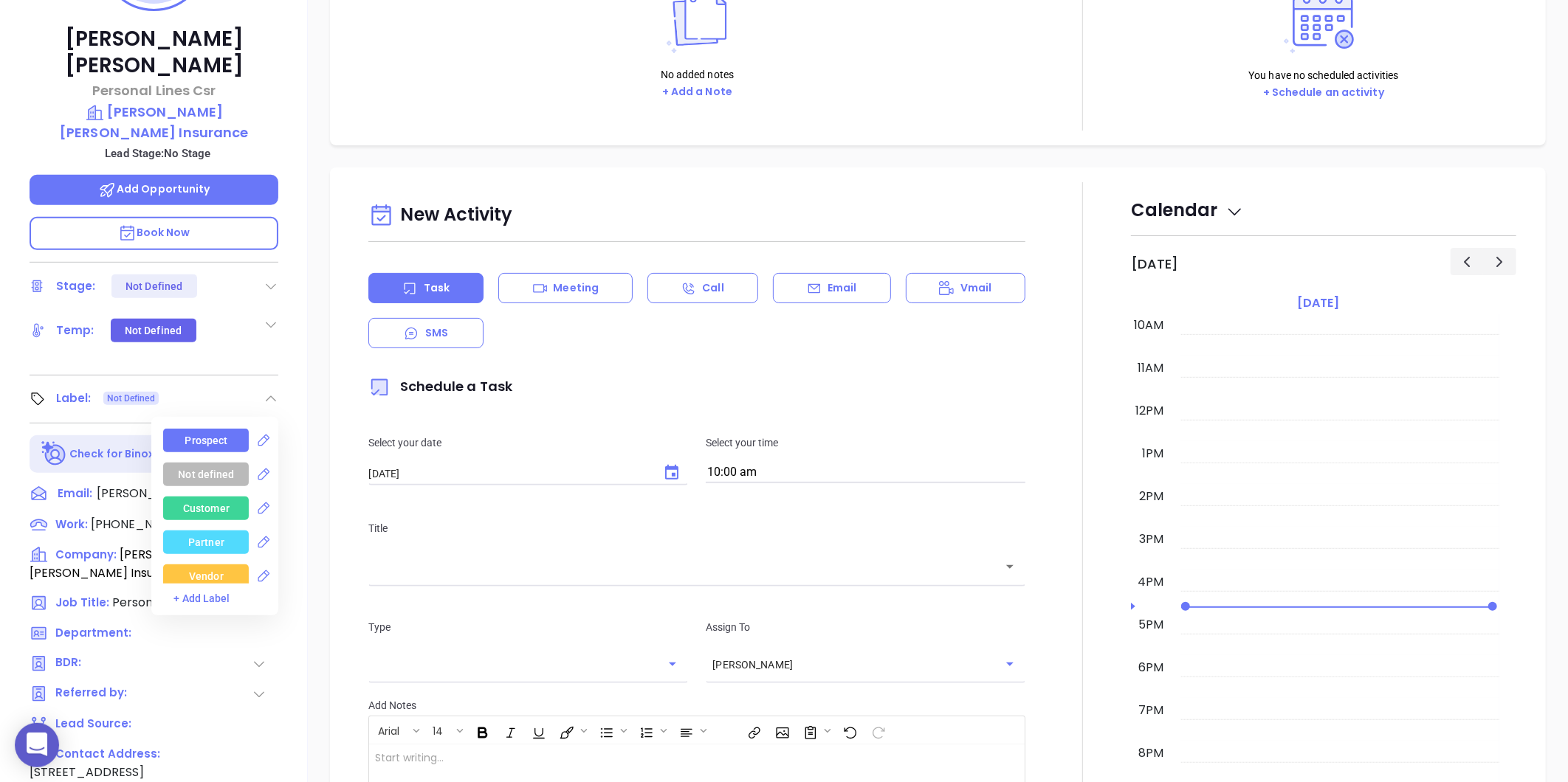
click at [215, 429] on div "Prospect" at bounding box center [206, 440] width 43 height 24
click at [513, 104] on div "No added notes + Add a Note" at bounding box center [697, 41] width 675 height 147
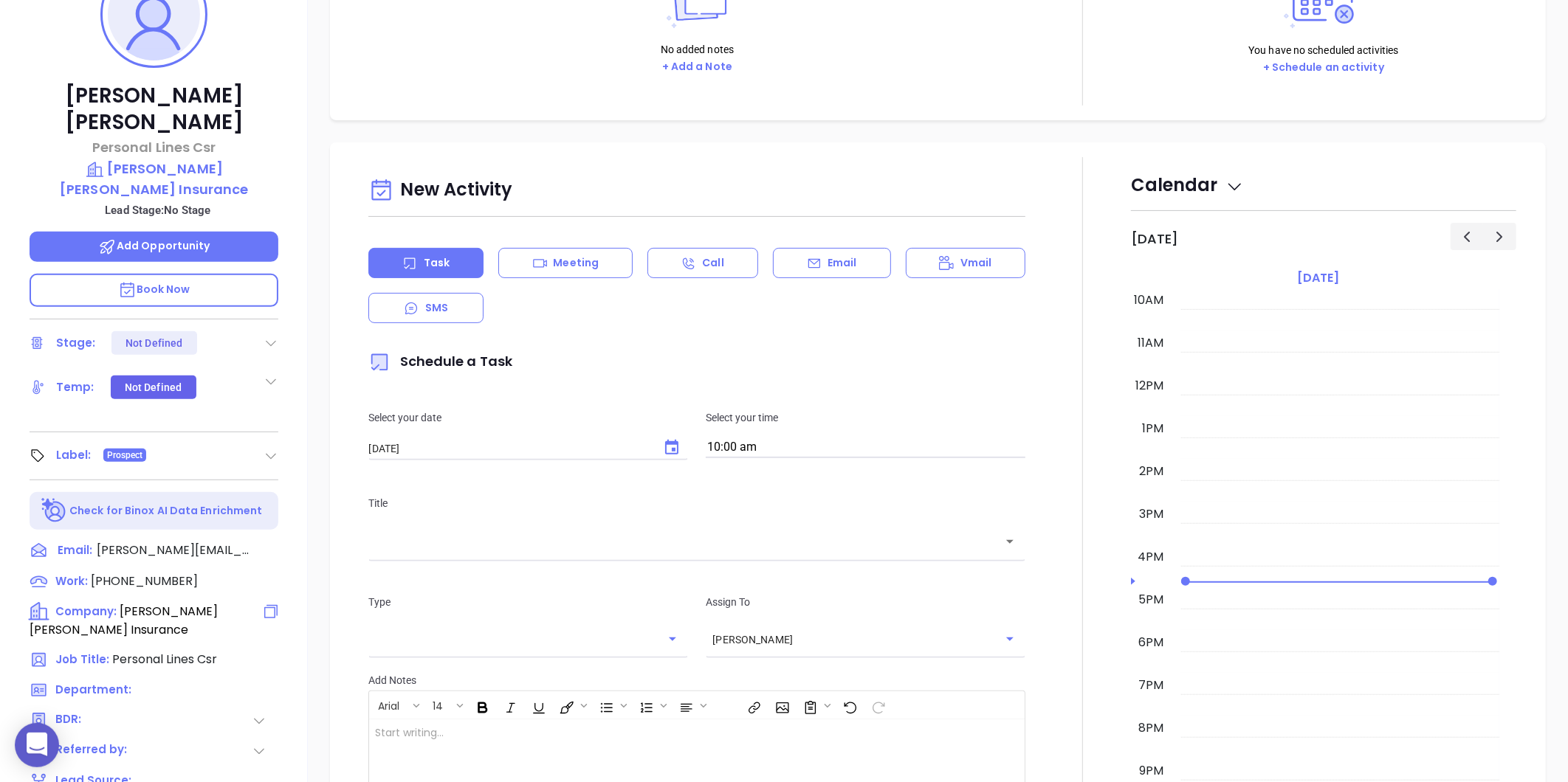
scroll to position [0, 0]
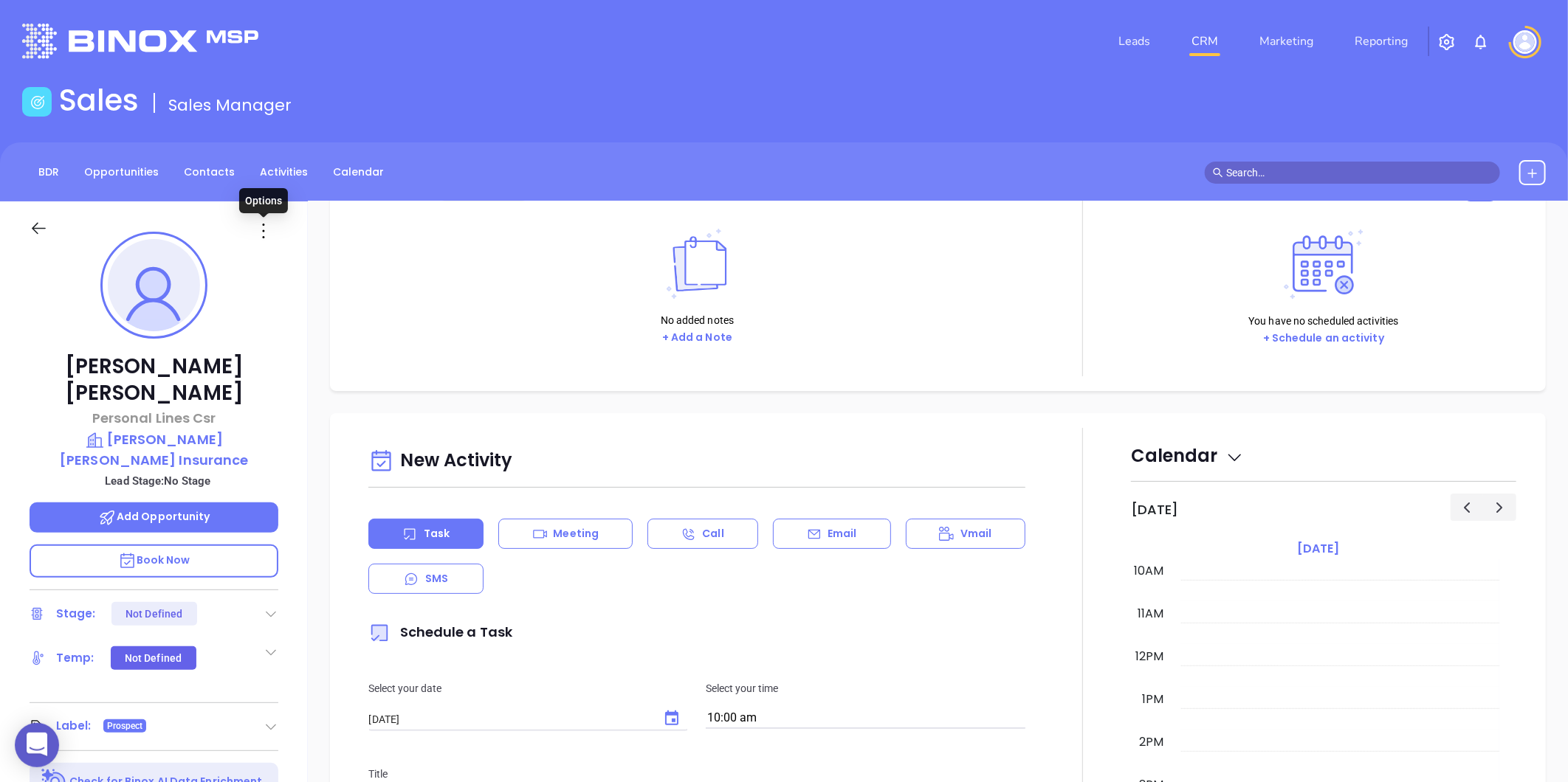
click at [260, 233] on icon at bounding box center [263, 231] width 24 height 24
click at [280, 385] on div "Edit" at bounding box center [335, 389] width 145 height 16
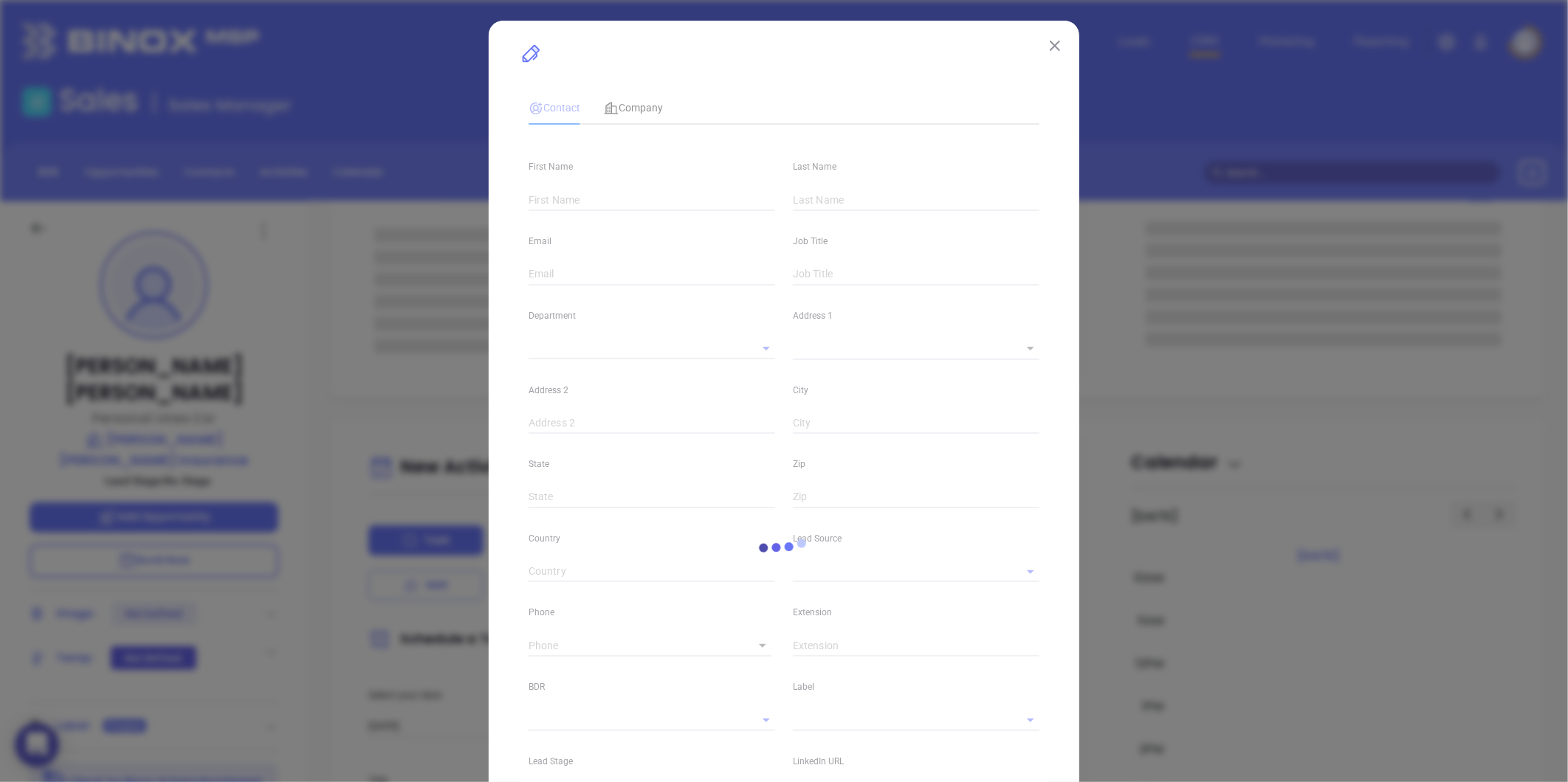
type input "Jessica"
type input "Kelly"
type input "jessica@benderhatch.com"
type input "Personal Lines Csr"
type textarea "31 Milk Street"
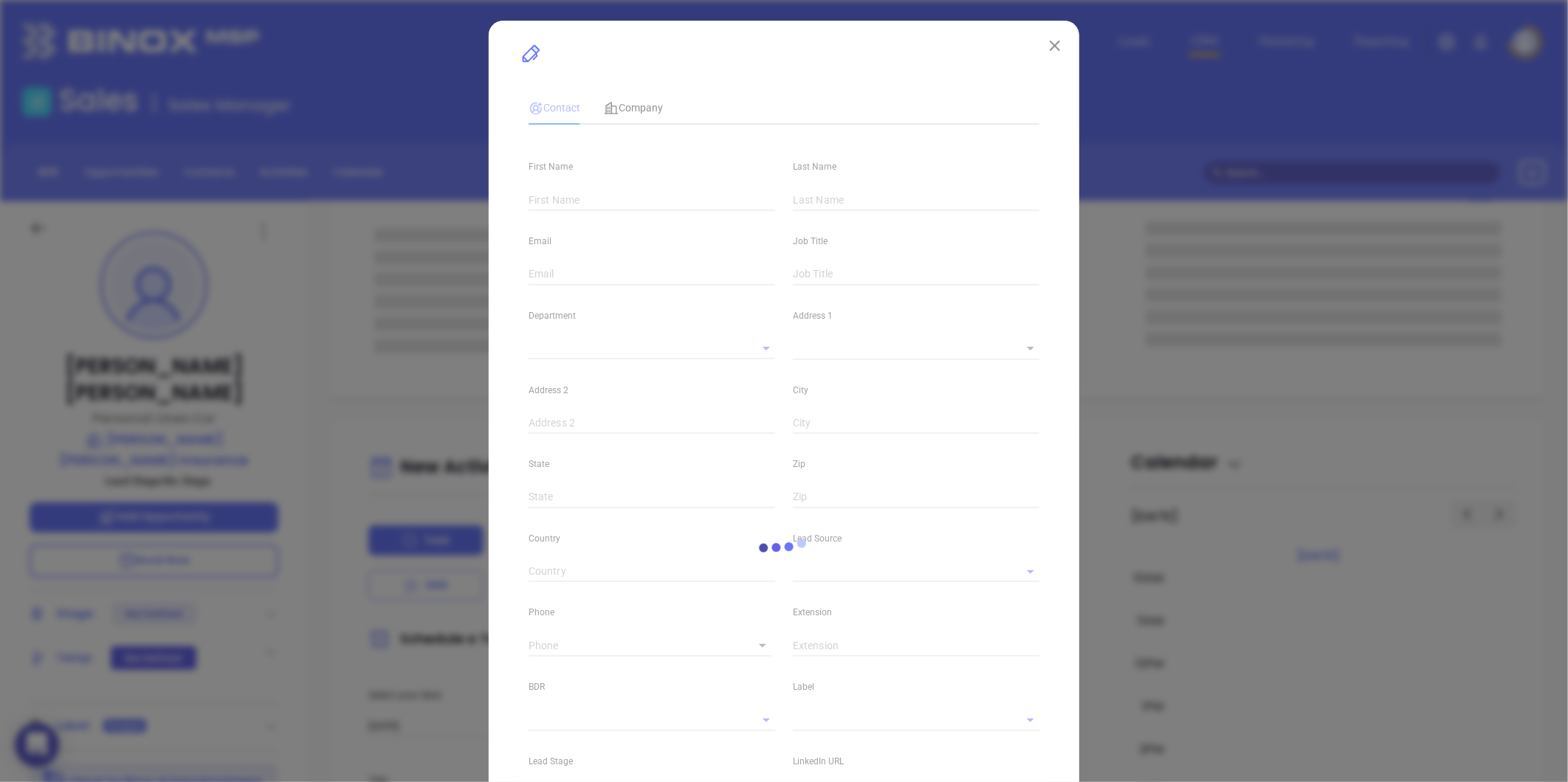
type input "1"
type input "Suite 420"
type input "Boston"
type input "MA"
type input "2109"
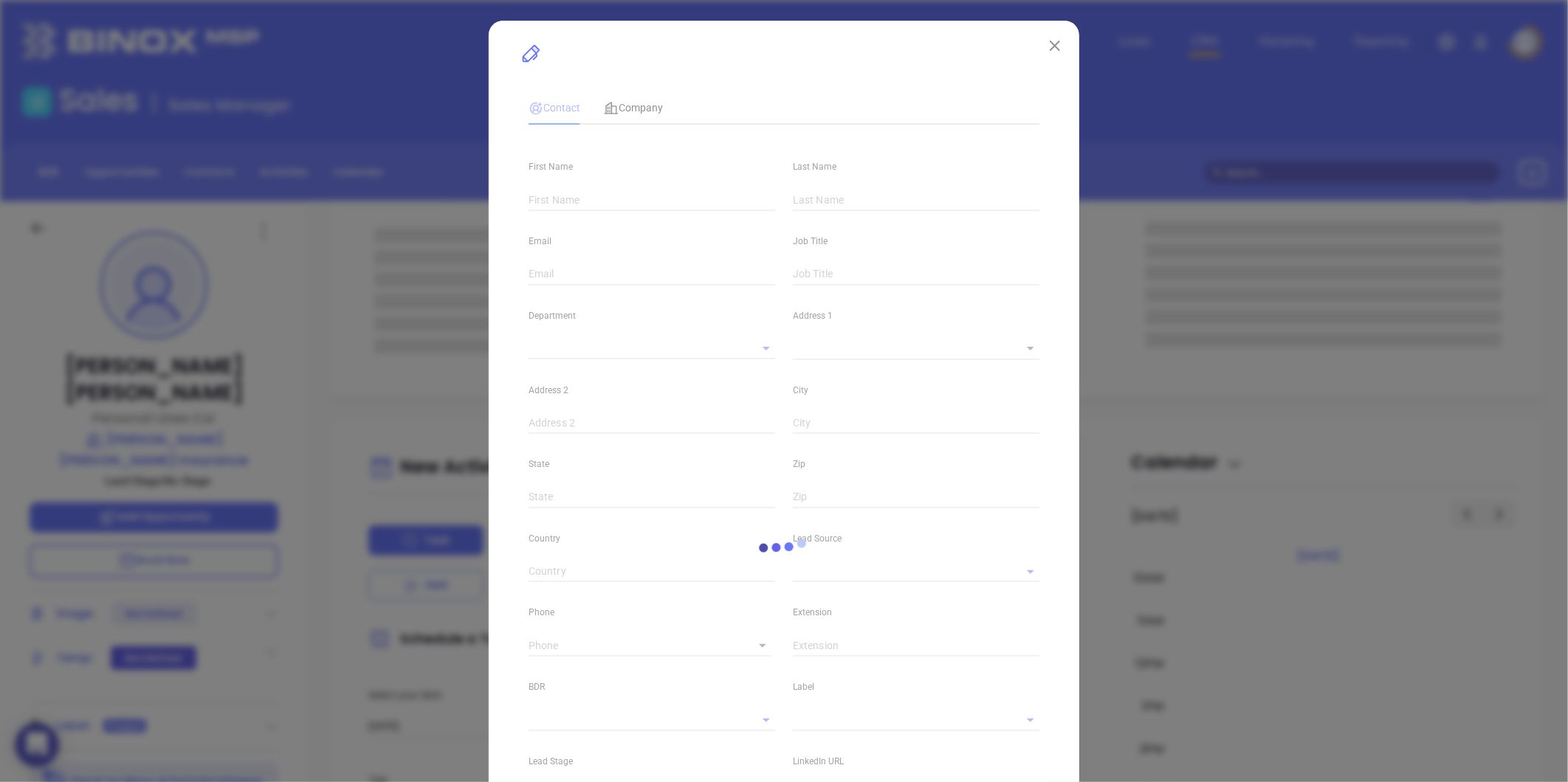
type input "linkedin.com/in/jessica-kelly-a8891155"
type input "(617) 367-4900"
type input "1"
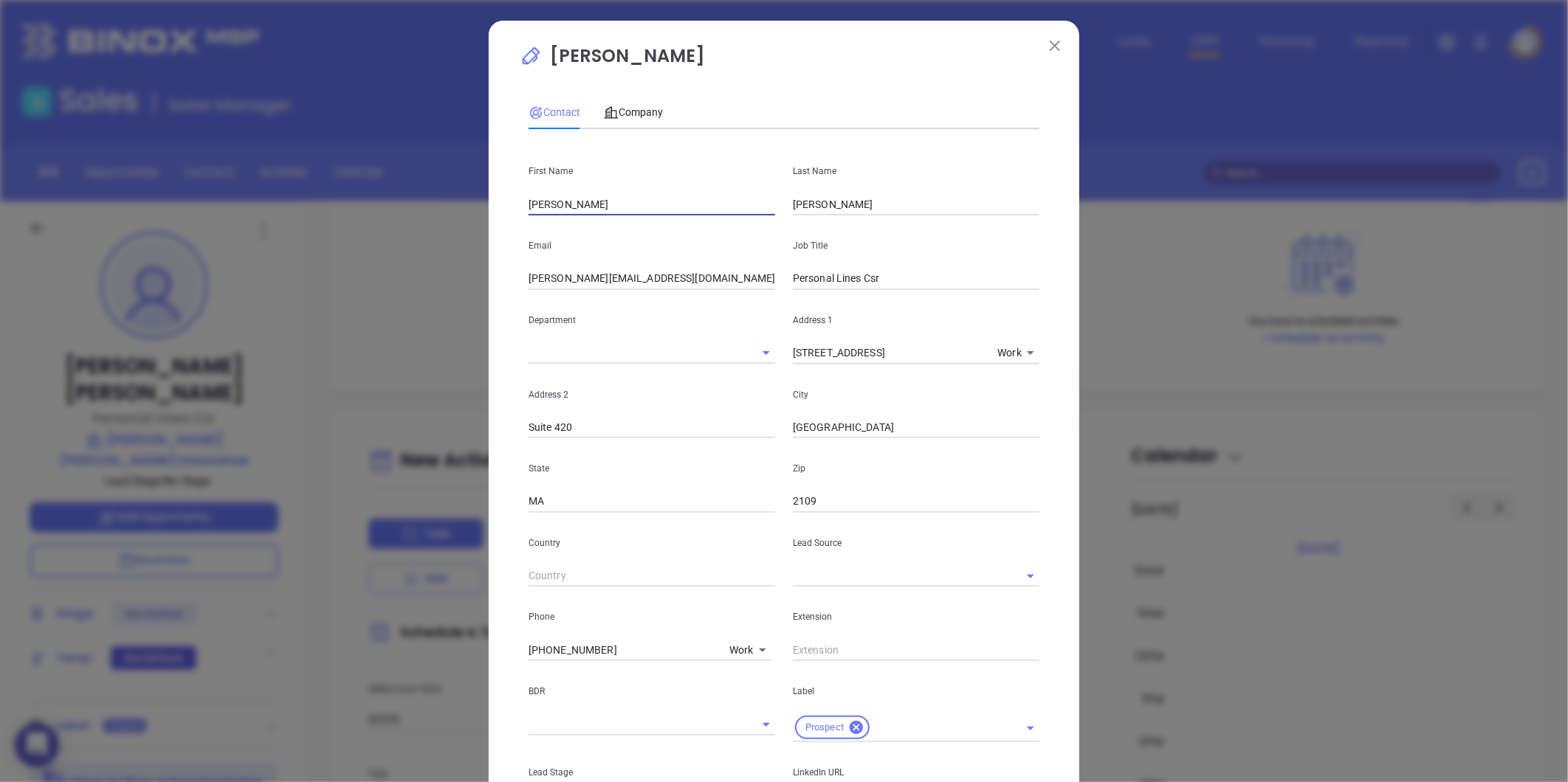
drag, startPoint x: 553, startPoint y: 211, endPoint x: 444, endPoint y: 231, distance: 110.8
click at [444, 229] on div "Jessica Kelly Contact Company First Name Jessica Last Name Kelly Email jessica@…" at bounding box center [784, 391] width 1568 height 782
type input "John"
type input "Malley"
click at [669, 269] on input "jessica@benderhatch.com" at bounding box center [651, 278] width 247 height 22
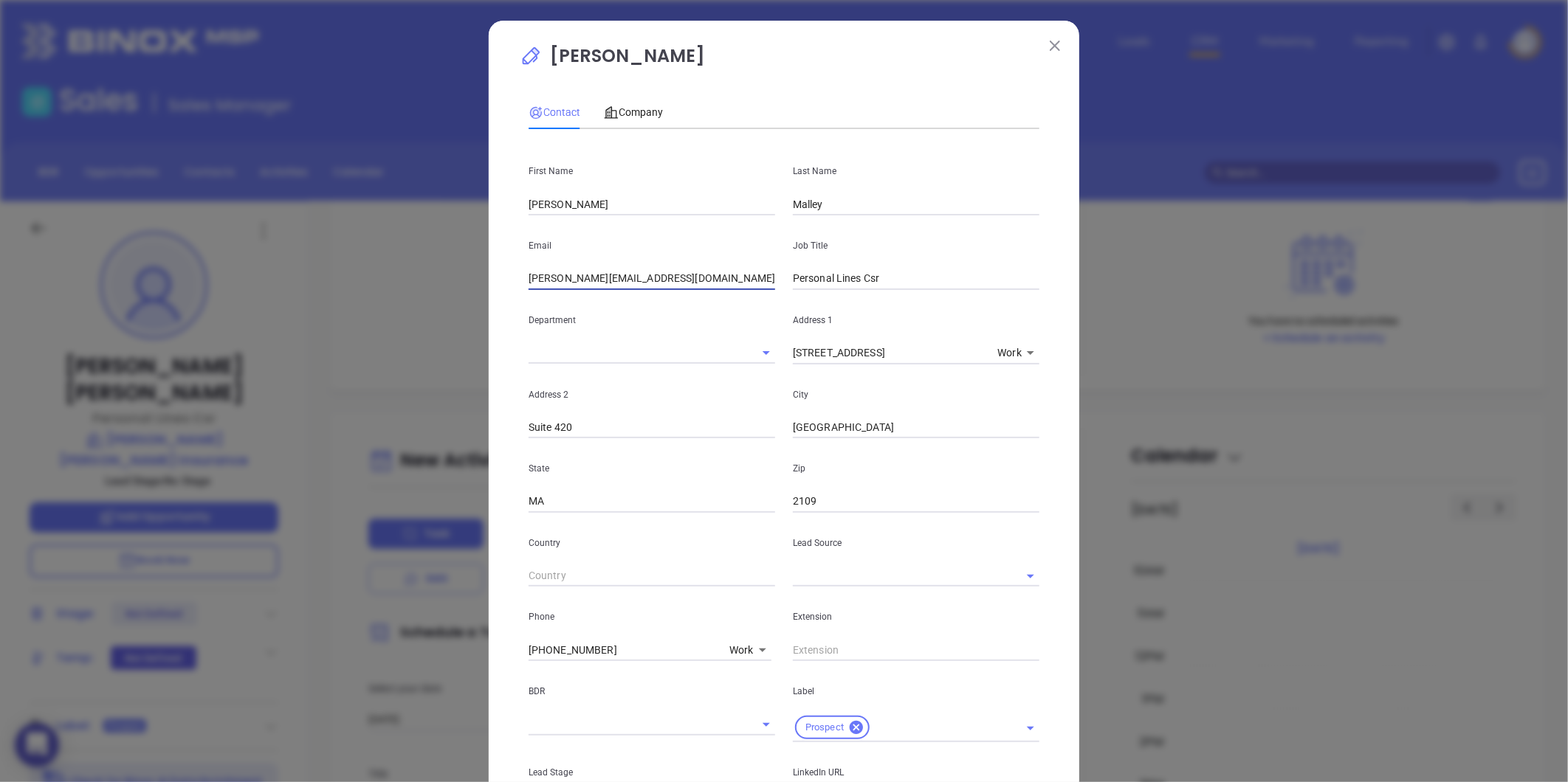
drag, startPoint x: 669, startPoint y: 279, endPoint x: 219, endPoint y: 350, distance: 455.6
click at [219, 350] on div "Jessica Kelly Contact Company First Name John Last Name Malley Email jessica@be…" at bounding box center [784, 391] width 1568 height 782
paste input "ohn"
type input "john@benderhatch.com"
drag, startPoint x: 821, startPoint y: 285, endPoint x: 742, endPoint y: 304, distance: 81.3
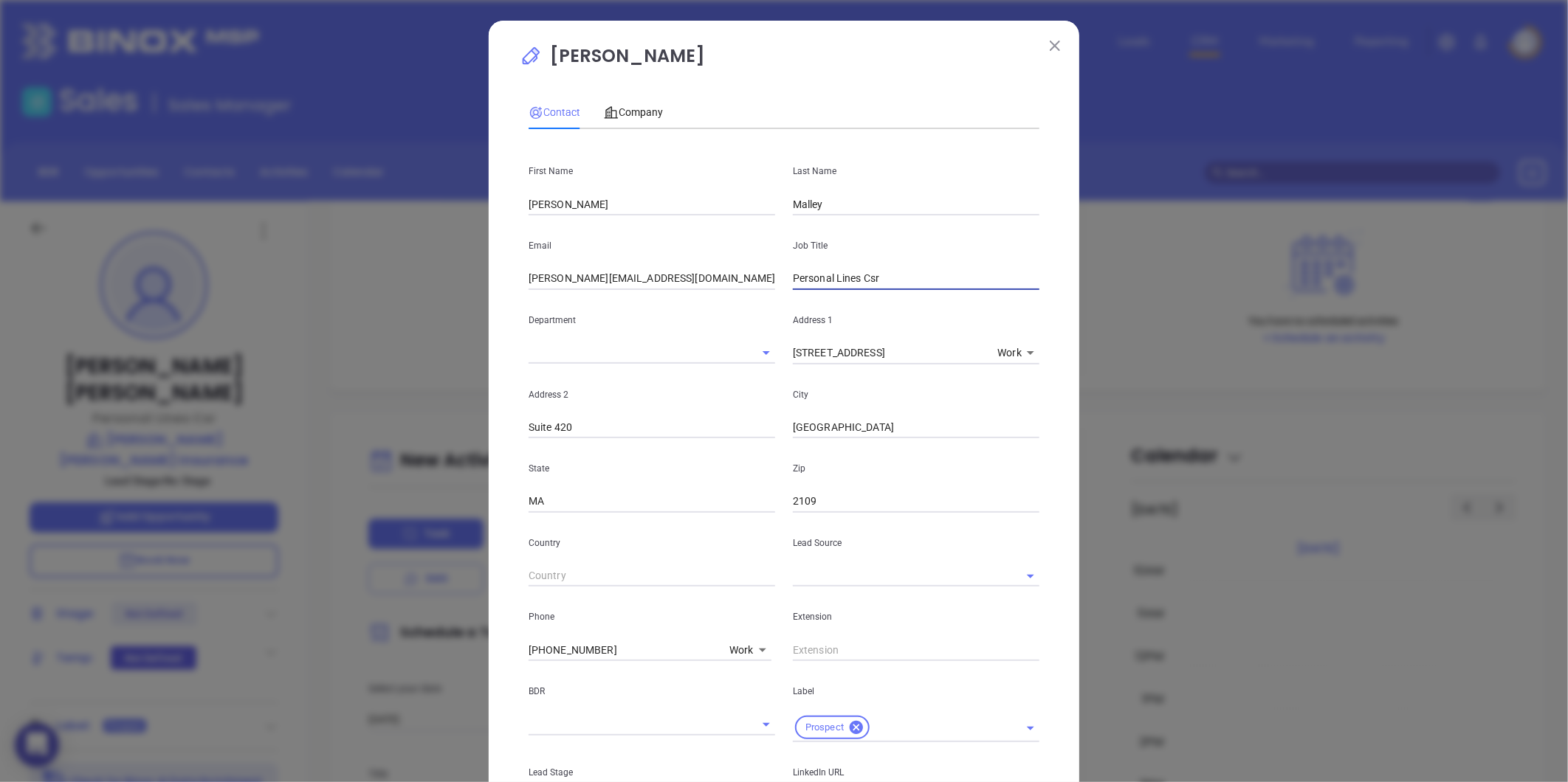
click at [742, 304] on div "First Name John Last Name Malley Email john@benderhatch.com Job Title Personal …" at bounding box center [783, 553] width 511 height 824
paste input "Commercial Lines Manage"
type input "Commercial Lines Manager"
click at [734, 644] on body "0 Leads CRM Marketing Reporting Financial Leads Leads Sales Sales Manager BDR O…" at bounding box center [784, 391] width 1568 height 782
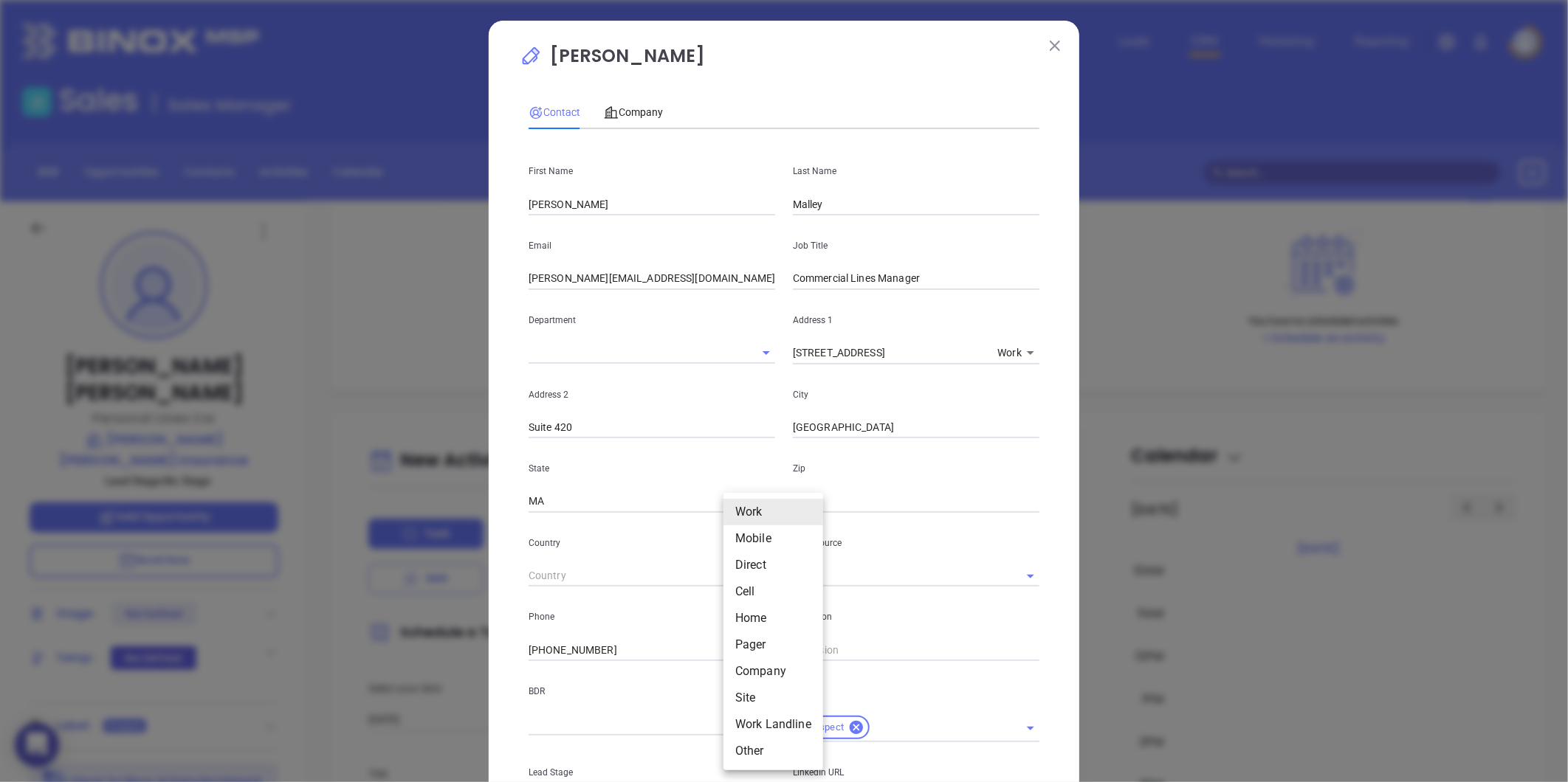
click at [598, 649] on div at bounding box center [784, 391] width 1568 height 782
click at [581, 653] on div "Work Mobile Direct Cell Home Pager Company Site Work Landline Other" at bounding box center [784, 391] width 1568 height 782
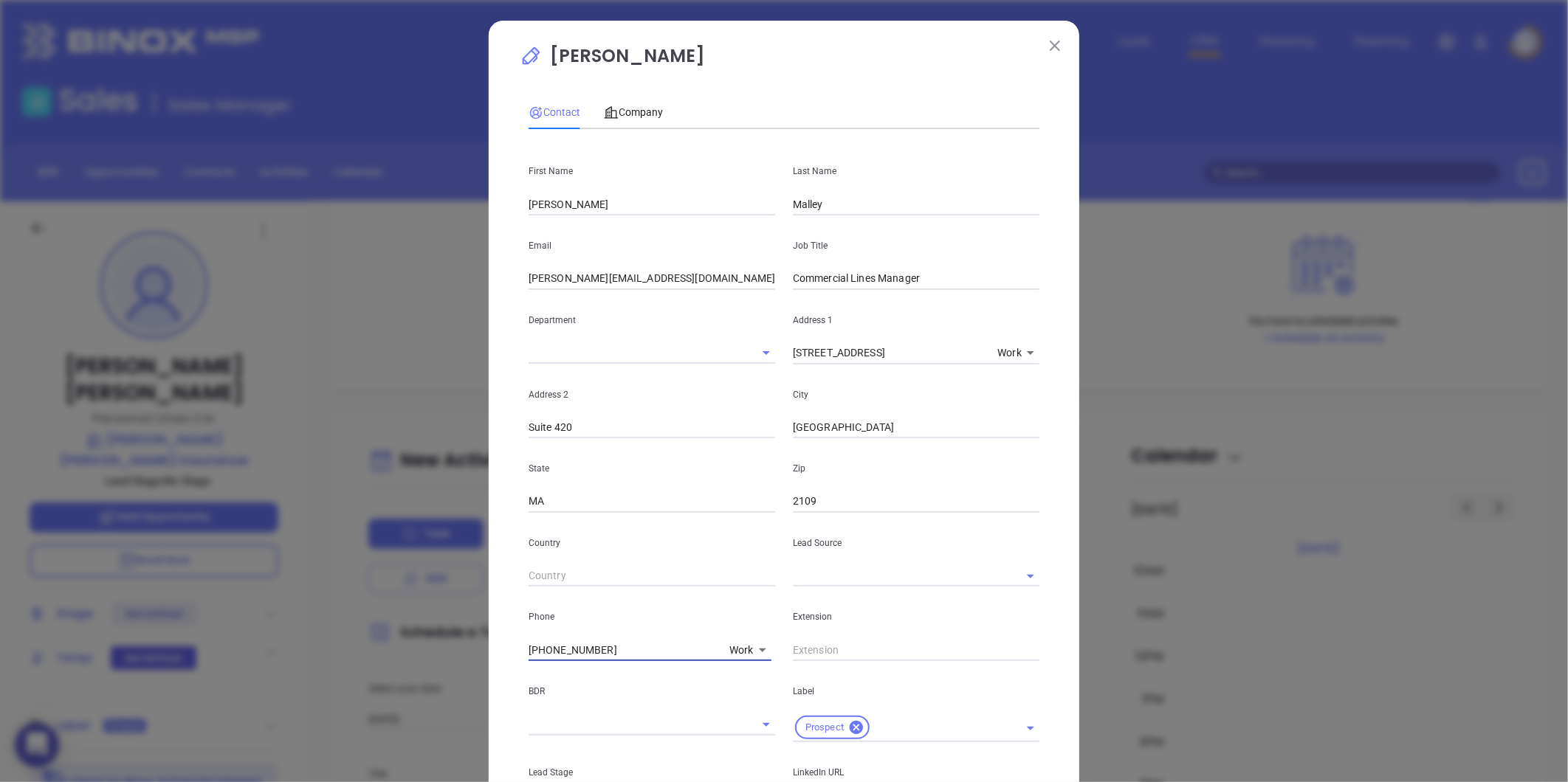
drag, startPoint x: 601, startPoint y: 652, endPoint x: 337, endPoint y: 688, distance: 266.4
click at [337, 688] on div "Jessica Kelly Contact Company First Name John Last Name Malley Email john@bende…" at bounding box center [784, 391] width 1568 height 782
type input "( ) -"
click at [742, 649] on body "0 Leads CRM Marketing Reporting Financial Leads Leads Sales Sales Manager BDR O…" at bounding box center [784, 391] width 1568 height 782
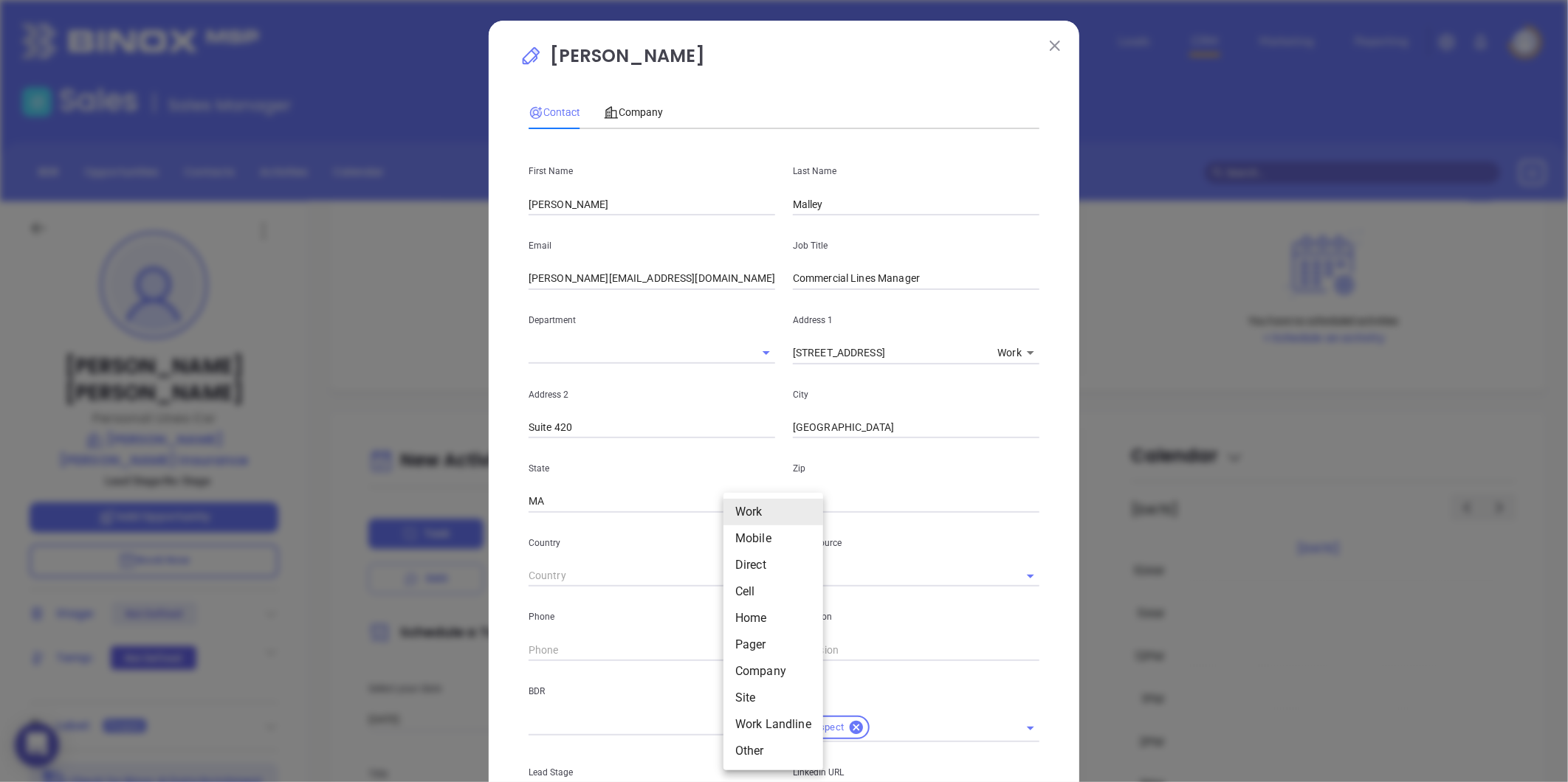
click at [750, 699] on li "Site" at bounding box center [773, 698] width 99 height 26
type input "11"
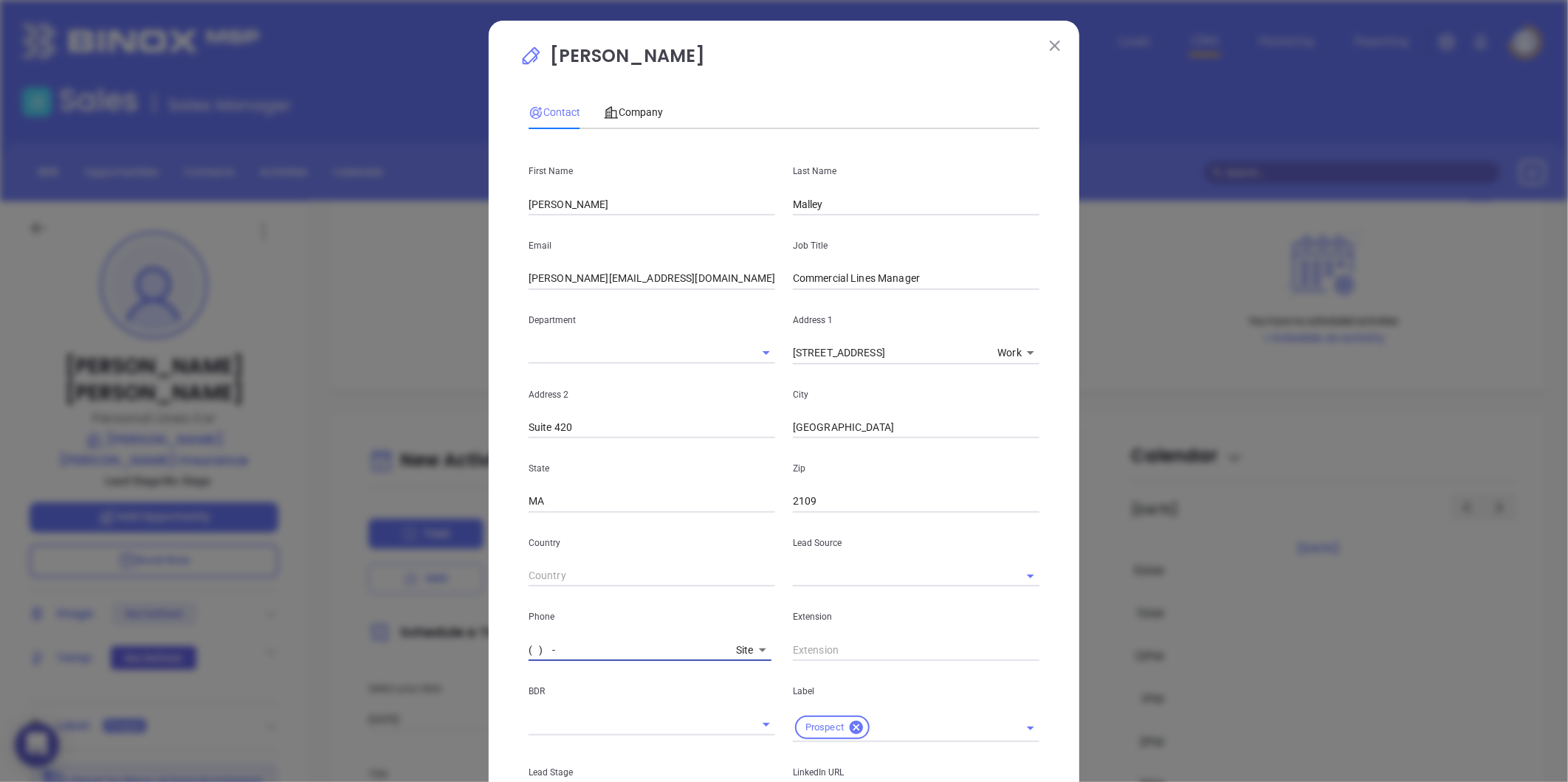
click at [655, 654] on input "( ) -" at bounding box center [628, 650] width 202 height 22
paste input "857) 254-4230"
drag, startPoint x: 605, startPoint y: 651, endPoint x: 310, endPoint y: 686, distance: 297.1
click at [310, 686] on div "Jessica Kelly Contact Company First Name John Last Name Malley Email john@bende…" at bounding box center [784, 391] width 1568 height 782
type input "( ) -"
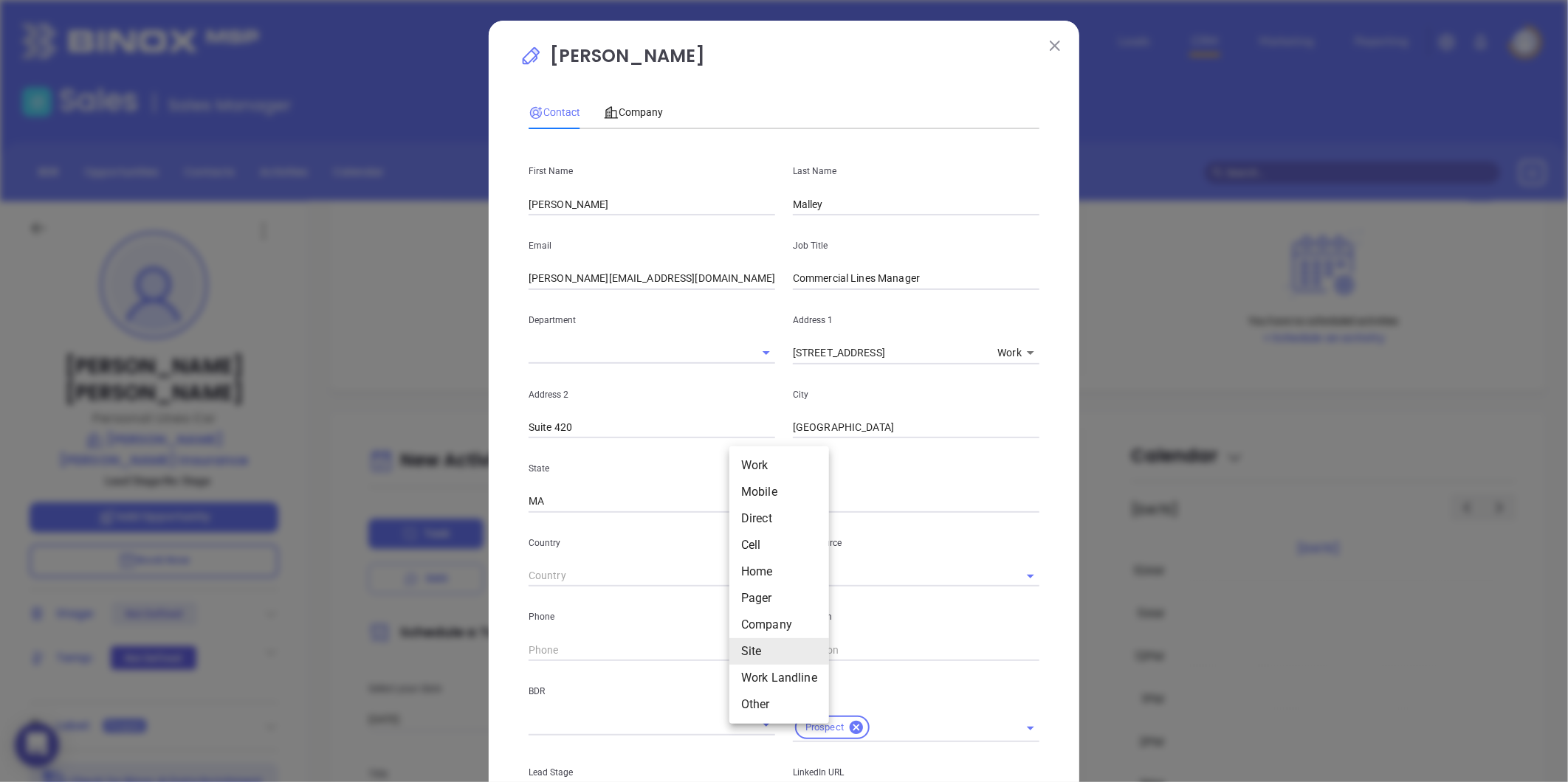
click at [741, 646] on body "0 Leads CRM Marketing Reporting Financial Leads Leads Sales Sales Manager BDR O…" at bounding box center [784, 391] width 1568 height 782
click at [757, 513] on li "Direct" at bounding box center [779, 518] width 99 height 26
type input "3"
click at [593, 659] on input "( ) -" at bounding box center [624, 650] width 192 height 22
paste input "857) 254-4230"
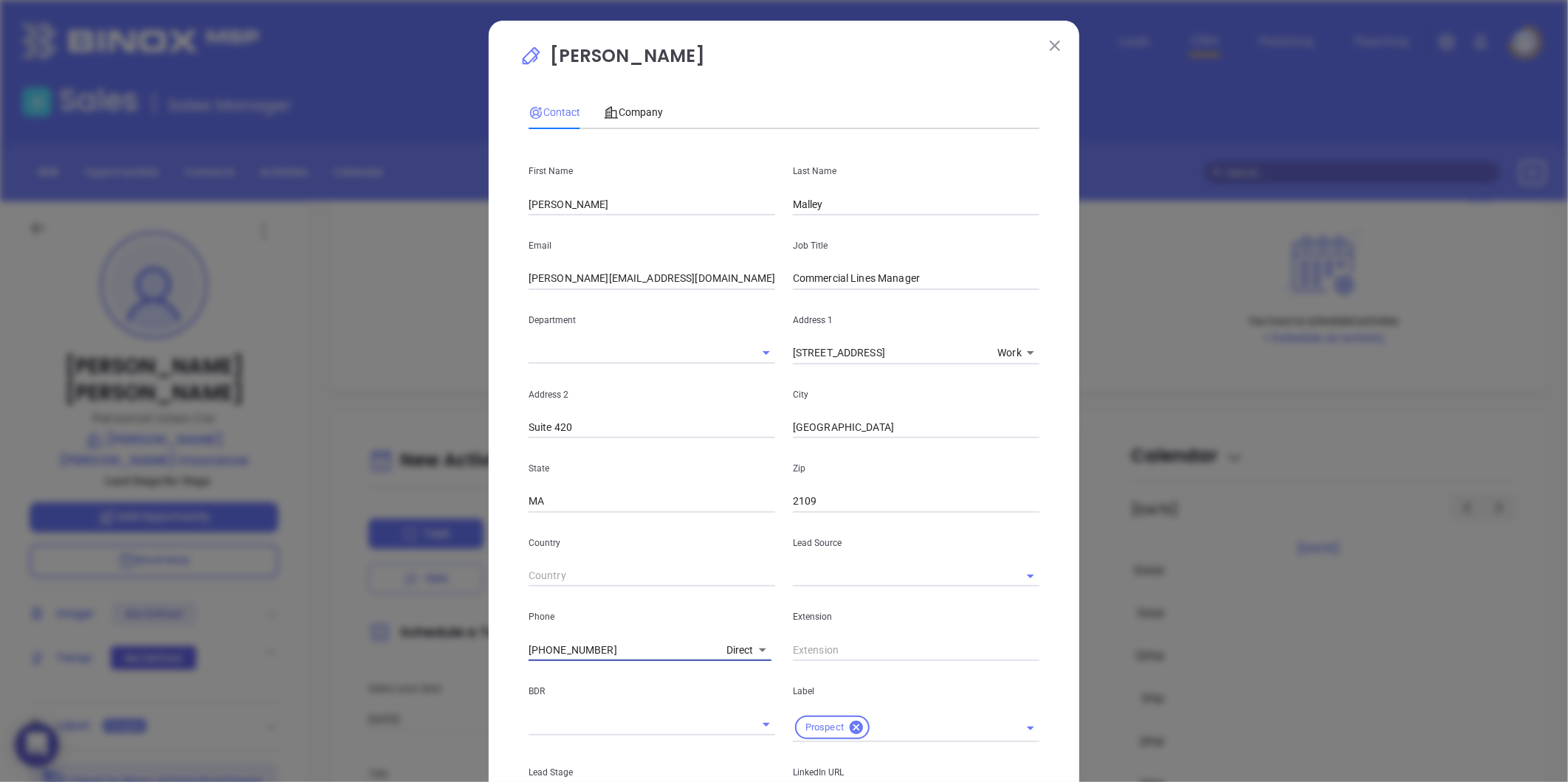
type input "(857) 254-4230"
click at [854, 577] on input "text" at bounding box center [895, 576] width 205 height 22
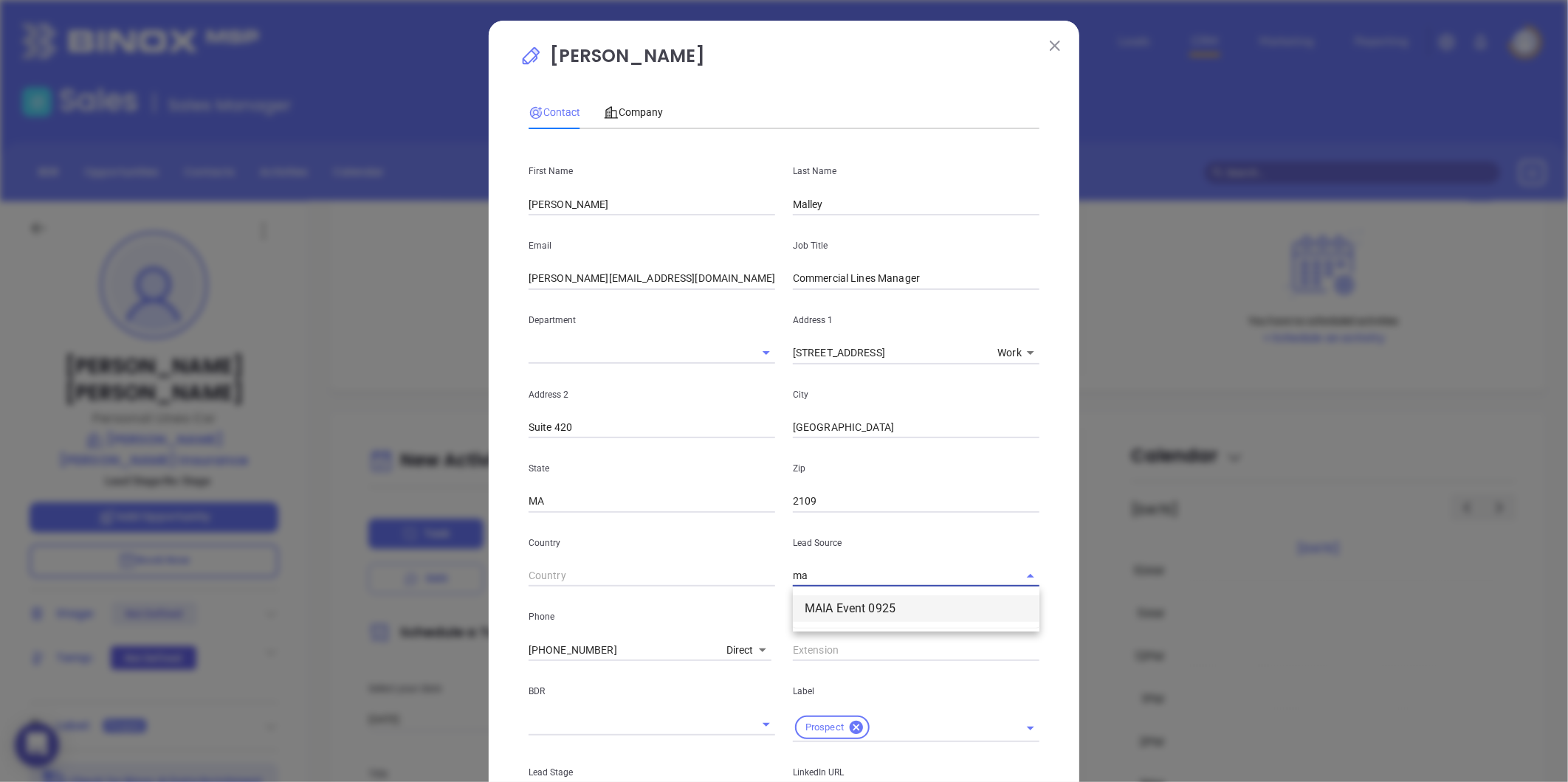
click at [846, 618] on li "MAIA Event 0925" at bounding box center [916, 608] width 247 height 26
type input "MAIA Event 0925"
click at [621, 114] on span "Company" at bounding box center [633, 112] width 59 height 12
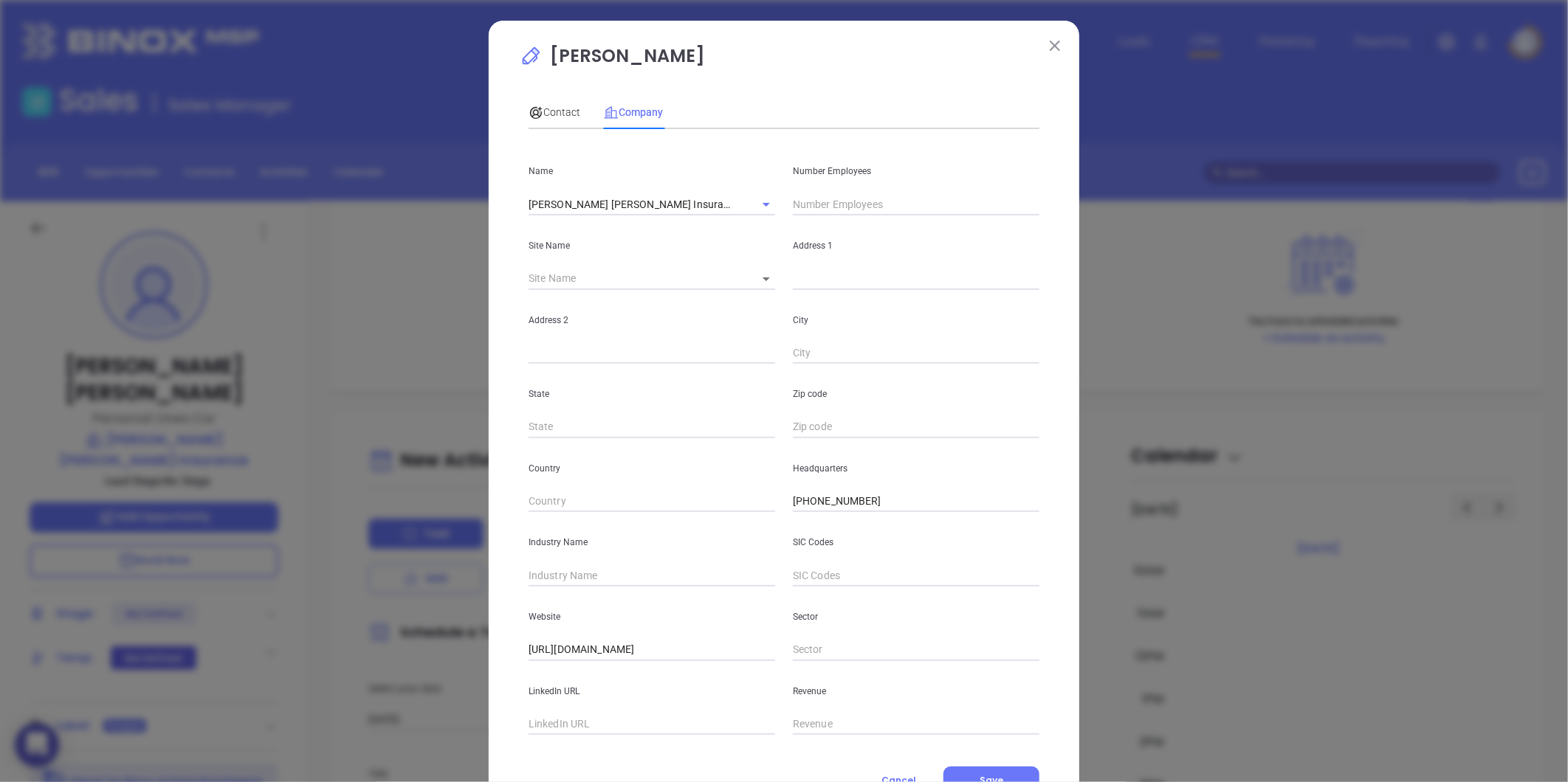
click at [342, 293] on div "Jessica Kelly Contact Company First Name John Last Name Malley Email john@bende…" at bounding box center [784, 391] width 1568 height 782
click at [827, 197] on input "text" at bounding box center [916, 204] width 247 height 22
type input "17"
click at [571, 572] on input "text" at bounding box center [651, 575] width 247 height 22
type input "n"
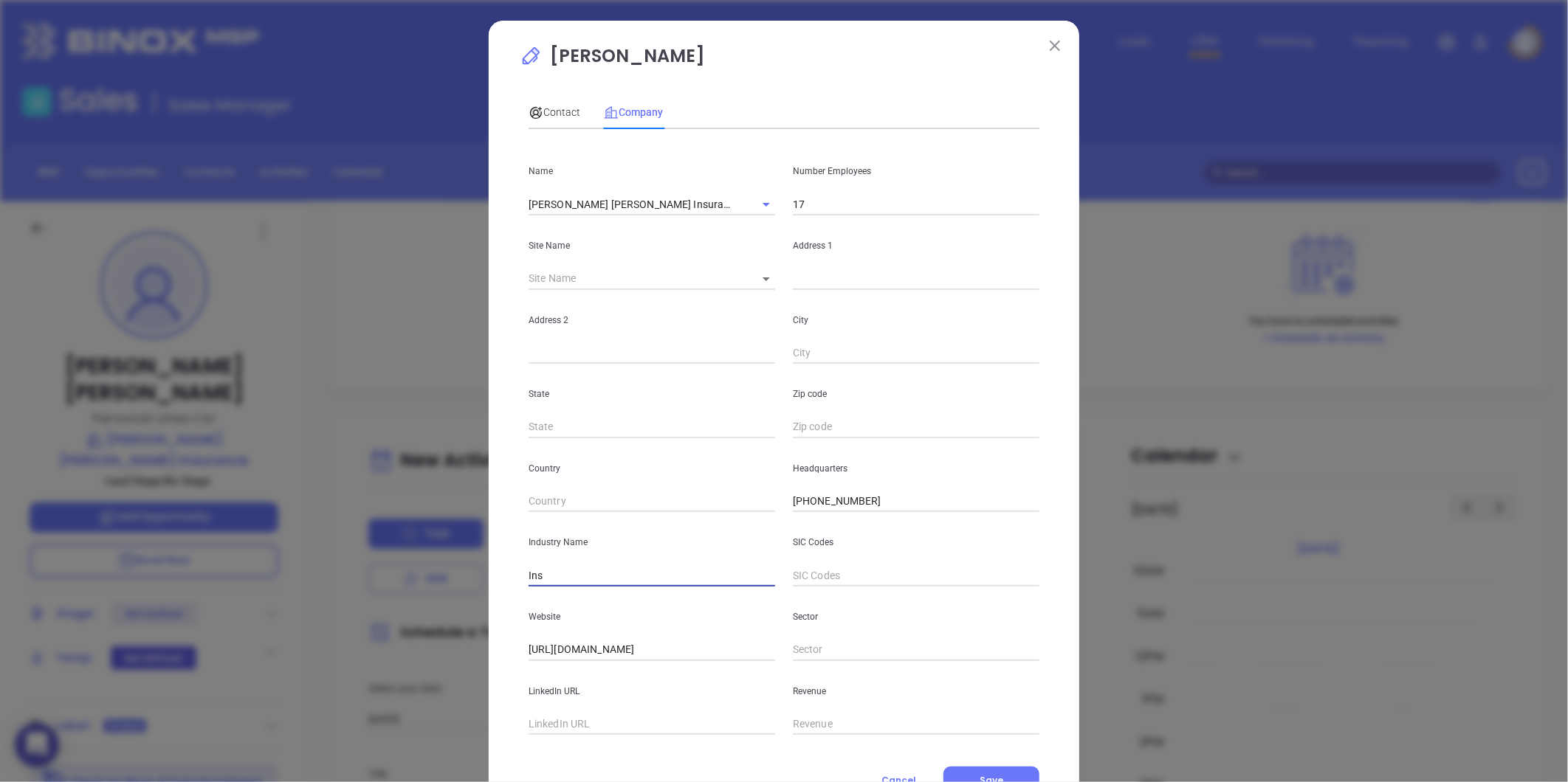
type input "Insurance"
click at [810, 286] on input "text" at bounding box center [916, 278] width 247 height 22
click at [753, 282] on body "0 Leads CRM Marketing Reporting Financial Leads Leads Sales Sales Manager BDR O…" at bounding box center [784, 391] width 1568 height 782
click at [770, 282] on li "Boston" at bounding box center [808, 279] width 137 height 26
type input "Boston"
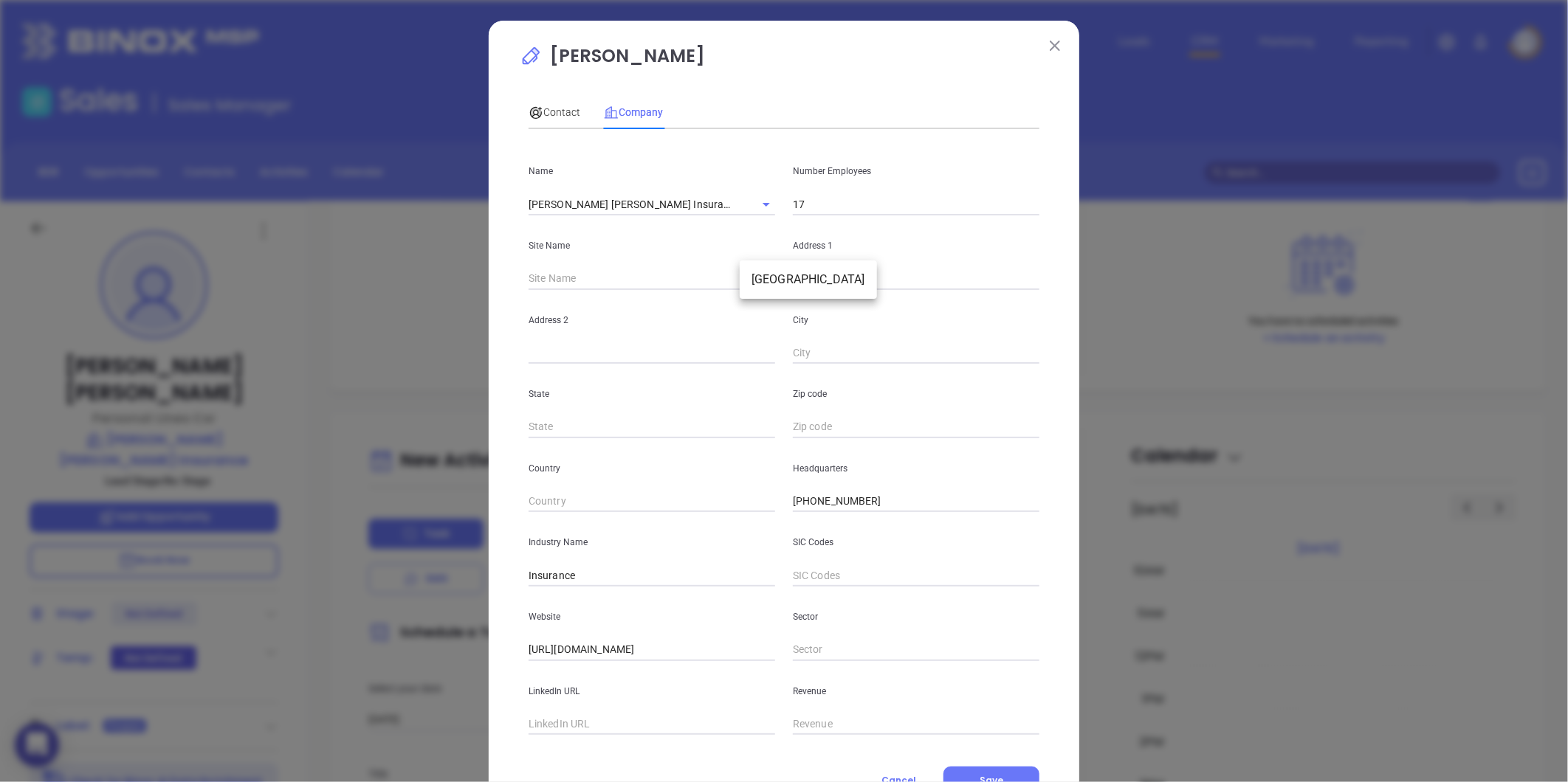
type input "97343"
type input "31 Milk Street"
type input "Suite 420"
type input "Boston"
type input "MA"
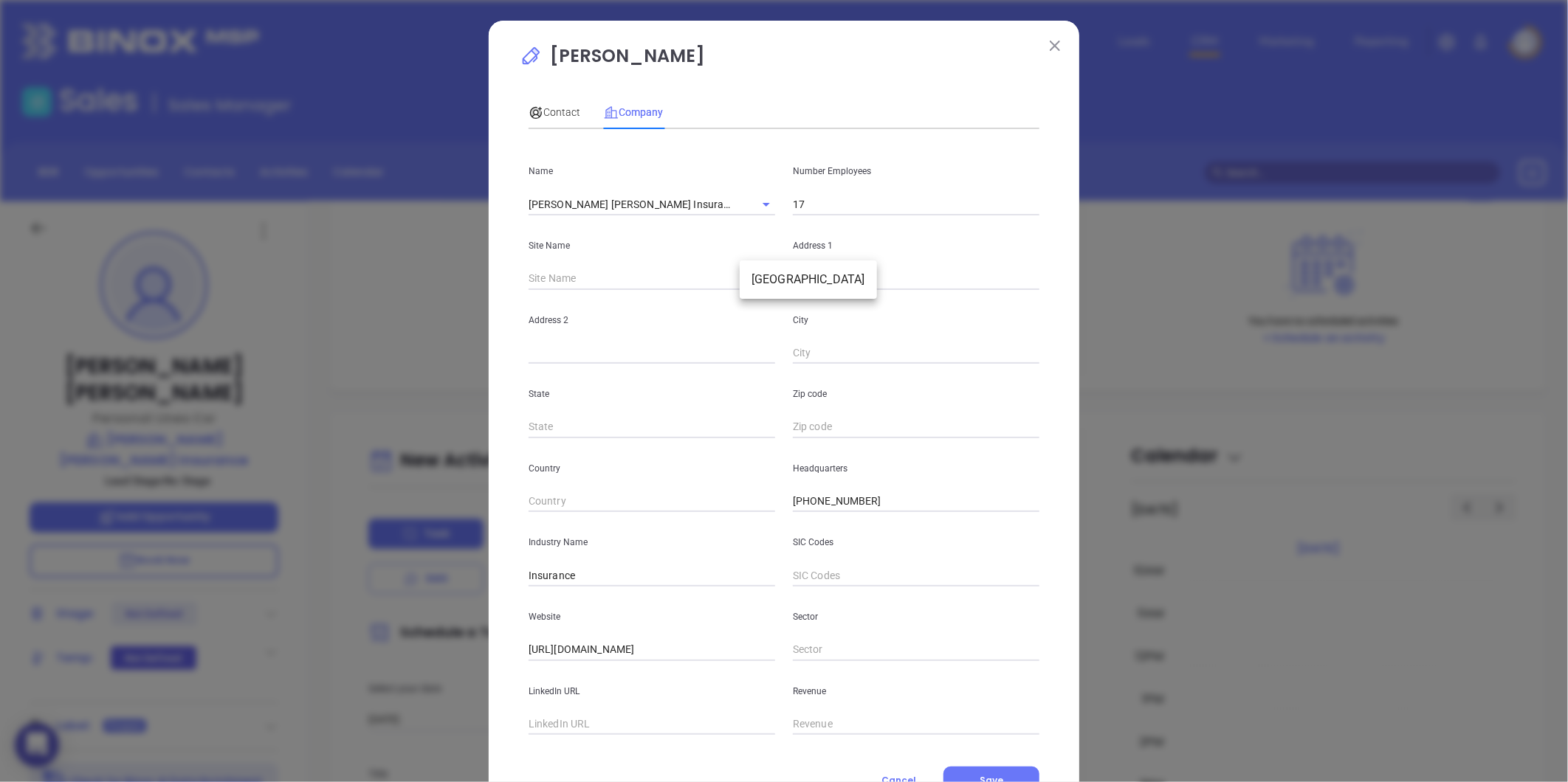
type input "2109"
drag, startPoint x: 864, startPoint y: 278, endPoint x: 689, endPoint y: 319, distance: 179.7
click at [669, 323] on div "Name Bender Hatch Insurance Number Employees 17 Site Name Boston Boston 97343 A…" at bounding box center [783, 438] width 511 height 594
paste input "87 Wendell Street, 4th Floor Boston, MA 02110"
drag, startPoint x: 873, startPoint y: 282, endPoint x: 1326, endPoint y: 163, distance: 468.4
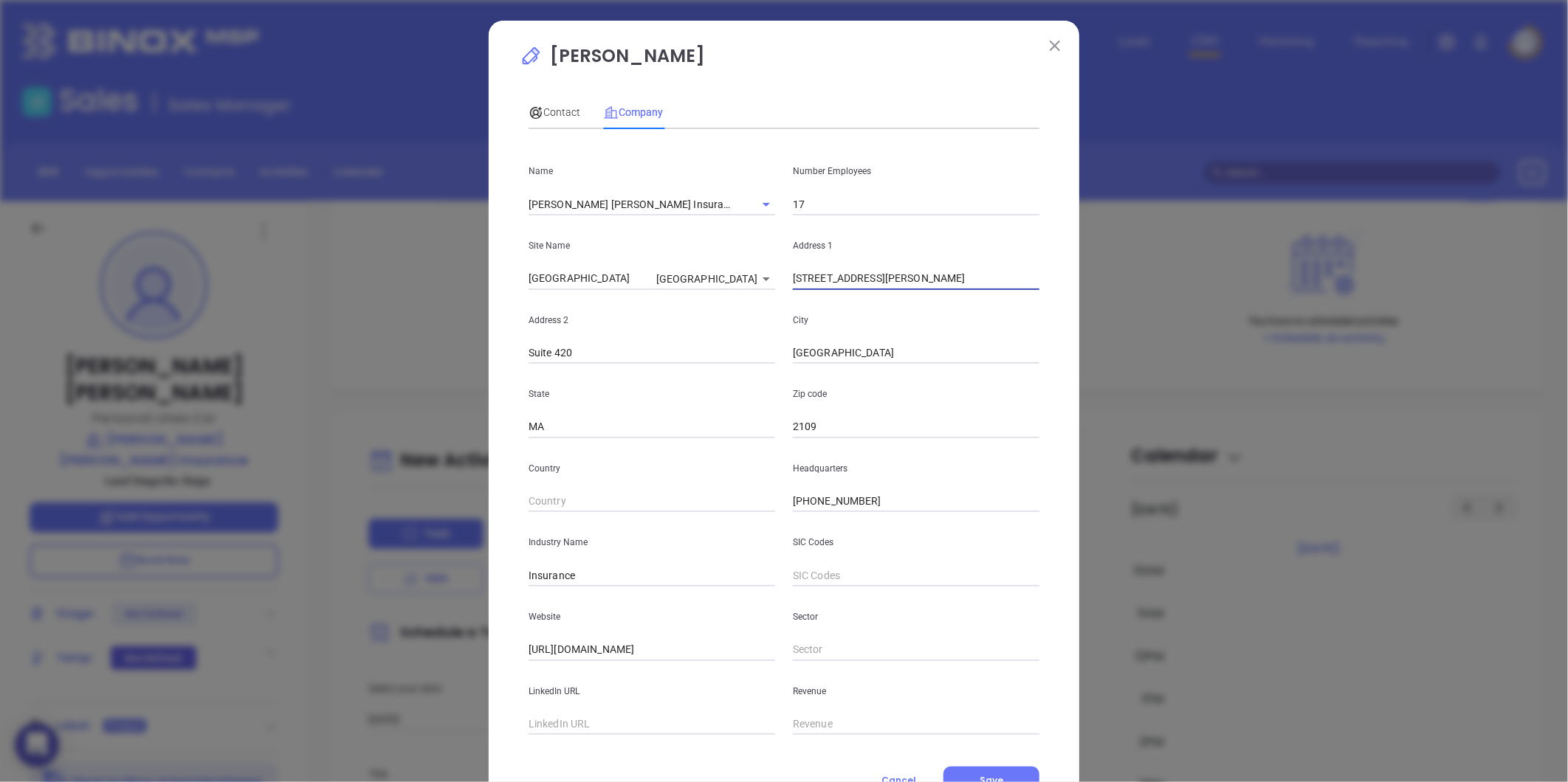
click at [1327, 166] on div "Jessica Kelly Contact Company First Name John Last Name Malley Email john@bende…" at bounding box center [784, 391] width 1568 height 782
type input "87 Wendell Street"
paste input "4th Floor Boston, MA 0211"
drag, startPoint x: 564, startPoint y: 354, endPoint x: 1223, endPoint y: 215, distance: 673.5
click at [1223, 215] on div "Jessica Kelly Contact Company First Name John Last Name Malley Email john@bende…" at bounding box center [784, 391] width 1568 height 782
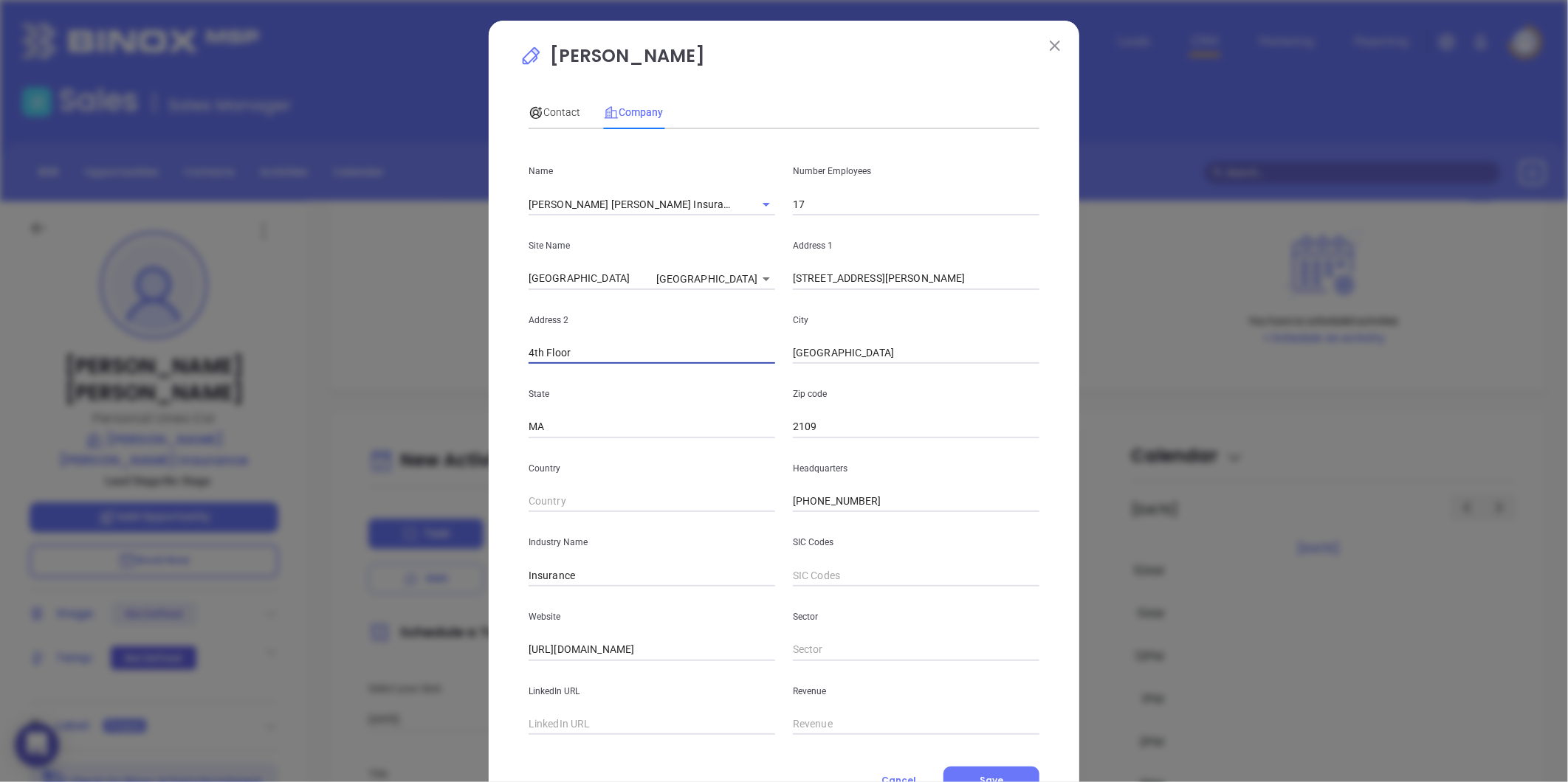
type input "4th Floor"
paste input "Boston, MA 02110"
type input "02110"
click at [557, 107] on span "Contact" at bounding box center [553, 112] width 52 height 12
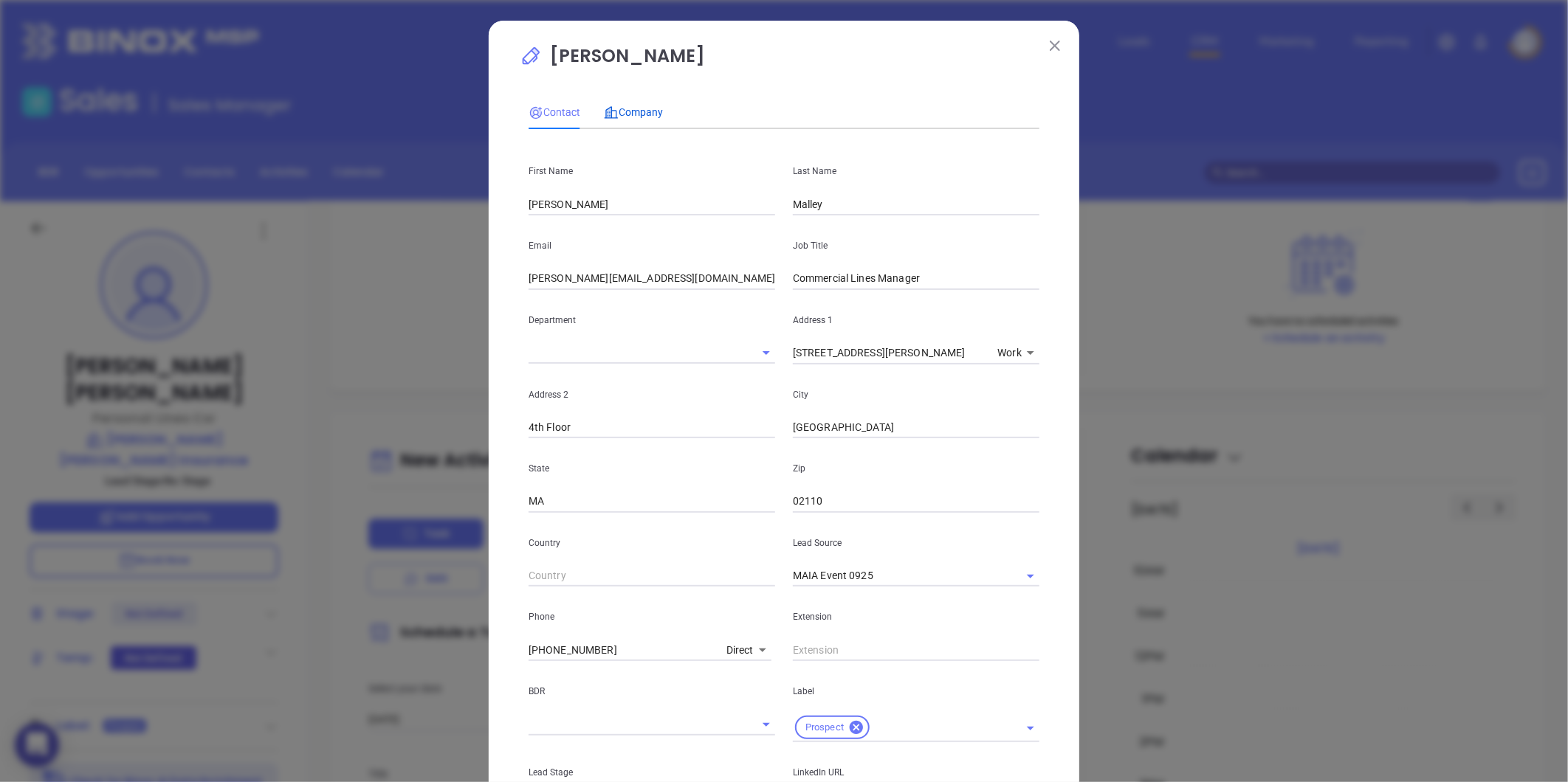
click at [636, 117] on span "Company" at bounding box center [633, 112] width 59 height 12
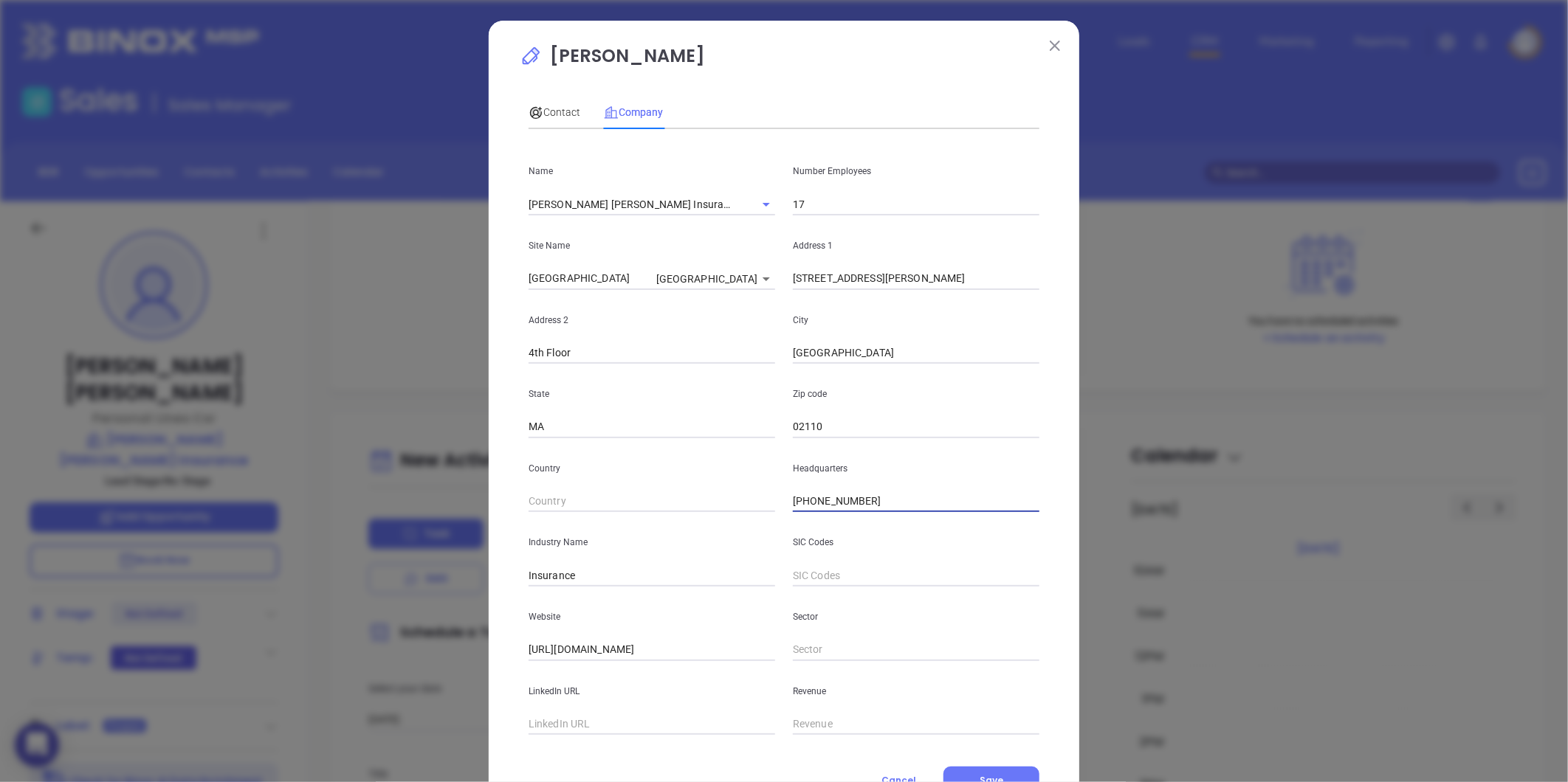
drag, startPoint x: 874, startPoint y: 506, endPoint x: 579, endPoint y: 556, distance: 299.2
click at [593, 584] on div "Name Bender Hatch Insurance Number Employees 17 Site Name Boston Boston 97343 A…" at bounding box center [783, 438] width 511 height 594
click at [544, 108] on span "Contact" at bounding box center [553, 112] width 52 height 12
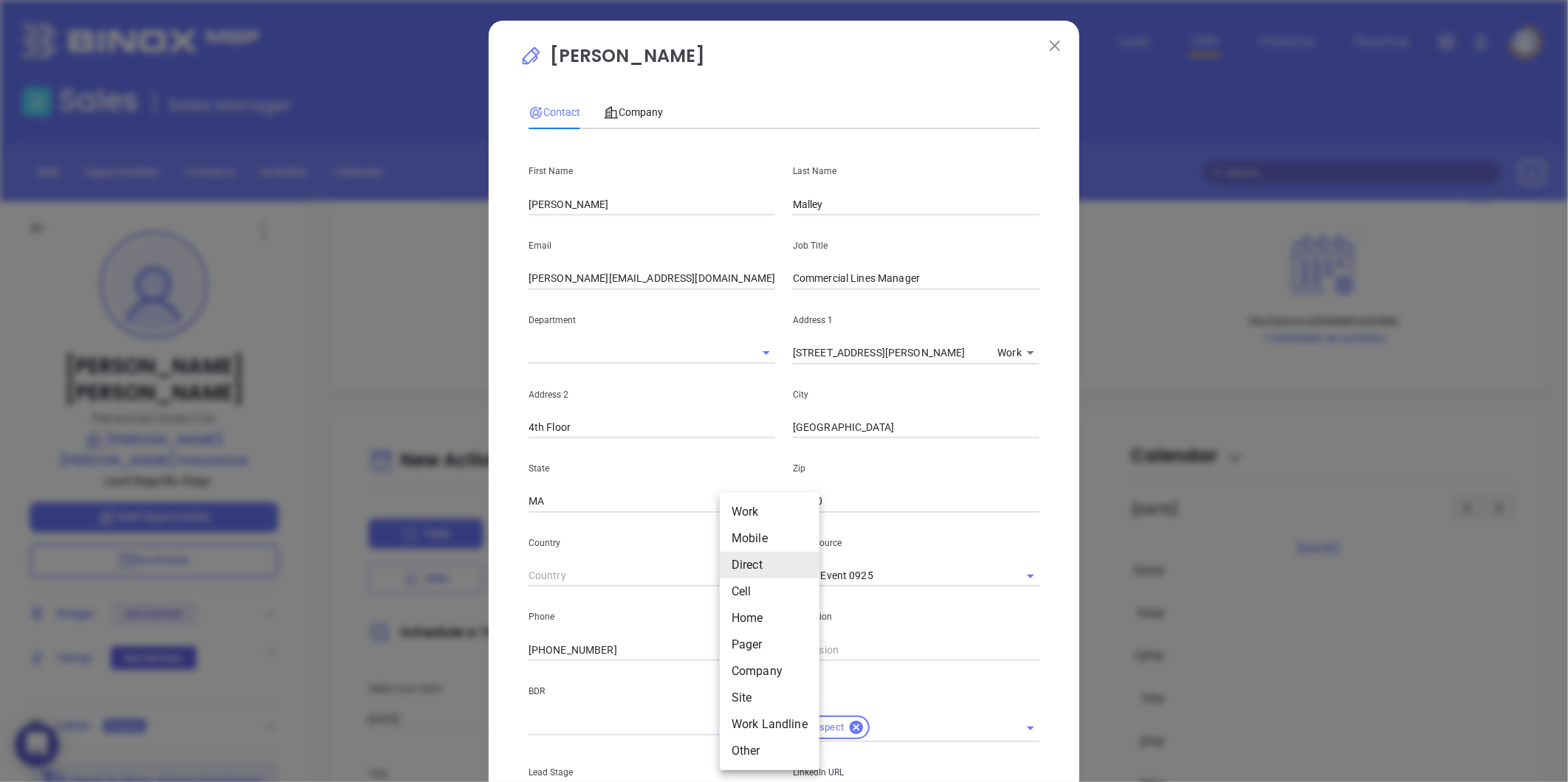
drag, startPoint x: 732, startPoint y: 641, endPoint x: 740, endPoint y: 636, distance: 9.4
click at [733, 639] on body "0 Leads CRM Marketing Reporting Financial Leads Leads Sales Sales Manager BDR O…" at bounding box center [784, 391] width 1568 height 782
click at [756, 693] on li "Site" at bounding box center [770, 698] width 99 height 26
type input "11"
click at [633, 651] on input "( ) -" at bounding box center [628, 650] width 202 height 22
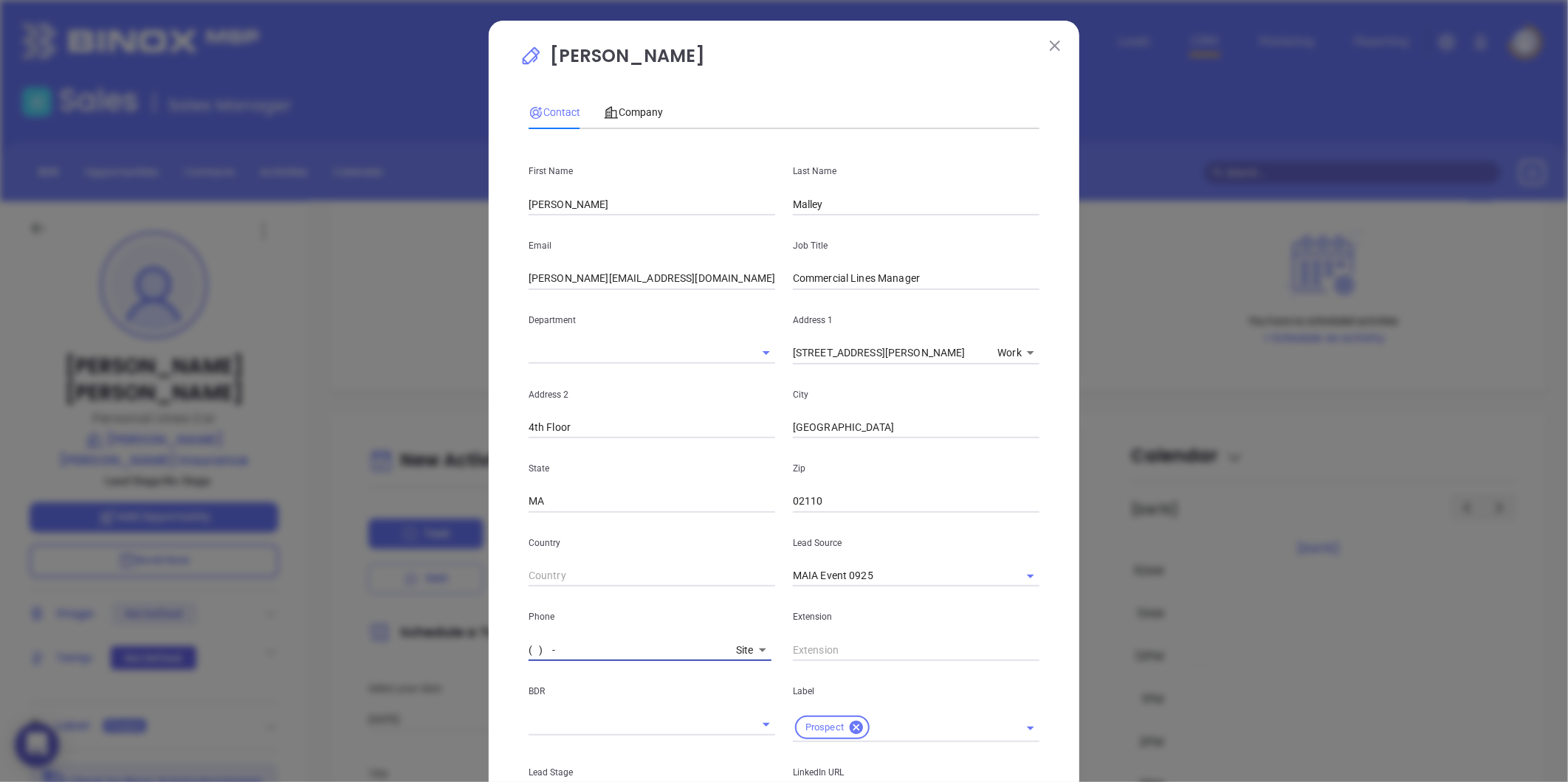
paste input "021-10"
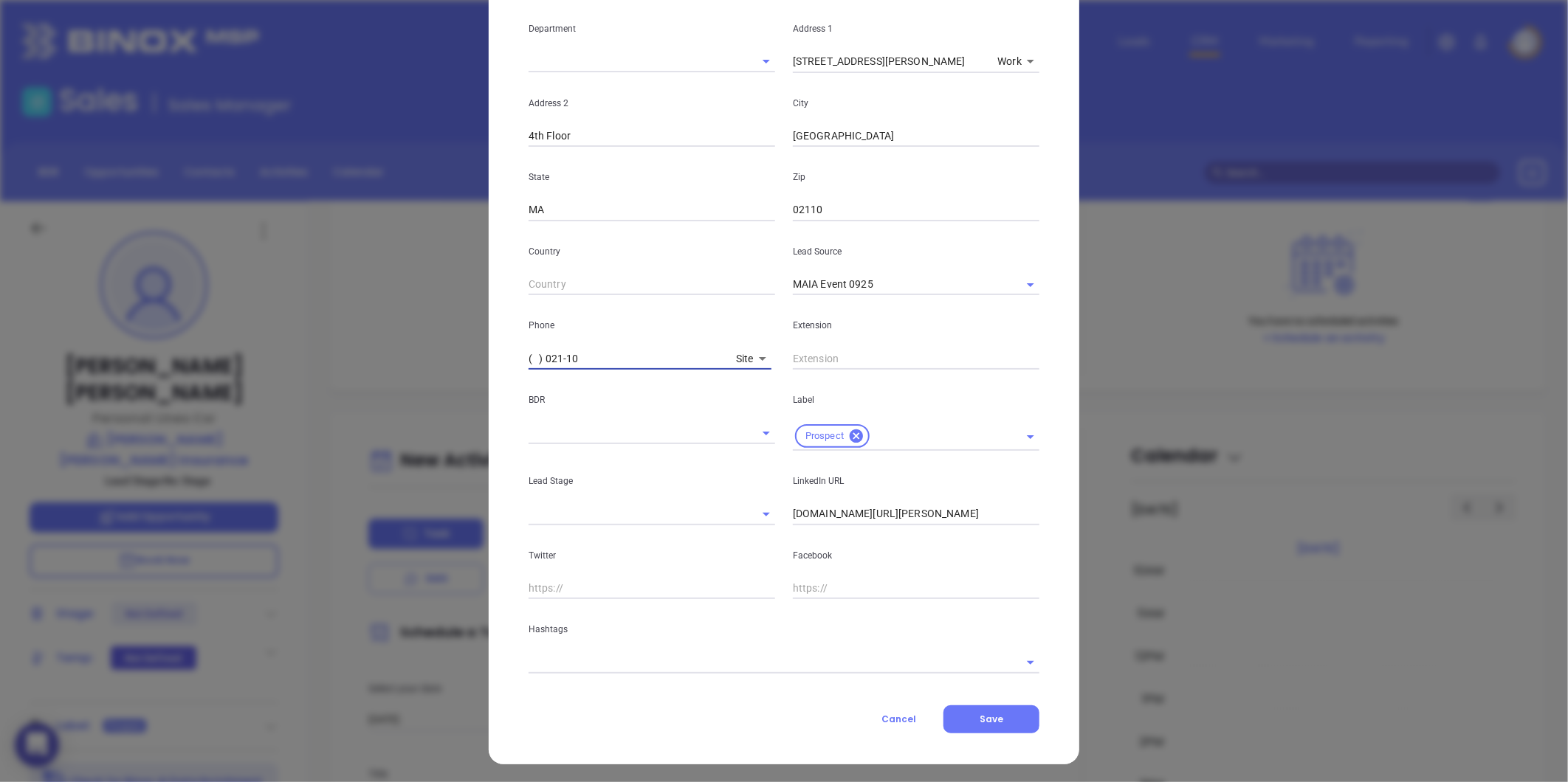
scroll to position [294, 0]
drag, startPoint x: 637, startPoint y: 352, endPoint x: 112, endPoint y: 502, distance: 546.0
click at [100, 503] on div "Jessica Kelly Contact Company First Name John Last Name Malley Email john@bende…" at bounding box center [784, 391] width 1568 height 782
paste input "0) 211-0"
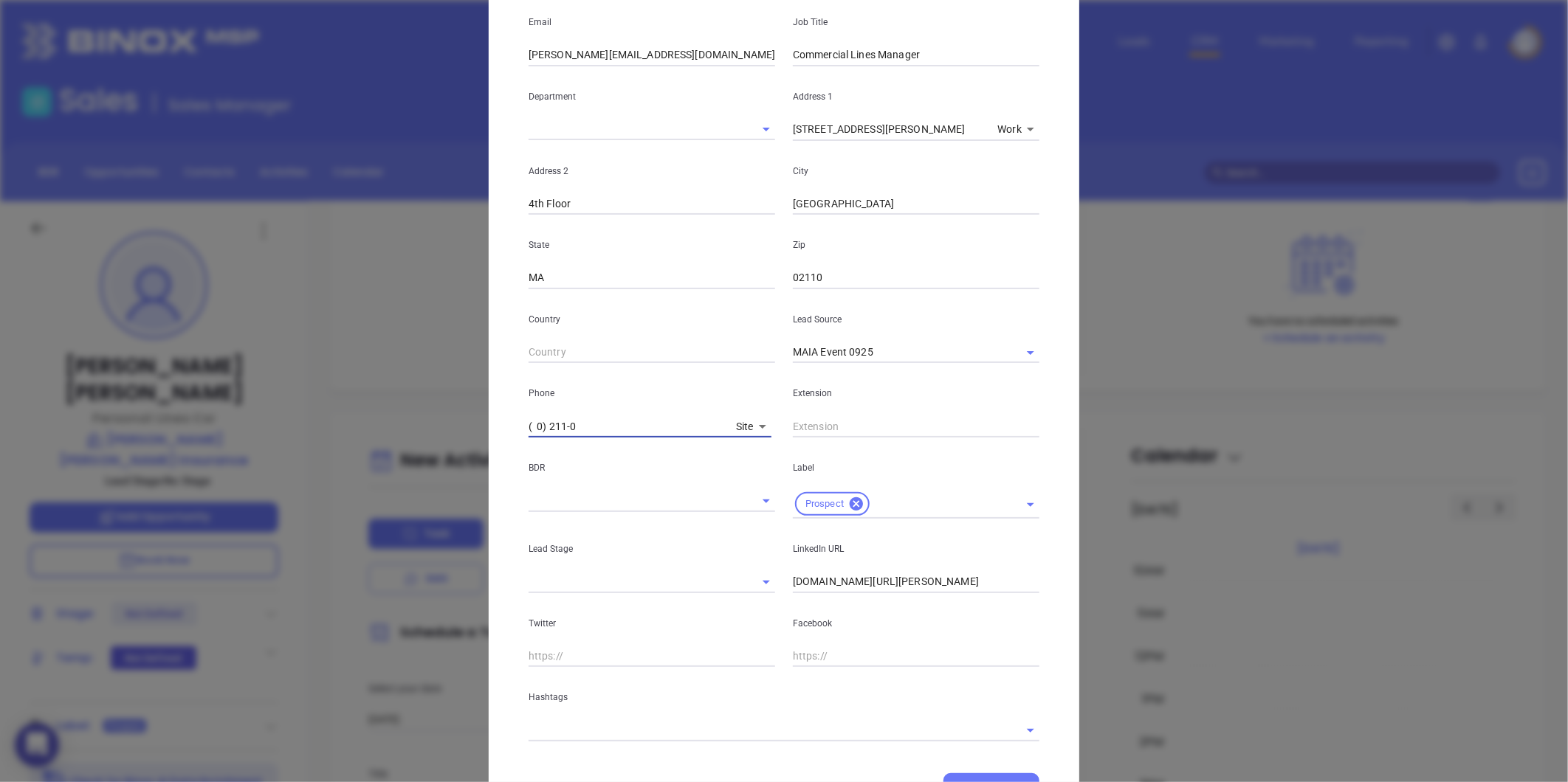
scroll to position [0, 0]
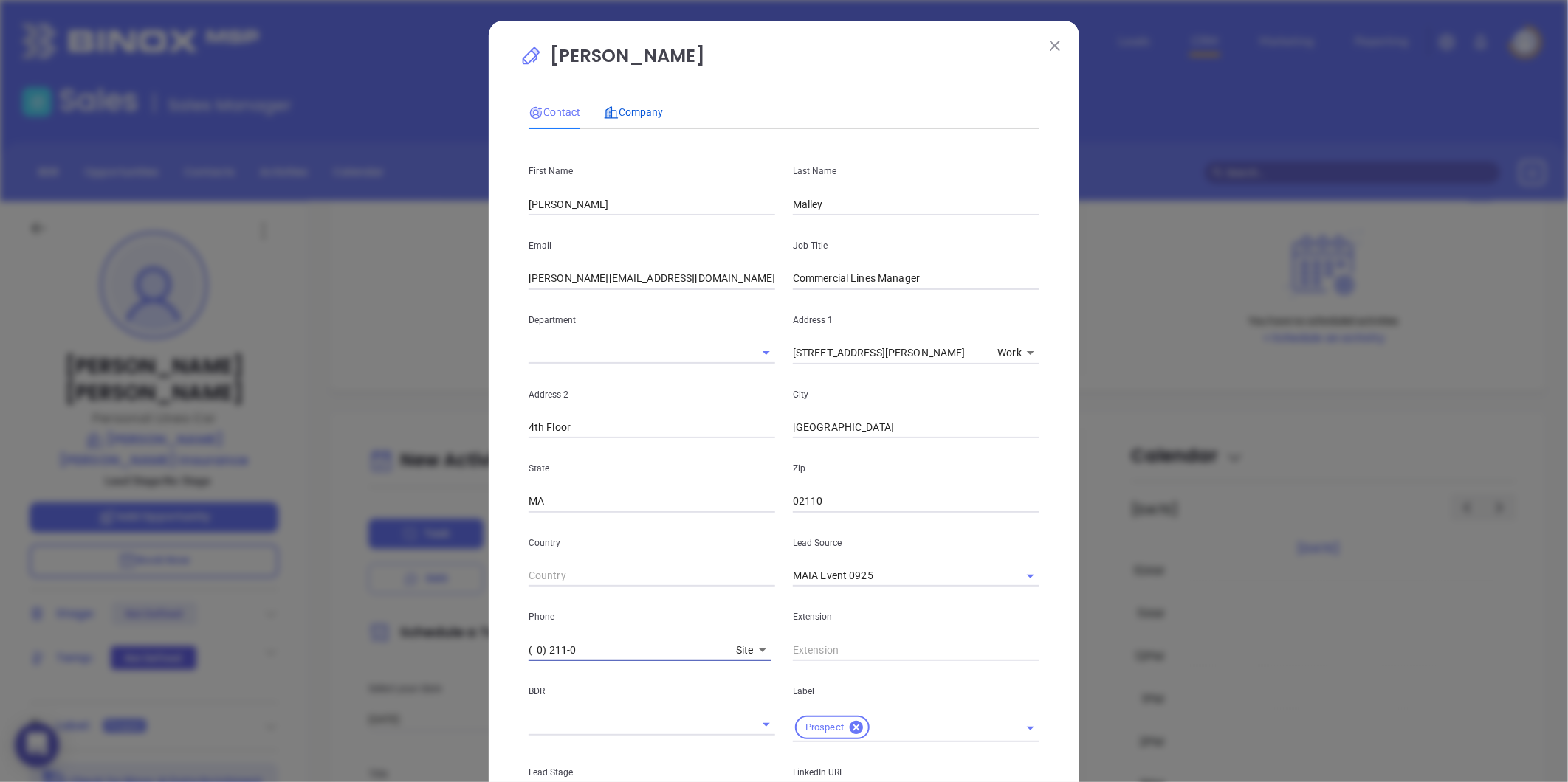
click at [633, 107] on span "Company" at bounding box center [633, 112] width 59 height 12
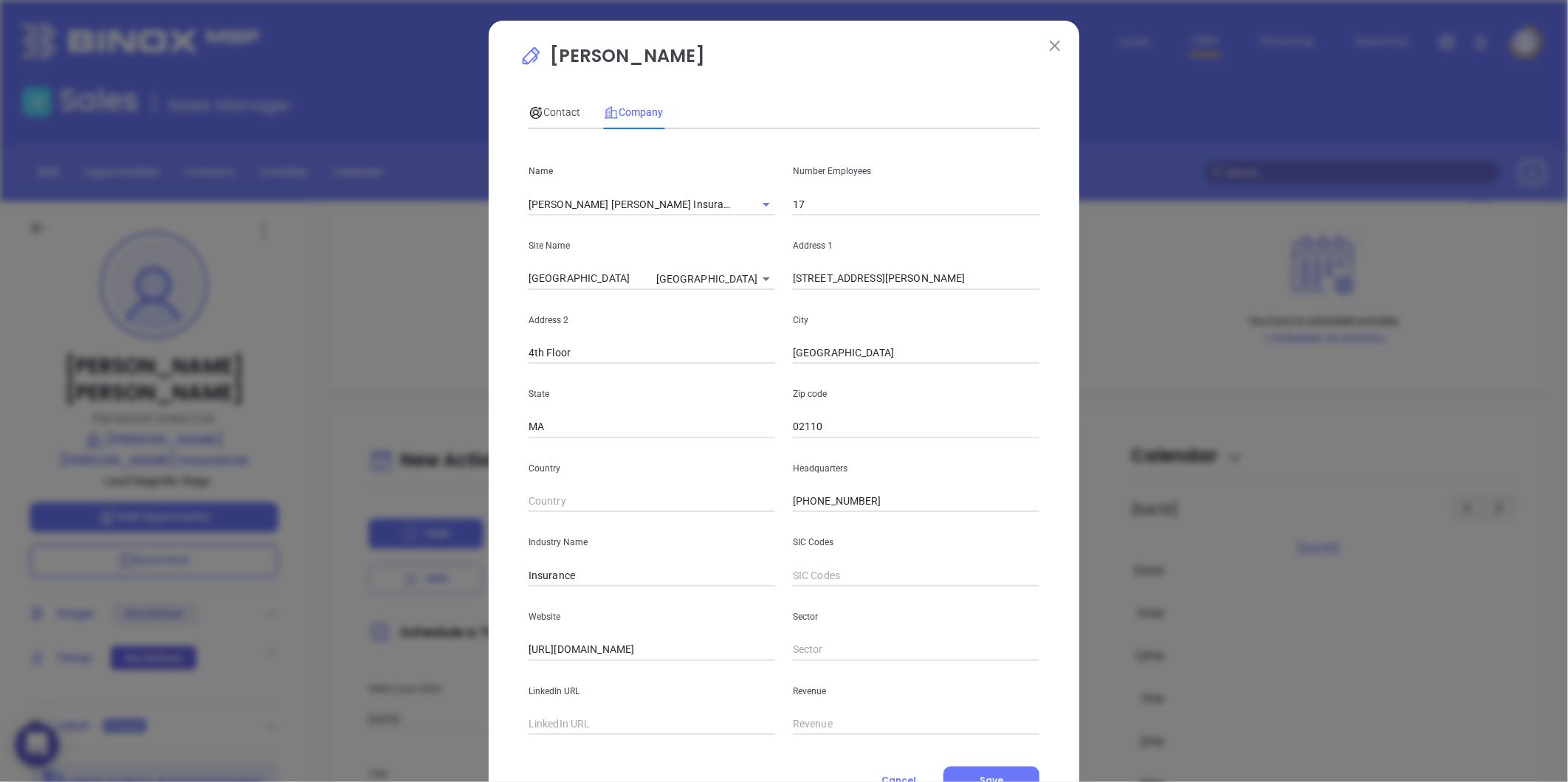
drag, startPoint x: 876, startPoint y: 500, endPoint x: 833, endPoint y: 526, distance: 50.2
click at [649, 557] on div "Name Bender Hatch Insurance Number Employees 17 Site Name Boston Boston 97343 A…" at bounding box center [783, 438] width 511 height 594
click at [543, 118] on span "Contact" at bounding box center [553, 112] width 52 height 12
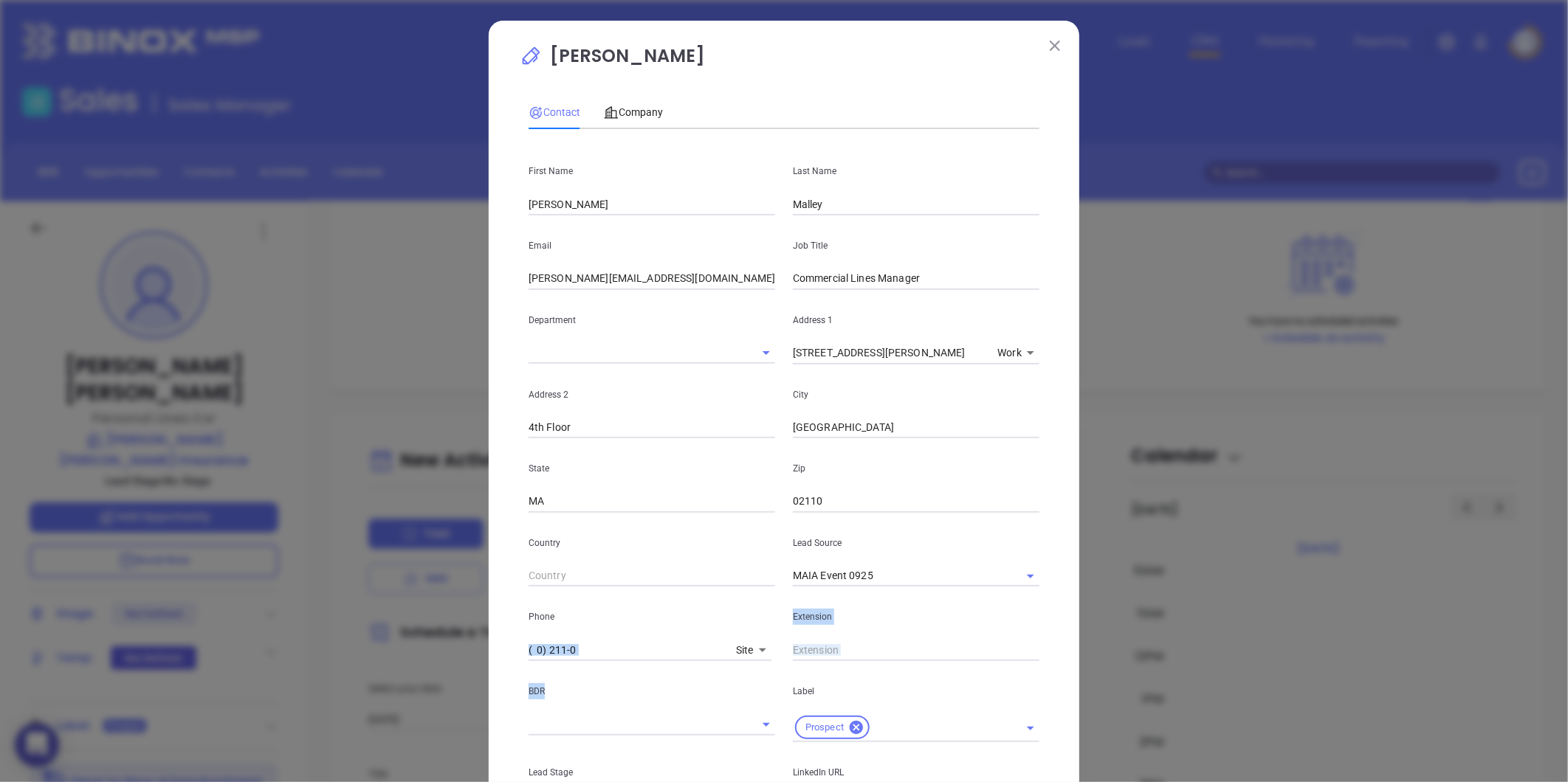
drag, startPoint x: 418, startPoint y: 687, endPoint x: 247, endPoint y: 731, distance: 176.6
click at [247, 731] on div "Jessica Kelly Contact Company First Name John Last Name Malley Email john@bende…" at bounding box center [784, 391] width 1568 height 782
click at [613, 636] on div "Phone ( 0) 211-0 Site 11" at bounding box center [652, 624] width 264 height 74
click at [621, 653] on input "( 0) 211-0" at bounding box center [628, 650] width 202 height 22
drag, startPoint x: 287, startPoint y: 720, endPoint x: 229, endPoint y: 758, distance: 69.3
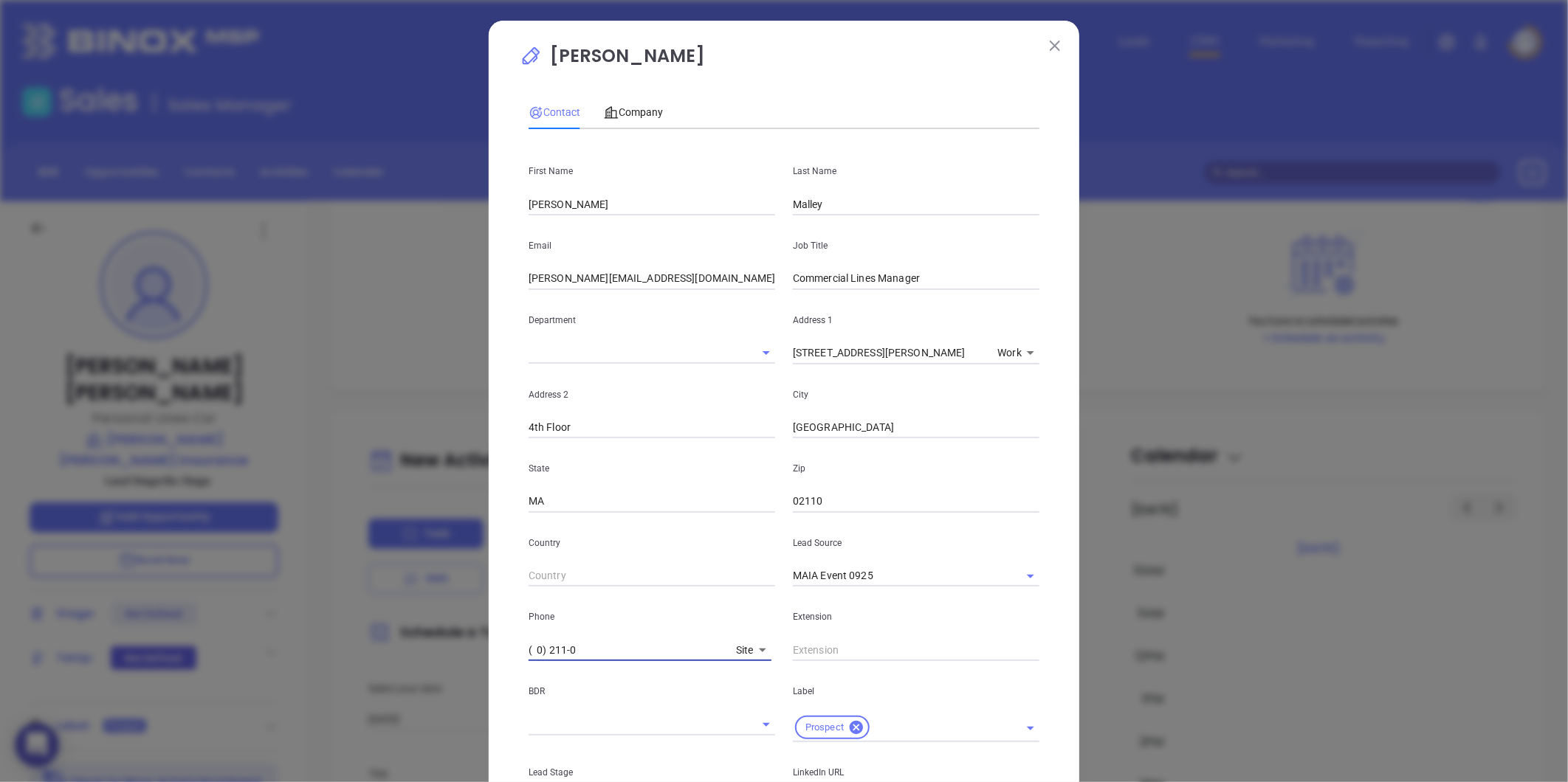
click at [163, 749] on div "Jessica Kelly Contact Company First Name John Last Name Malley Email john@bende…" at bounding box center [784, 391] width 1568 height 782
paste input "617) 367-4900"
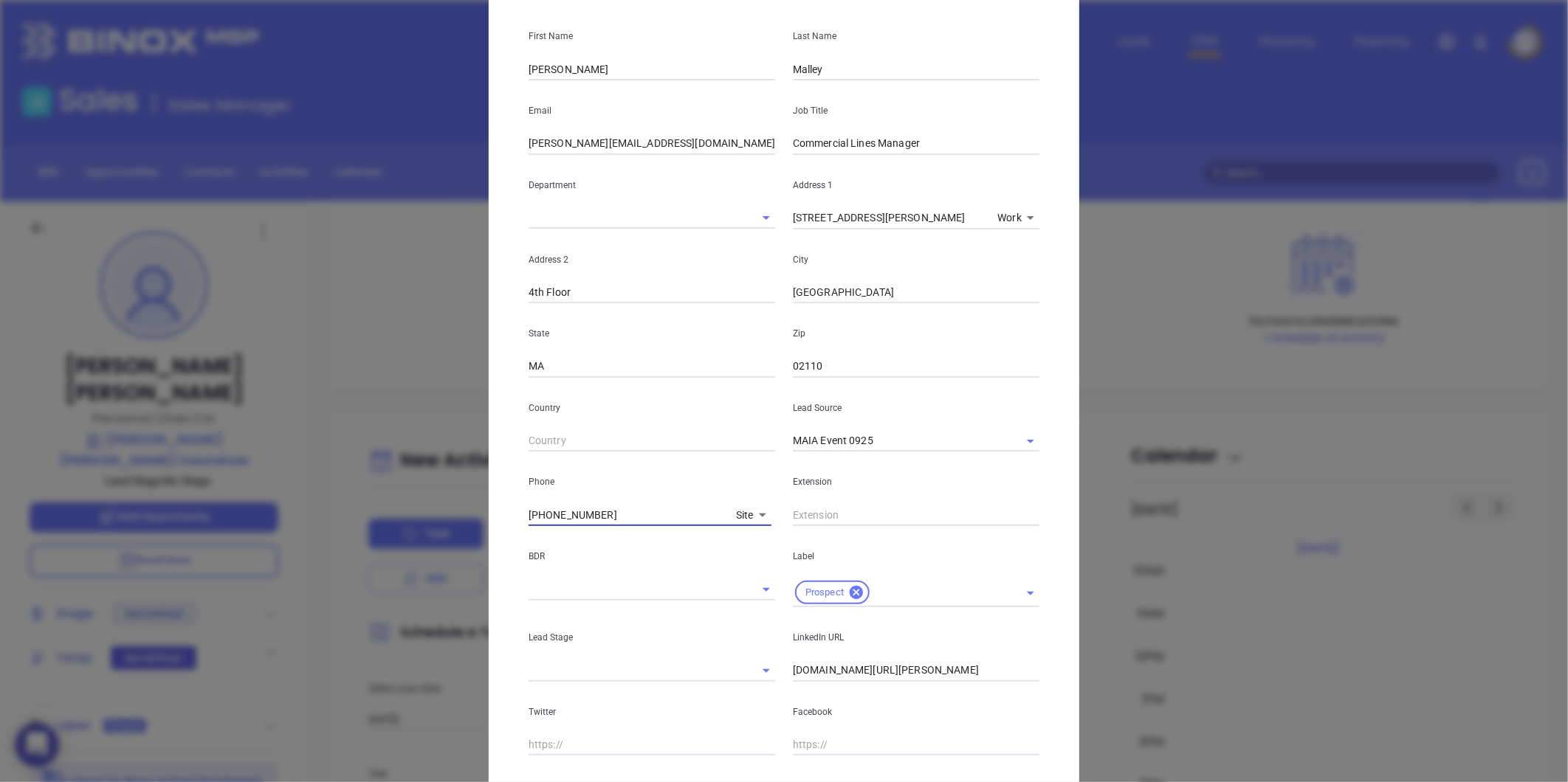
scroll to position [294, 0]
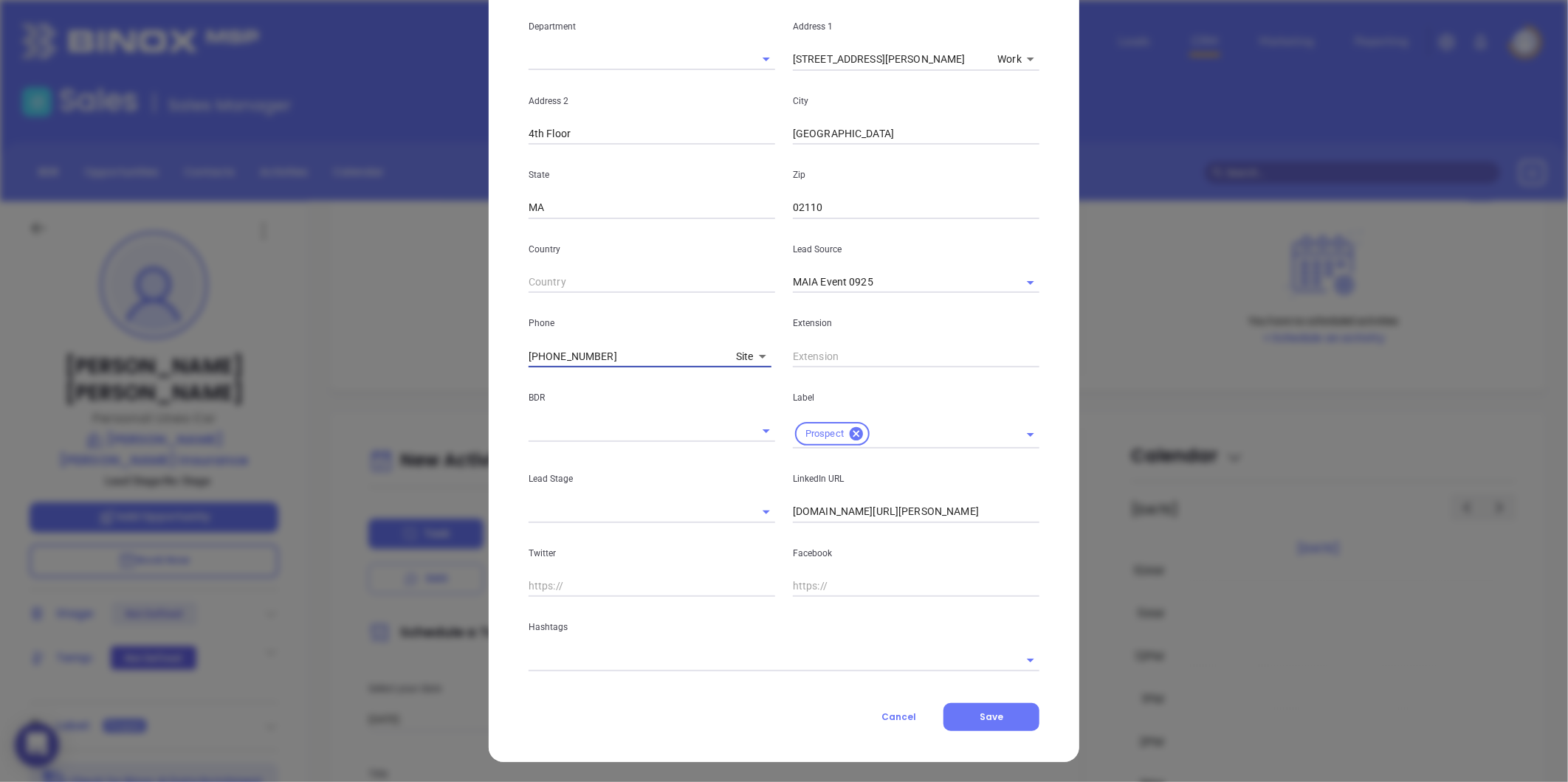
type input "(617) 367-4900"
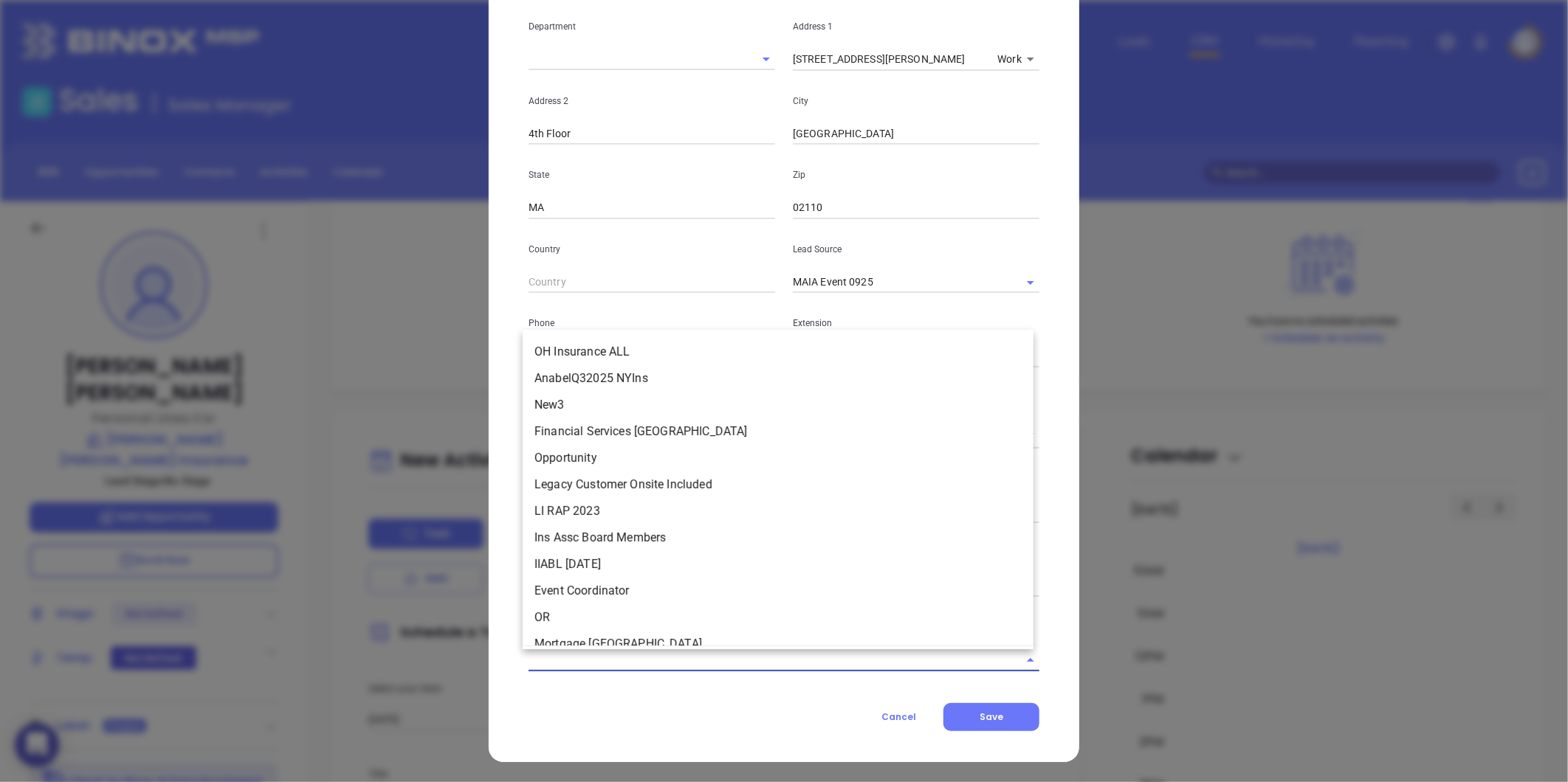
click at [734, 654] on input "text" at bounding box center [762, 660] width 469 height 22
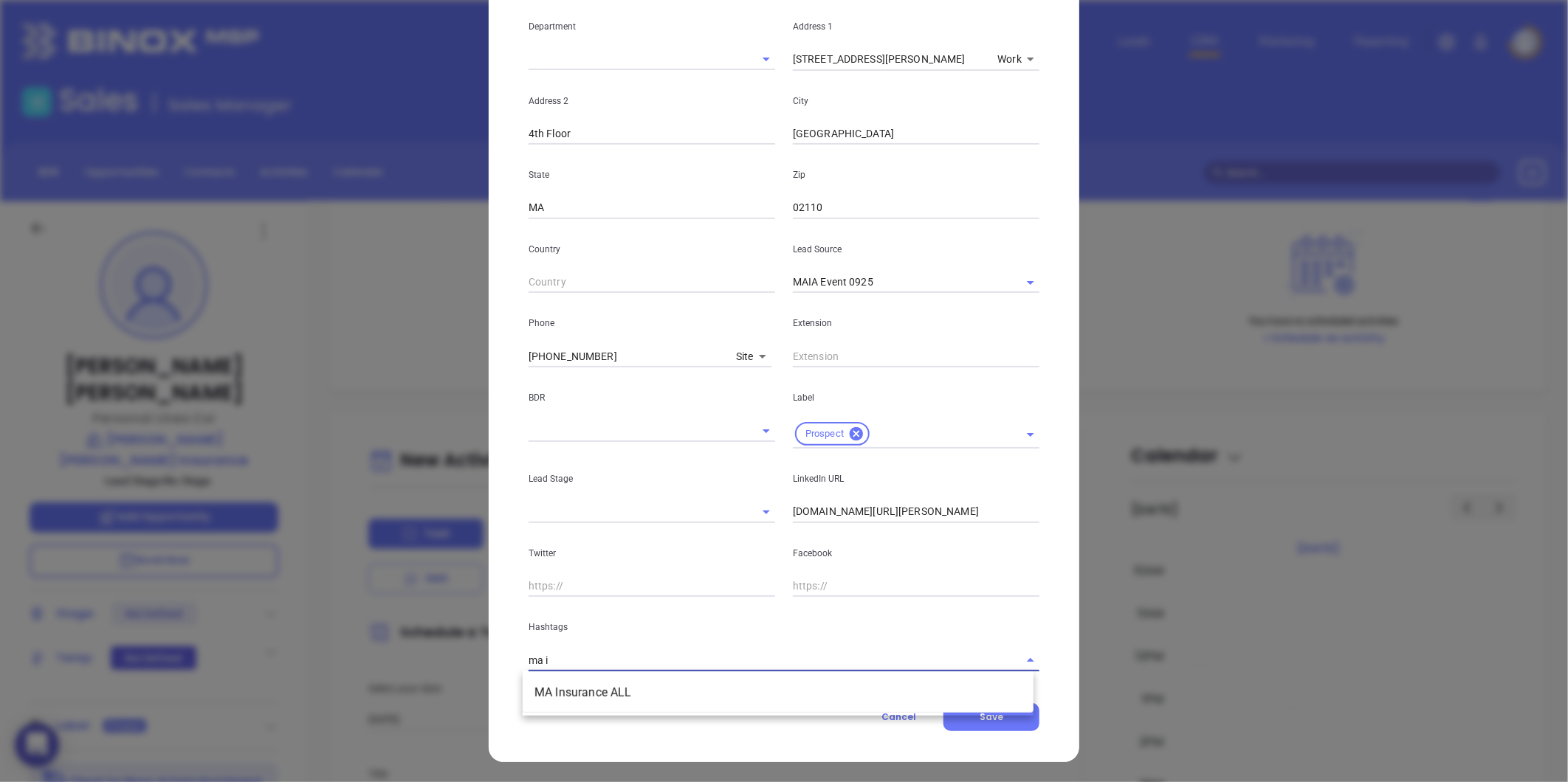
type input "ma in"
click at [635, 694] on li "MA Insurance ALL" at bounding box center [778, 692] width 511 height 26
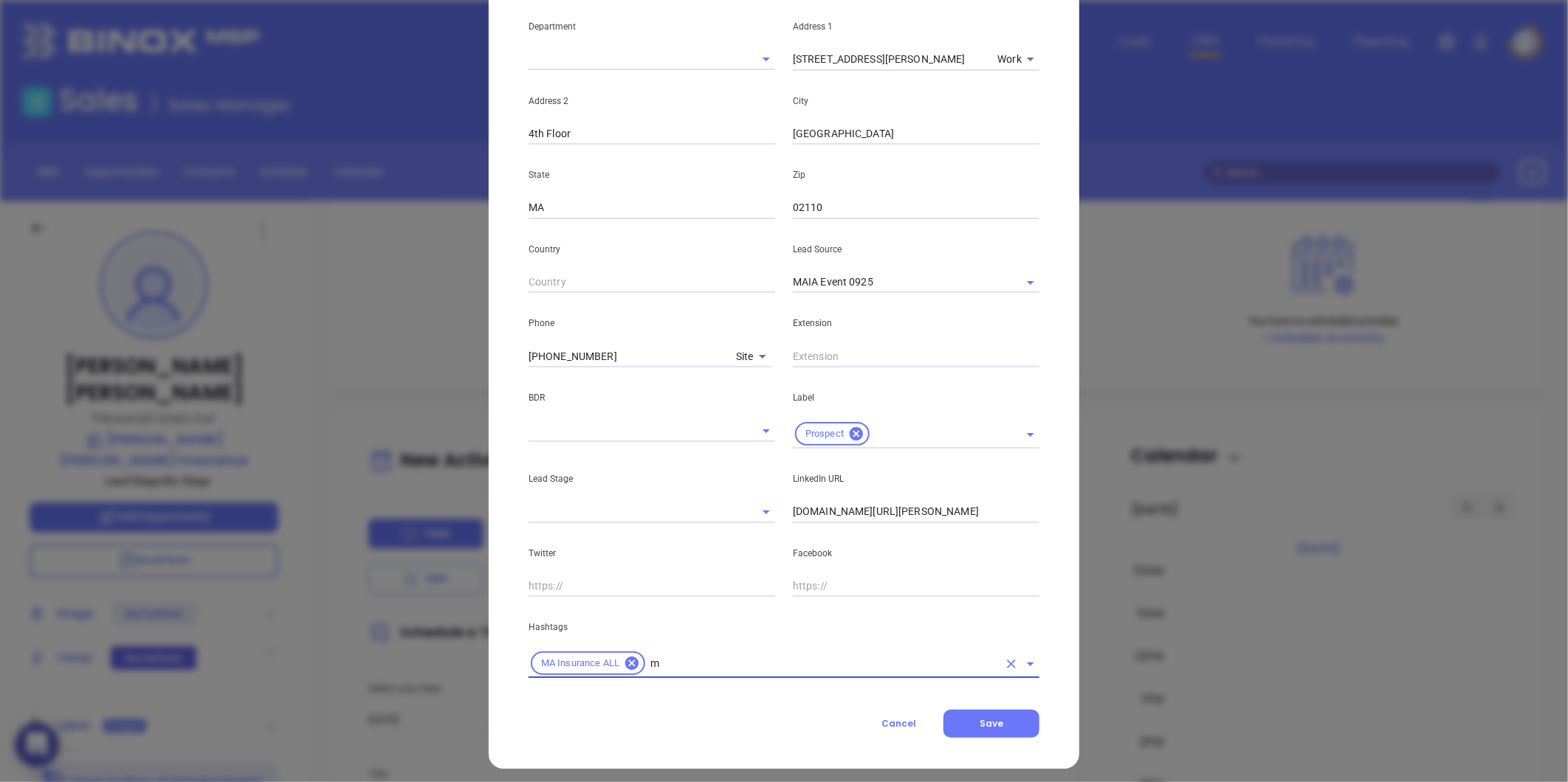
type input "ma"
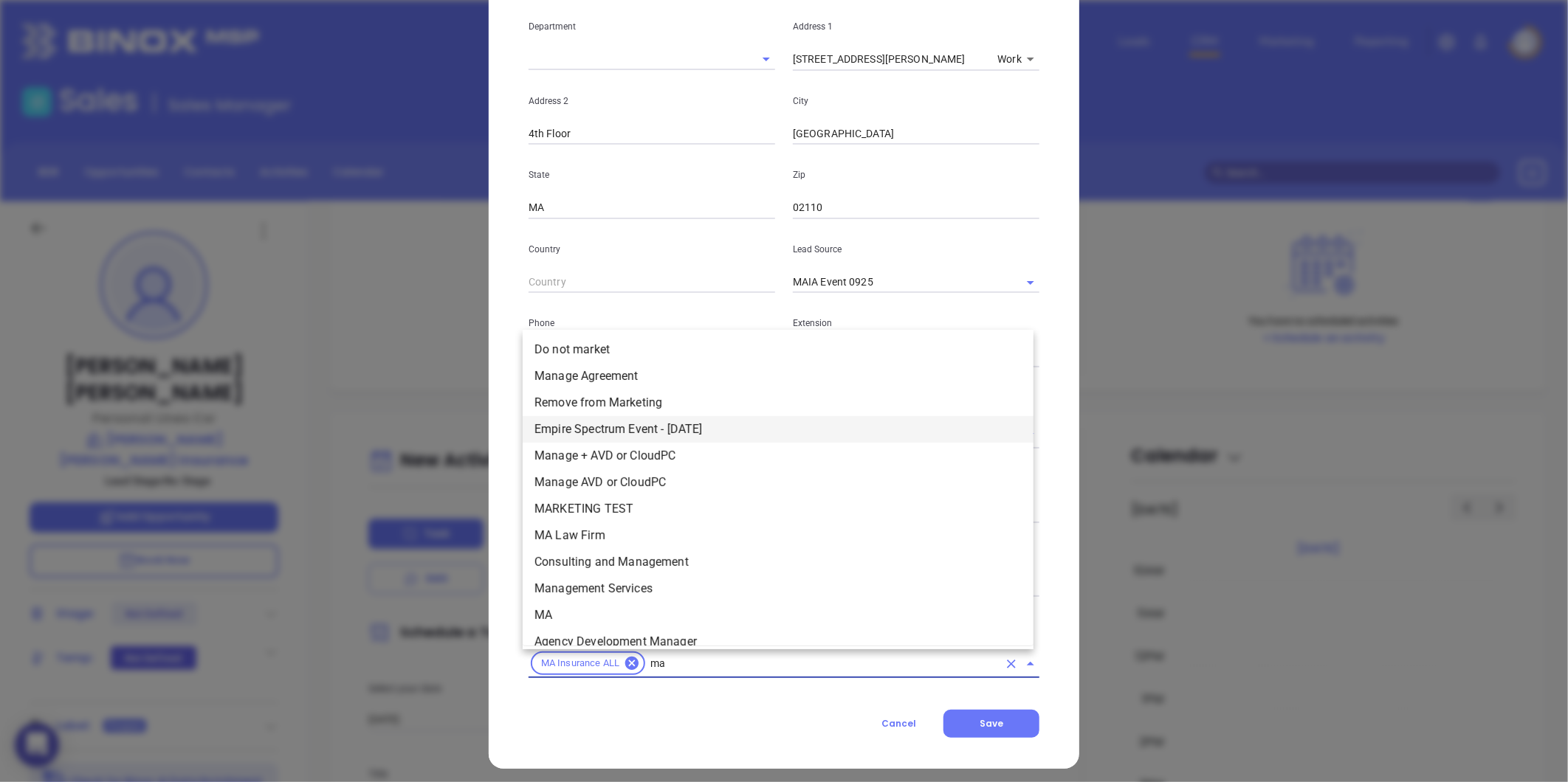
scroll to position [199, 0]
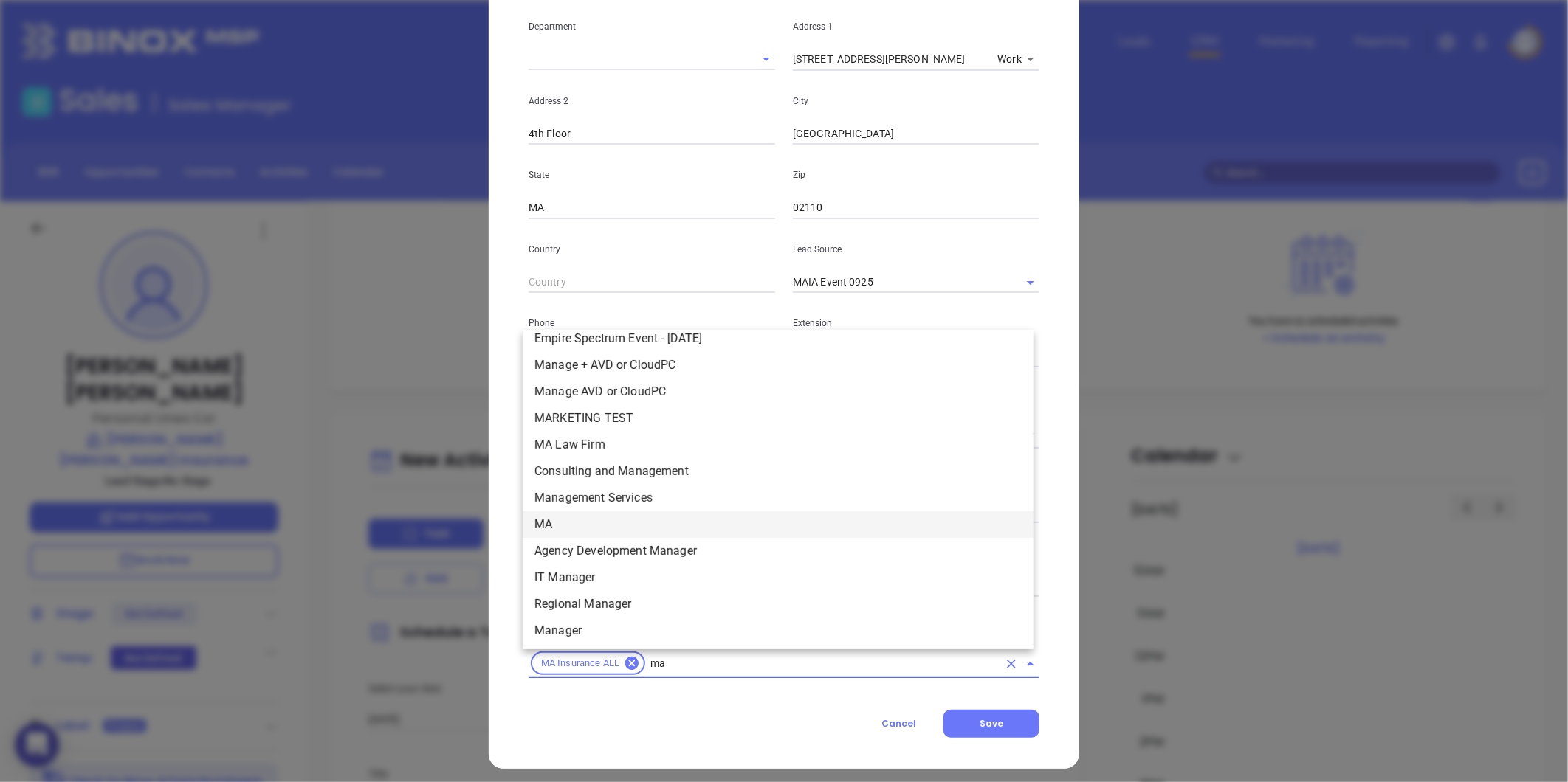
click at [578, 524] on li "MA" at bounding box center [778, 524] width 511 height 26
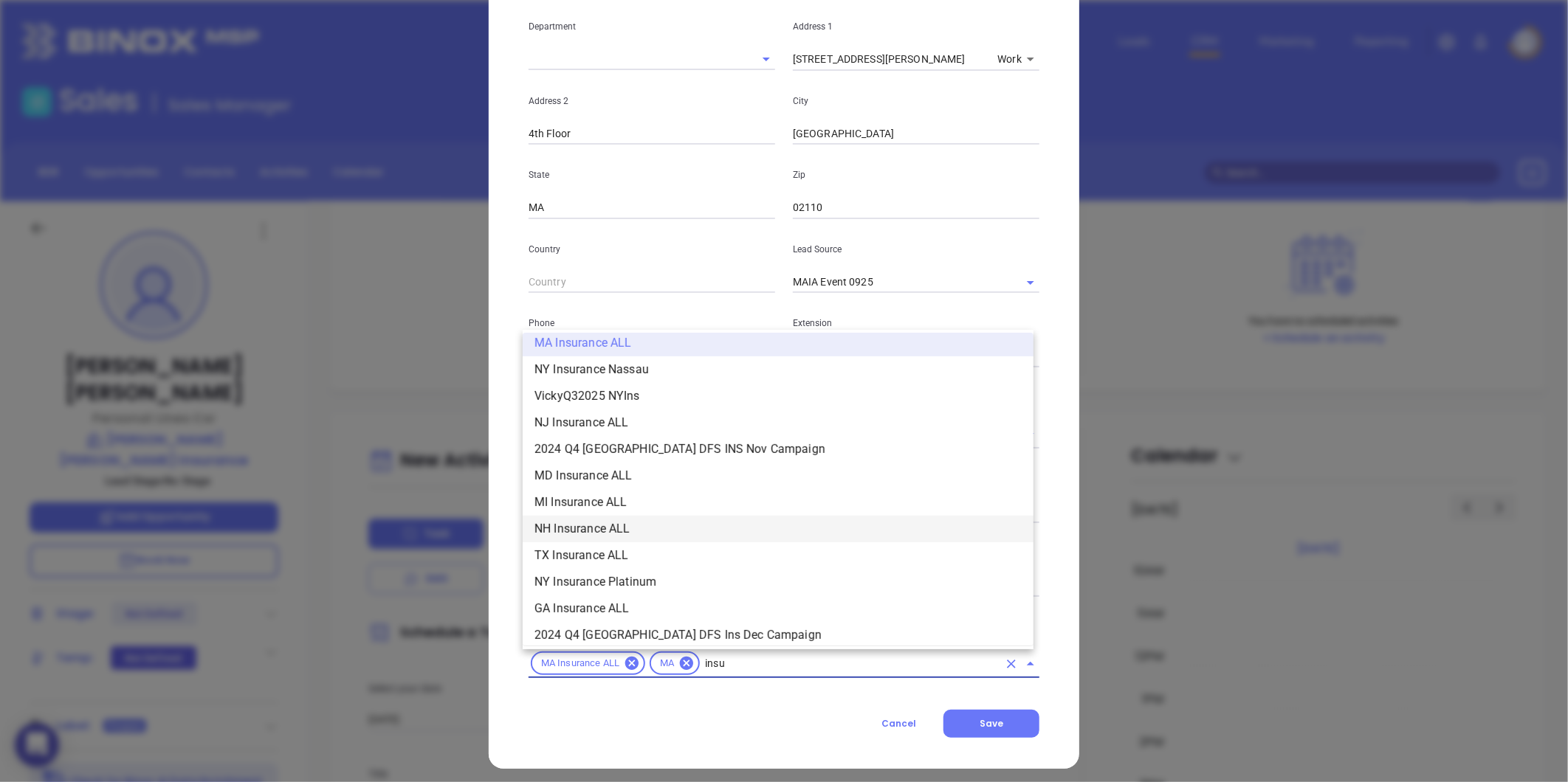
scroll to position [380, 0]
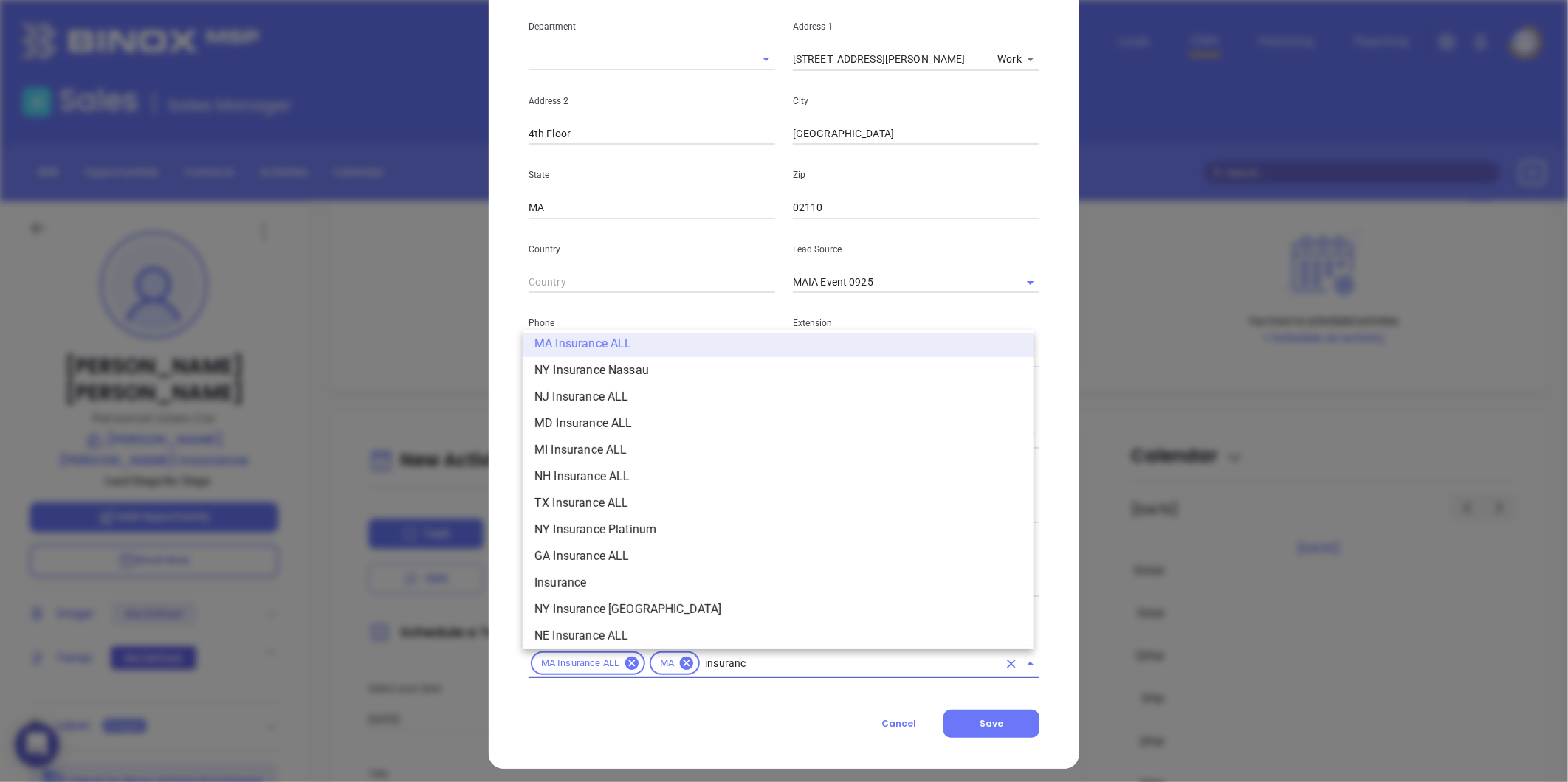
type input "insurance"
click at [557, 589] on li "Insurance" at bounding box center [778, 582] width 511 height 26
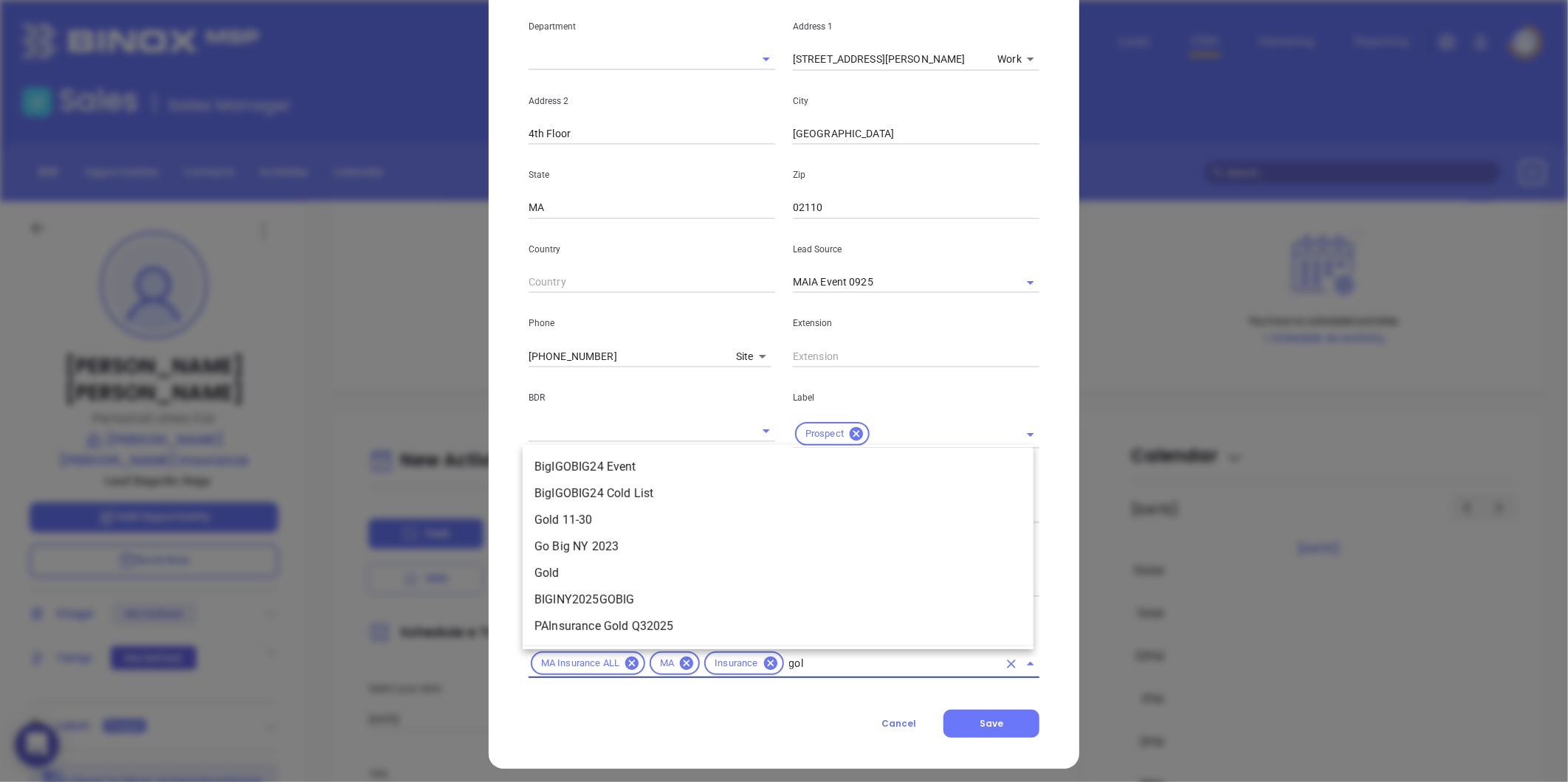
type input "gold"
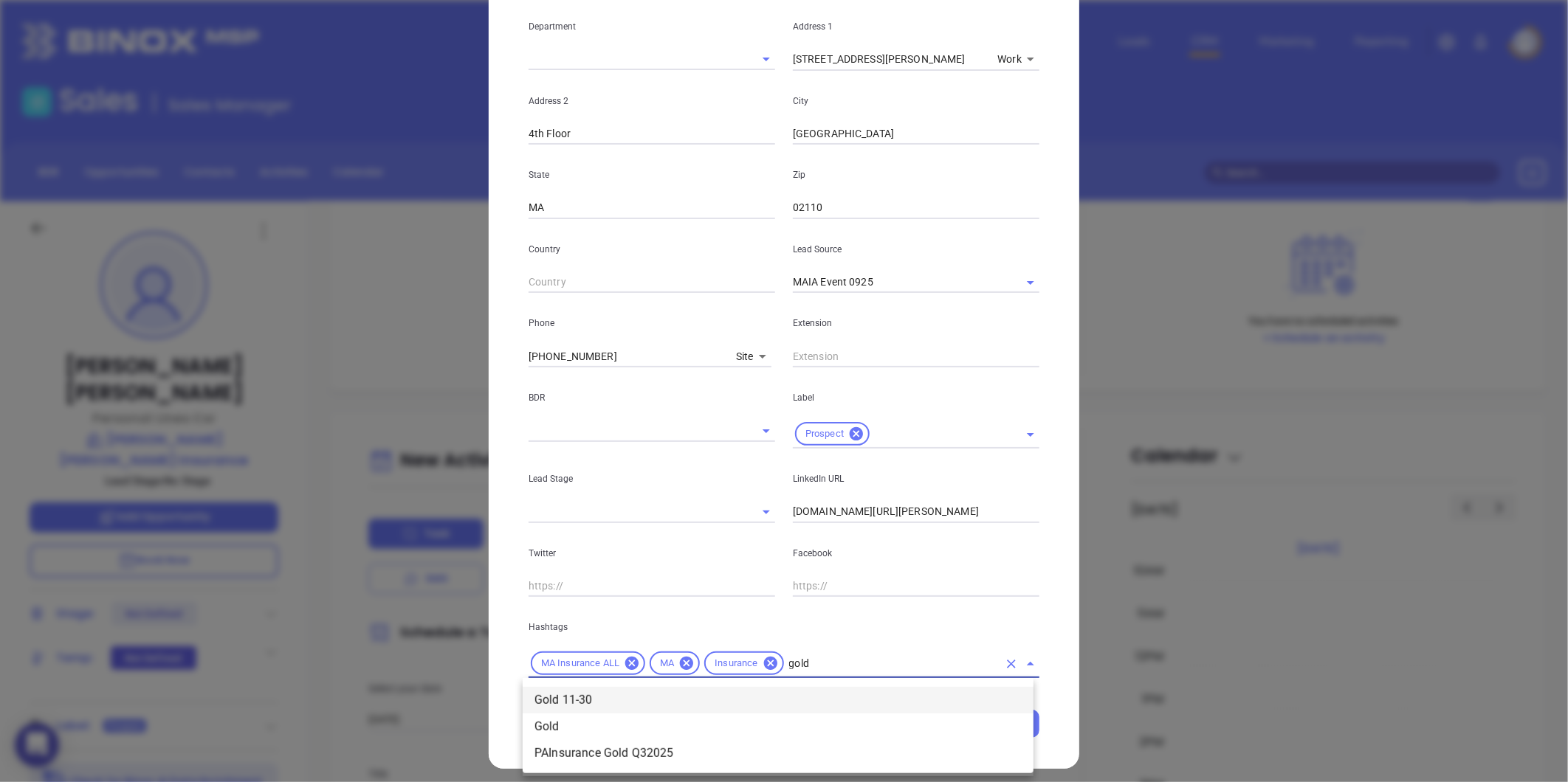
click at [669, 692] on li "Gold 11-30" at bounding box center [778, 700] width 511 height 26
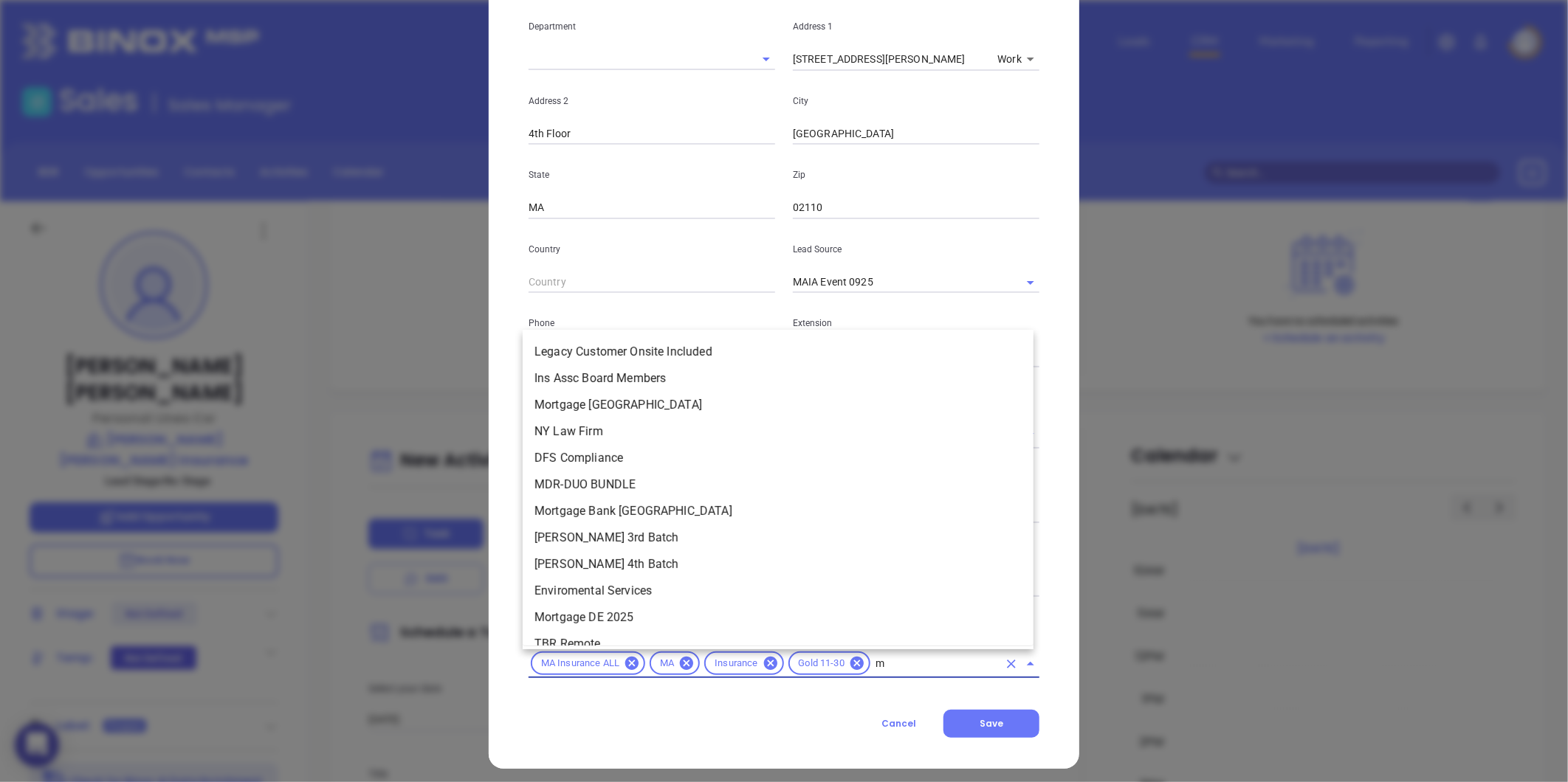
scroll to position [34, 0]
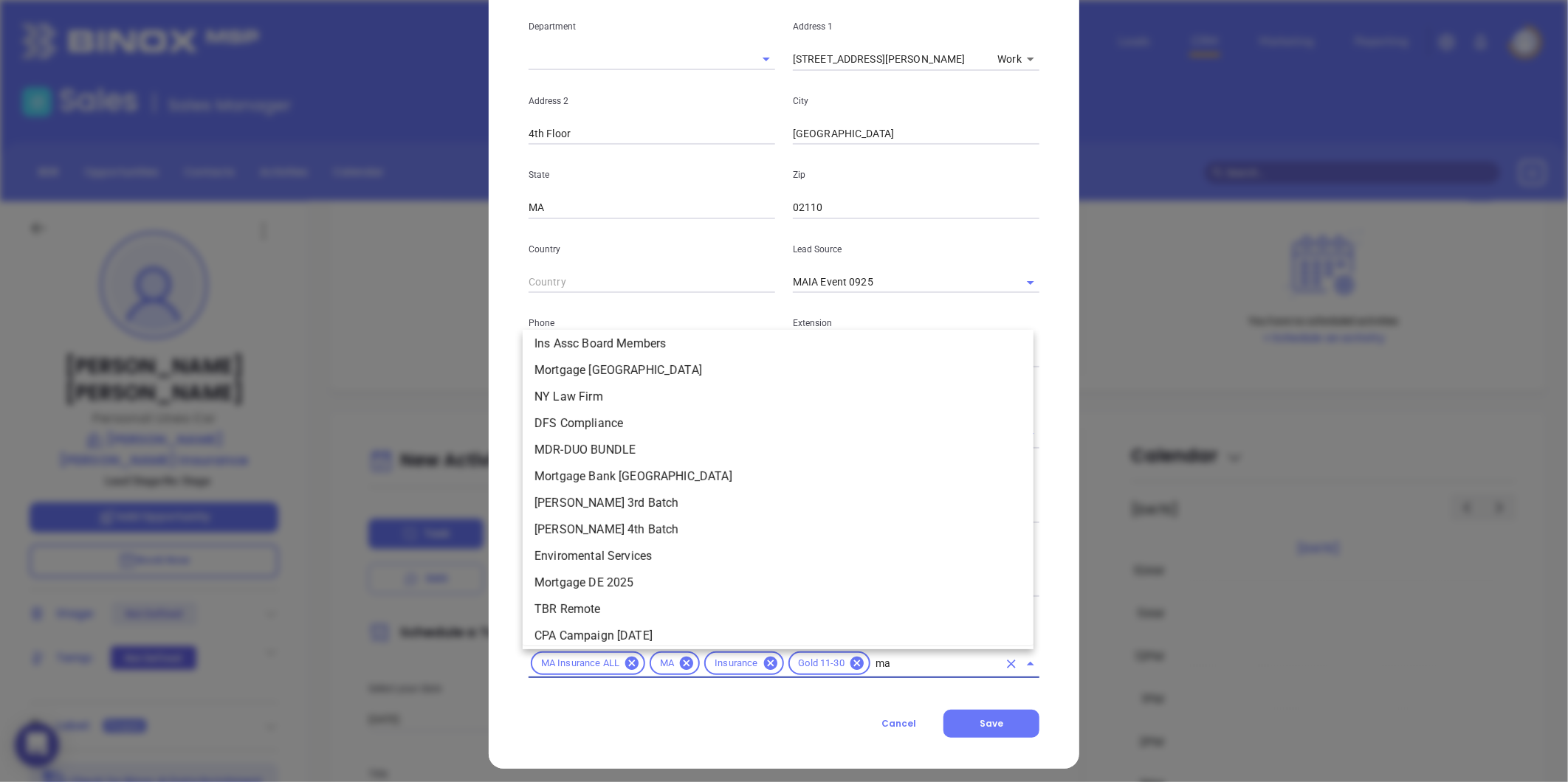
type input "mai"
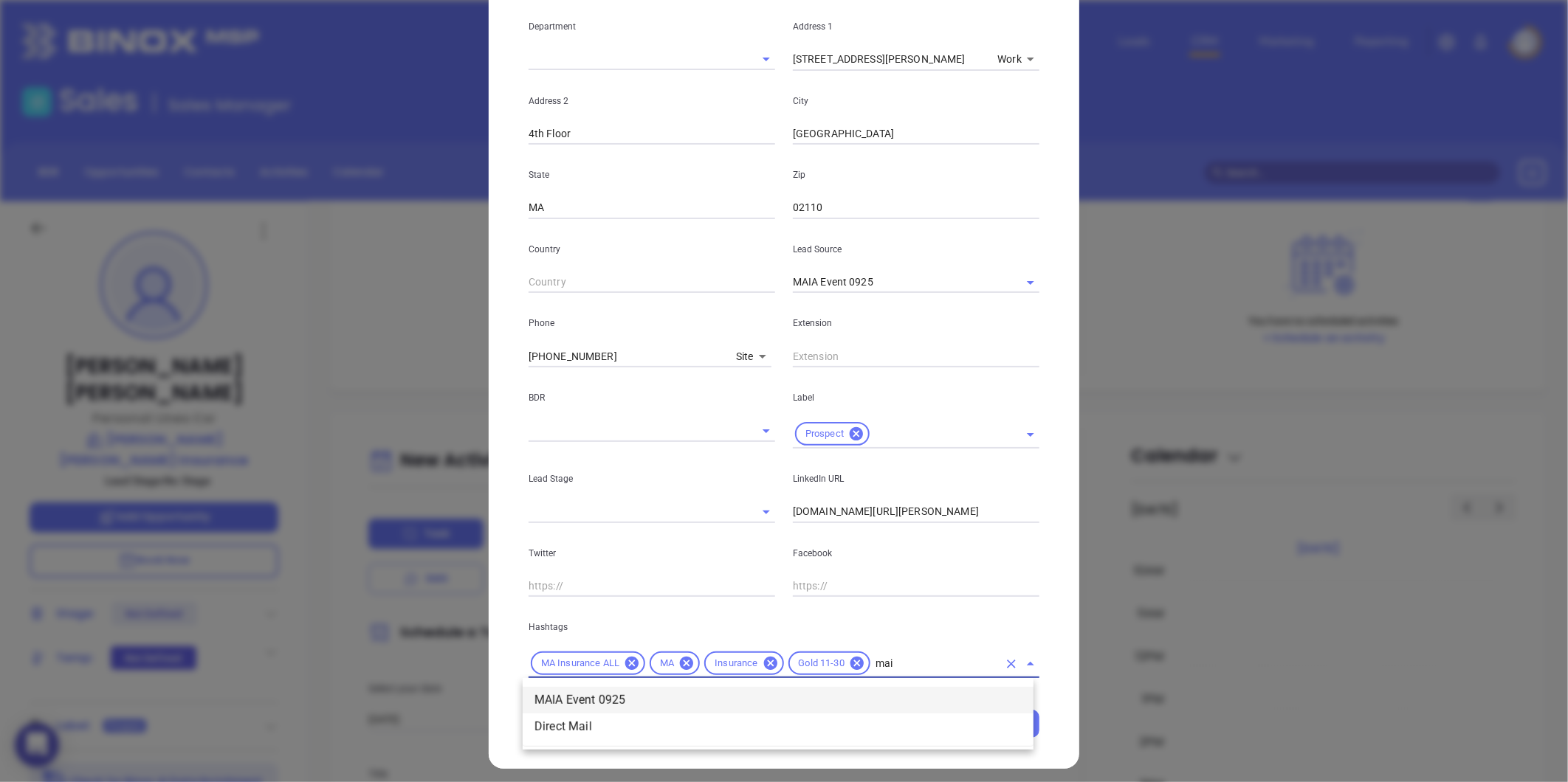
scroll to position [0, 0]
click at [669, 692] on li "MAIA Event 0925" at bounding box center [778, 700] width 511 height 26
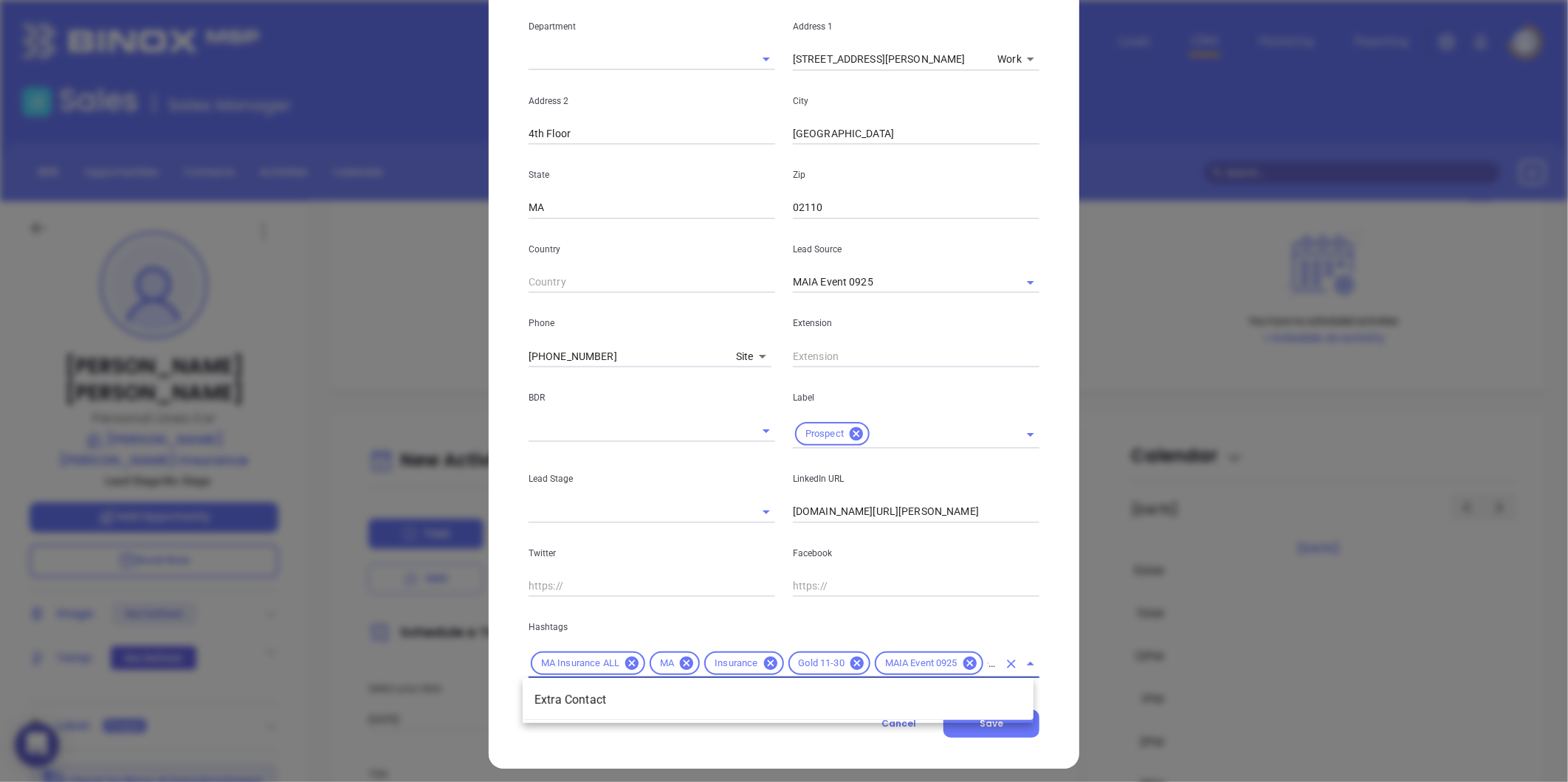
type input "extra"
click at [617, 695] on li "Extra Contact" at bounding box center [778, 700] width 511 height 26
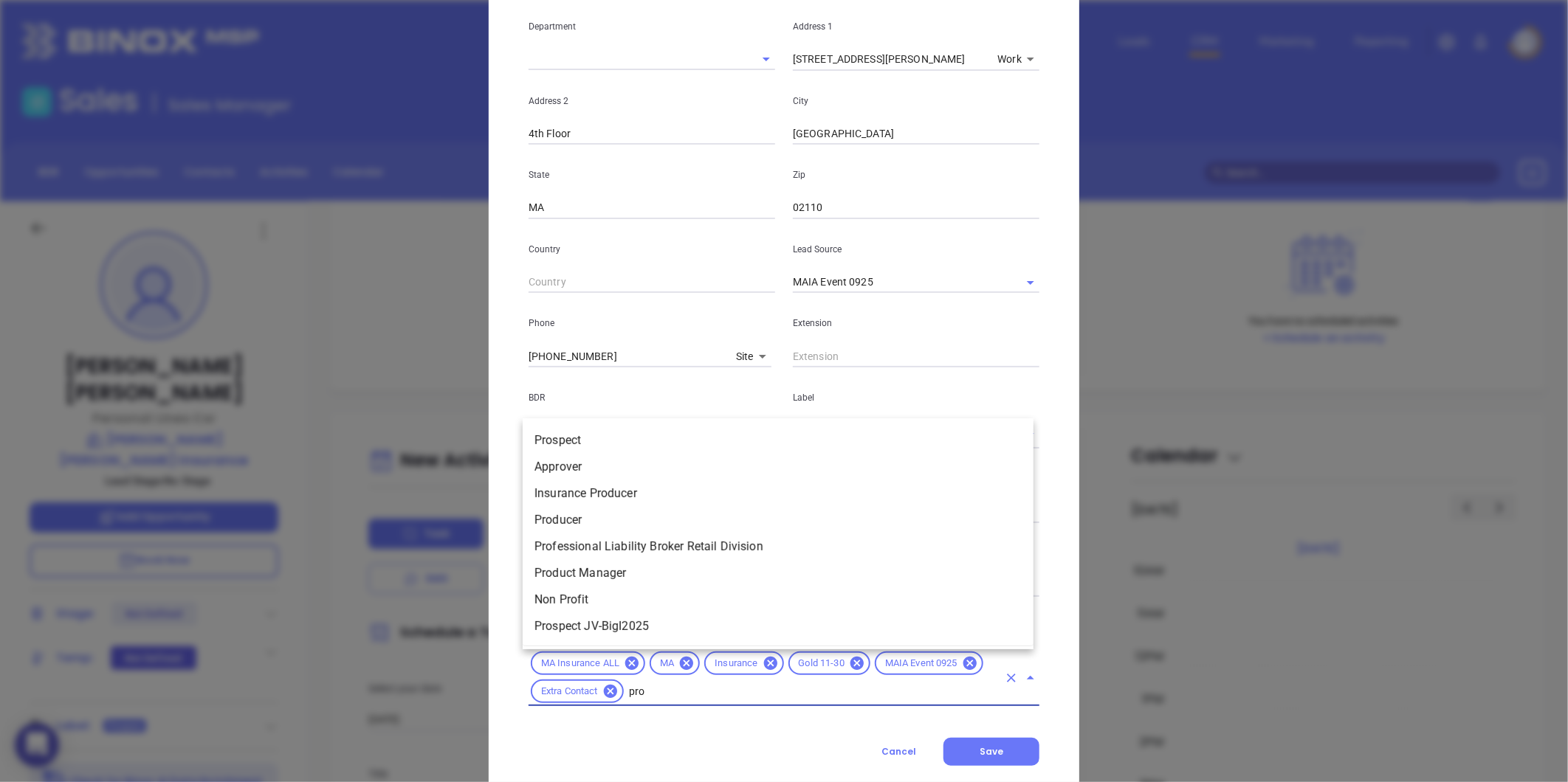
type input "pros"
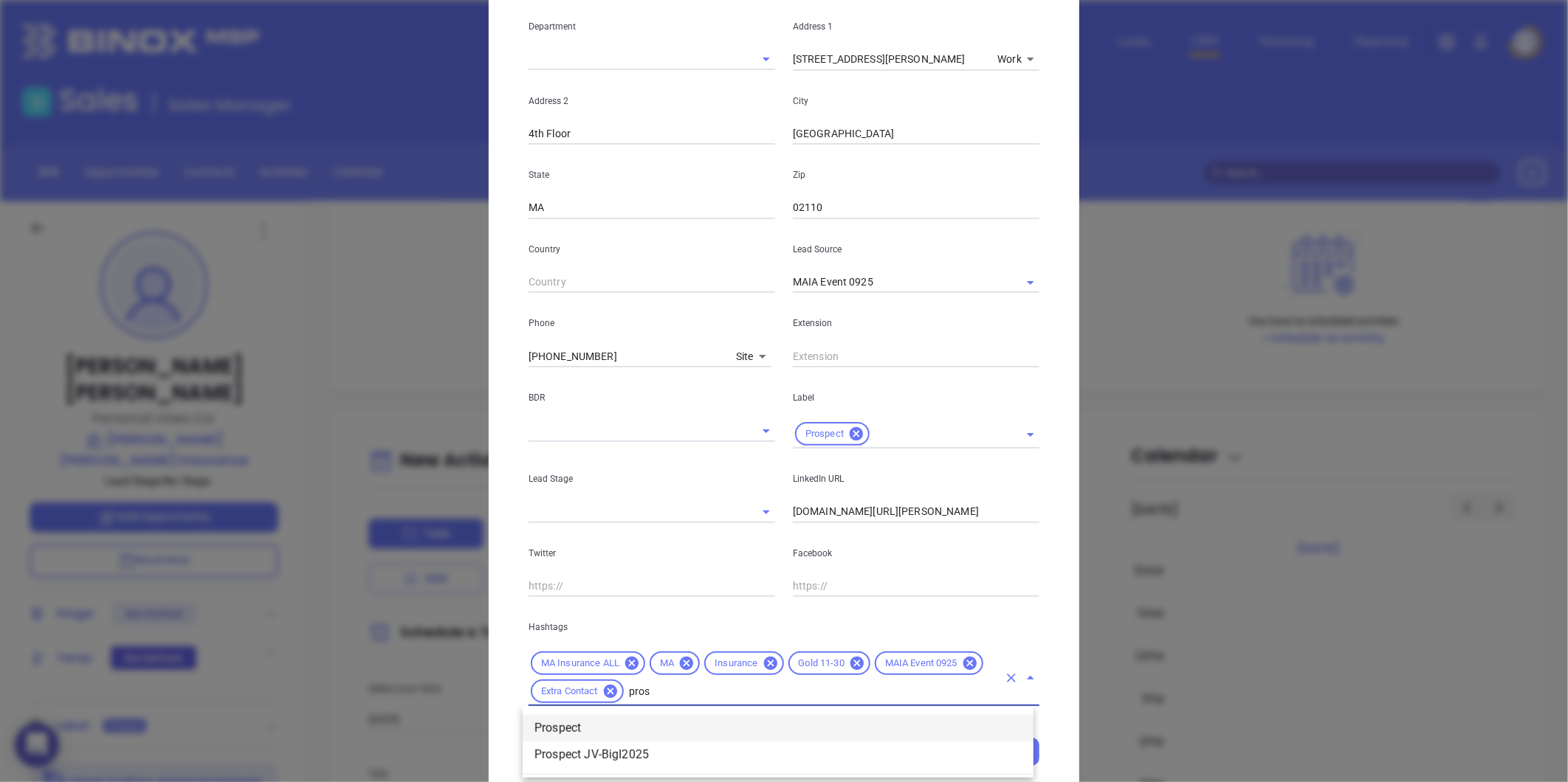
click at [595, 731] on li "Prospect" at bounding box center [778, 728] width 511 height 26
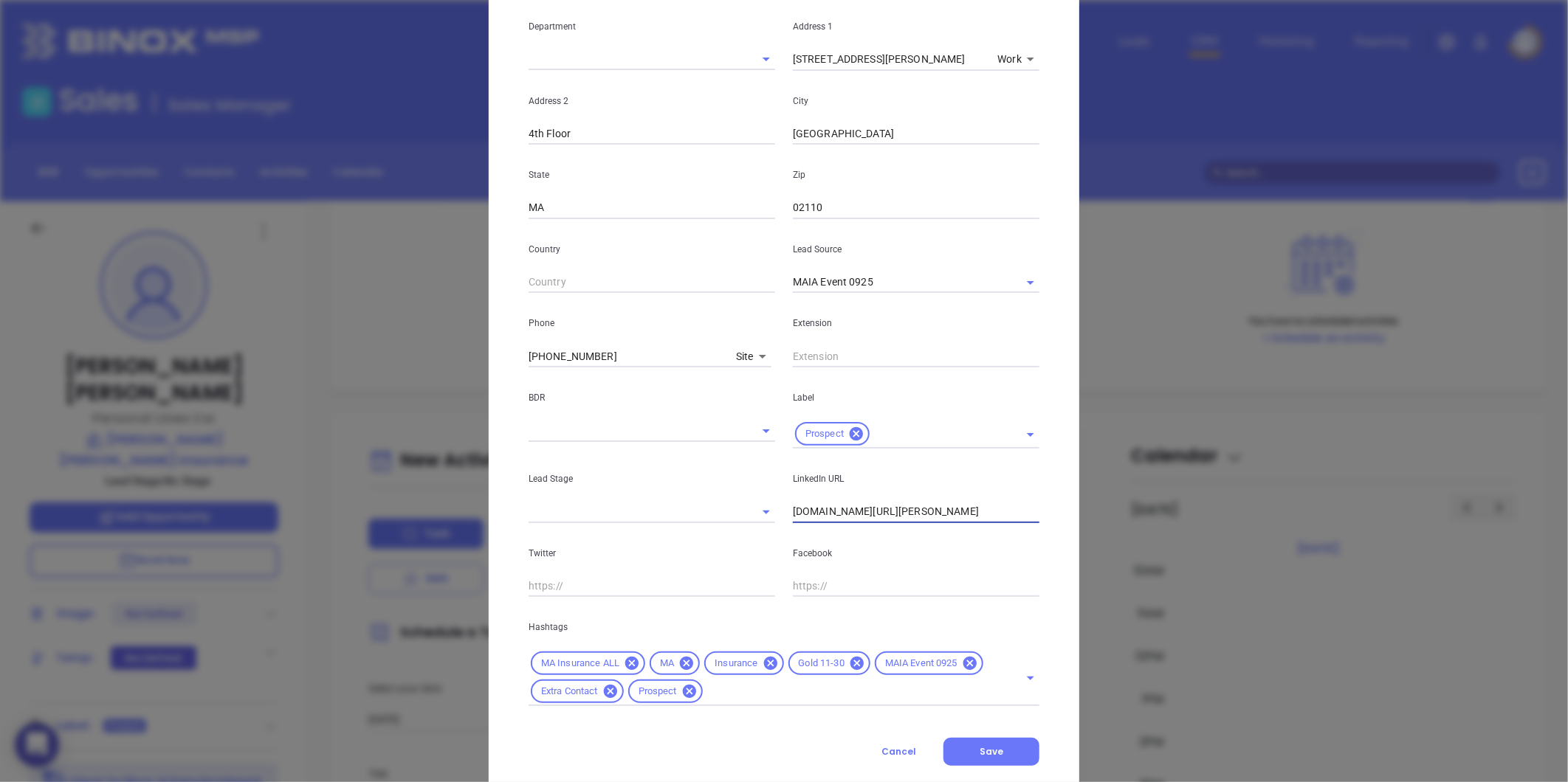
click at [868, 514] on input "linkedin.com/in/jessica-kelly-a8891155" at bounding box center [916, 512] width 247 height 22
click at [983, 749] on span "Save" at bounding box center [991, 751] width 24 height 13
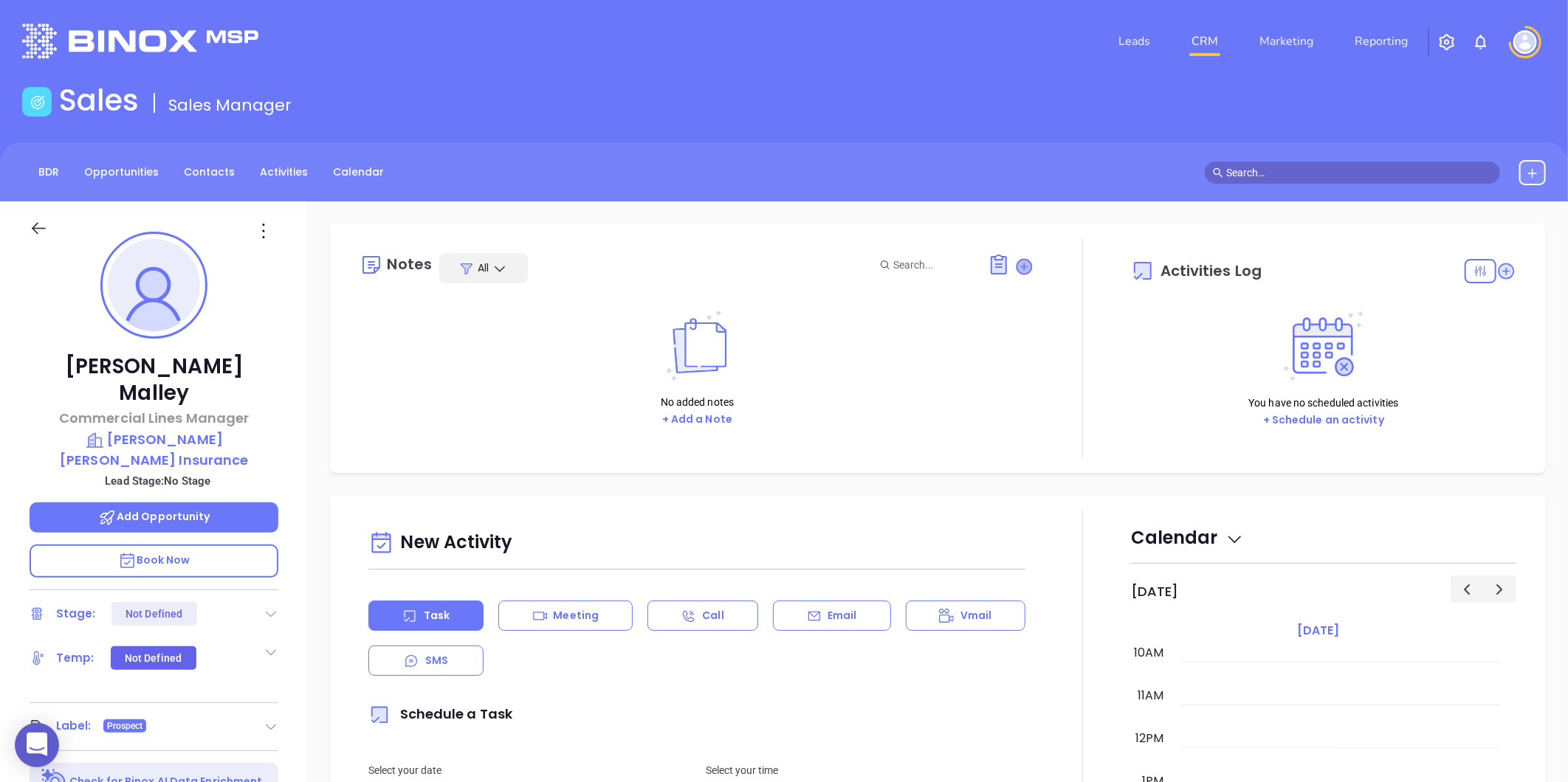
click at [1017, 264] on icon at bounding box center [1025, 267] width 14 height 14
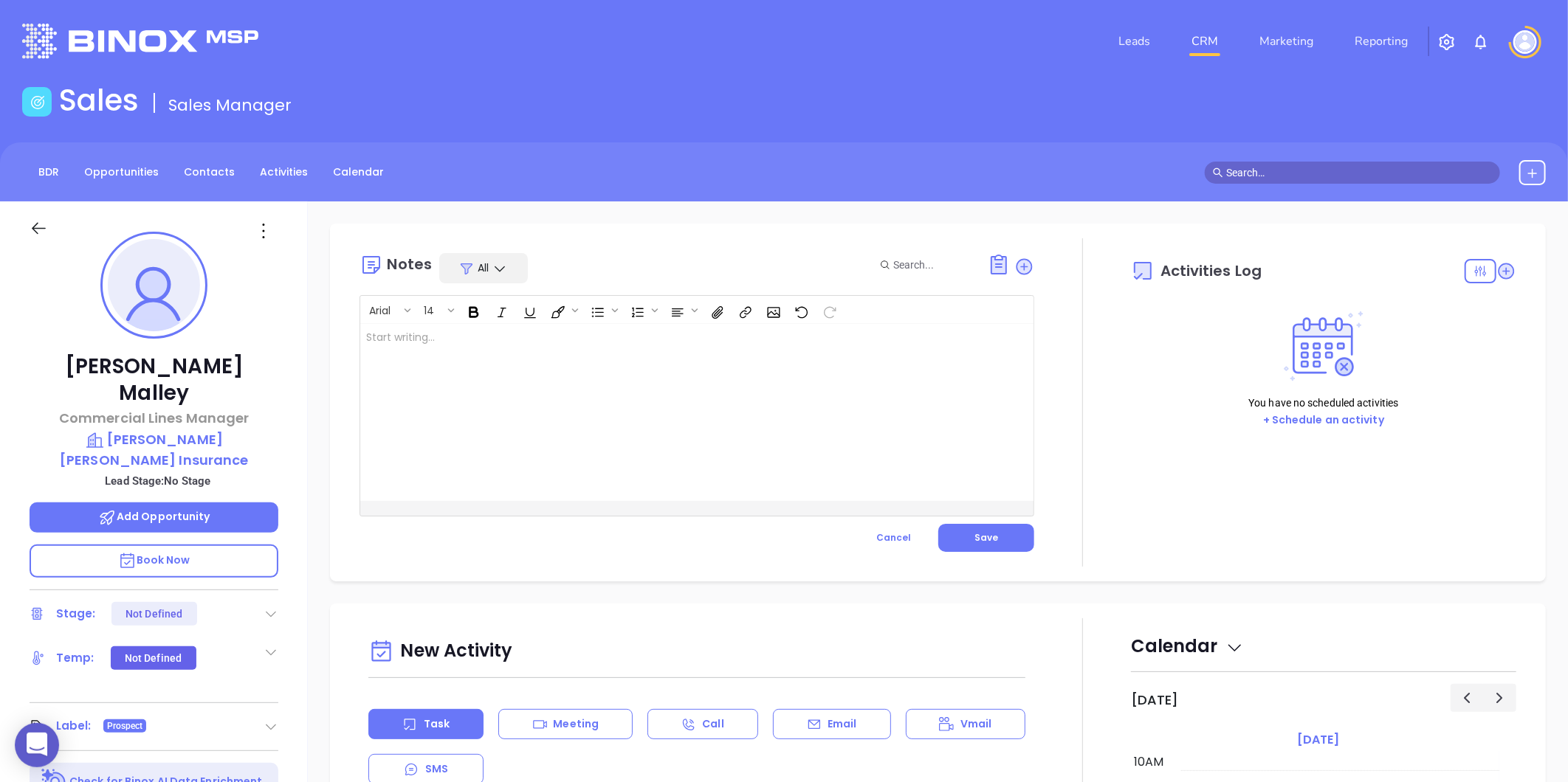
click at [438, 344] on div at bounding box center [673, 412] width 626 height 177
click at [636, 355] on p "MAIA event pre-attendance list ﻿John's LinkedIn profile not found" at bounding box center [673, 345] width 614 height 31
drag, startPoint x: 991, startPoint y: 532, endPoint x: 1021, endPoint y: 527, distance: 30.4
click at [991, 532] on button "Save" at bounding box center [987, 538] width 96 height 28
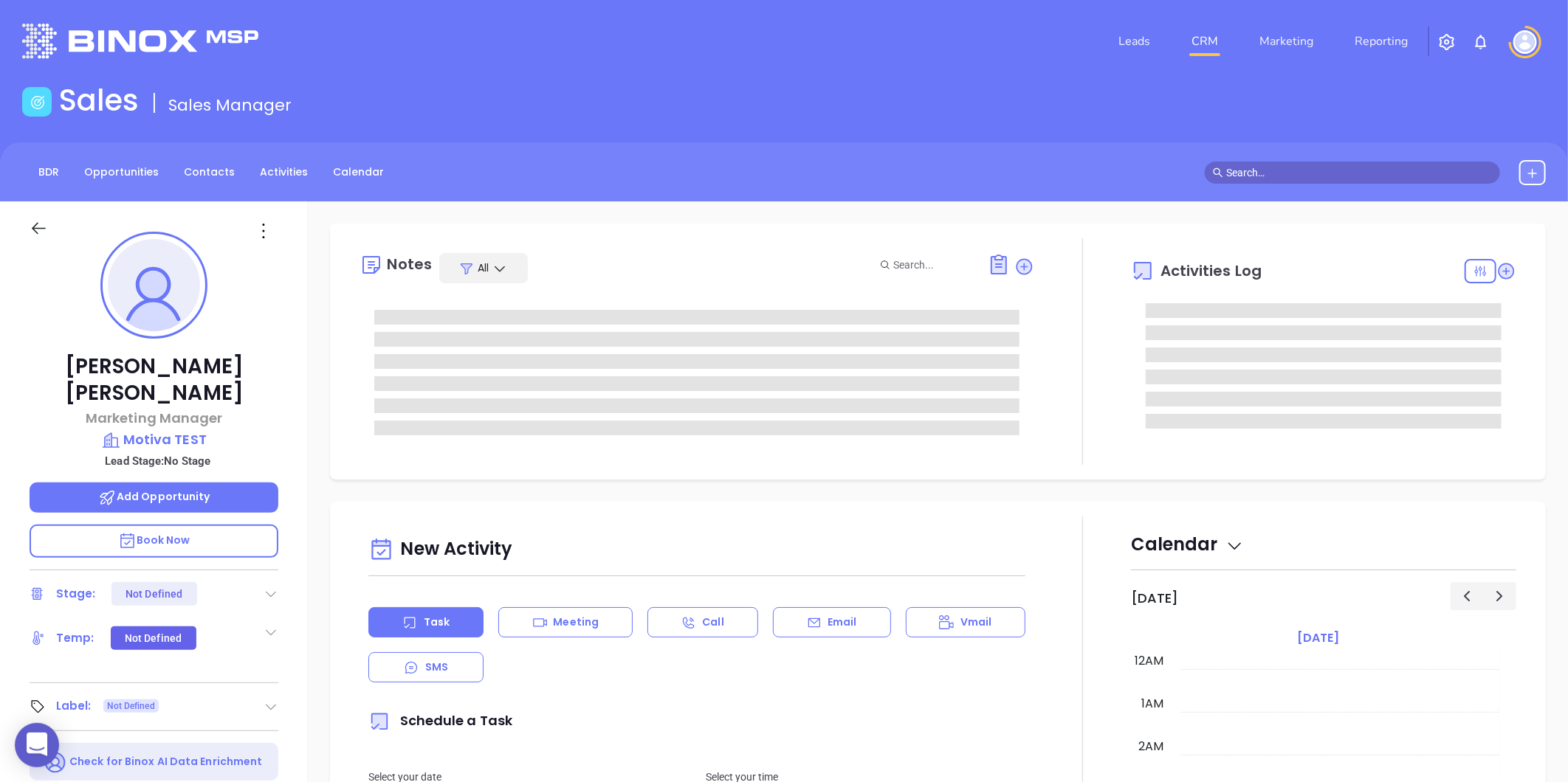
type input "[DATE]"
type input "[PERSON_NAME]"
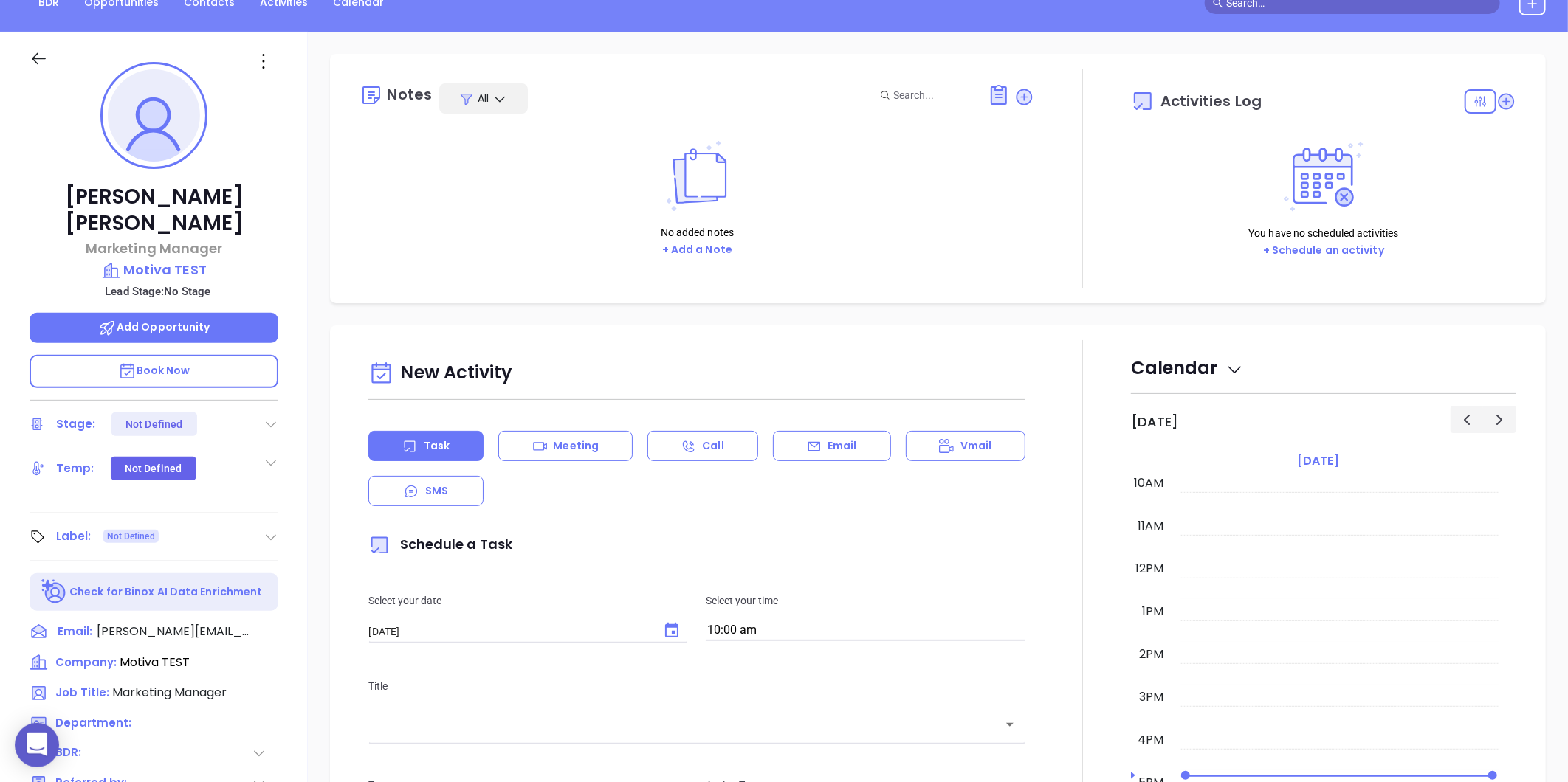
scroll to position [452, 0]
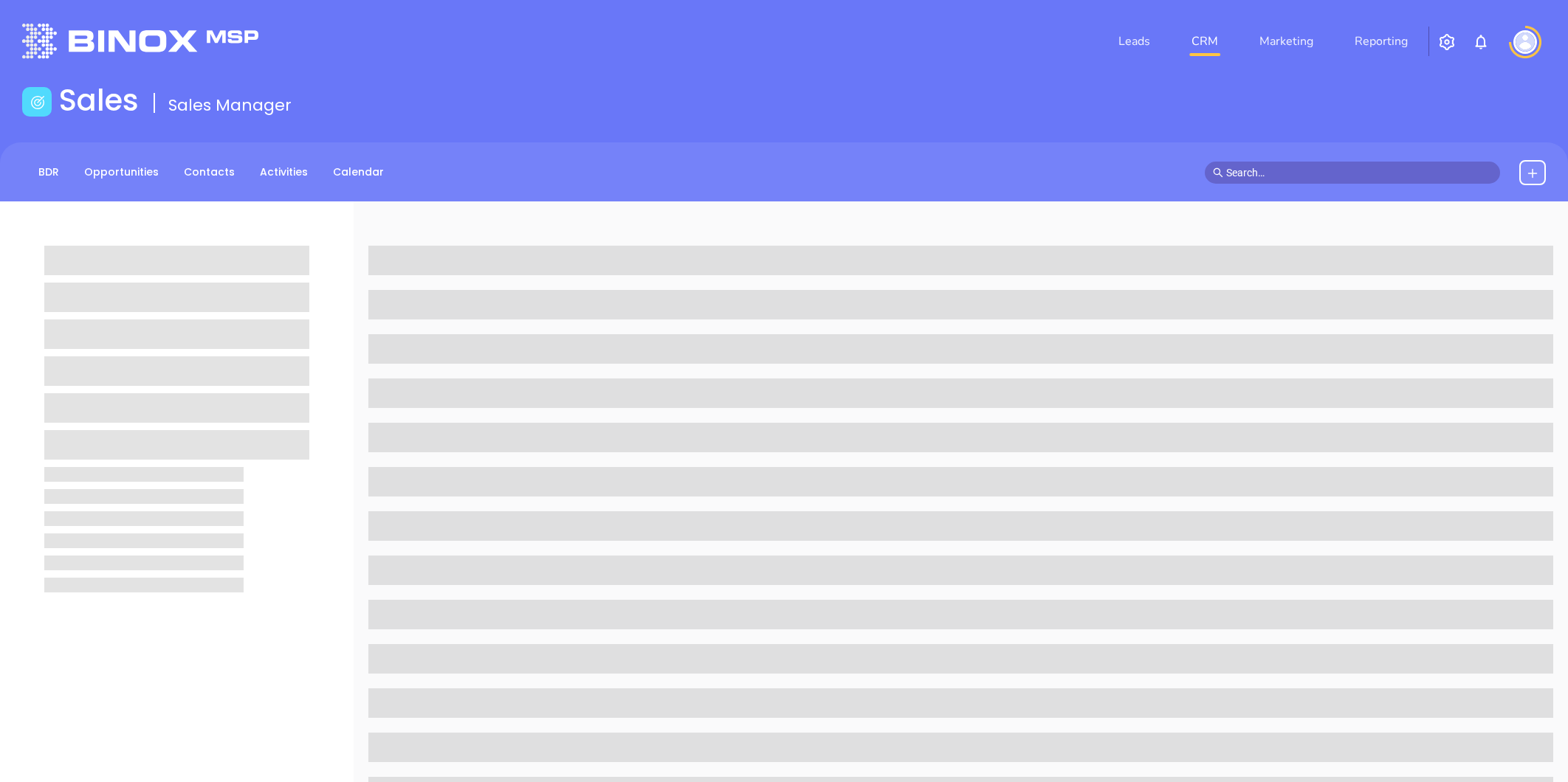
scroll to position [452, 0]
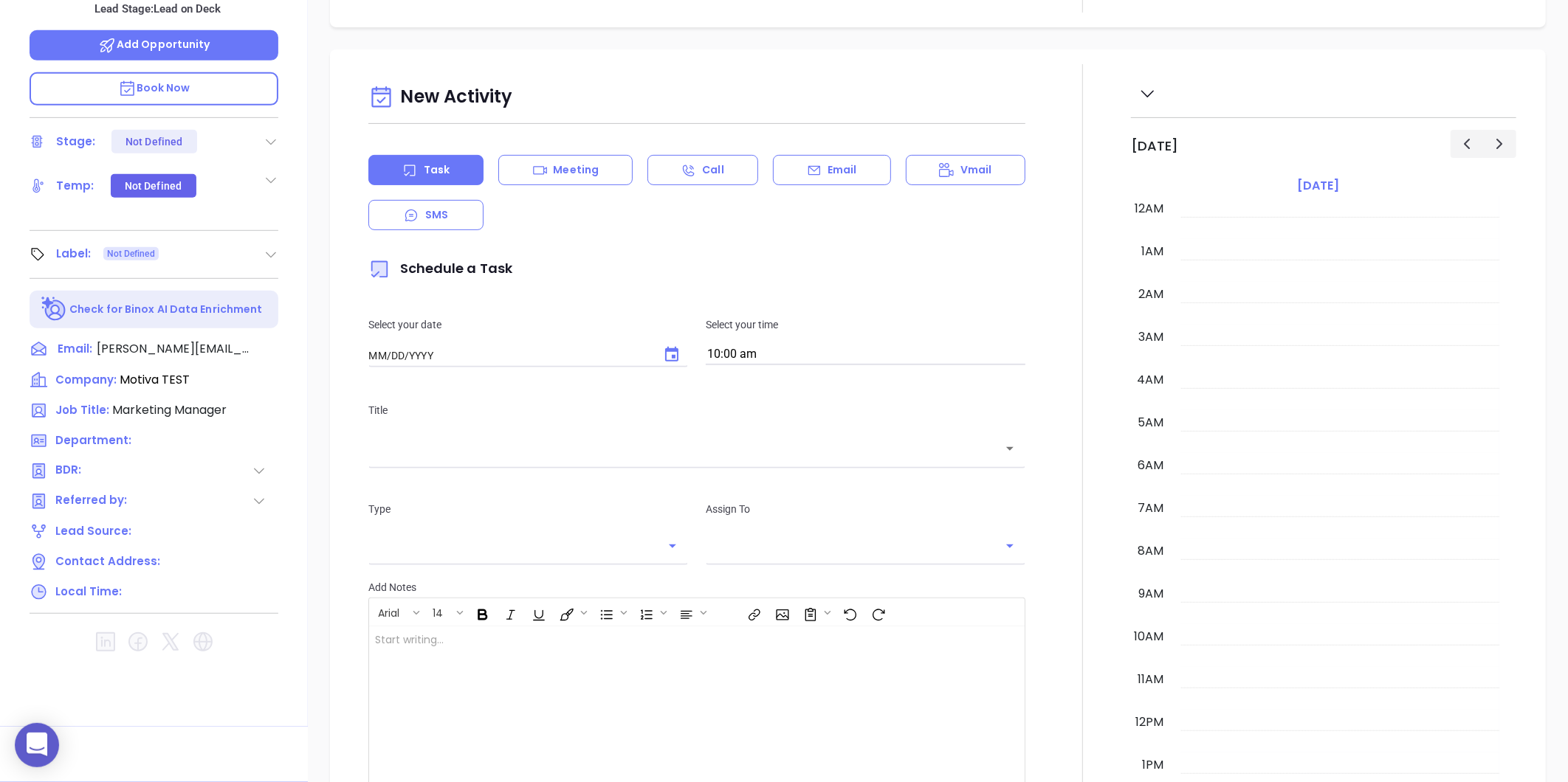
type input "[DATE]"
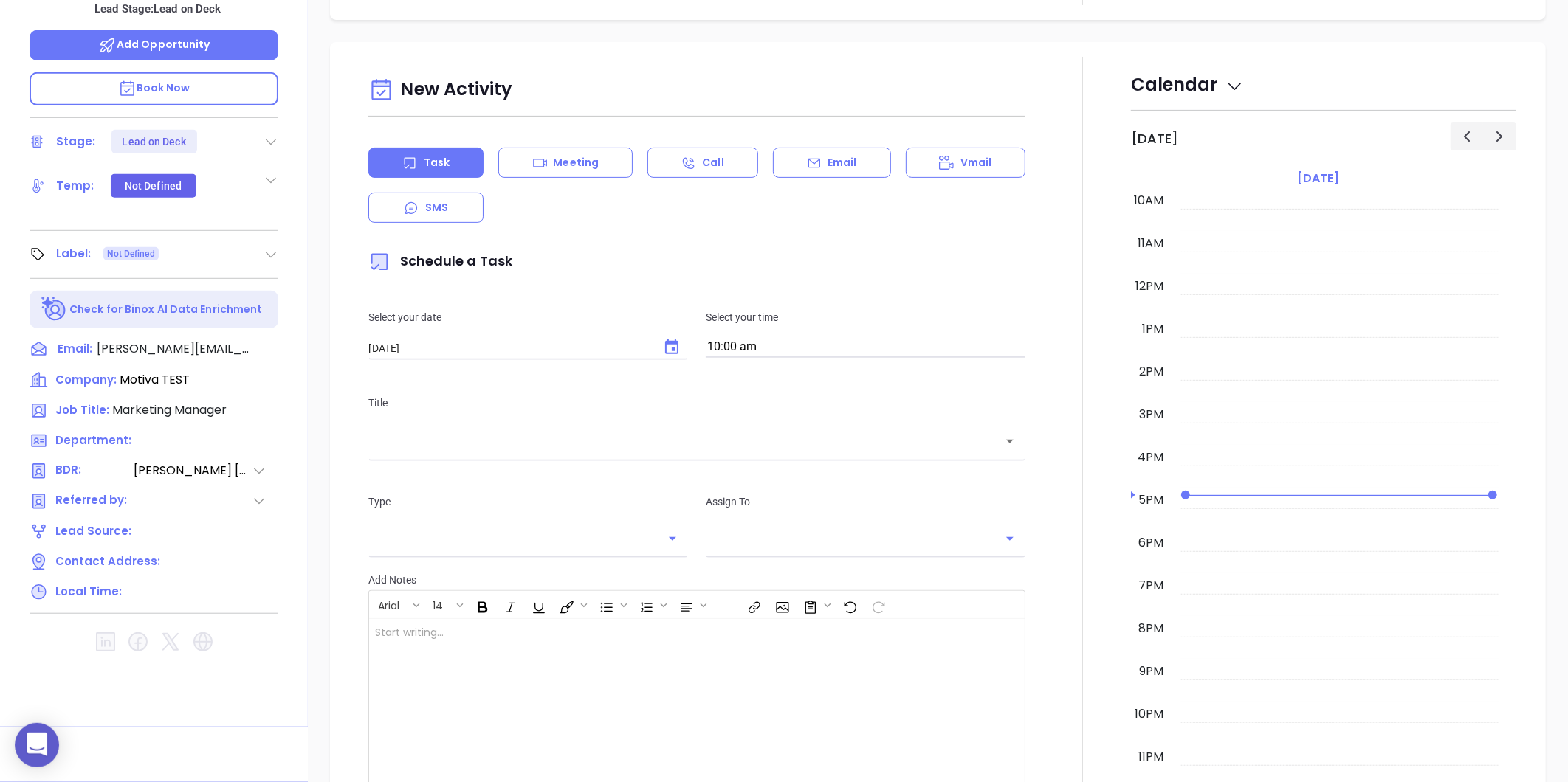
type input "[PERSON_NAME]"
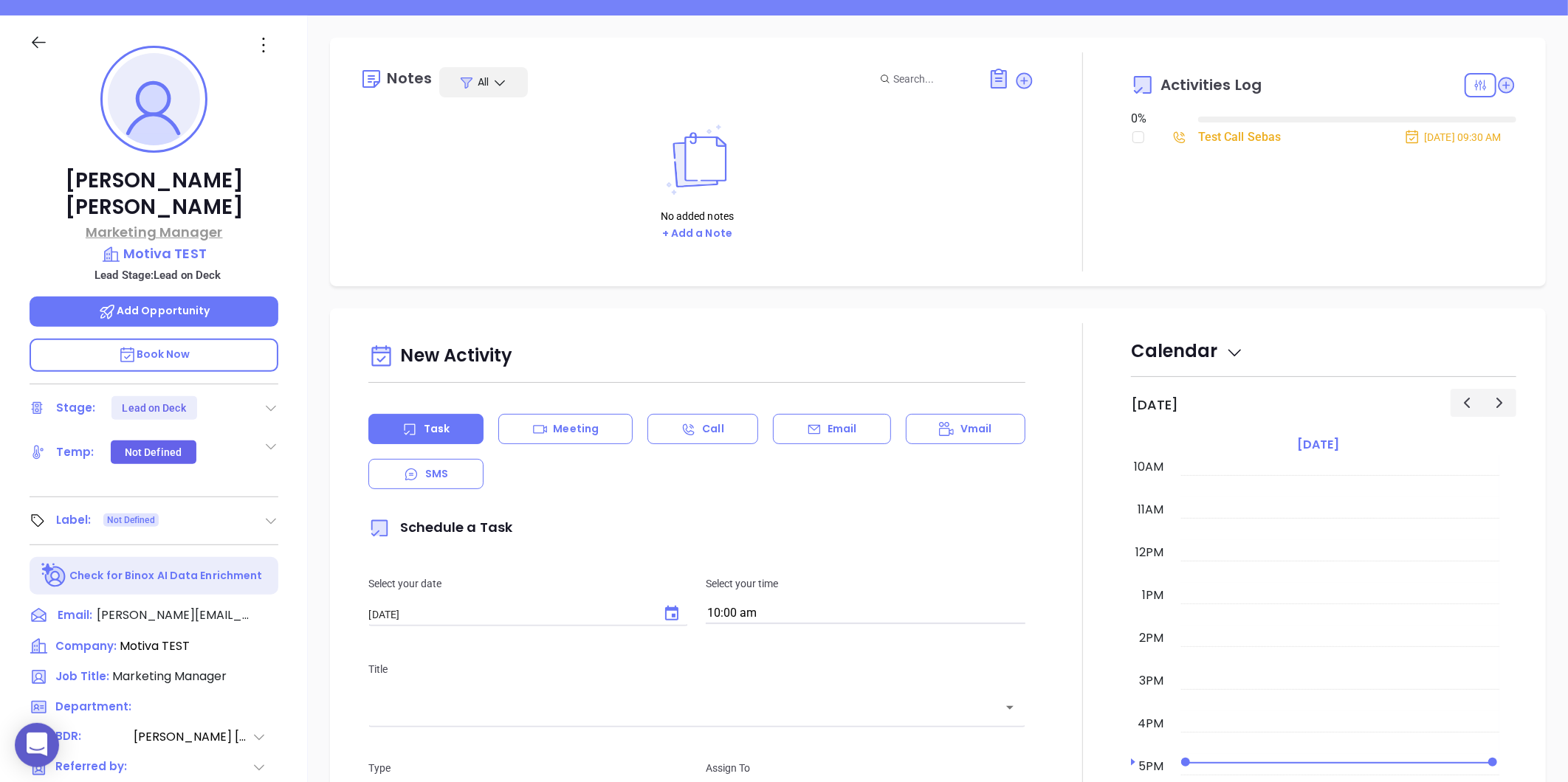
scroll to position [42, 0]
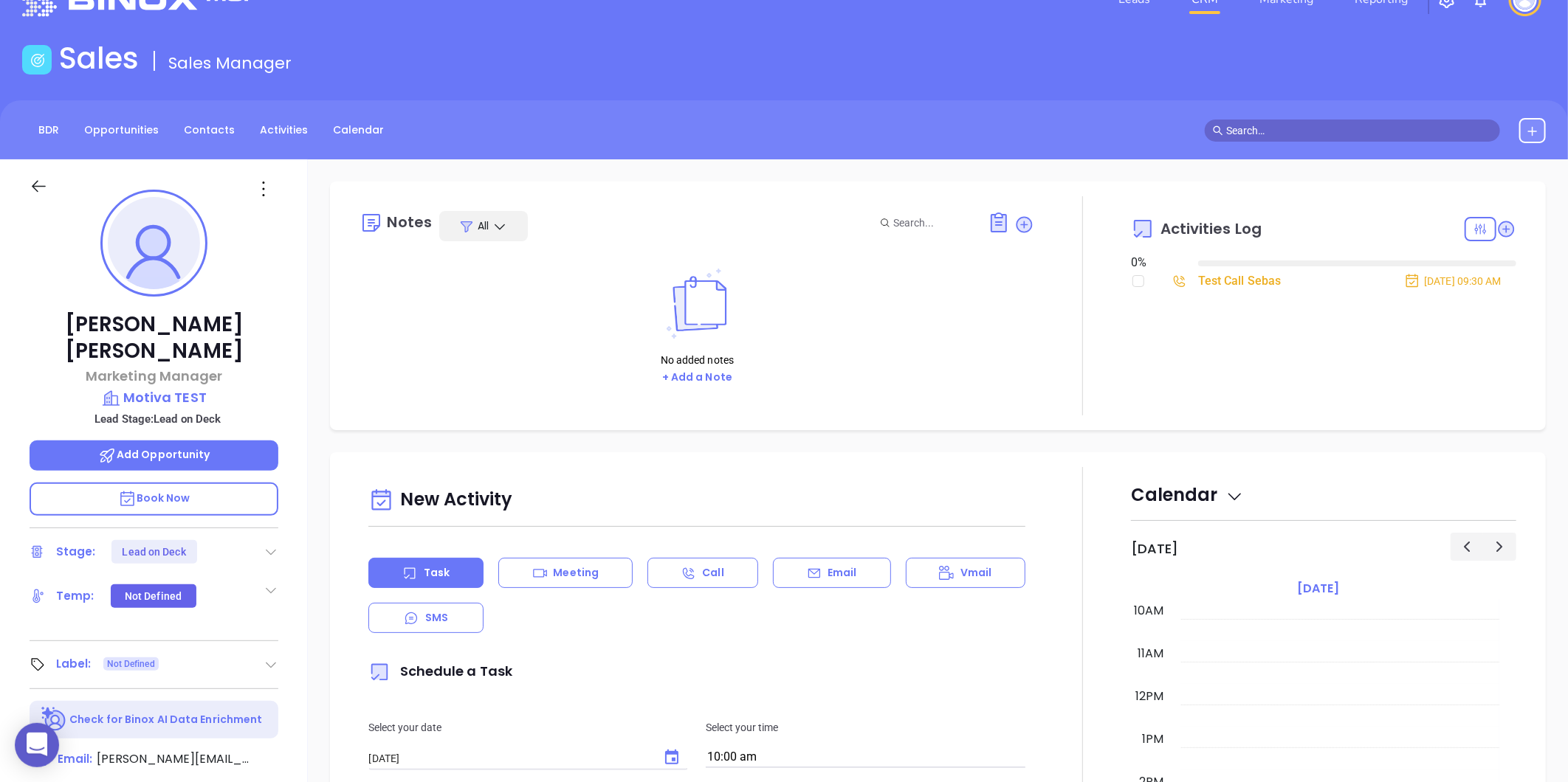
click at [1226, 277] on div "Test Call Sebas" at bounding box center [1240, 281] width 83 height 22
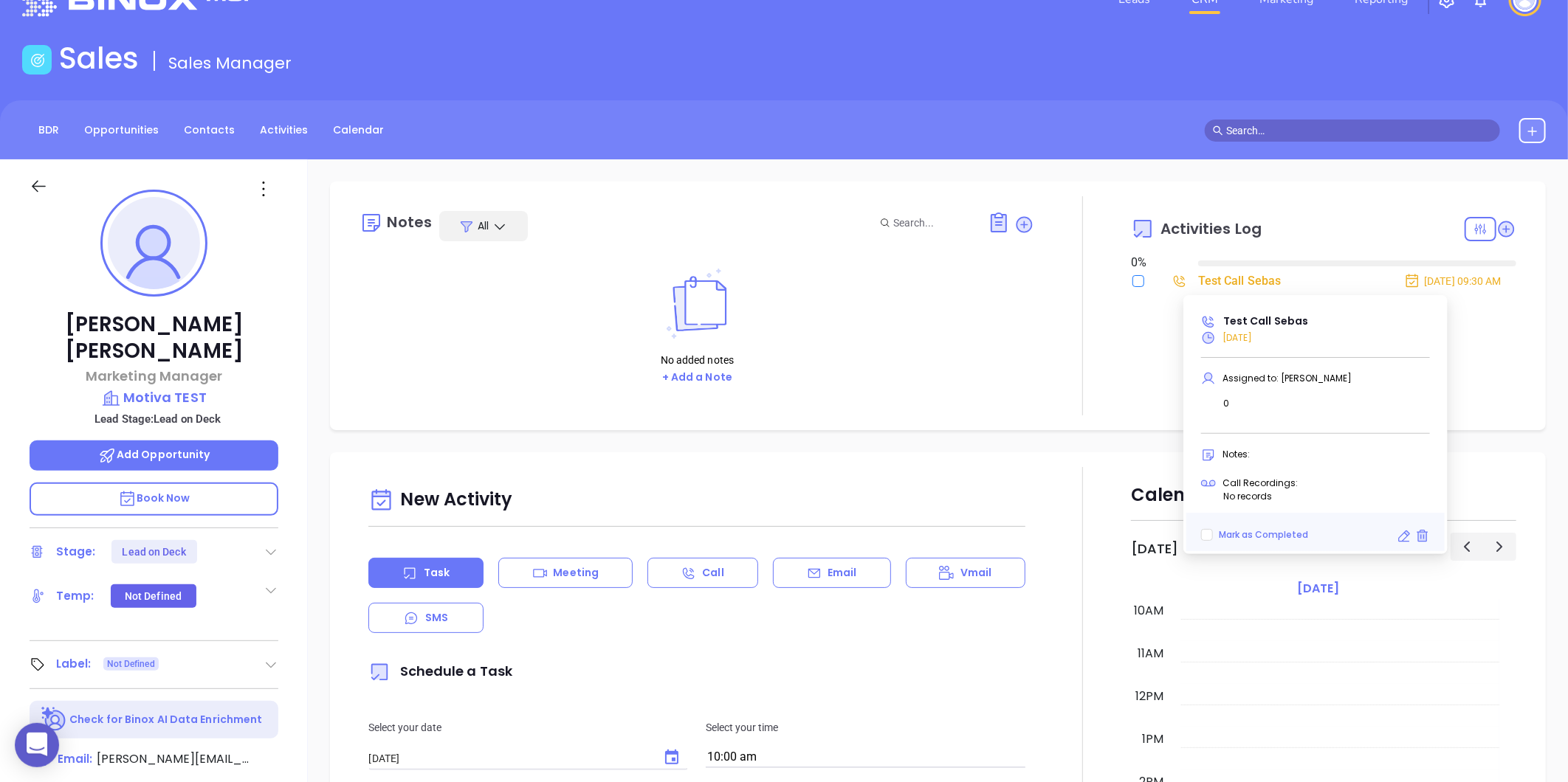
click at [1132, 281] on input "checkbox" at bounding box center [1138, 280] width 12 height 12
checkbox input "true"
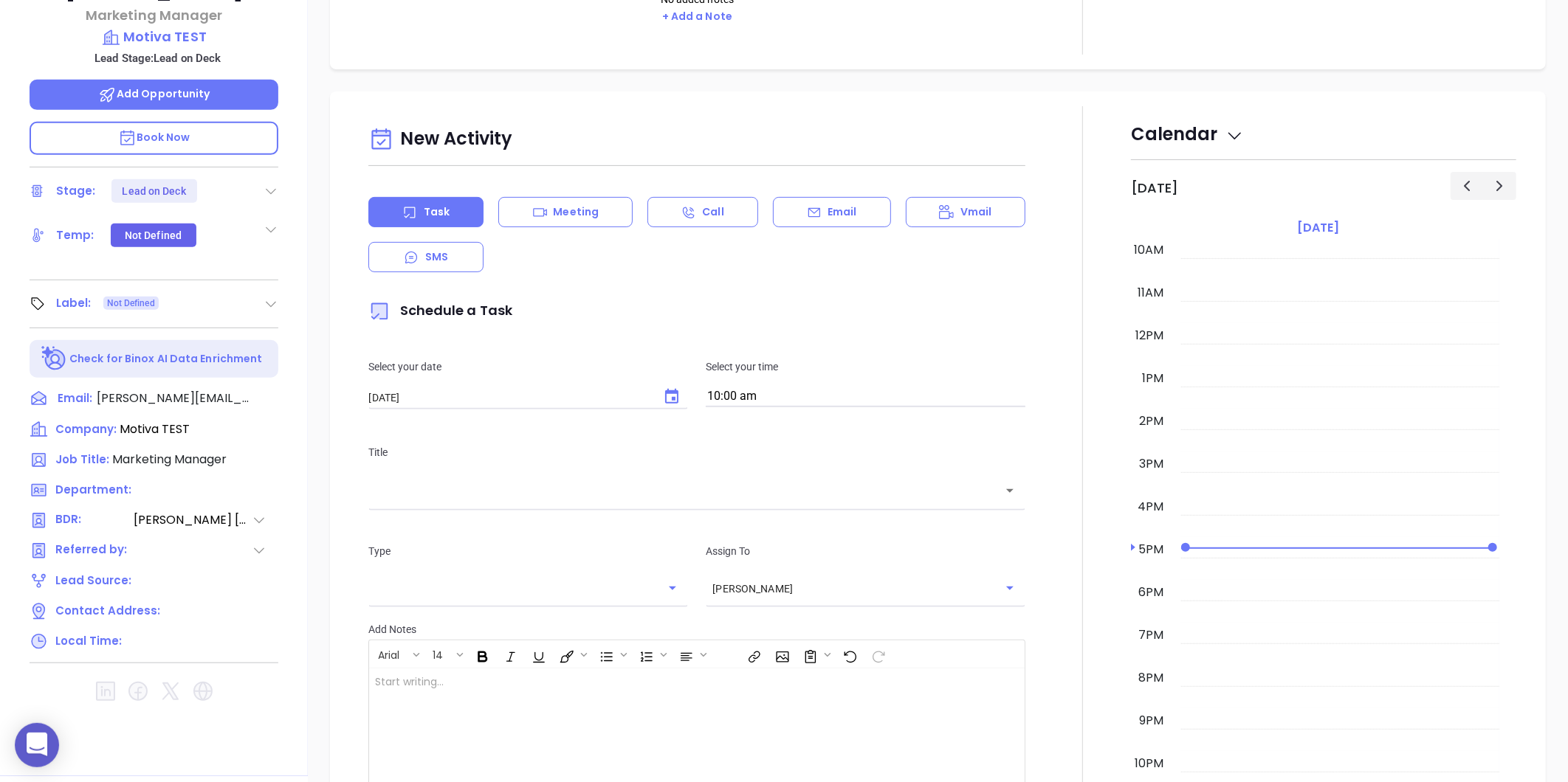
scroll to position [410, 0]
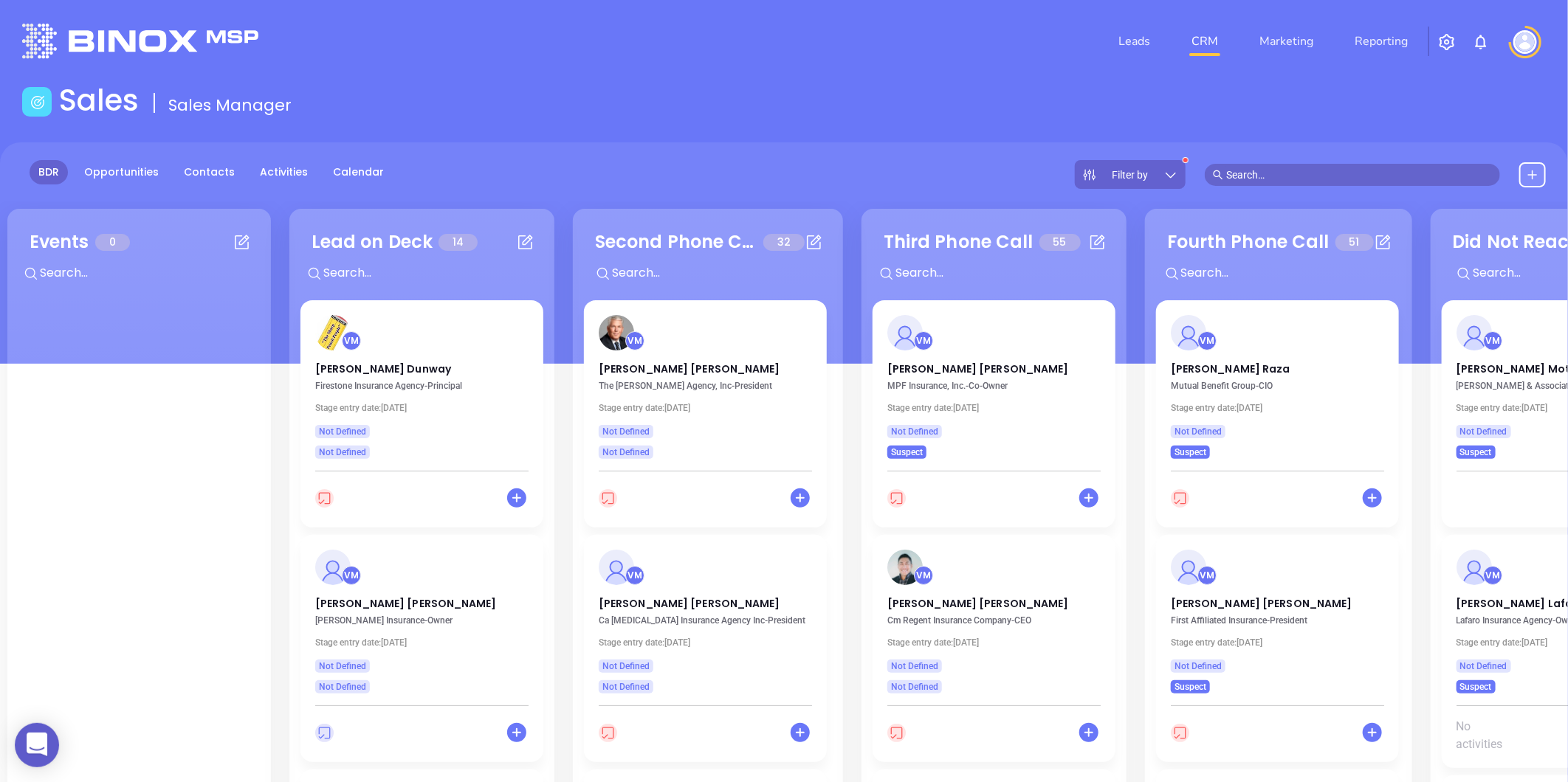
click at [1169, 167] on icon at bounding box center [1171, 174] width 14 height 14
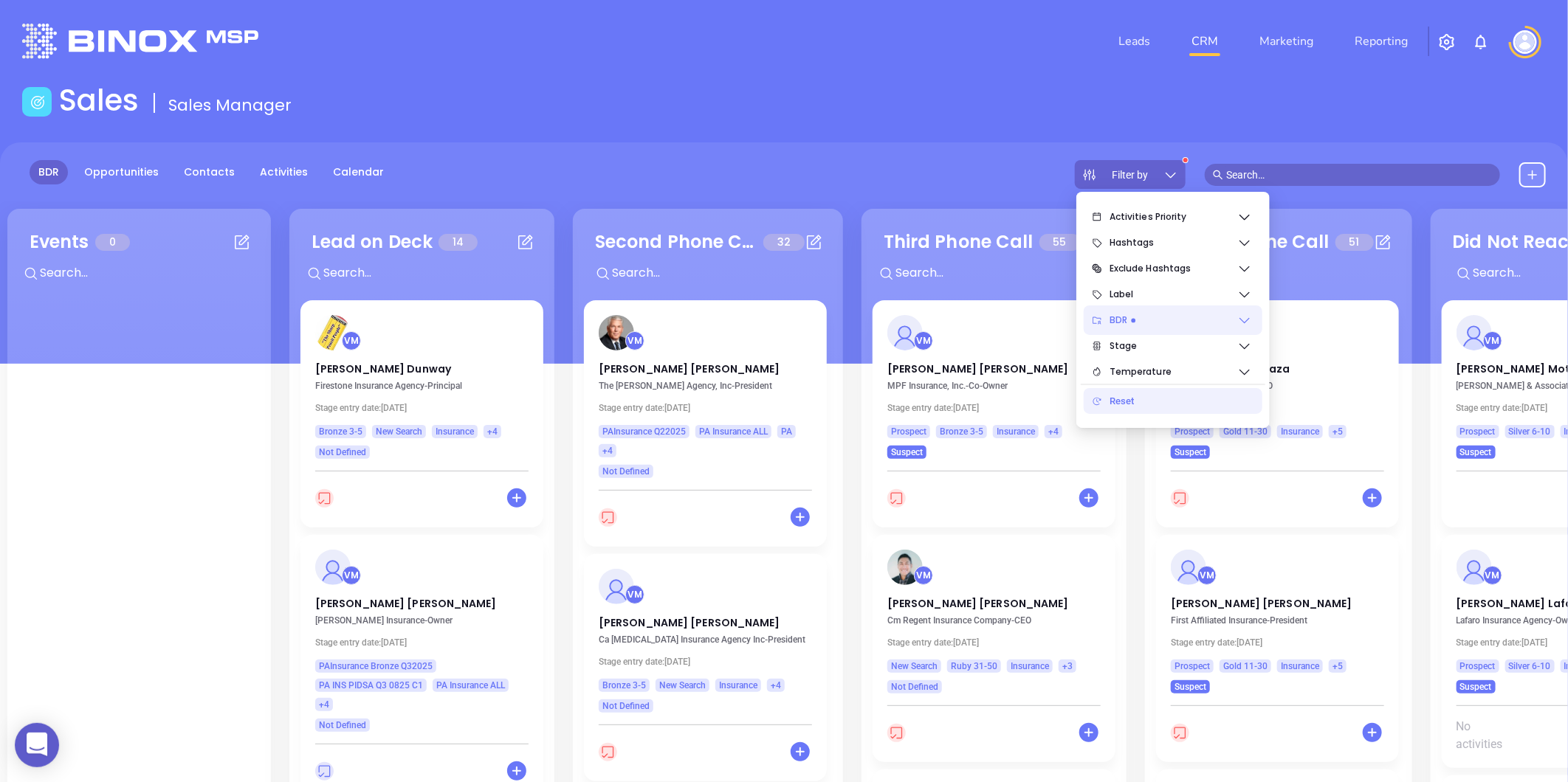
click at [1237, 320] on icon at bounding box center [1244, 320] width 14 height 14
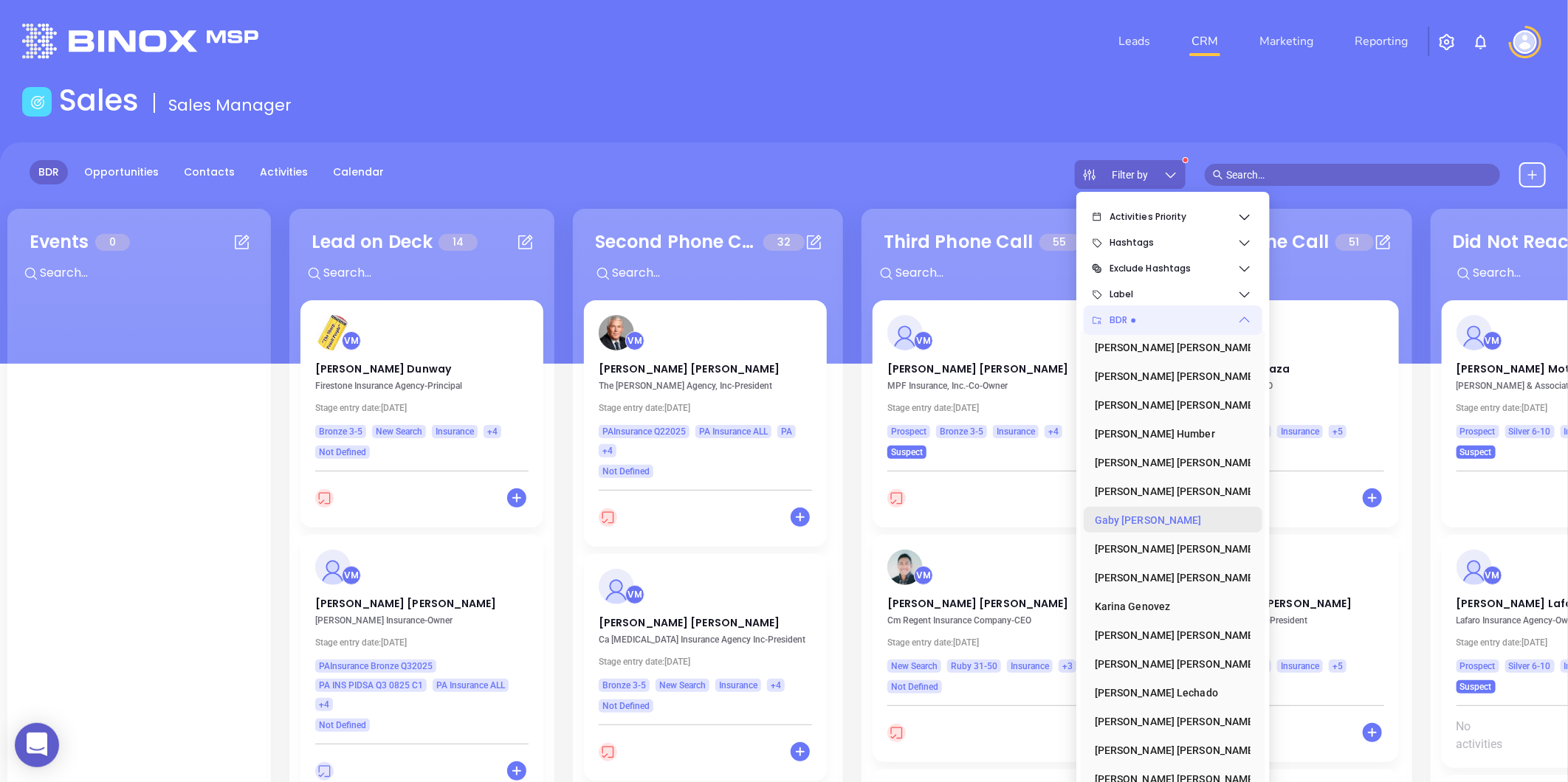
scroll to position [82, 0]
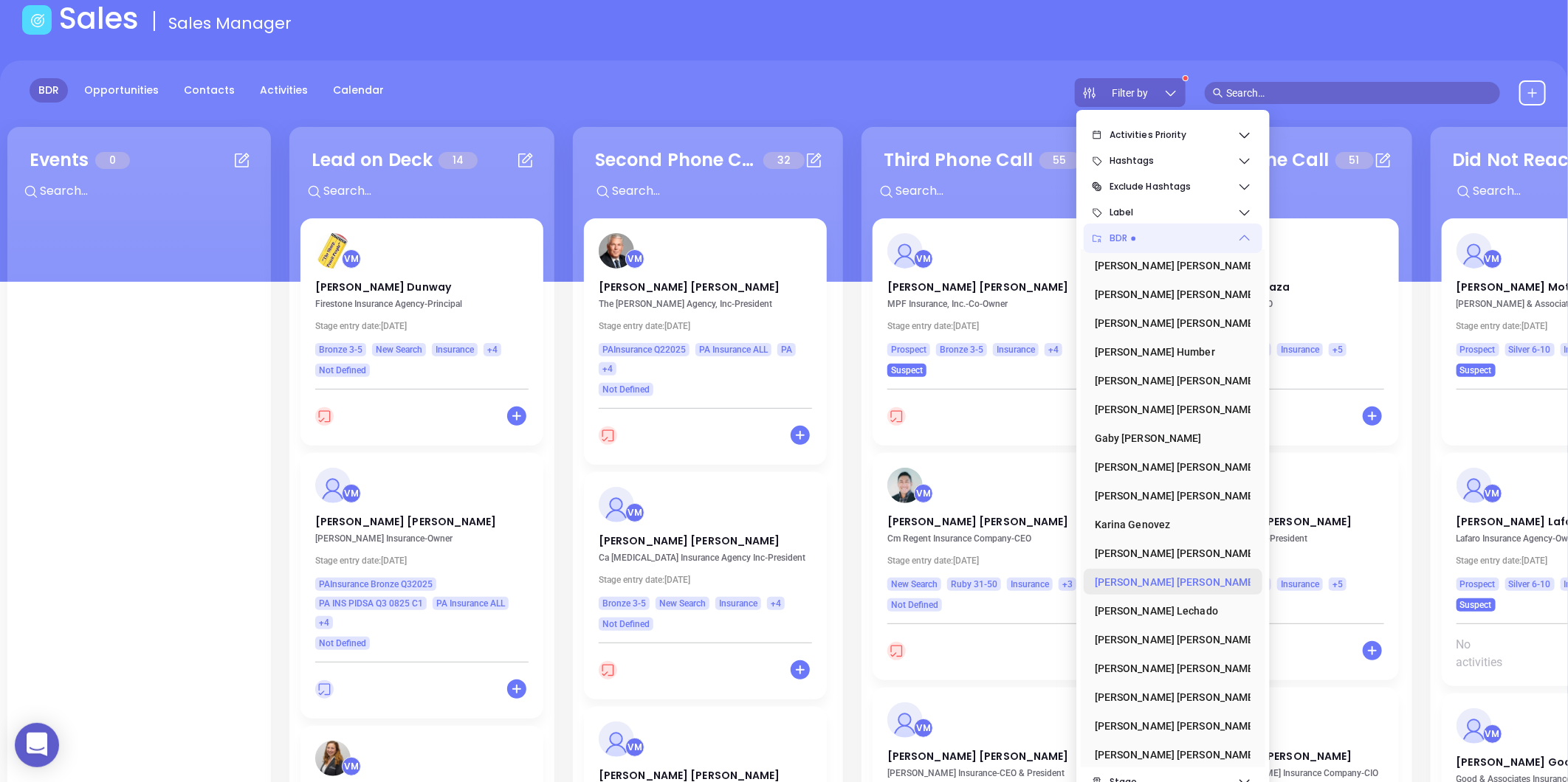
click at [1186, 584] on div "[PERSON_NAME]" at bounding box center [1168, 582] width 147 height 30
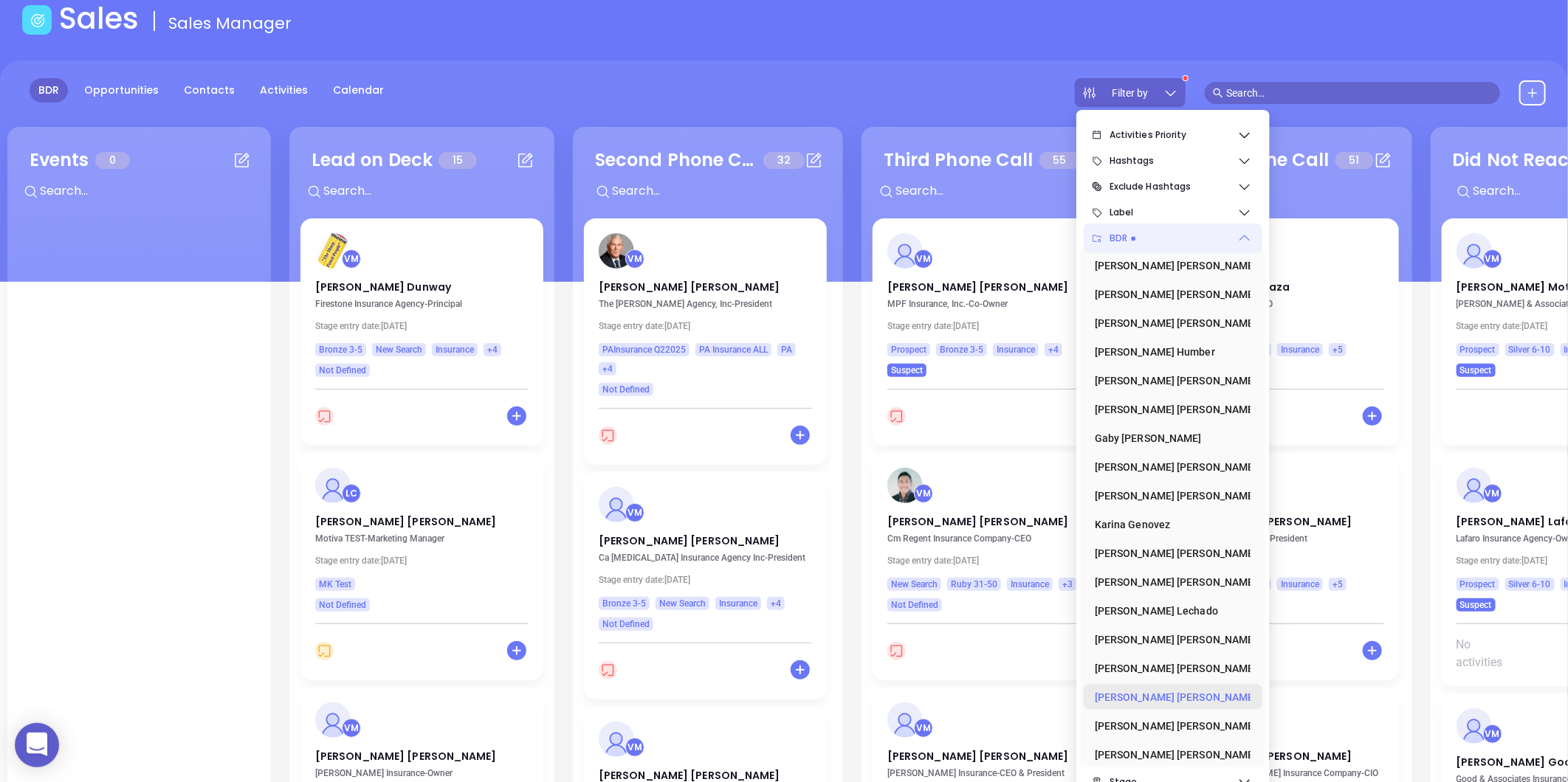
click at [1257, 692] on icon at bounding box center [1257, 697] width 0 height 14
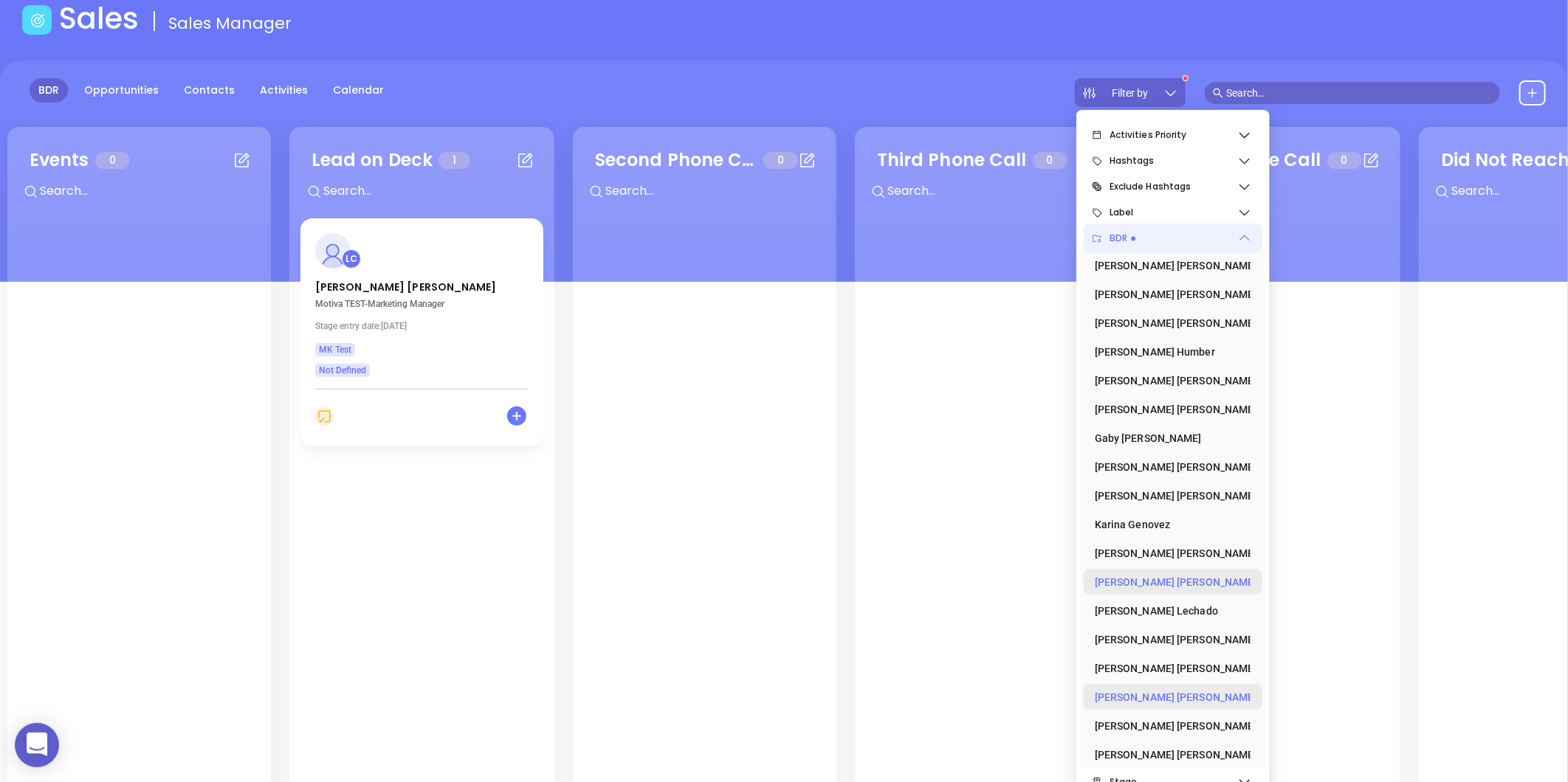
click at [1257, 577] on icon at bounding box center [1257, 582] width 0 height 14
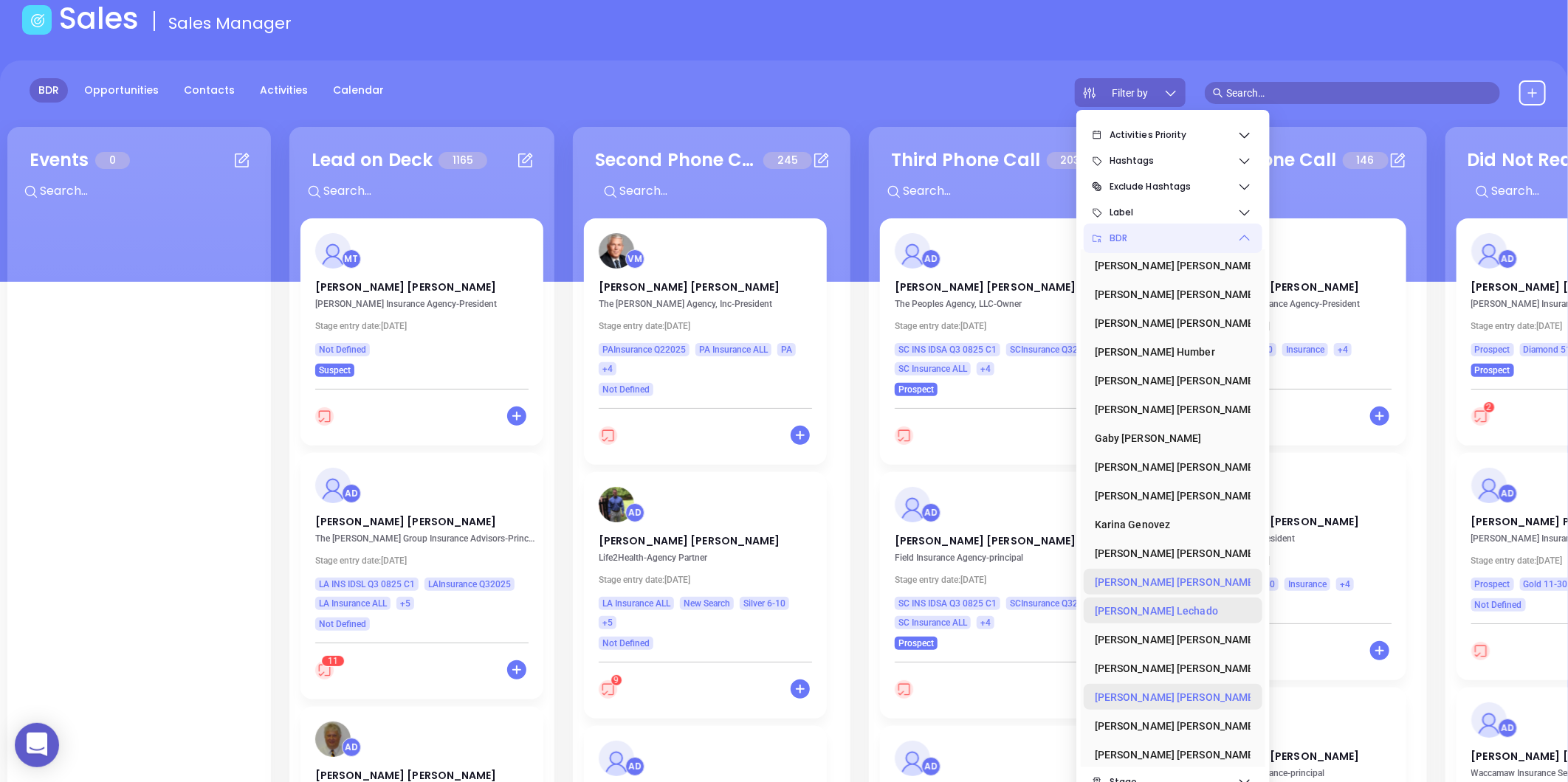
scroll to position [164, 0]
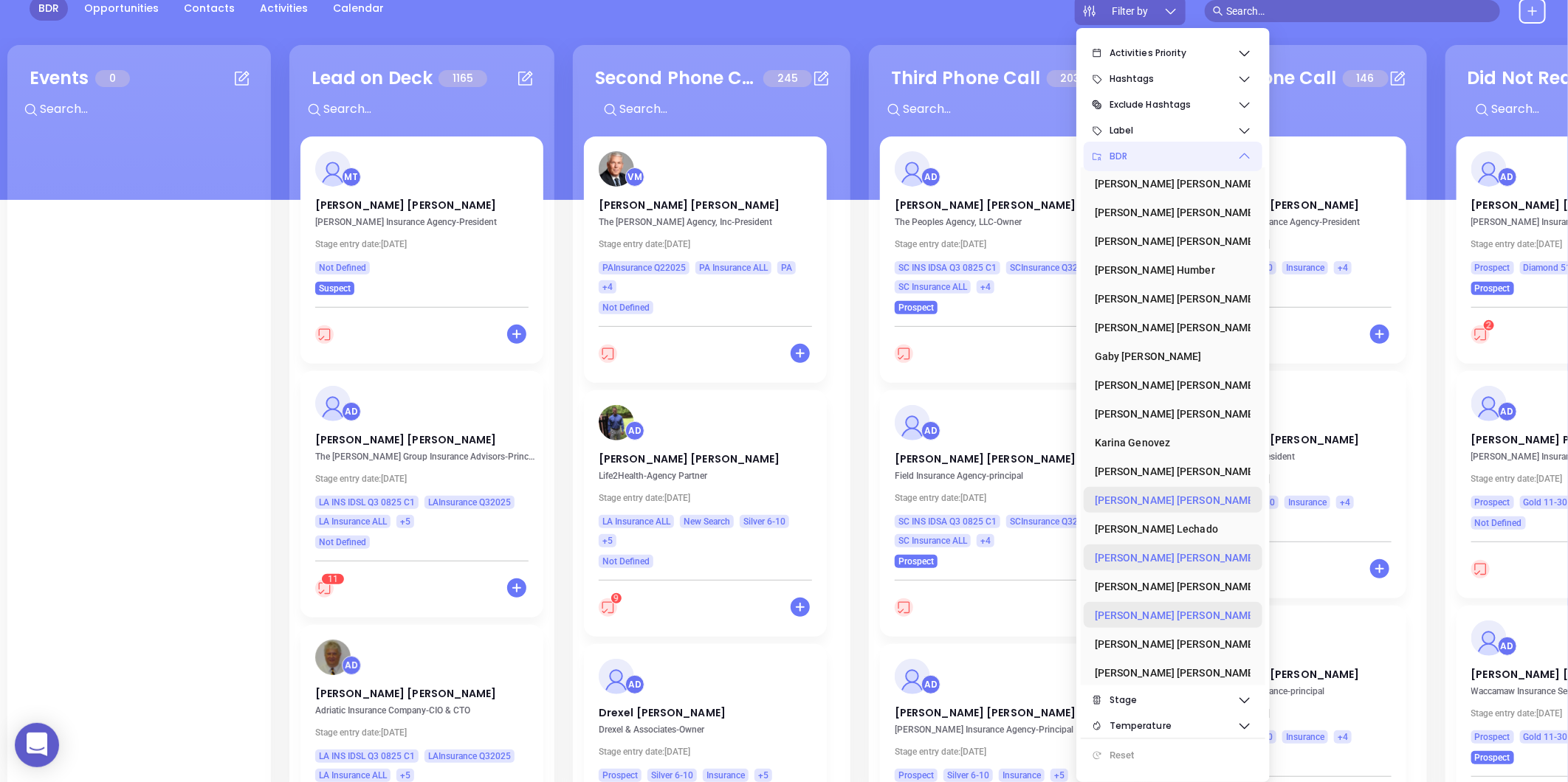
click at [1131, 555] on div "[PERSON_NAME]" at bounding box center [1168, 558] width 147 height 30
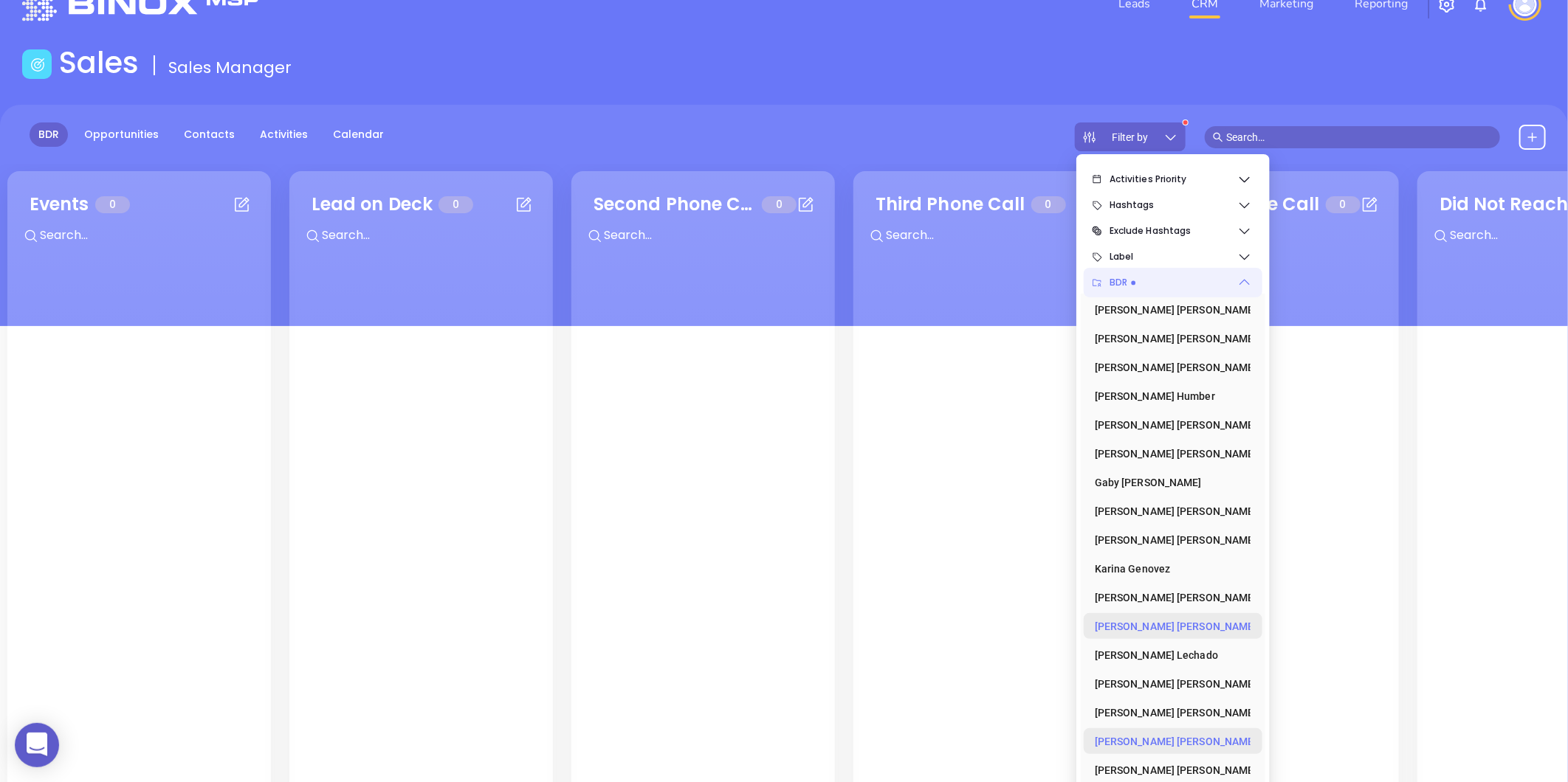
scroll to position [0, 0]
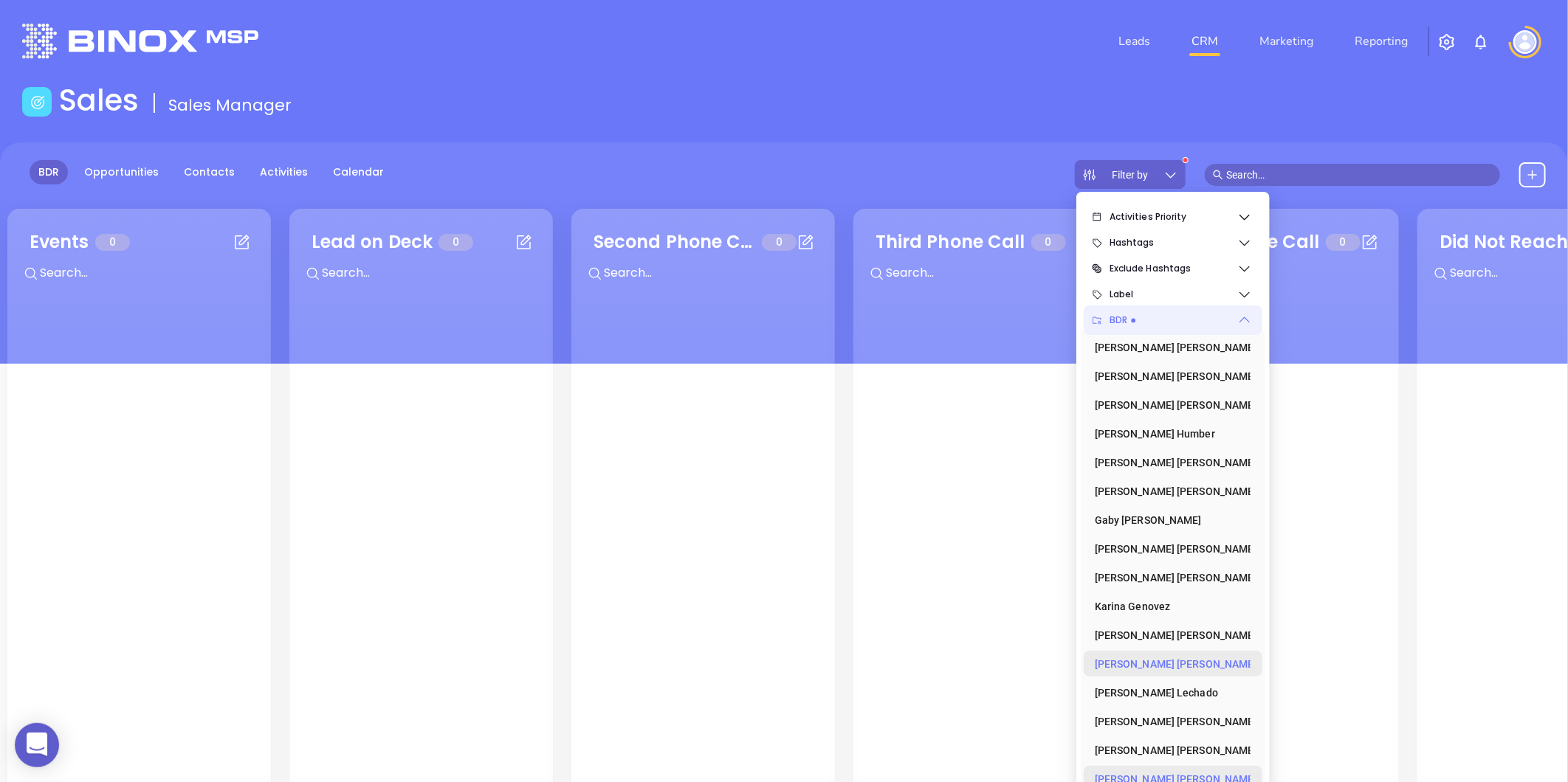
click at [898, 113] on div "Sales Sales Manager" at bounding box center [784, 103] width 1541 height 42
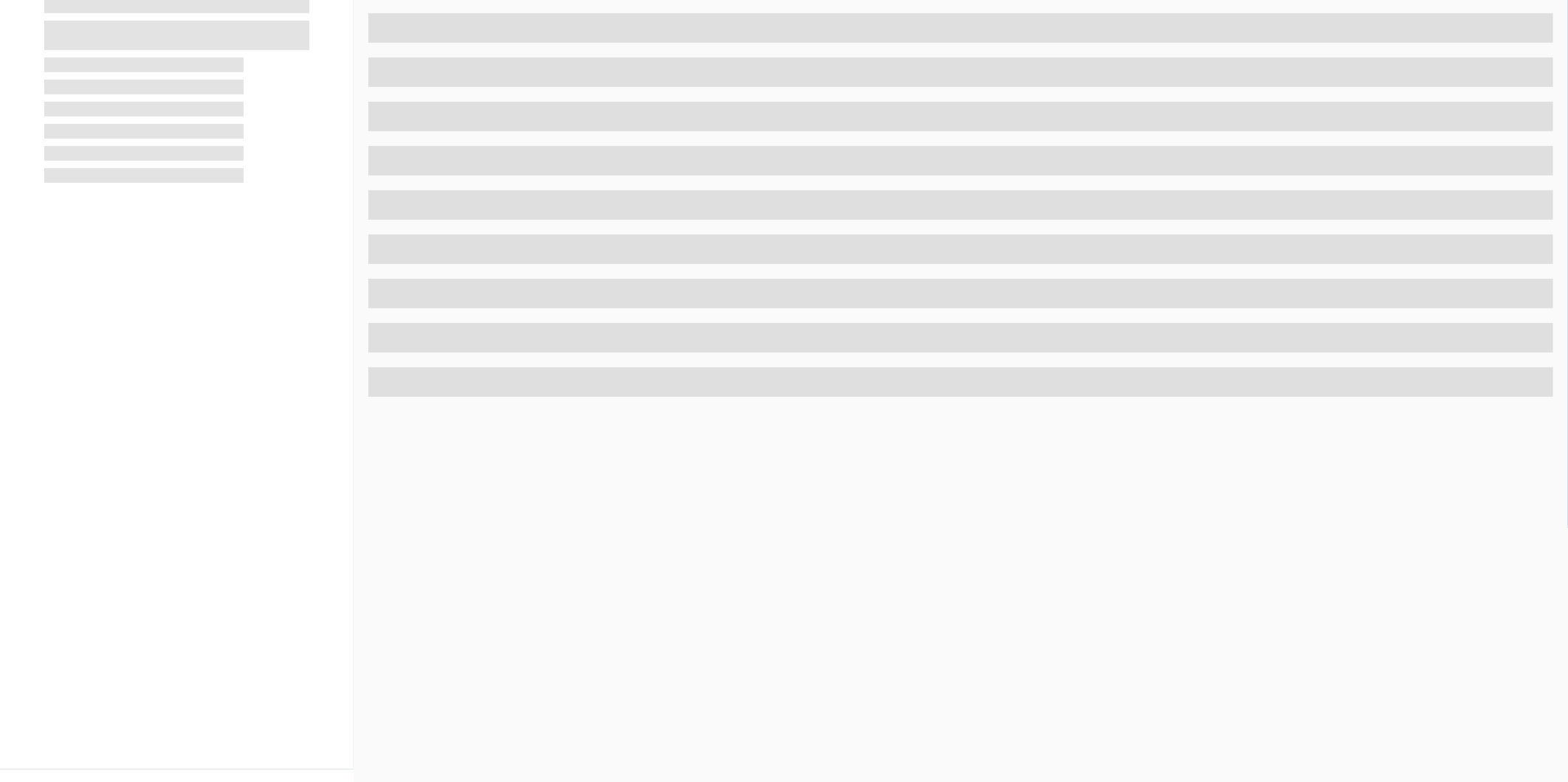
scroll to position [410, 0]
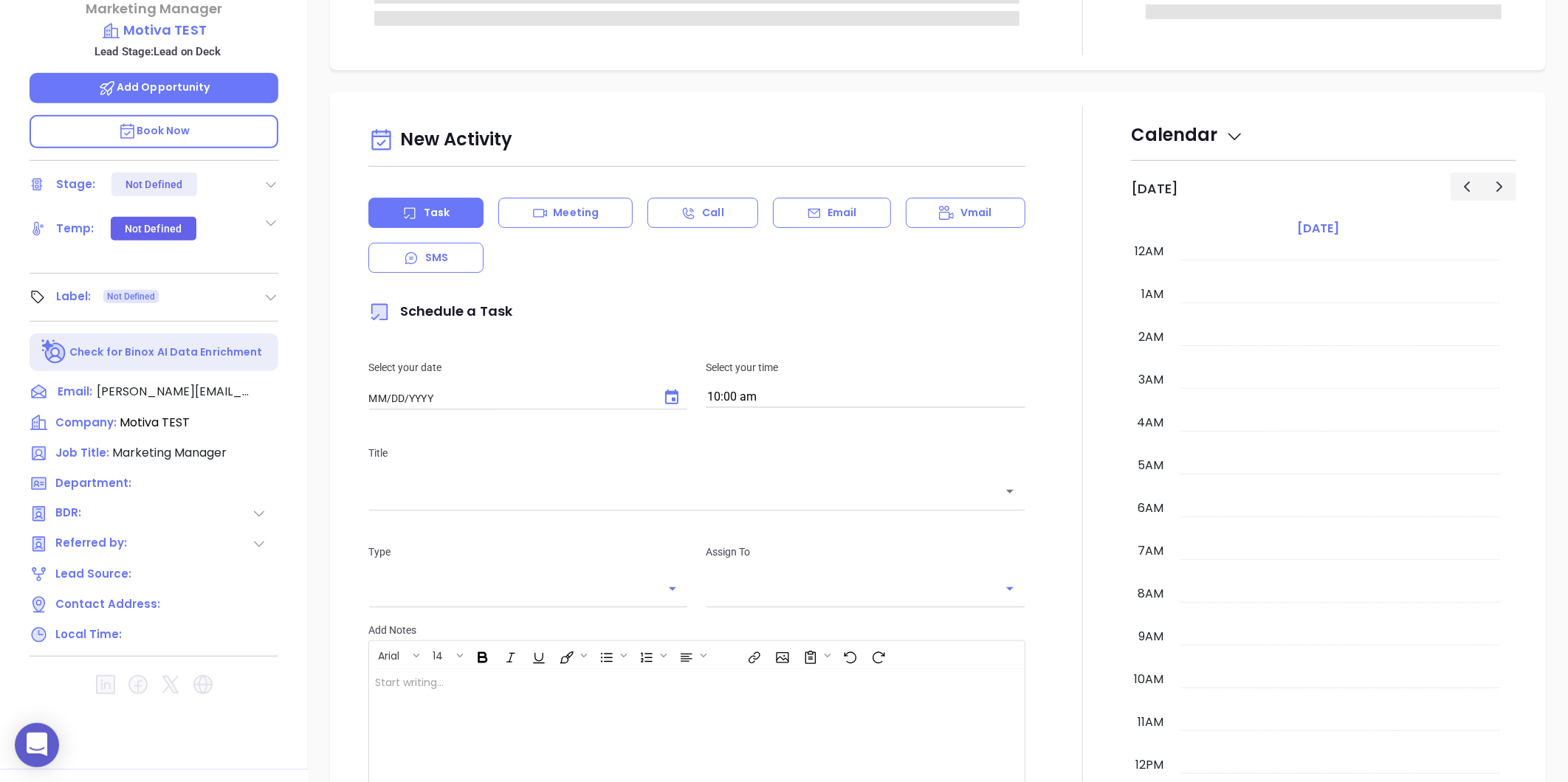
type input "[DATE]"
type input "[PERSON_NAME]"
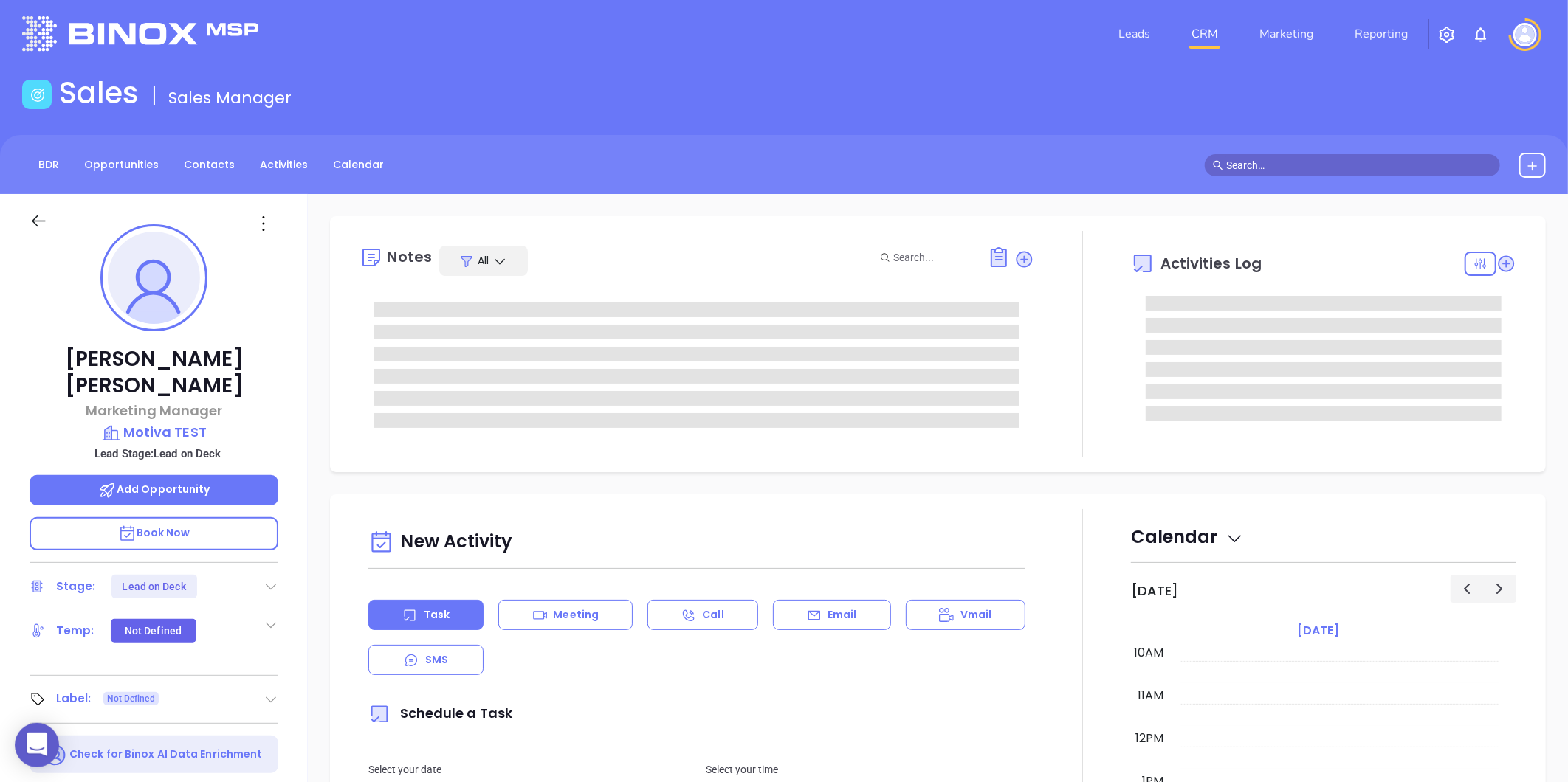
scroll to position [0, 0]
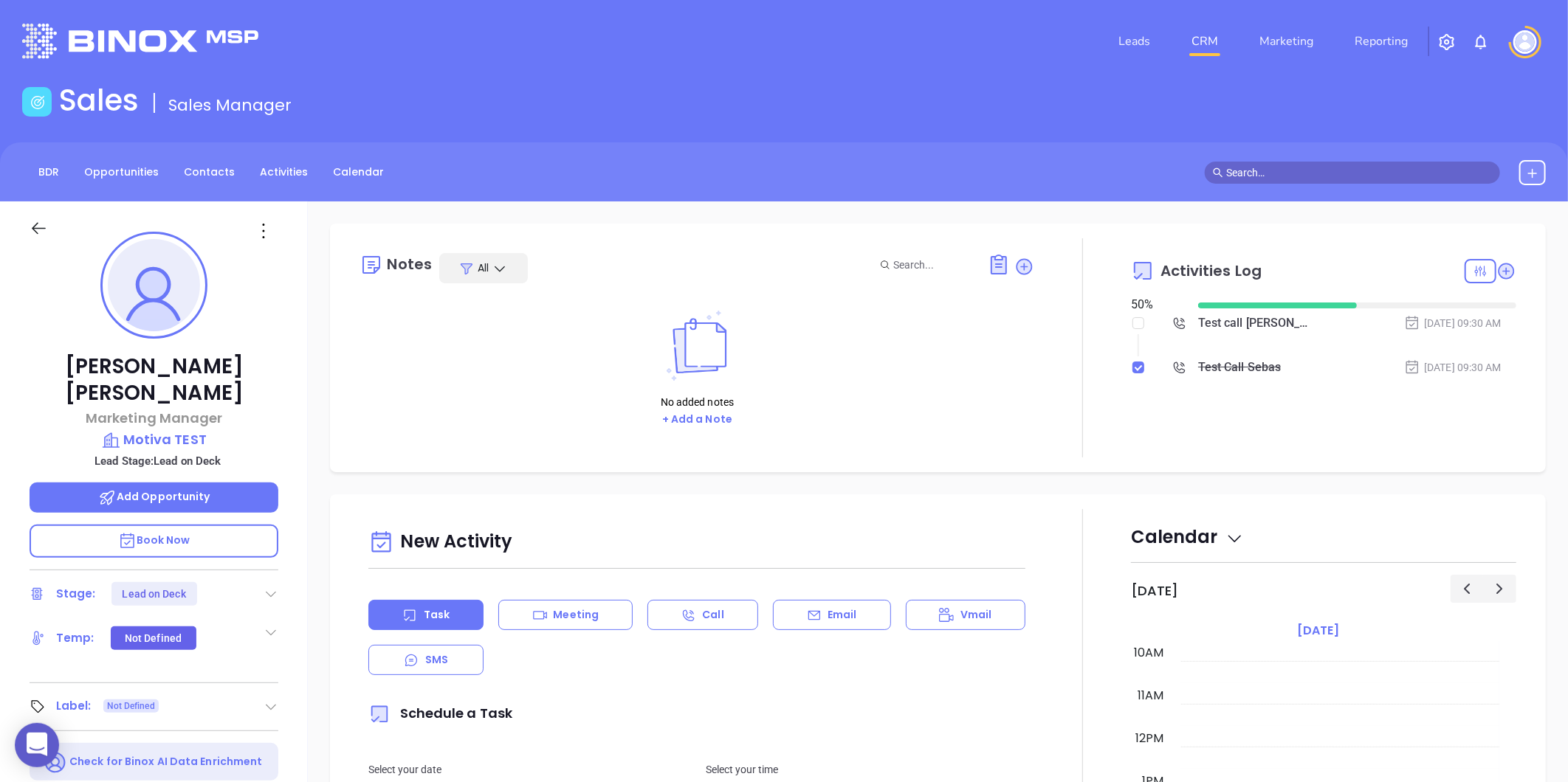
click at [1236, 318] on div "Test call [PERSON_NAME] to Sebas" at bounding box center [1257, 323] width 118 height 22
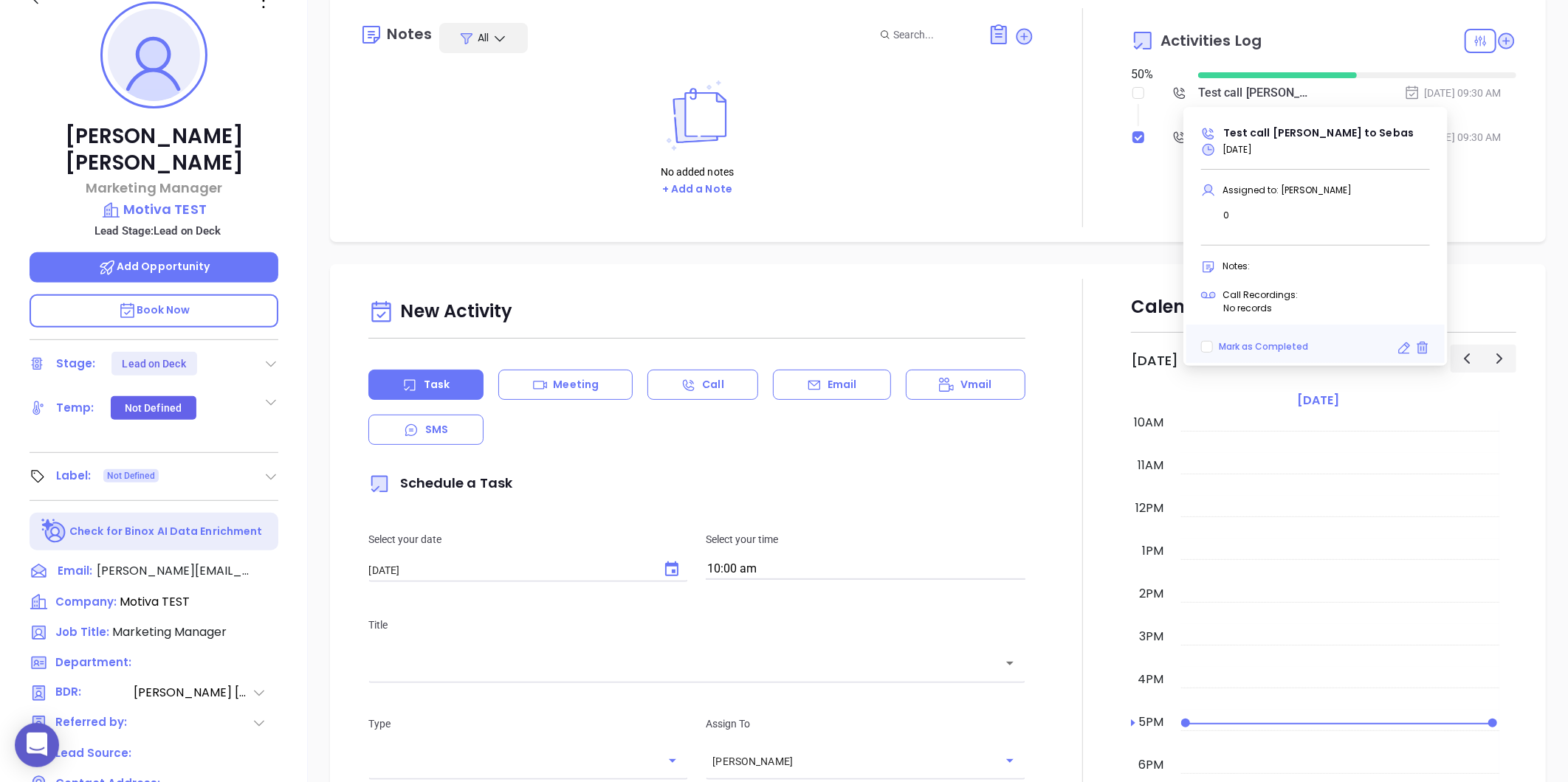
scroll to position [452, 0]
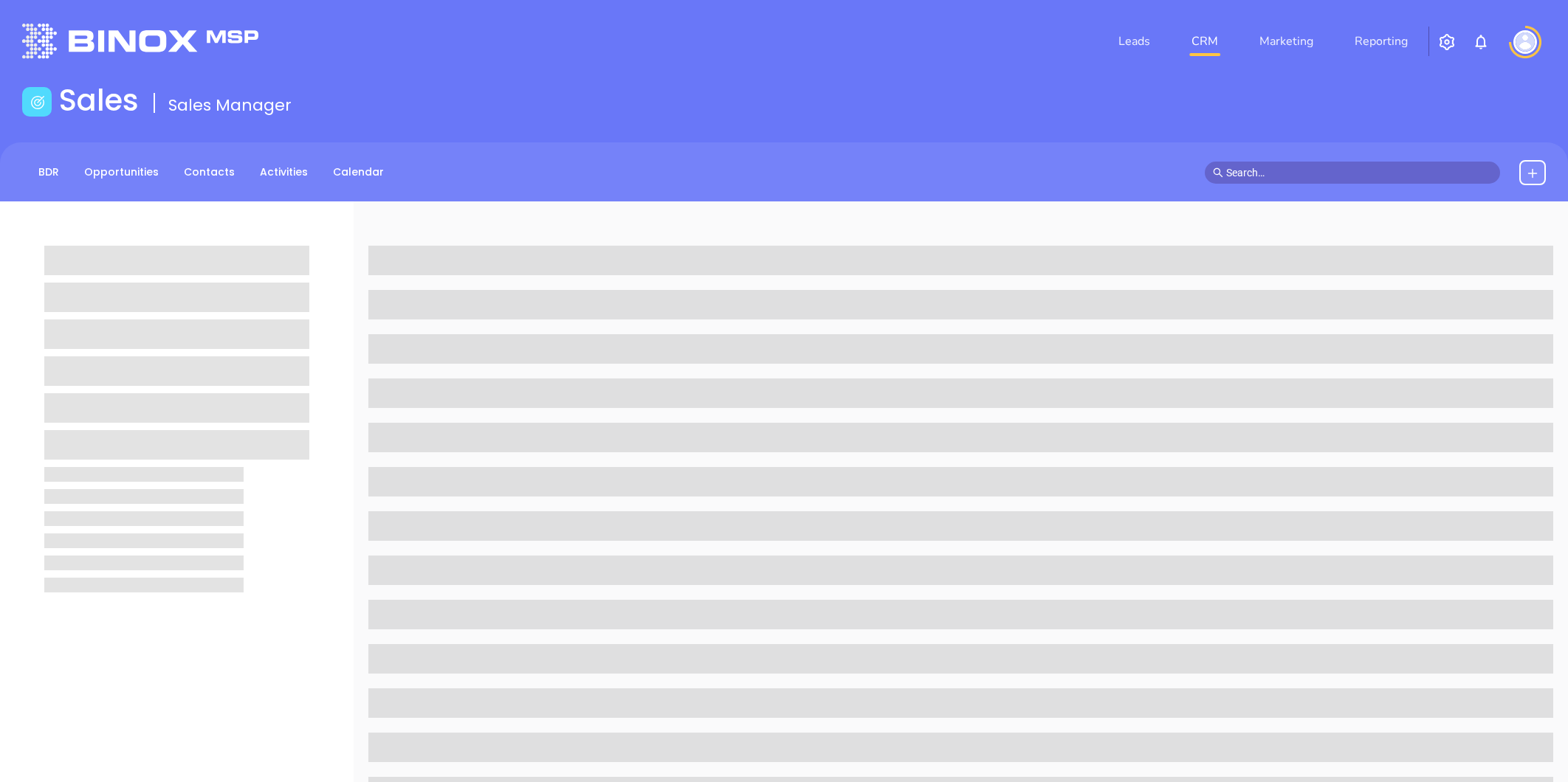
scroll to position [452, 0]
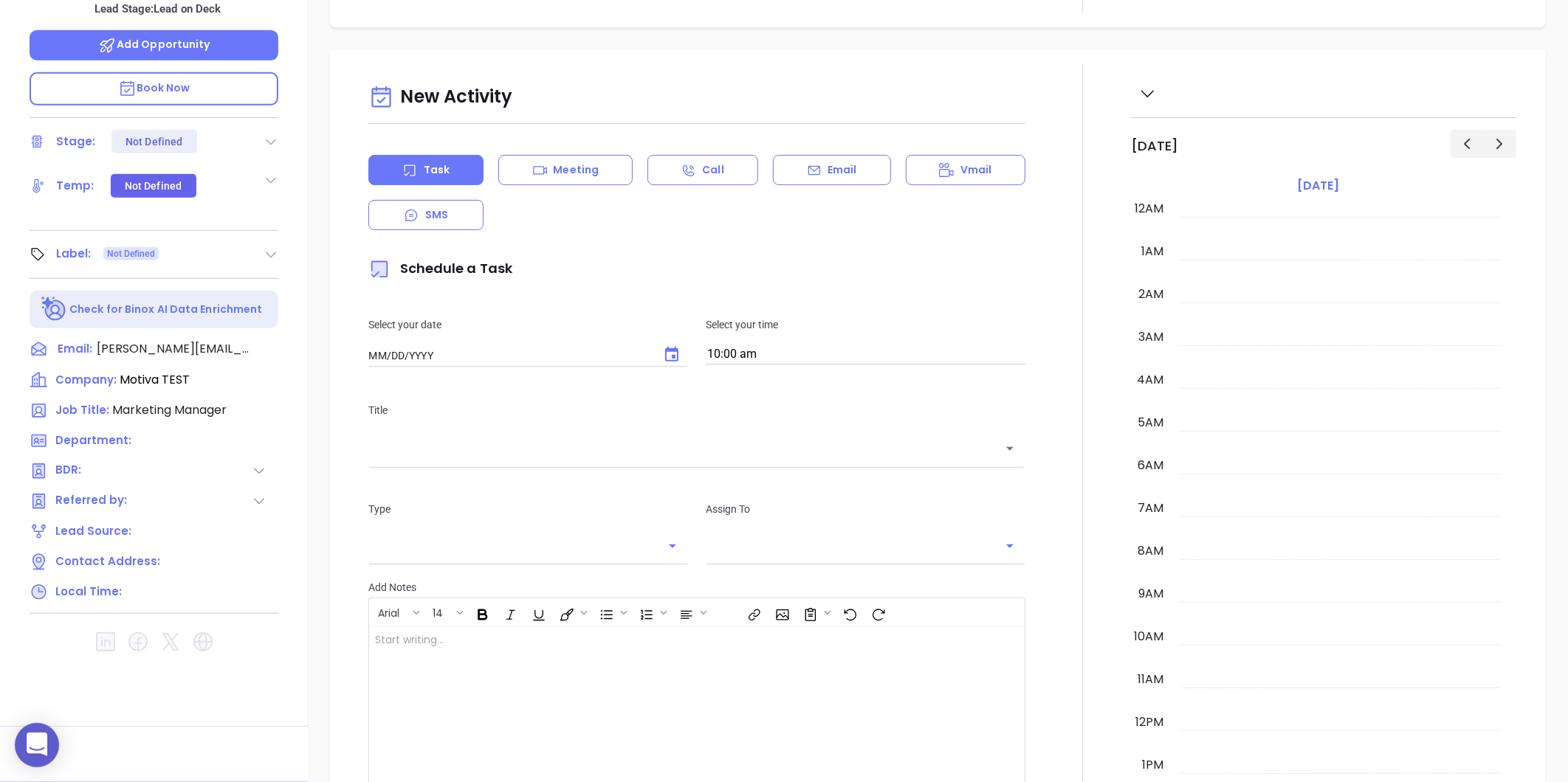
type input "[DATE]"
type input "[PERSON_NAME]"
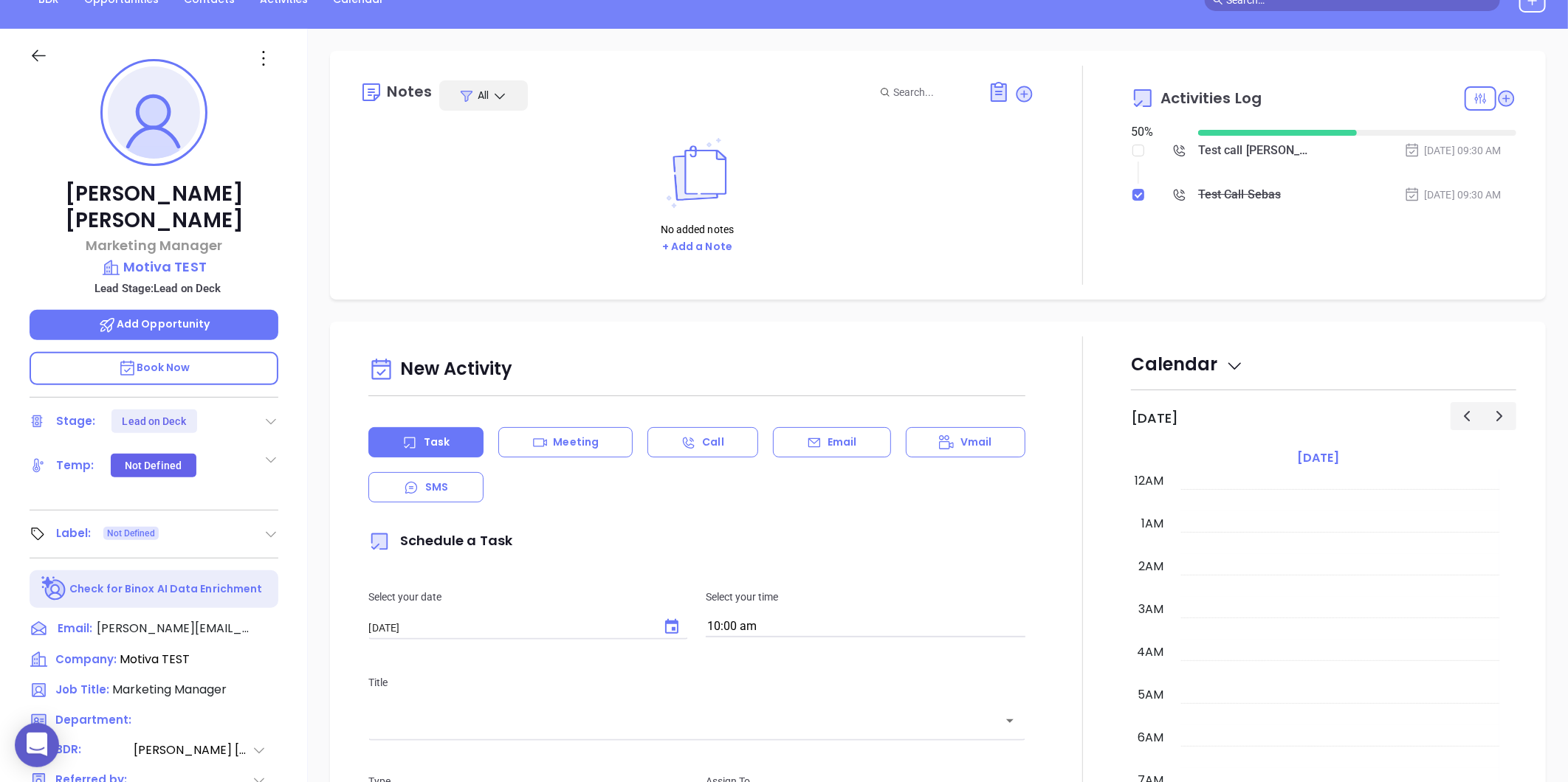
scroll to position [0, 0]
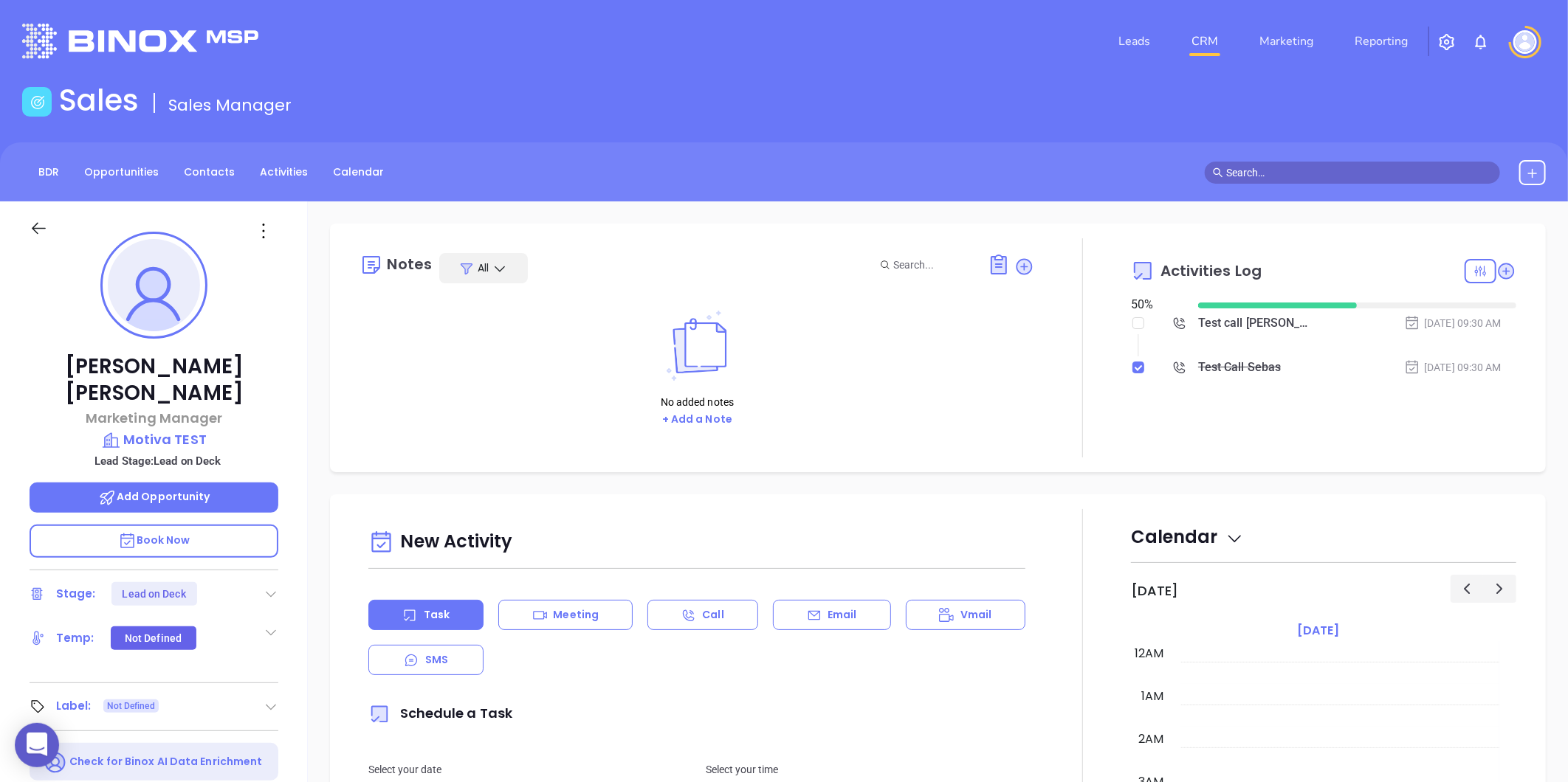
click at [1229, 325] on div "Test call [PERSON_NAME] to Sebas" at bounding box center [1257, 323] width 118 height 22
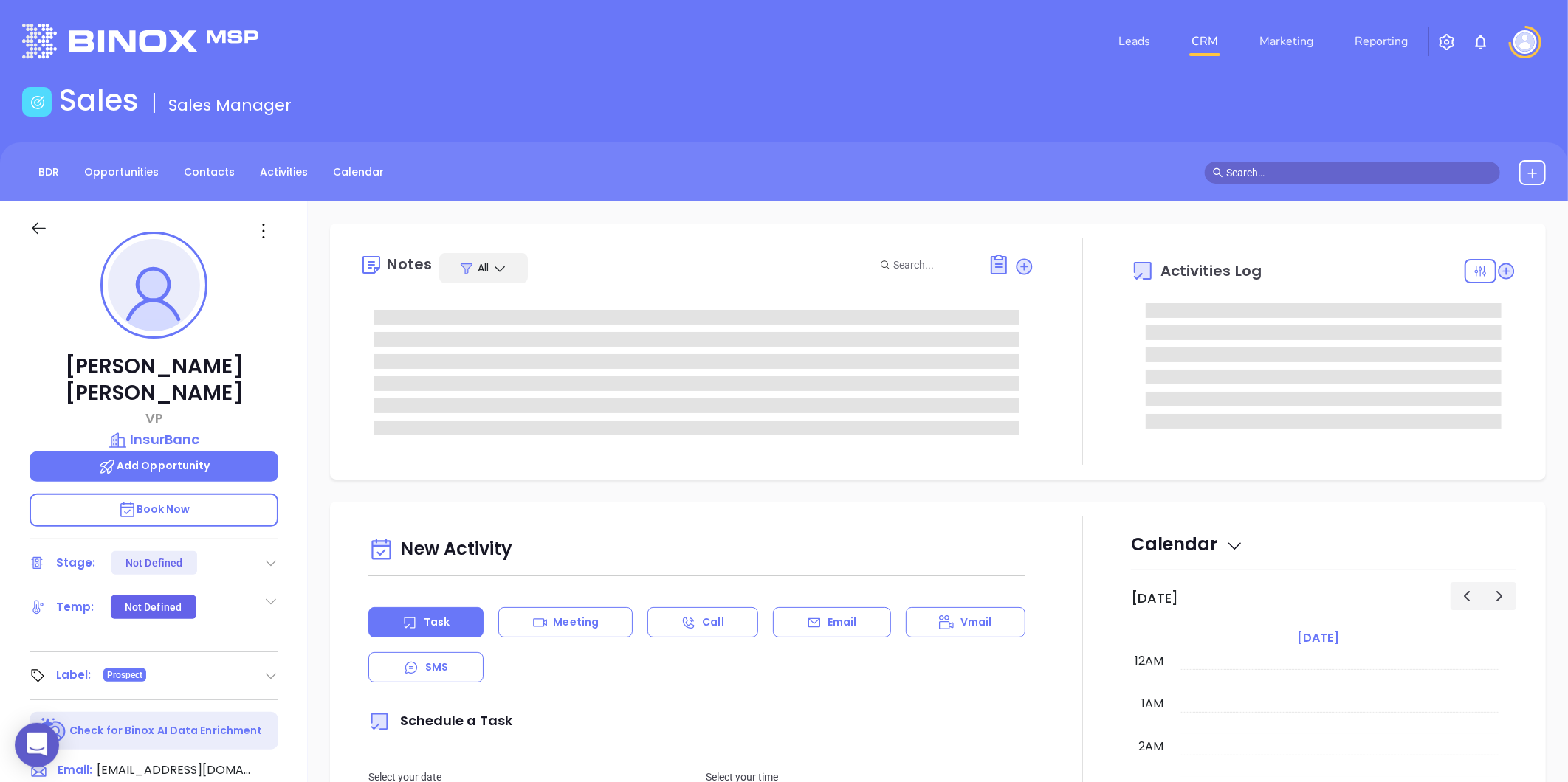
type input "[DATE]"
type input "[PERSON_NAME]"
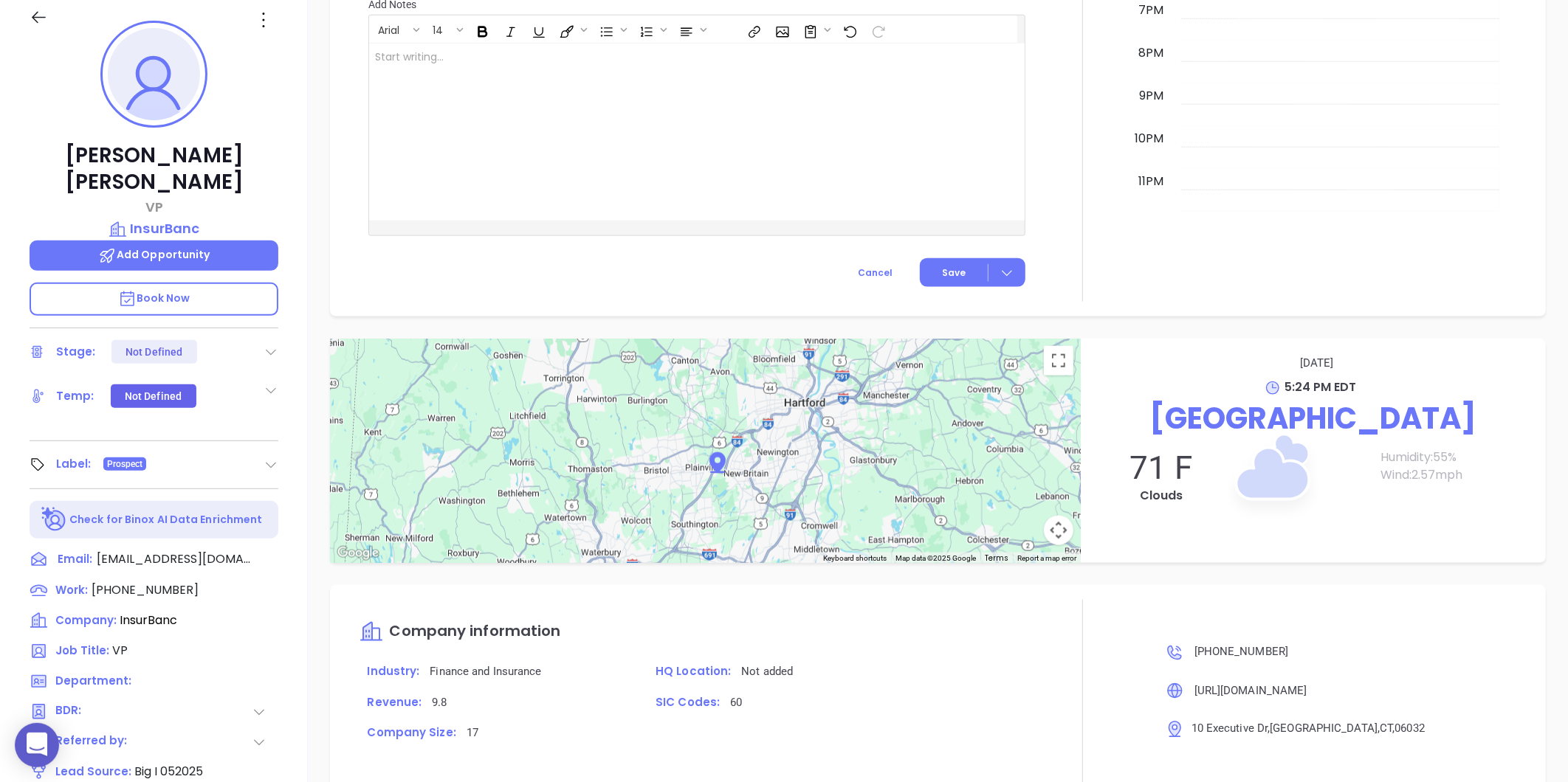
scroll to position [0, 0]
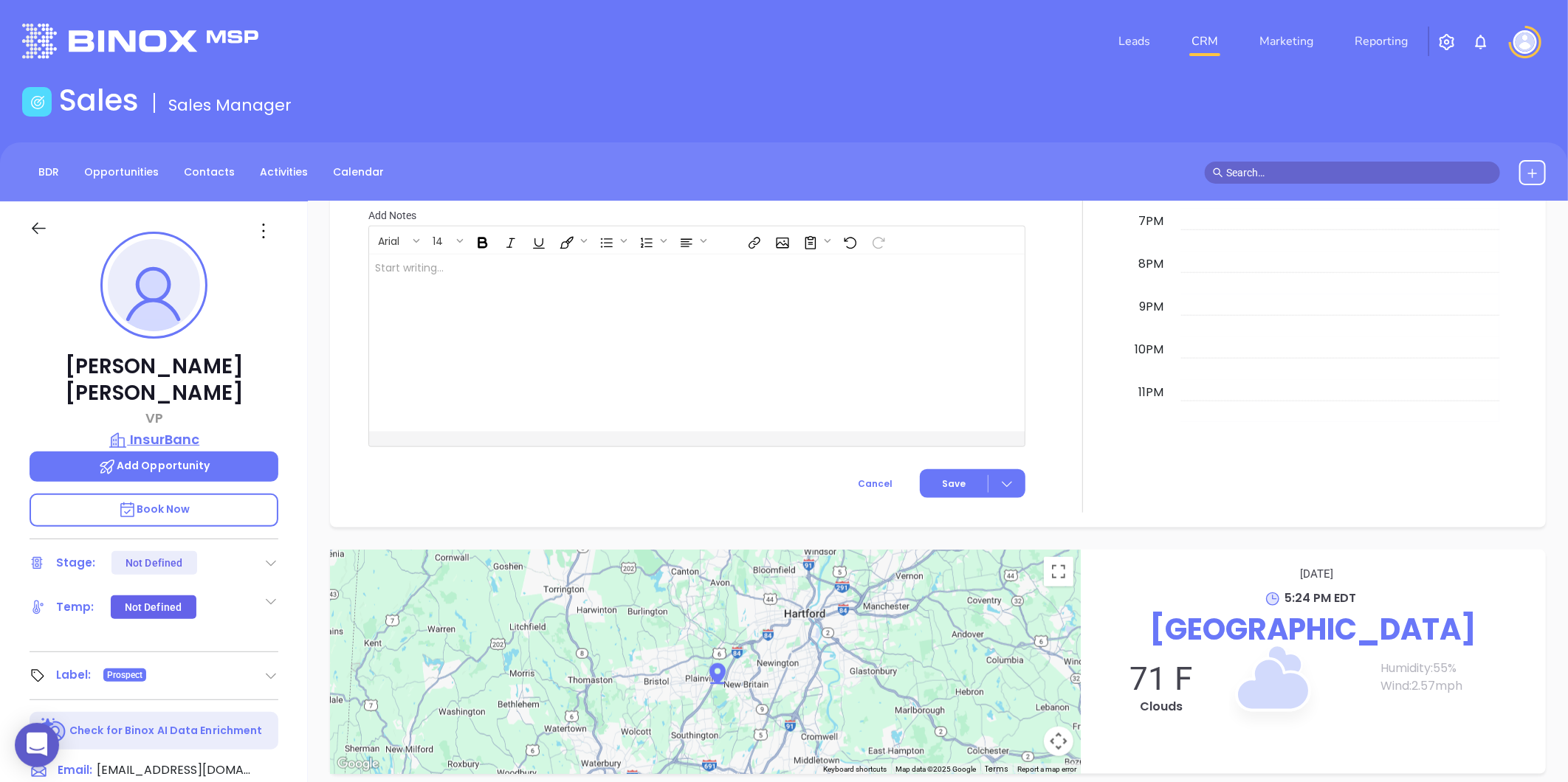
click at [181, 429] on p "InsurBanc" at bounding box center [154, 439] width 249 height 21
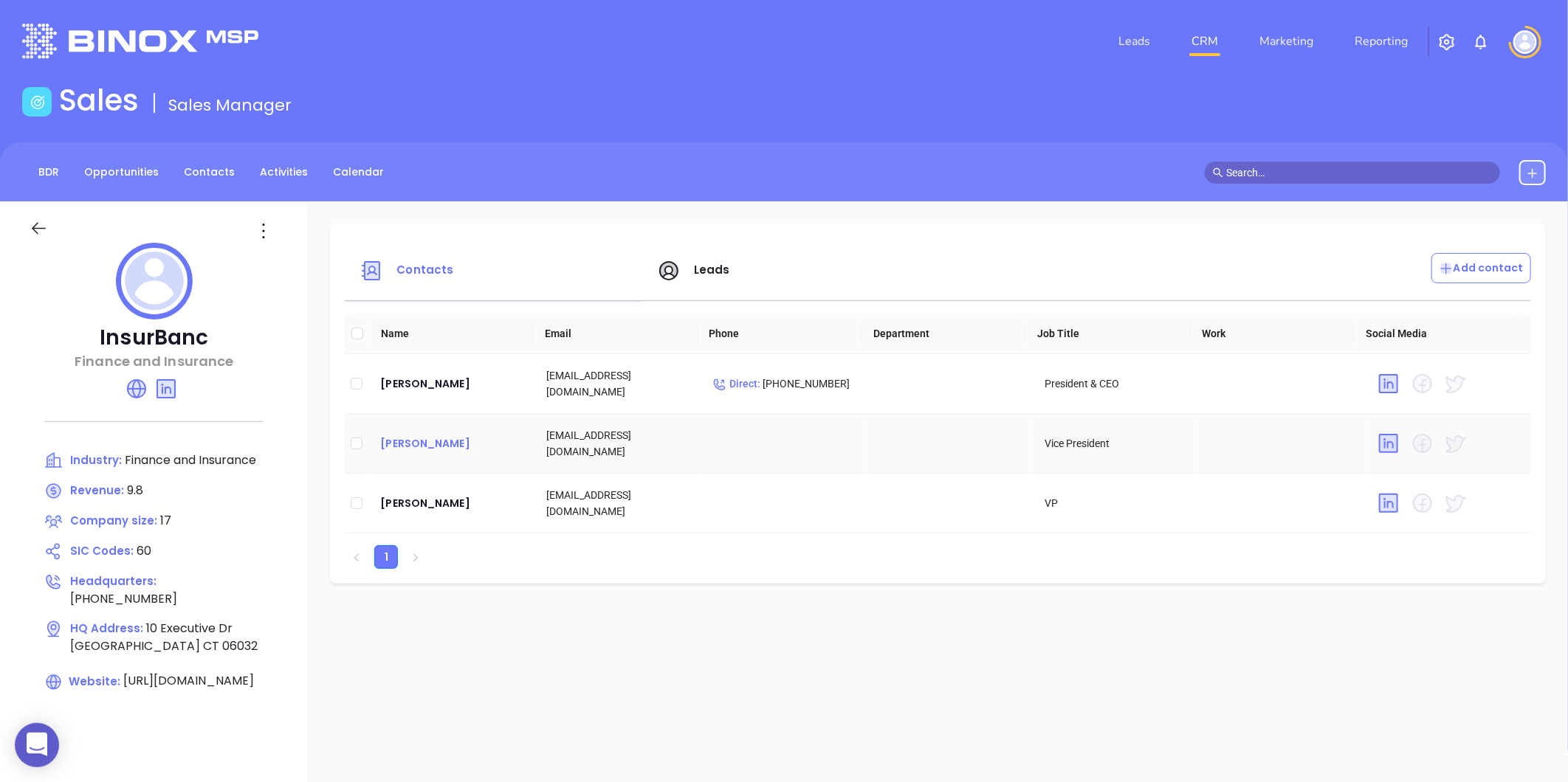
click at [432, 443] on div "[PERSON_NAME]" at bounding box center [451, 444] width 143 height 18
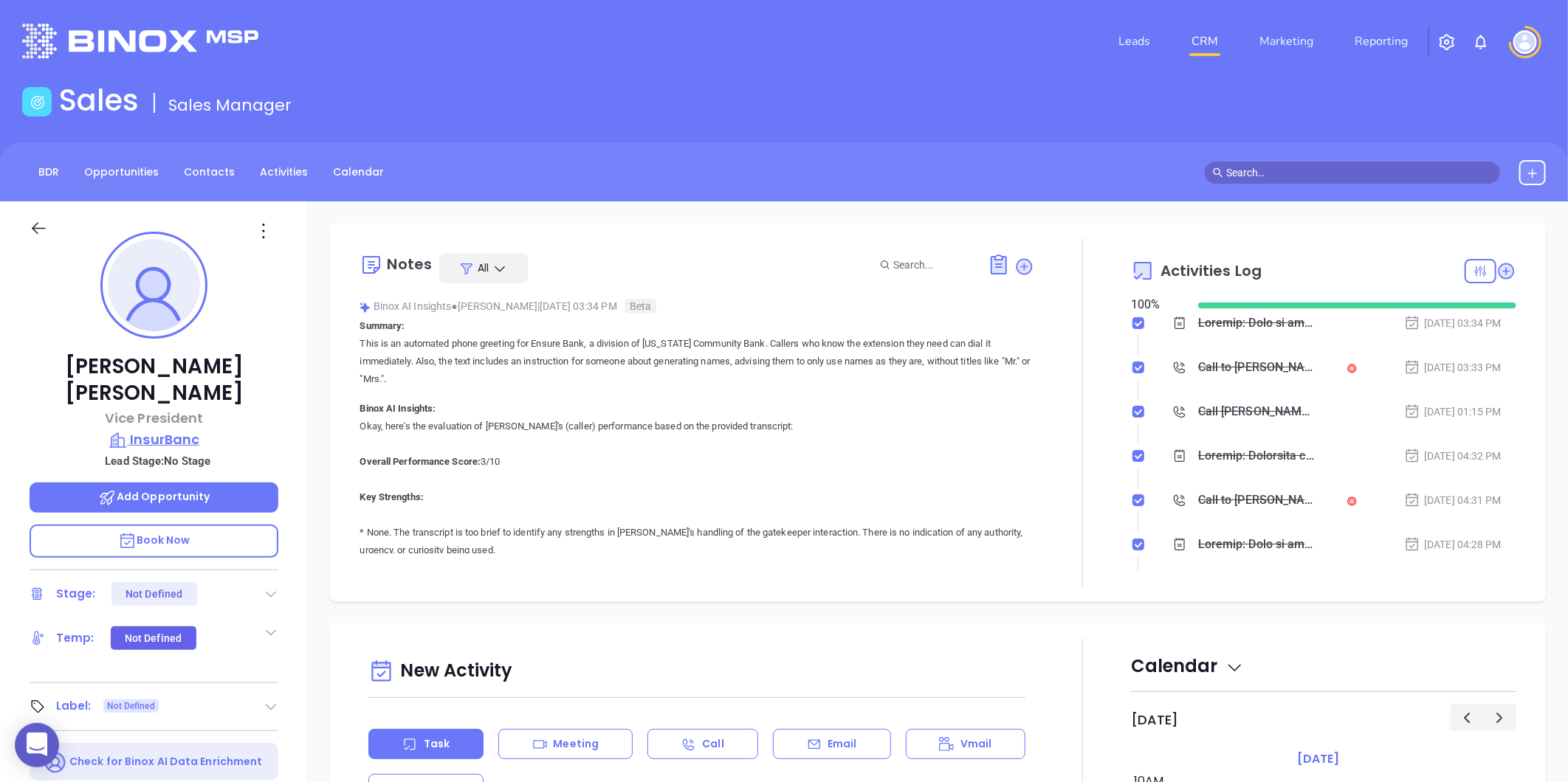
type input "[PERSON_NAME]"
click at [171, 429] on p "InsurBanc" at bounding box center [154, 439] width 249 height 21
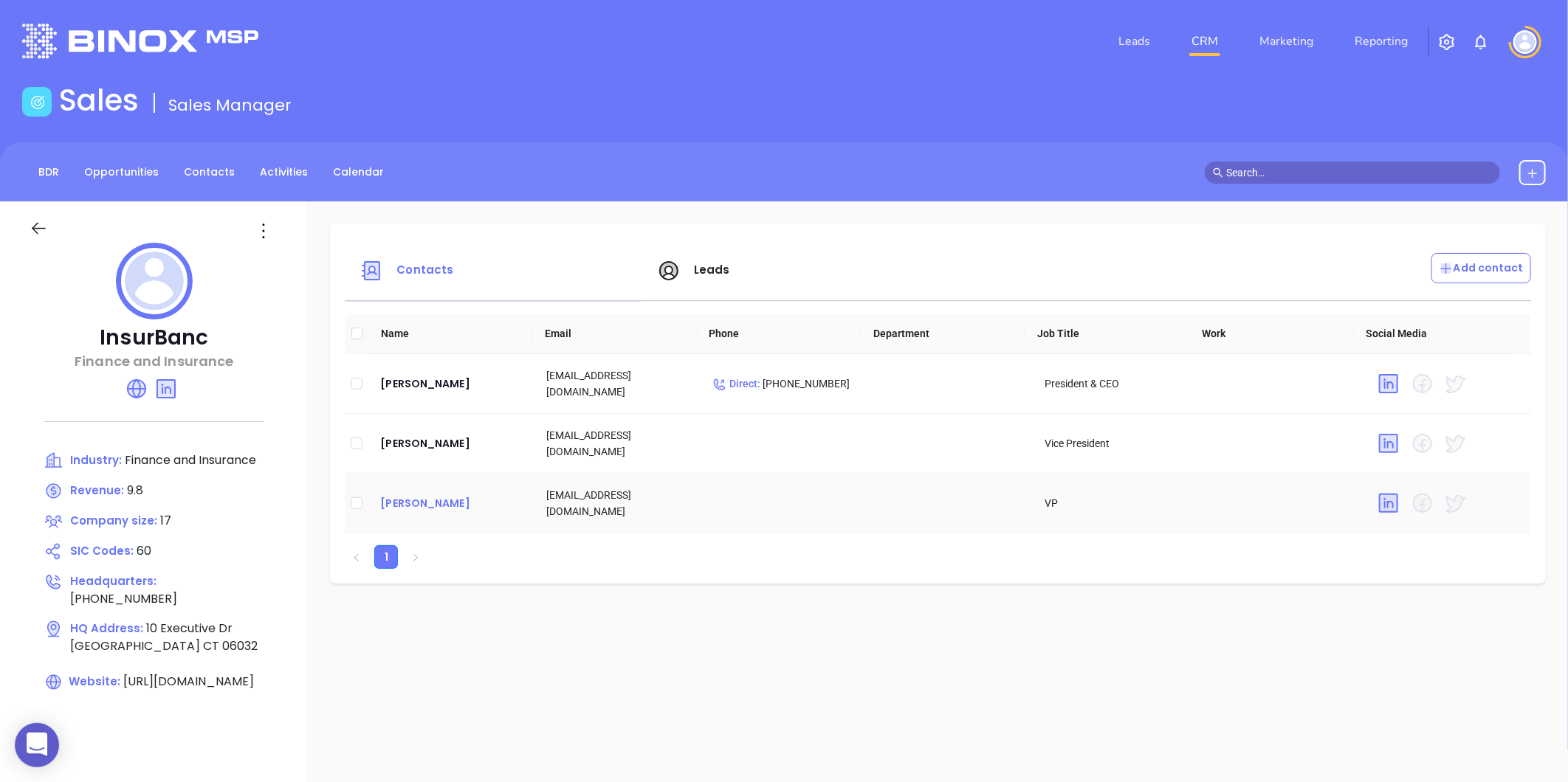
click at [426, 502] on div "[PERSON_NAME]" at bounding box center [451, 504] width 143 height 18
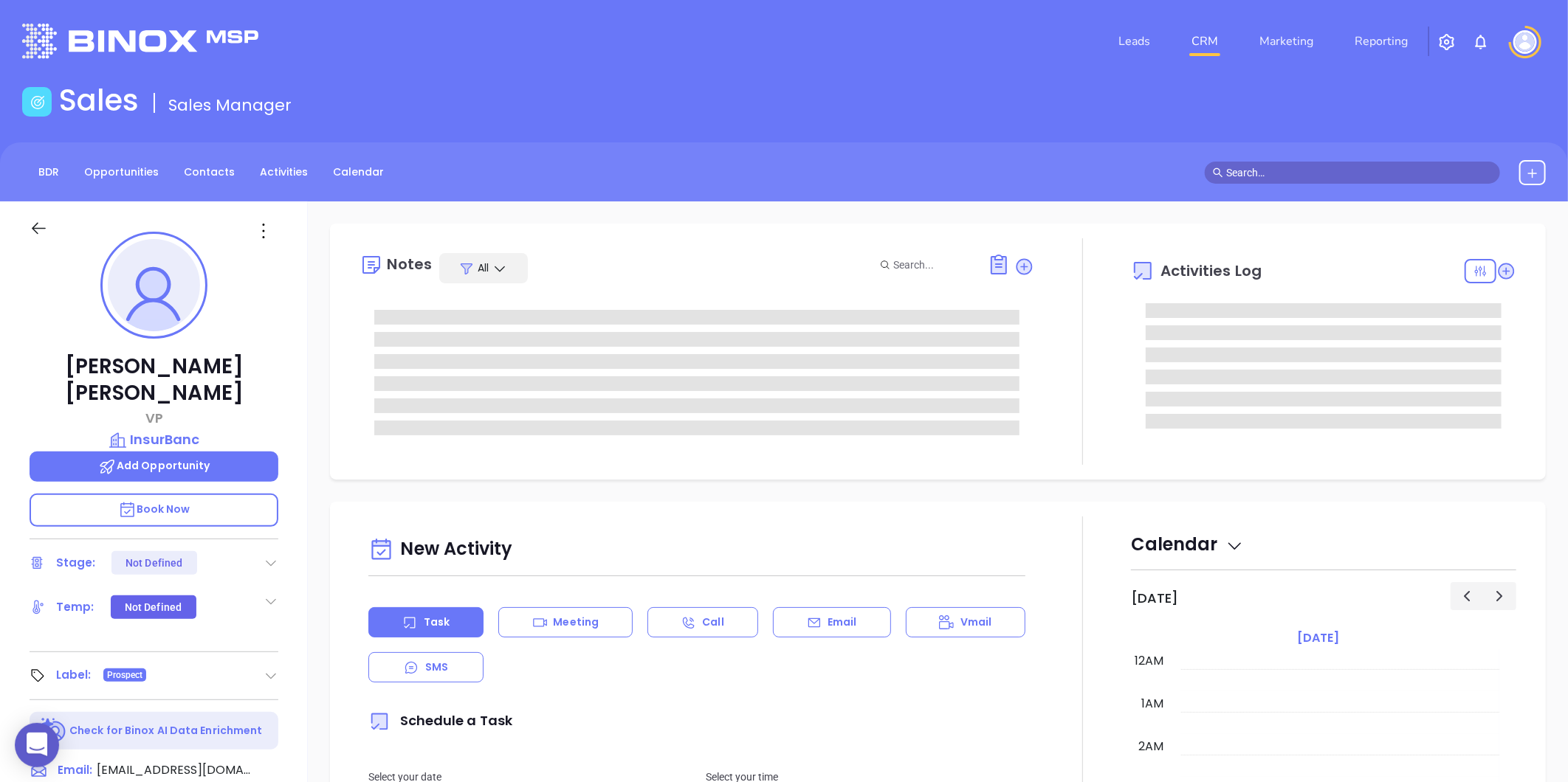
type input "[DATE]"
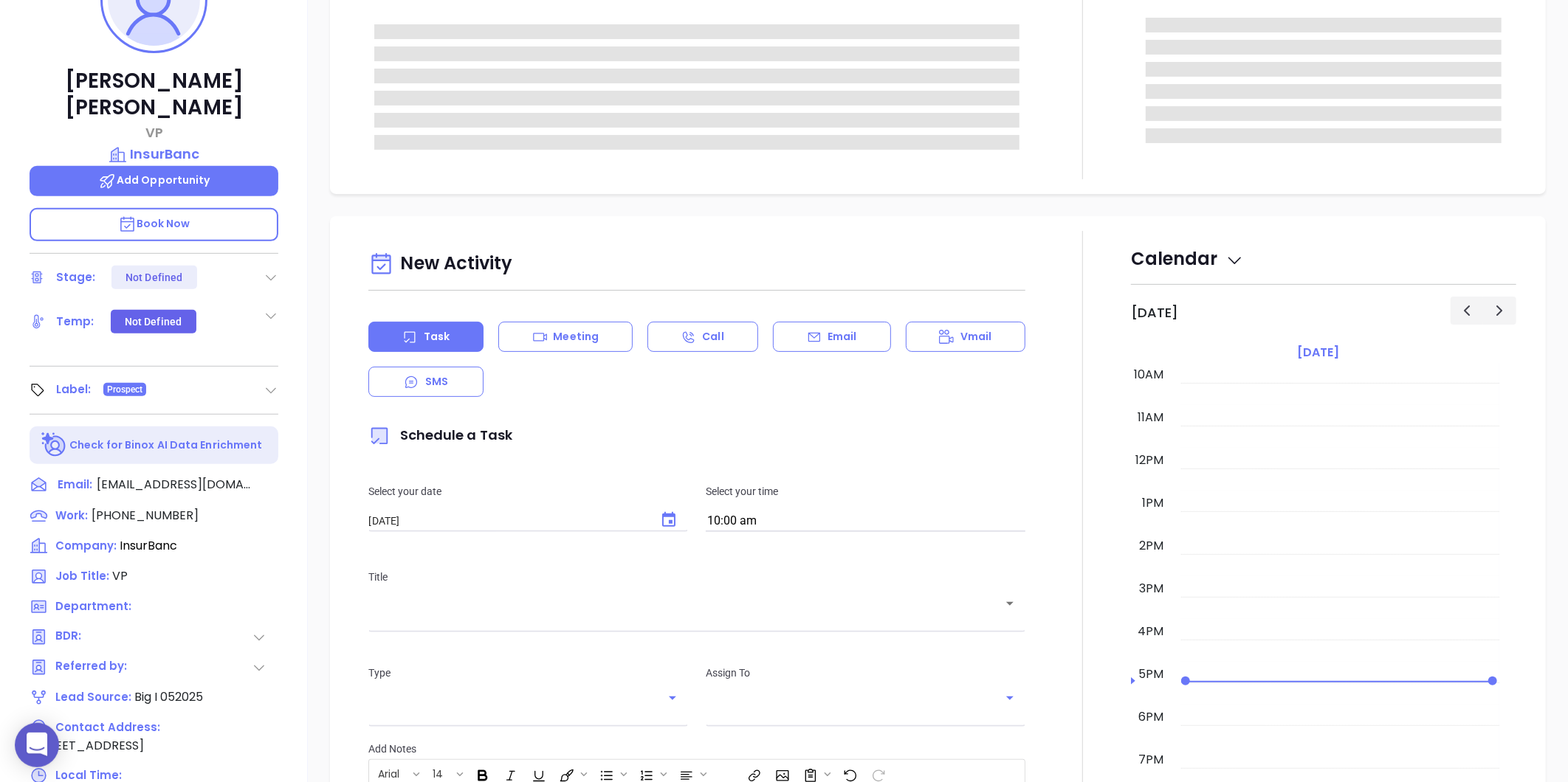
scroll to position [410, 0]
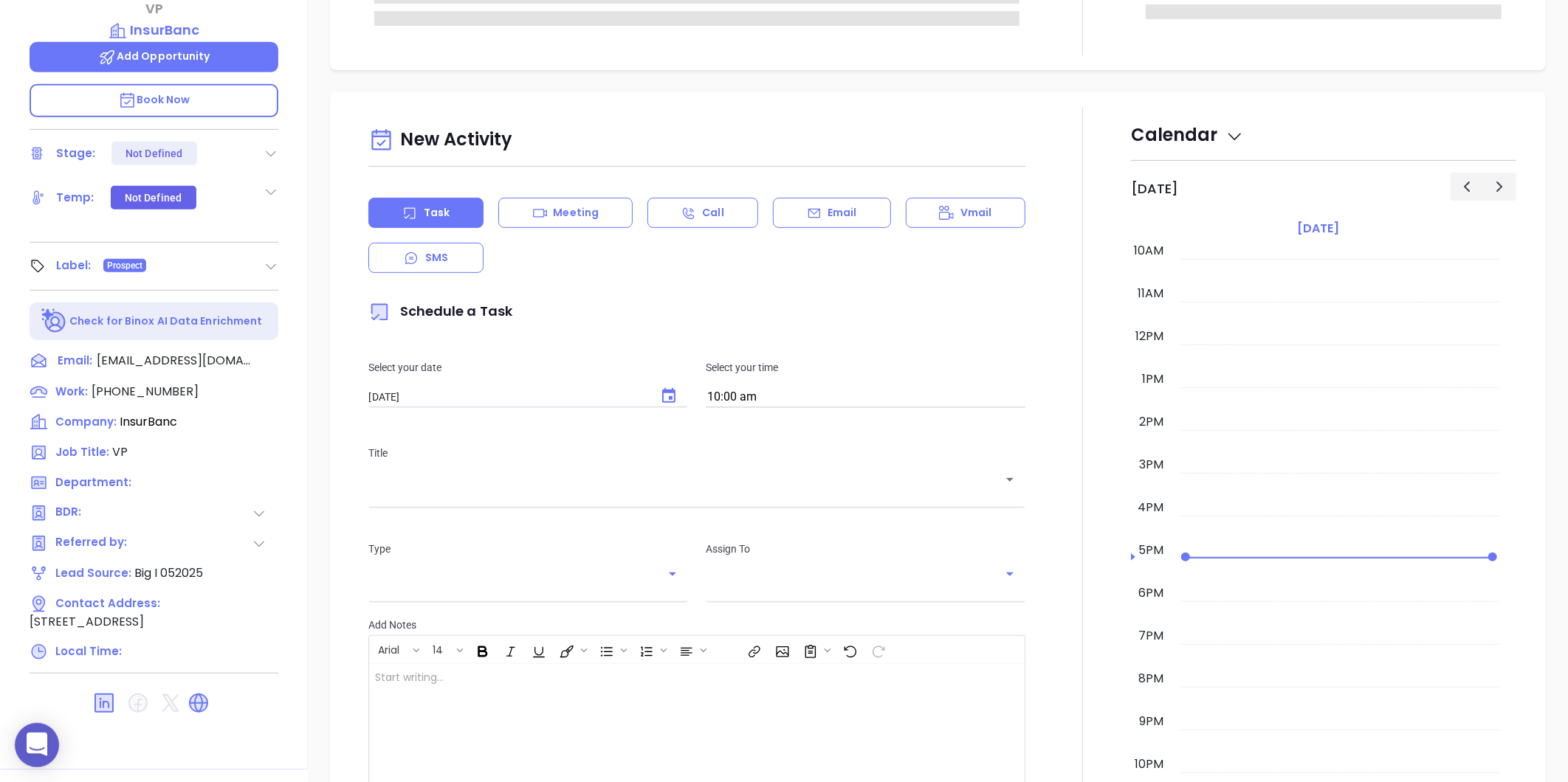
type input "[PERSON_NAME]"
